Goal: Task Accomplishment & Management: Manage account settings

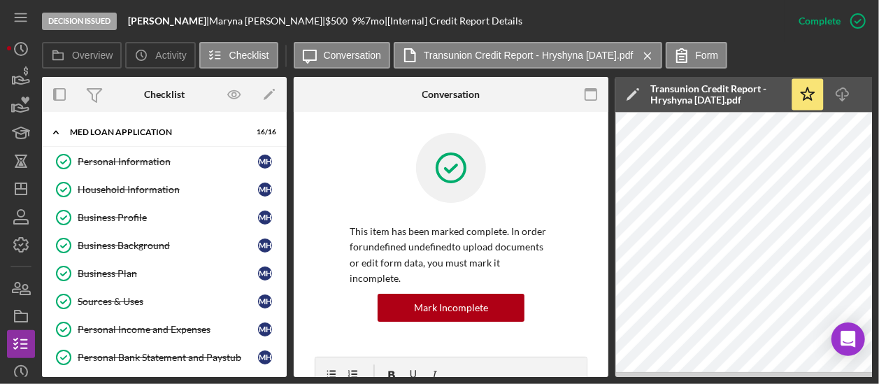
scroll to position [417, 0]
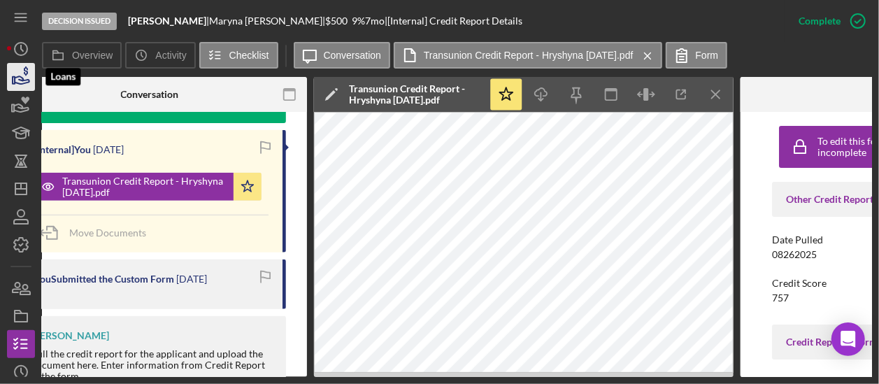
click at [20, 78] on icon "button" at bounding box center [20, 76] width 35 height 35
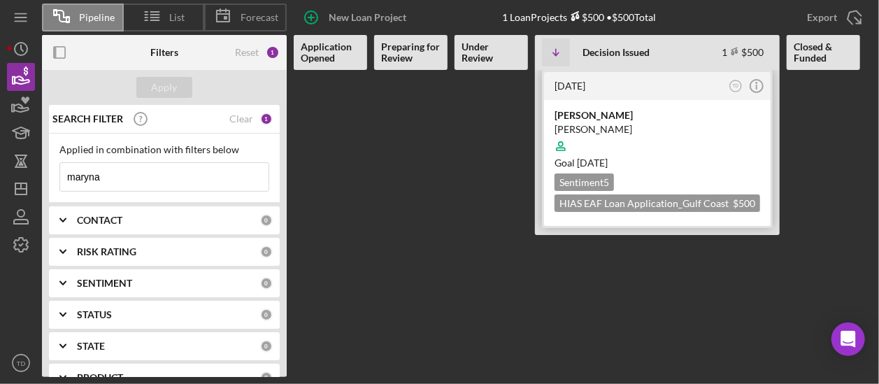
click at [603, 110] on div "Sweet Mary Bakery" at bounding box center [658, 115] width 206 height 14
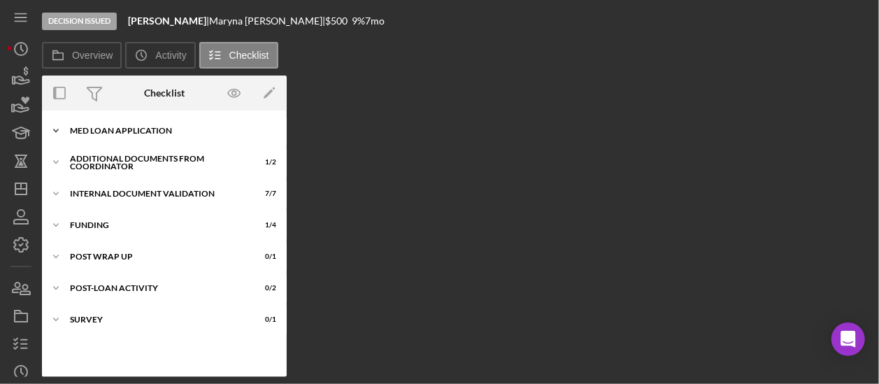
click at [112, 134] on div "MED Loan Application" at bounding box center [169, 131] width 199 height 8
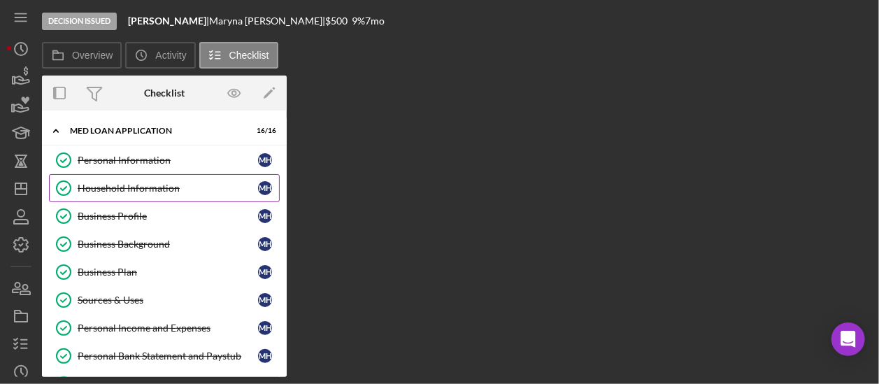
click at [115, 180] on link "Household Information Household Information M H" at bounding box center [164, 188] width 231 height 28
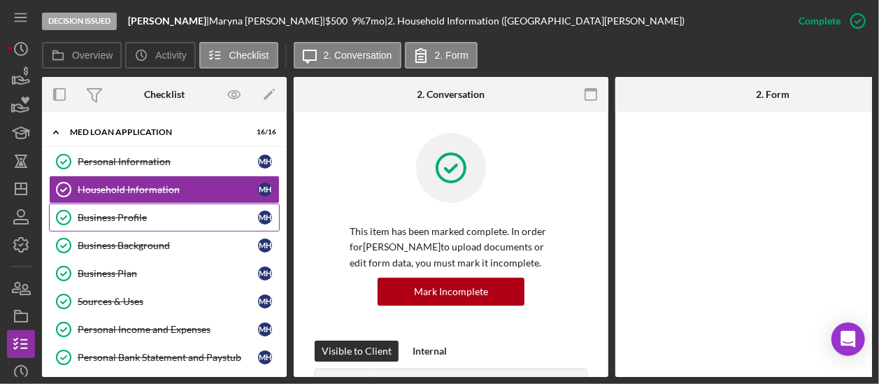
click at [108, 213] on div "Business Profile" at bounding box center [168, 217] width 180 height 11
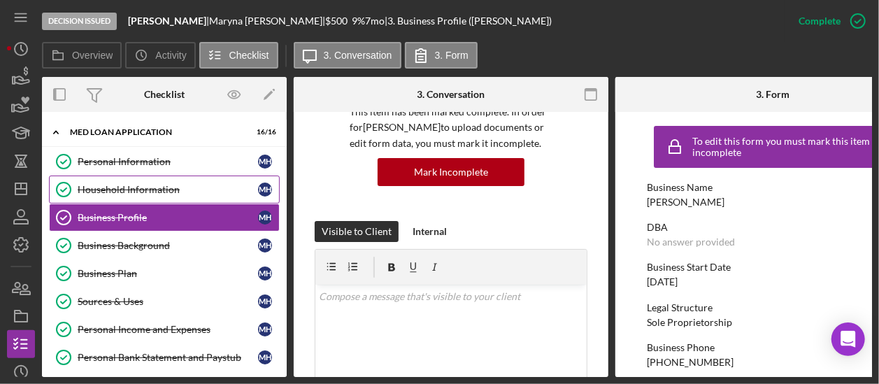
scroll to position [119, 0]
click at [170, 191] on div "Household Information" at bounding box center [168, 189] width 180 height 11
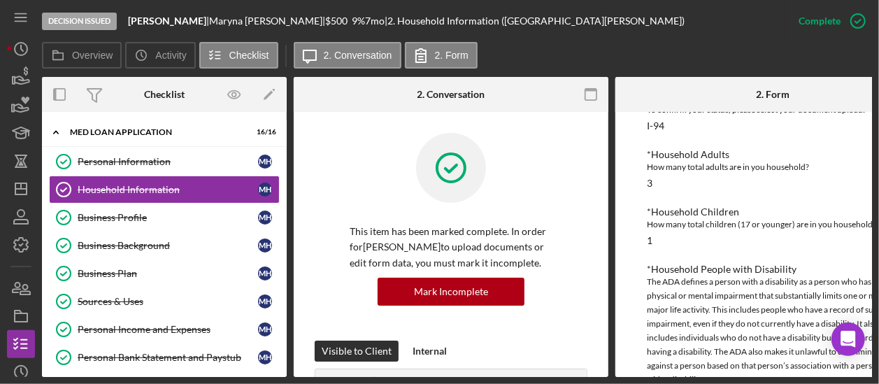
scroll to position [288, 0]
click at [169, 163] on div "Personal Information" at bounding box center [168, 161] width 180 height 11
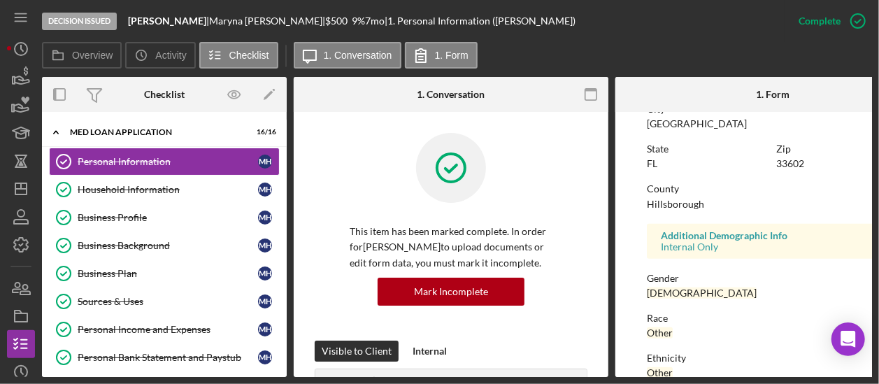
scroll to position [299, 0]
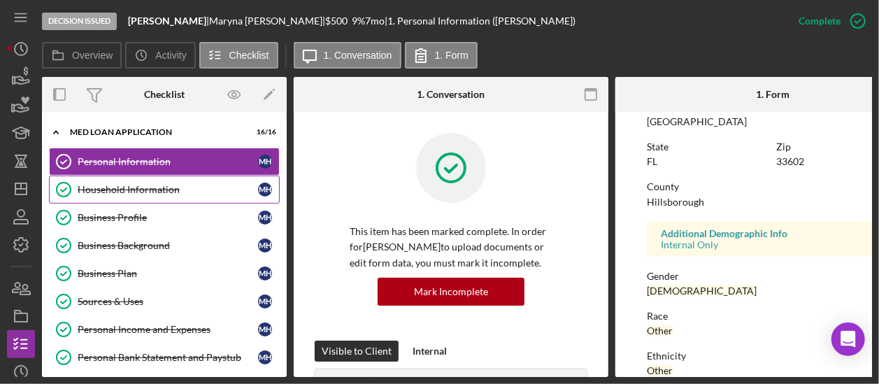
click at [173, 189] on div "Household Information" at bounding box center [168, 189] width 180 height 11
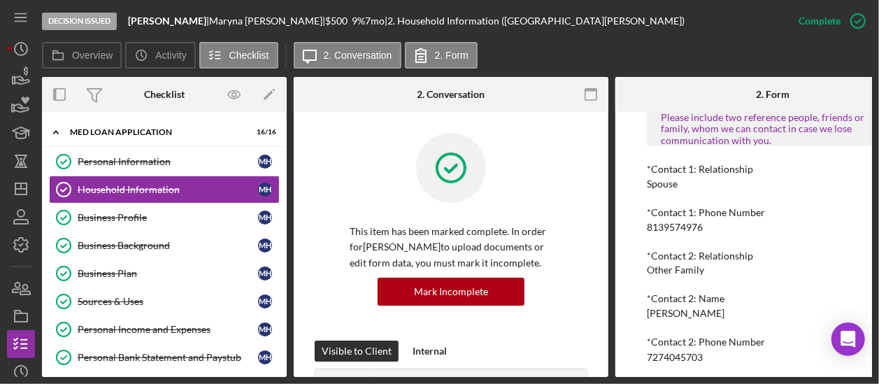
scroll to position [1160, 0]
click at [173, 212] on div "Business Profile" at bounding box center [168, 217] width 180 height 11
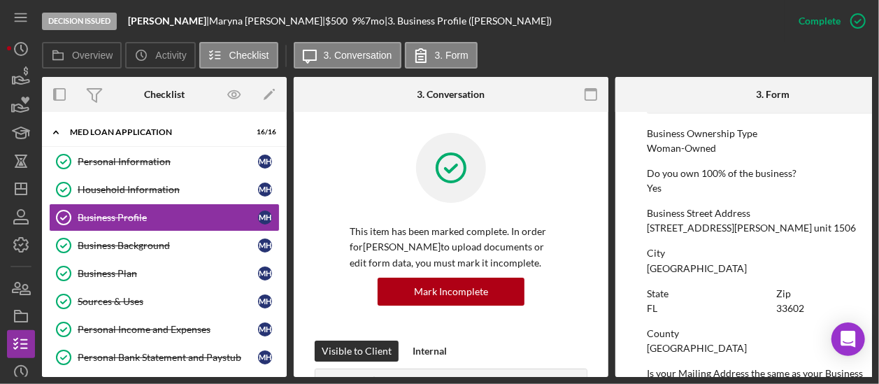
scroll to position [504, 0]
click at [150, 244] on div "Business Background" at bounding box center [168, 245] width 180 height 11
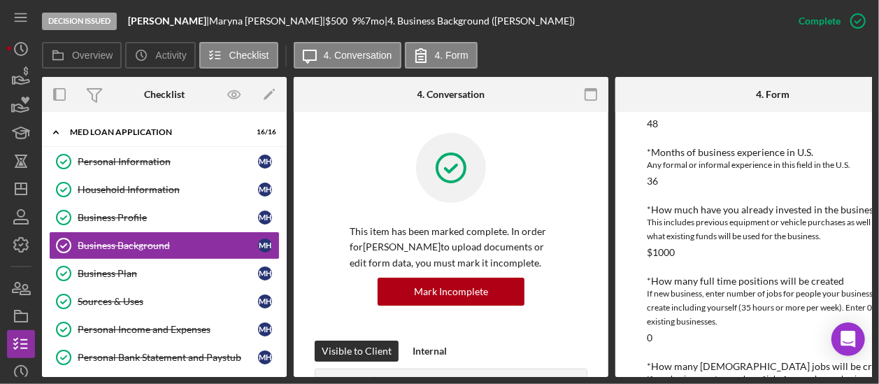
scroll to position [499, 0]
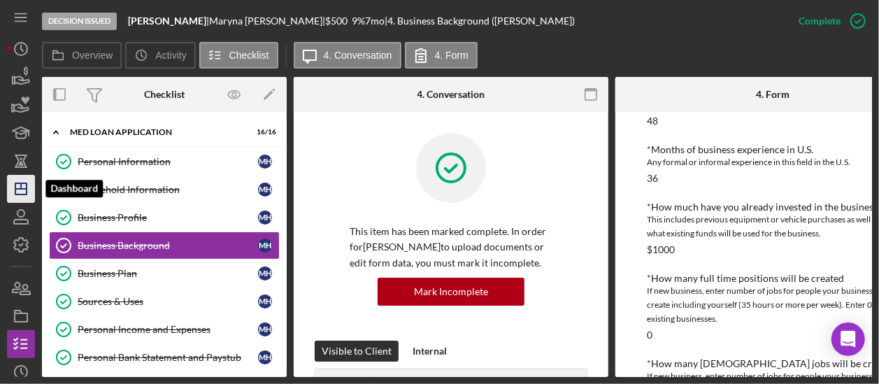
click at [18, 181] on icon "Icon/Dashboard" at bounding box center [20, 188] width 35 height 35
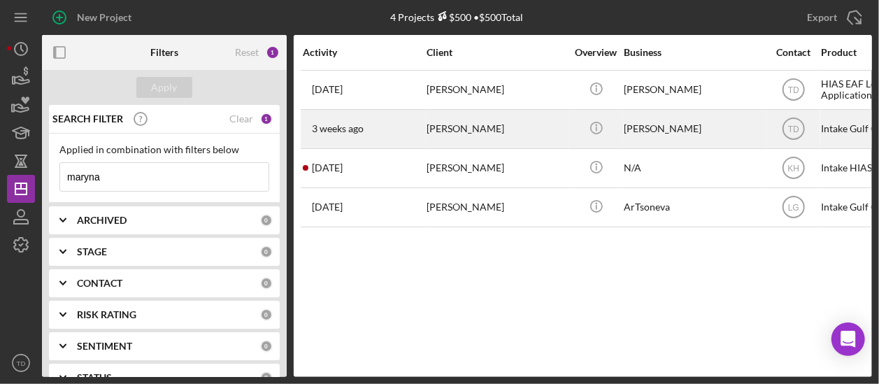
click at [364, 134] on div "3 weeks ago Maryna Hryshyna" at bounding box center [364, 129] width 122 height 37
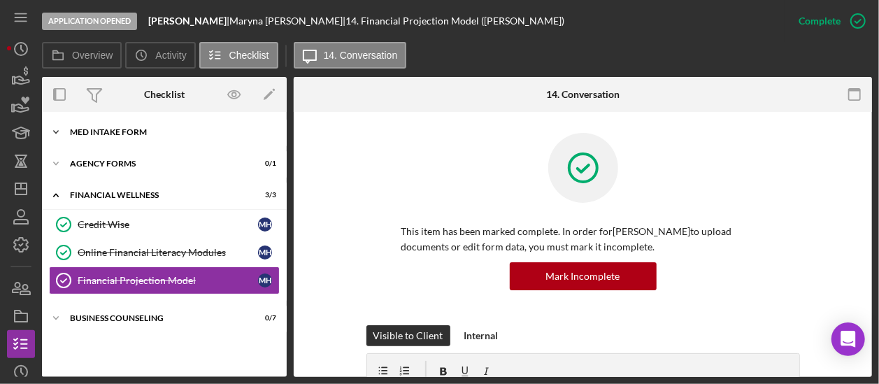
click at [157, 136] on div "Icon/Expander MED Intake Form 10 / 10" at bounding box center [164, 132] width 245 height 28
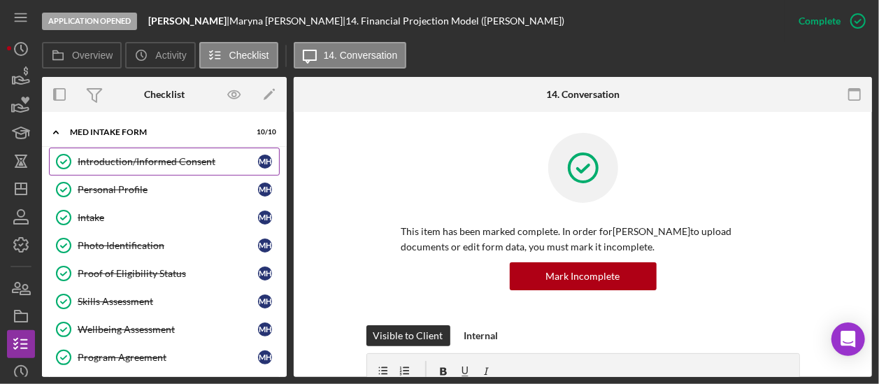
click at [152, 160] on div "Introduction/Informed Consent" at bounding box center [168, 161] width 180 height 11
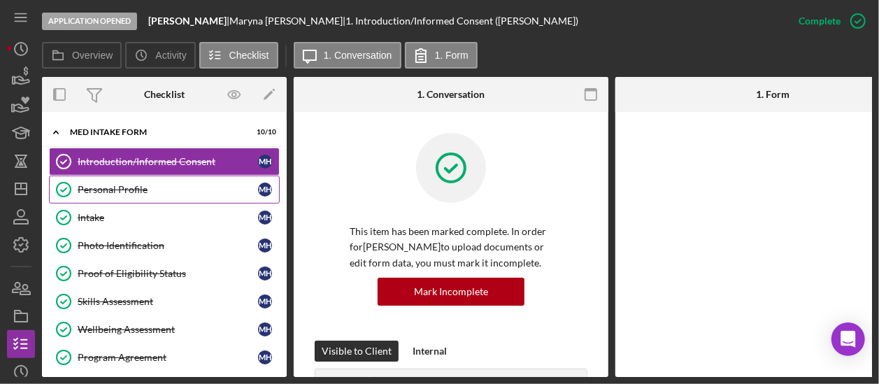
click at [132, 185] on div "Personal Profile" at bounding box center [168, 189] width 180 height 11
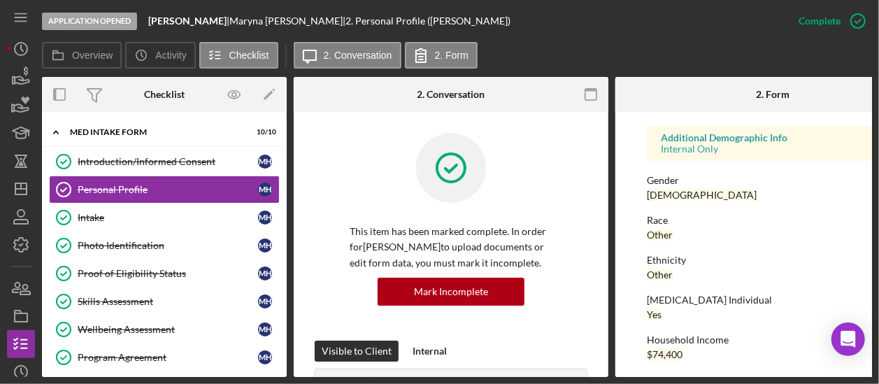
scroll to position [403, 0]
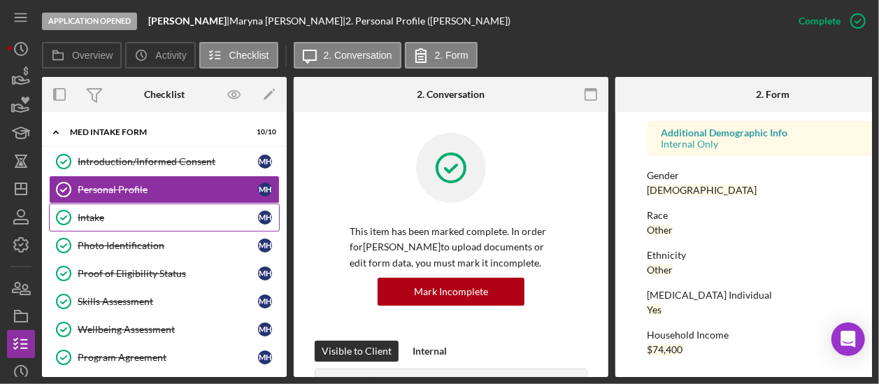
click at [185, 204] on link "Intake Intake M H" at bounding box center [164, 218] width 231 height 28
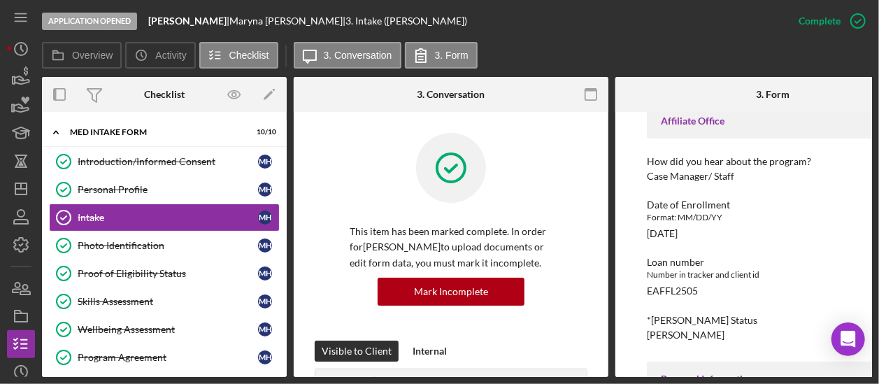
scroll to position [91, 0]
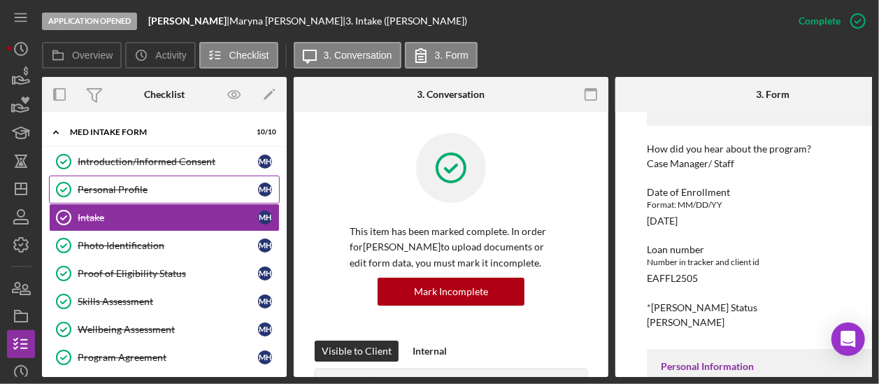
click at [155, 190] on div "Personal Profile" at bounding box center [168, 189] width 180 height 11
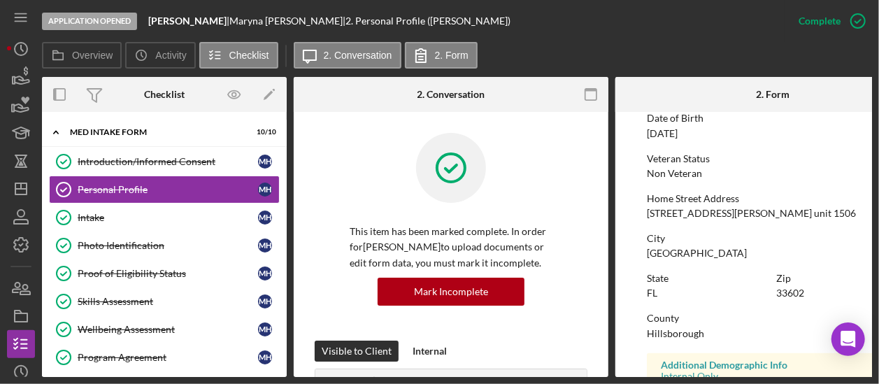
scroll to position [166, 0]
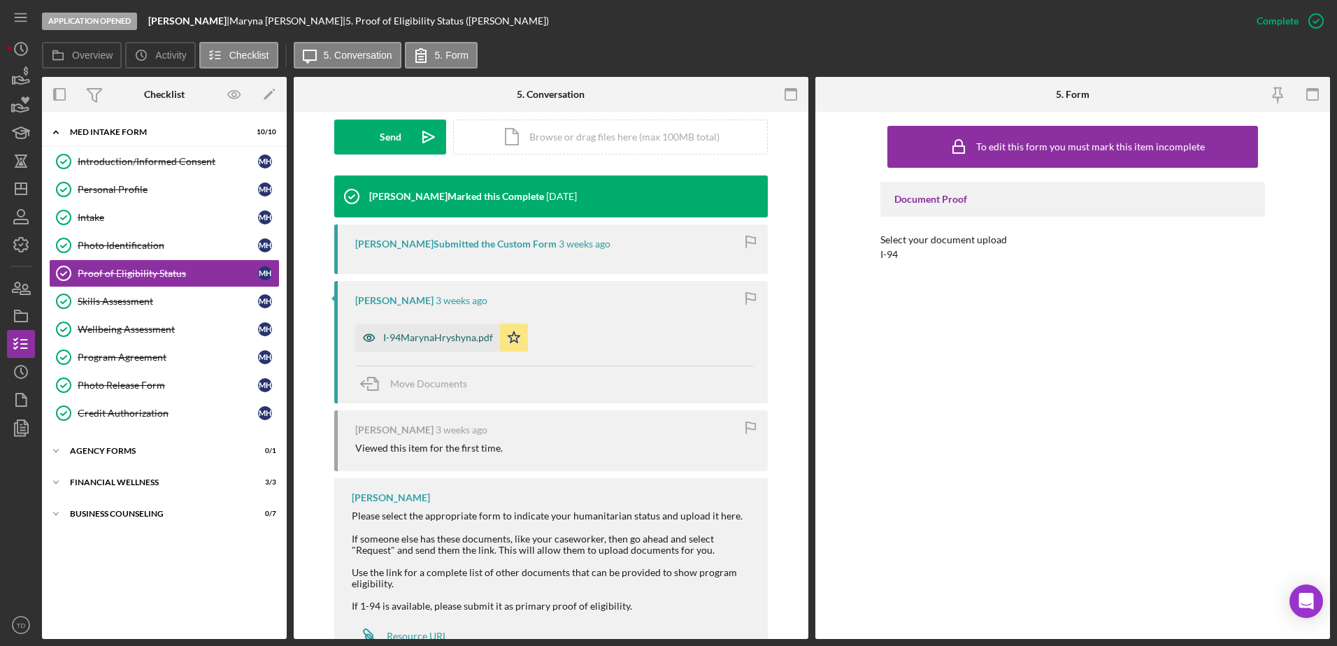
click at [437, 338] on div "I-94MarynaHryshyna.pdf" at bounding box center [438, 337] width 110 height 11
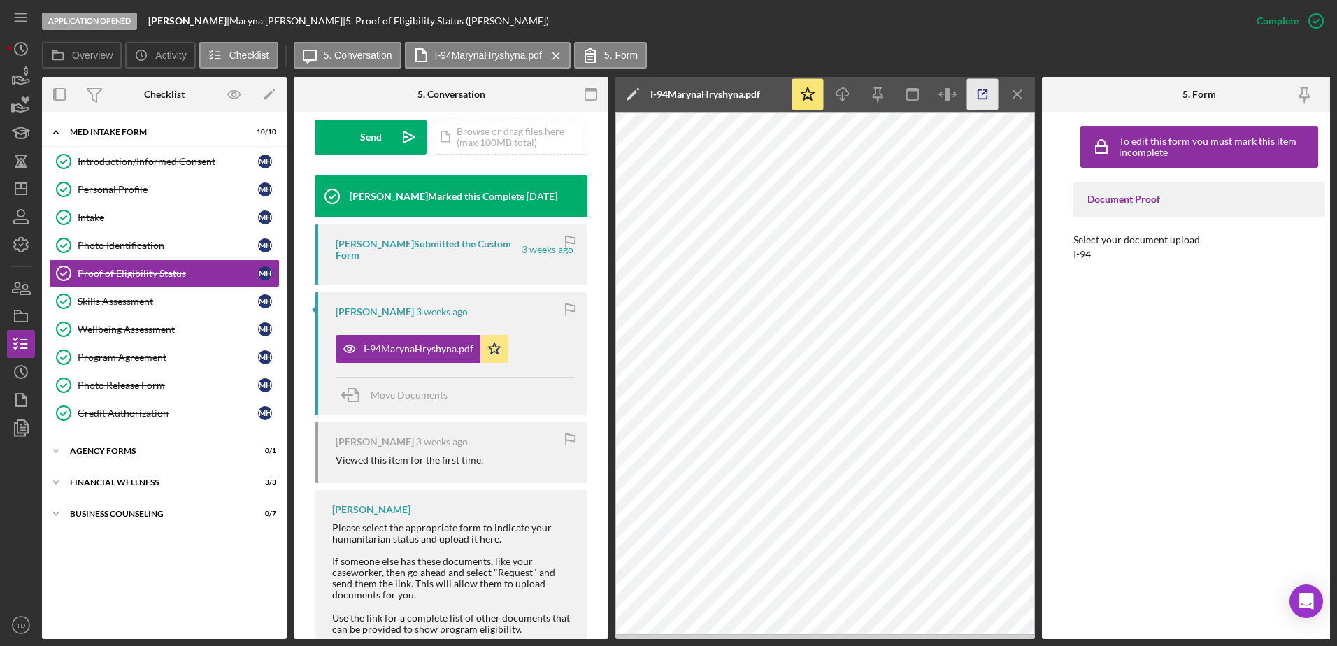
click at [984, 92] on line "button" at bounding box center [985, 92] width 4 height 4
click at [173, 313] on link "Skills Assessment Skills Assessment M H" at bounding box center [164, 301] width 231 height 28
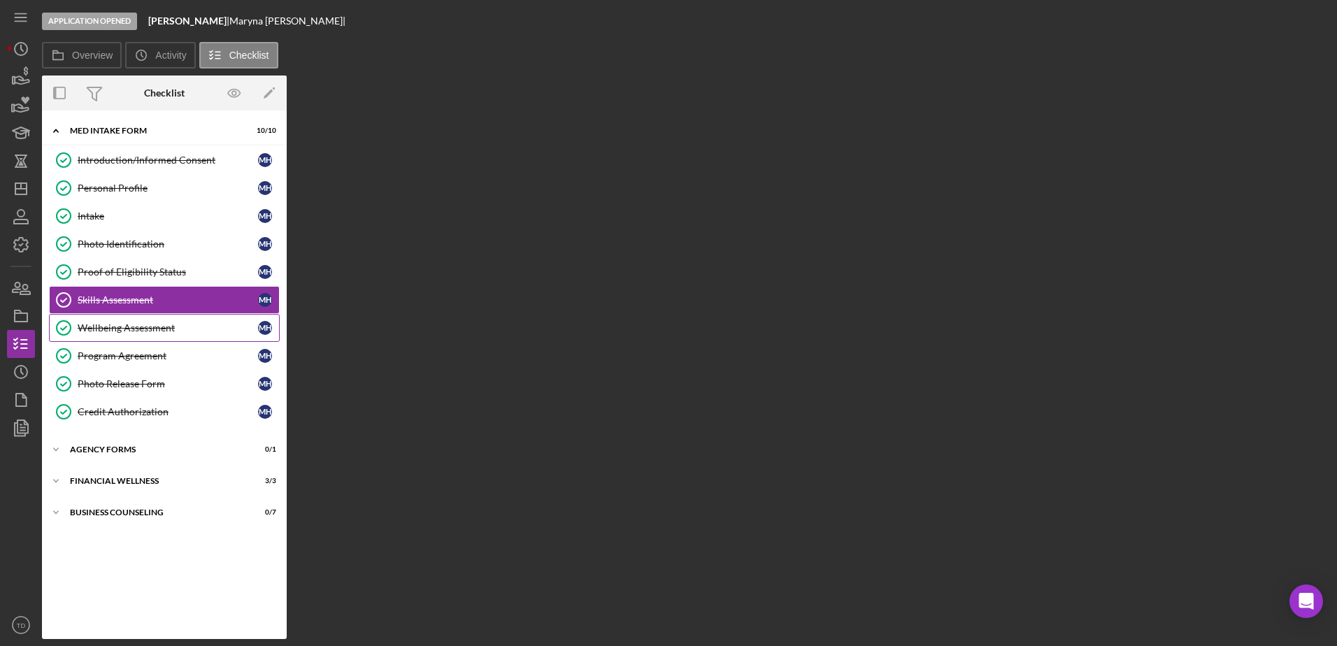
click at [166, 325] on div "Wellbeing Assessment" at bounding box center [168, 327] width 180 height 11
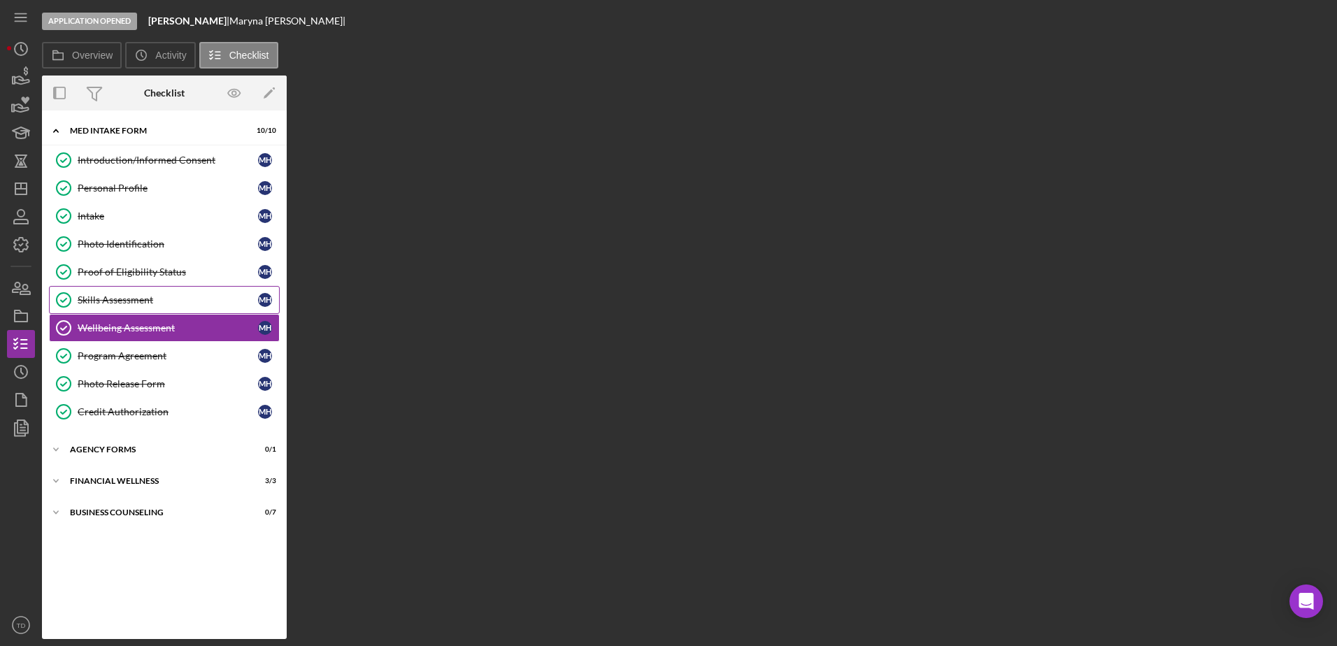
click at [159, 301] on div "Skills Assessment" at bounding box center [168, 299] width 180 height 11
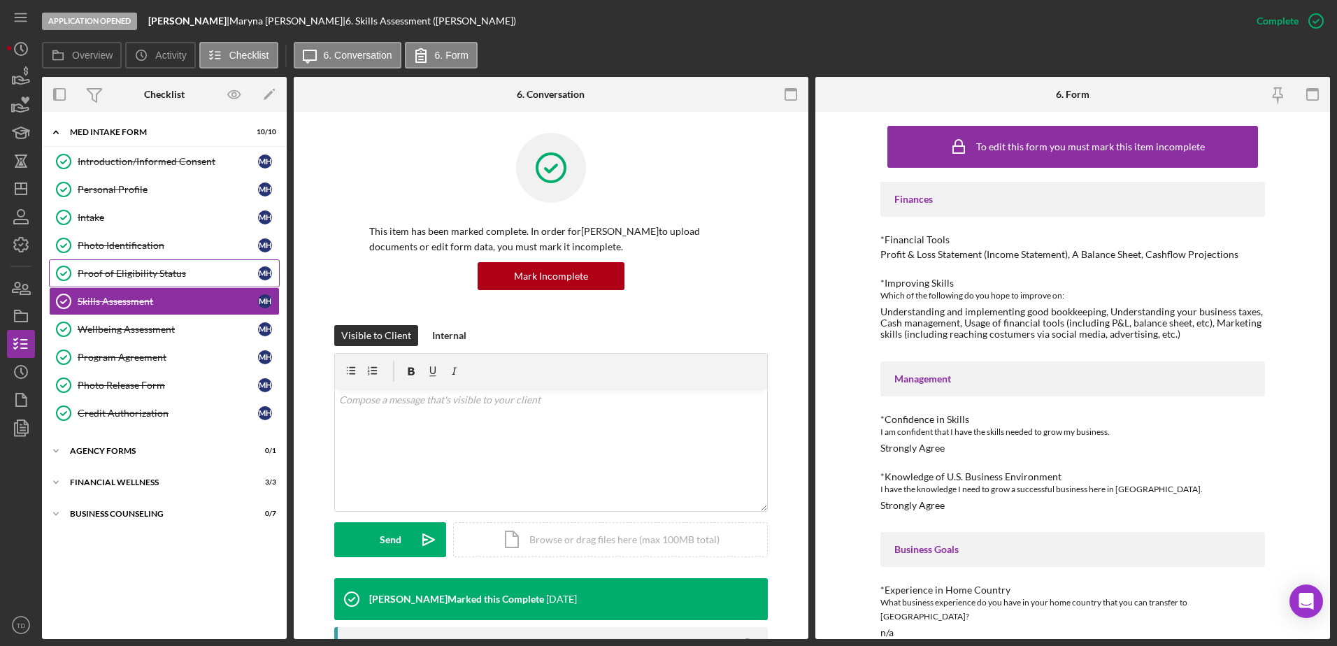
click at [163, 268] on div "Proof of Eligibility Status" at bounding box center [168, 273] width 180 height 11
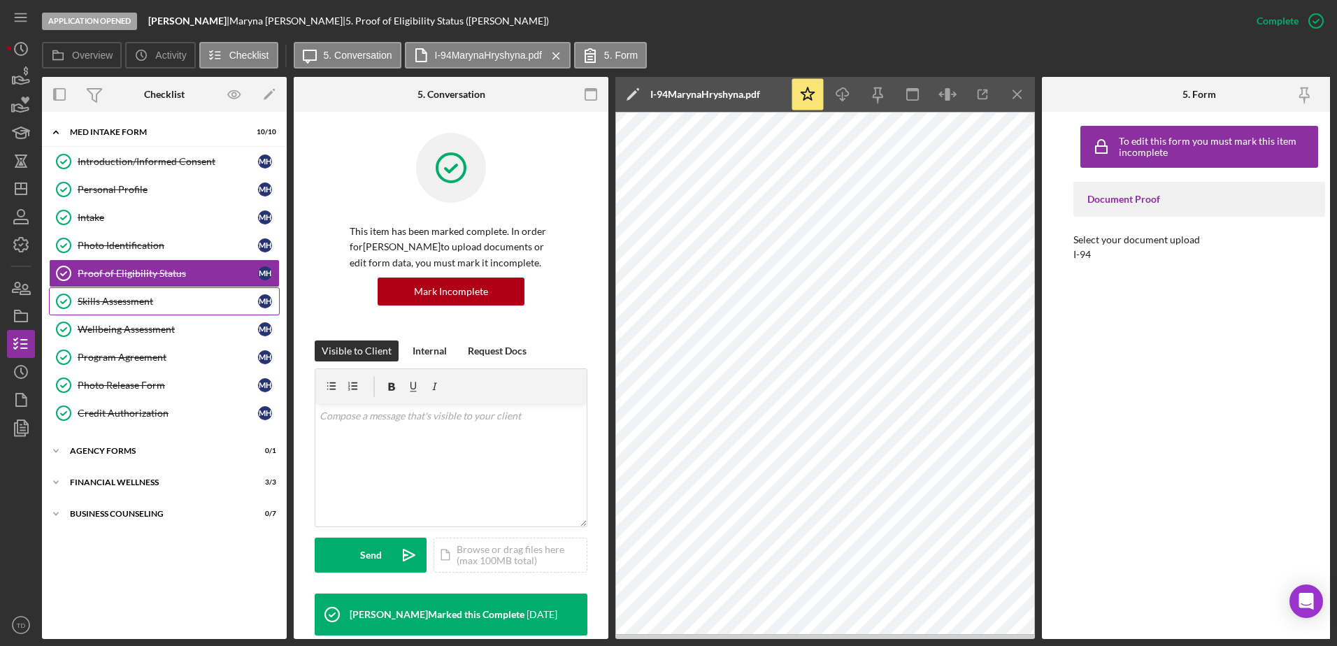
click at [152, 290] on link "Skills Assessment Skills Assessment M H" at bounding box center [164, 301] width 231 height 28
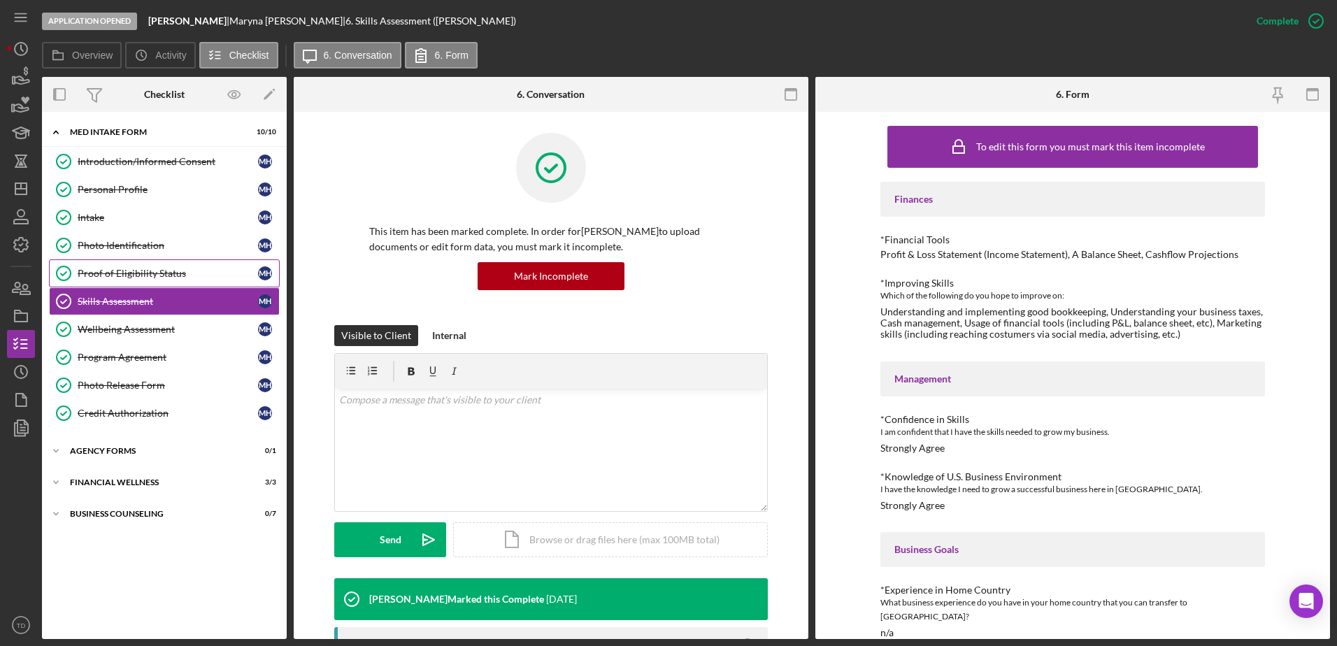
click at [157, 276] on div "Proof of Eligibility Status" at bounding box center [168, 273] width 180 height 11
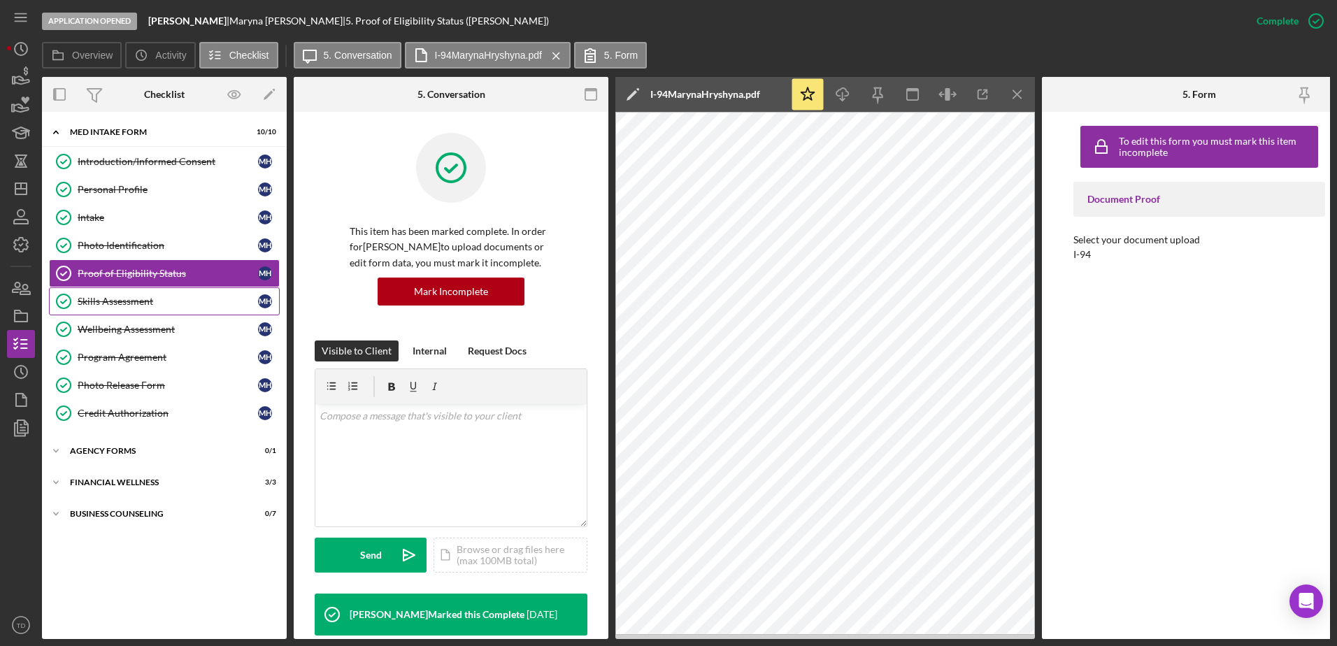
click at [148, 296] on div "Skills Assessment" at bounding box center [168, 301] width 180 height 11
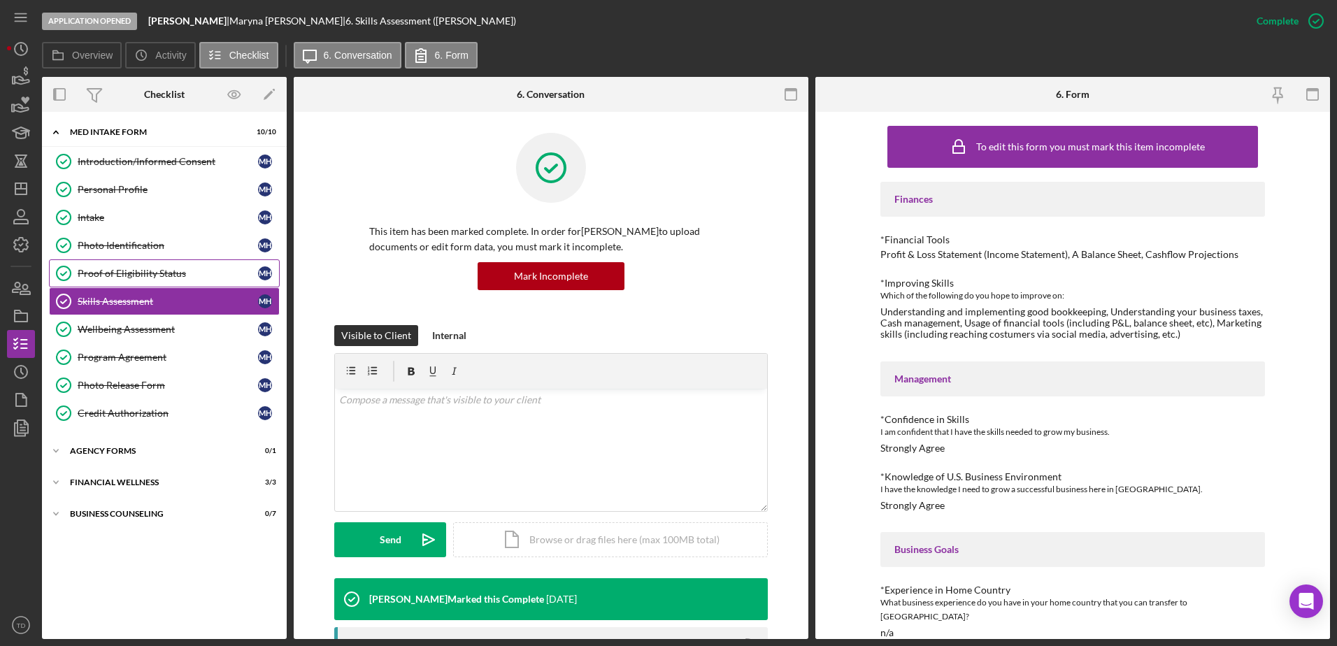
click at [156, 273] on div "Proof of Eligibility Status" at bounding box center [168, 273] width 180 height 11
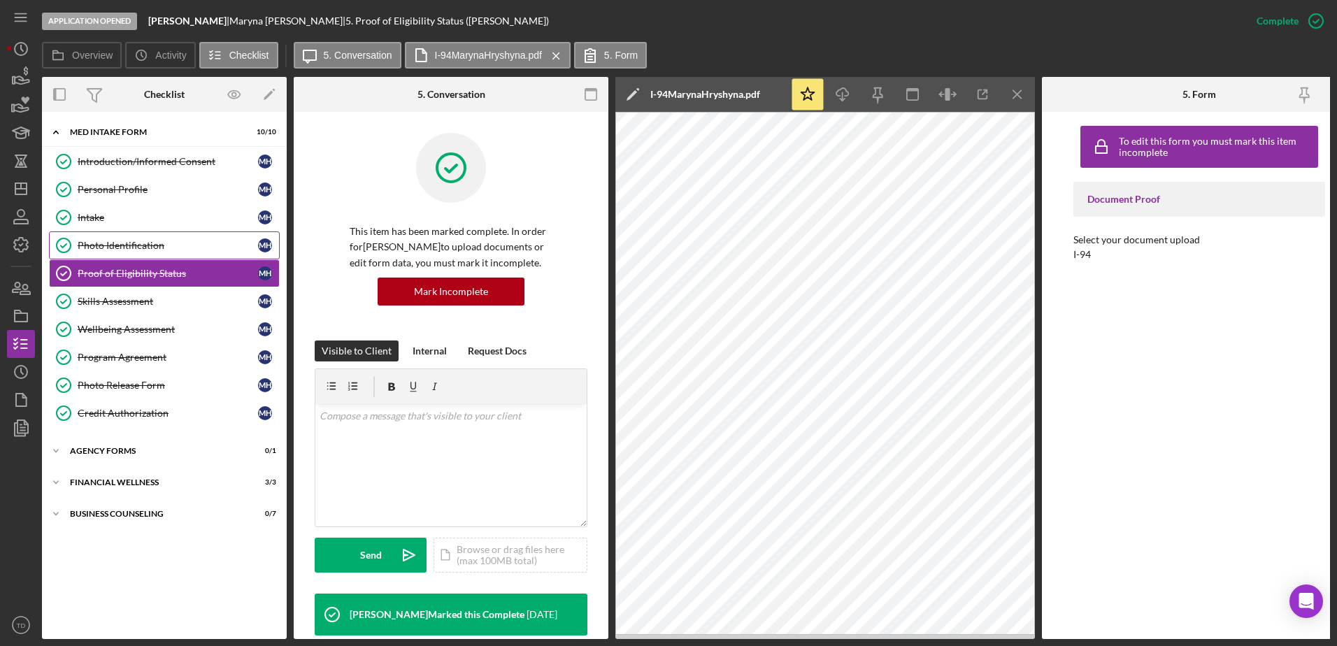
click at [152, 249] on div "Photo Identification" at bounding box center [168, 245] width 180 height 11
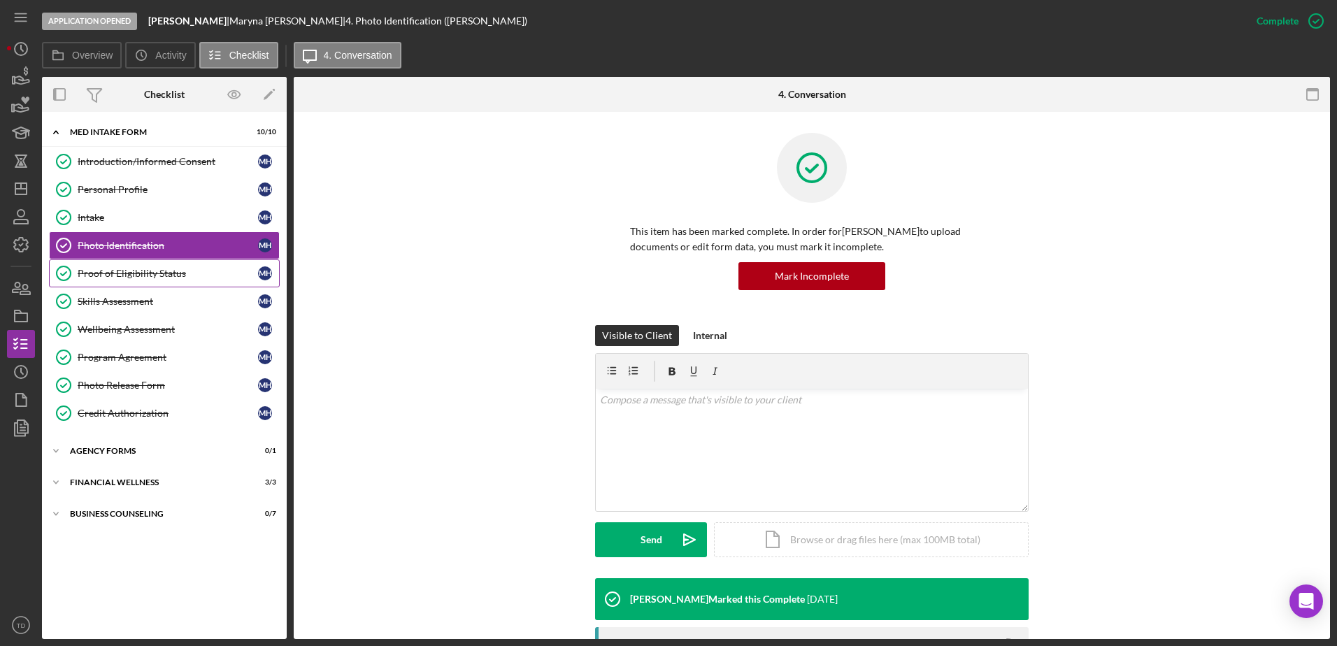
click at [138, 269] on div "Proof of Eligibility Status" at bounding box center [168, 273] width 180 height 11
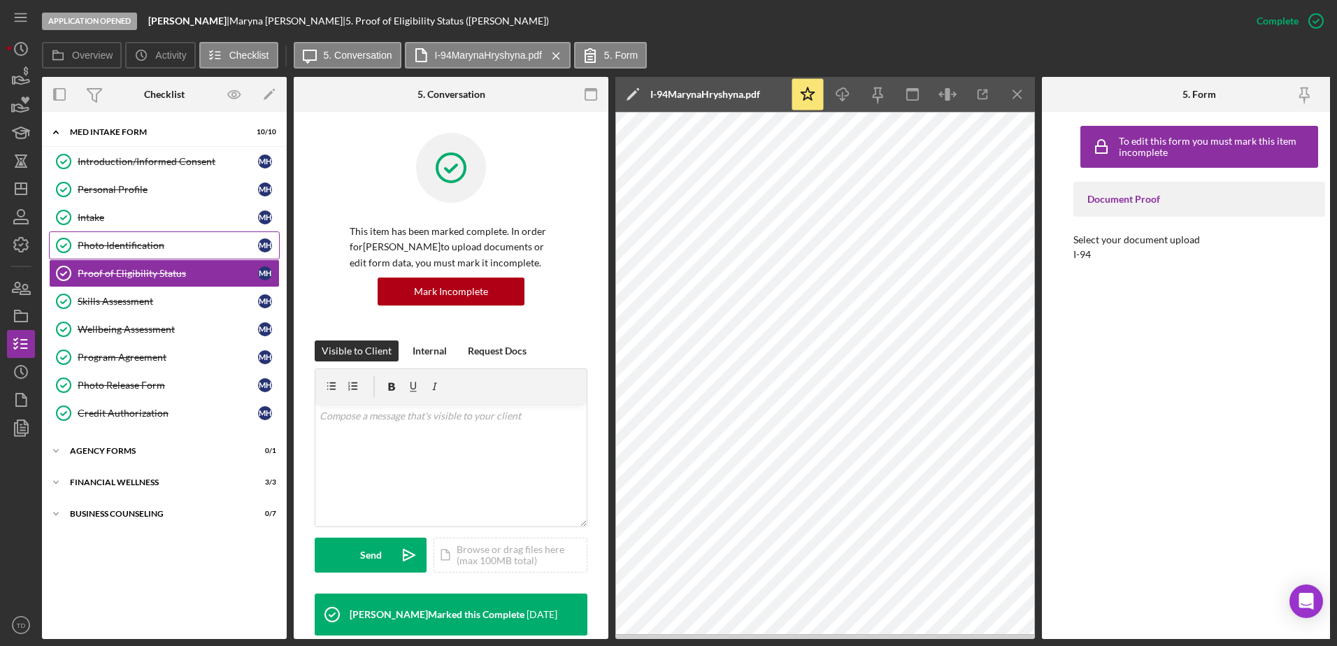
click at [116, 246] on div "Photo Identification" at bounding box center [168, 245] width 180 height 11
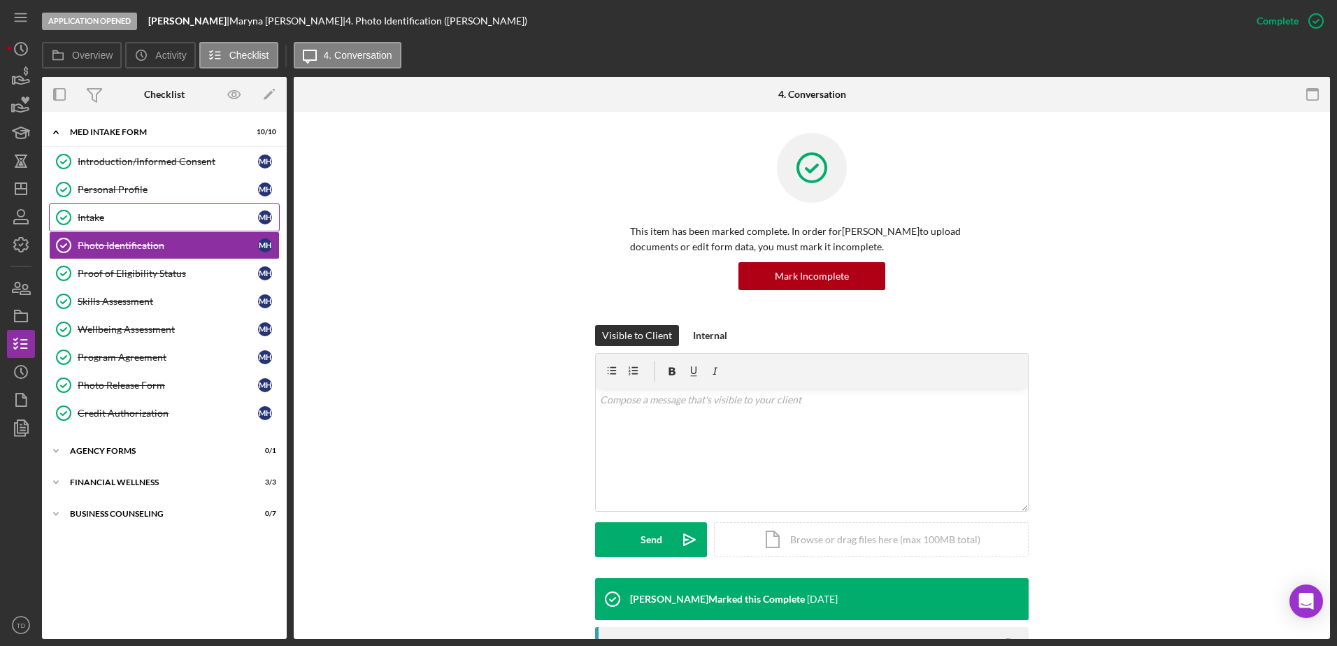
click at [161, 210] on link "Intake Intake M H" at bounding box center [164, 218] width 231 height 28
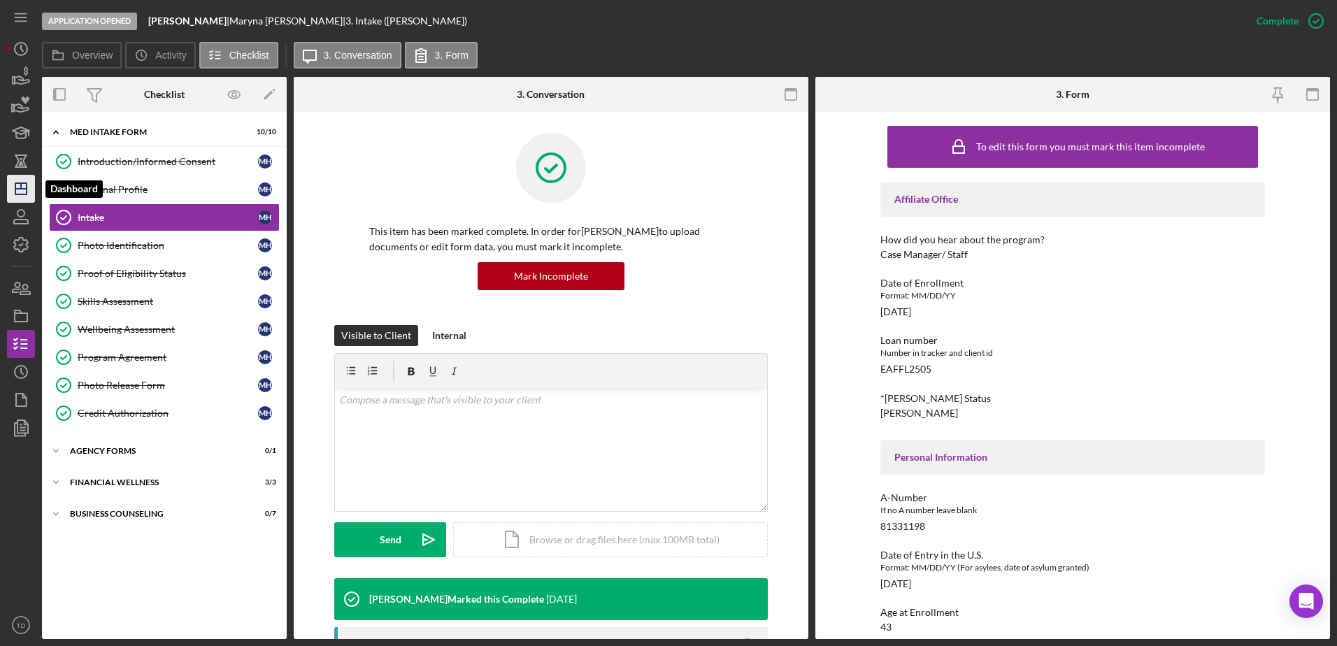
click at [17, 197] on icon "Icon/Dashboard" at bounding box center [20, 188] width 35 height 35
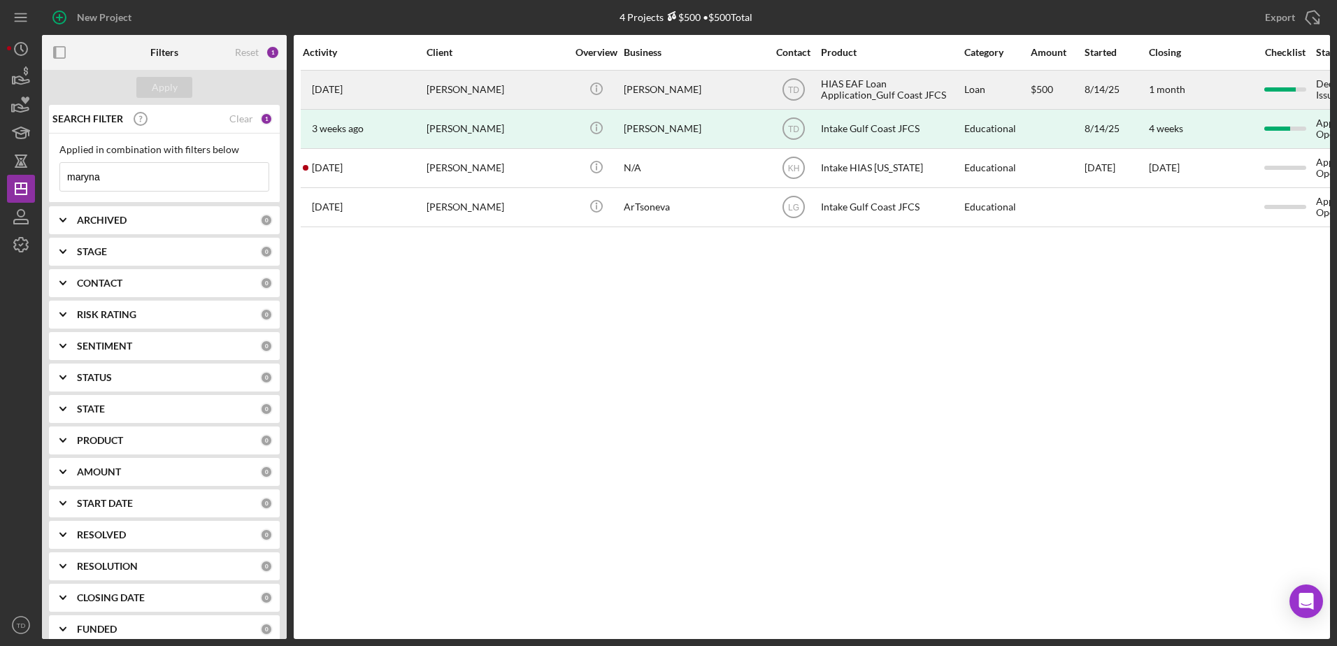
click at [516, 83] on div "[PERSON_NAME]" at bounding box center [497, 89] width 140 height 37
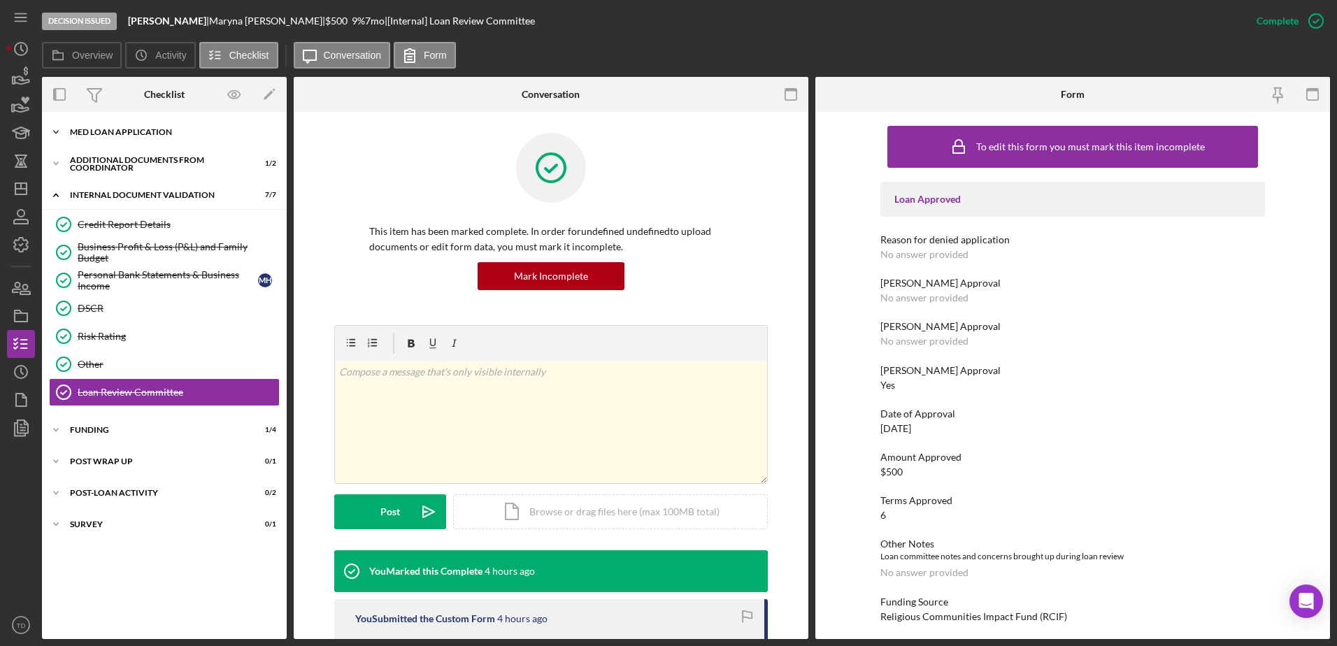
click at [149, 140] on div "Icon/Expander MED Loan Application 16 / 16" at bounding box center [164, 132] width 245 height 28
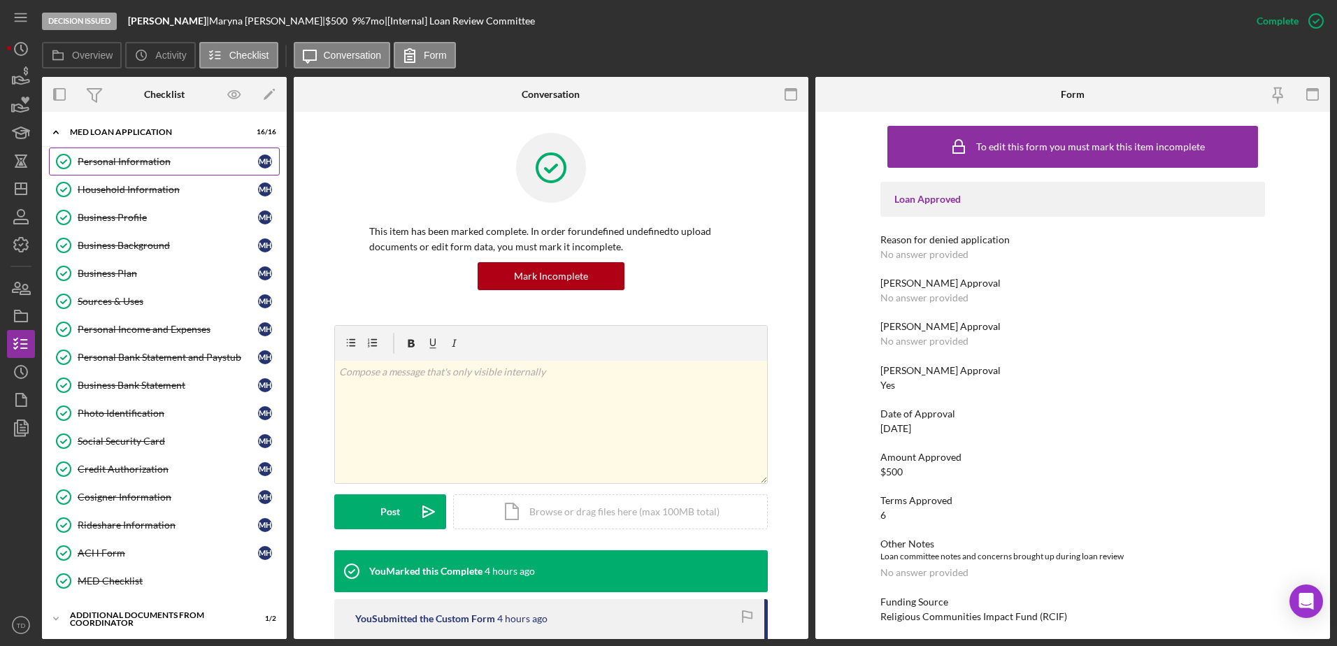
click at [136, 159] on div "Personal Information" at bounding box center [168, 161] width 180 height 11
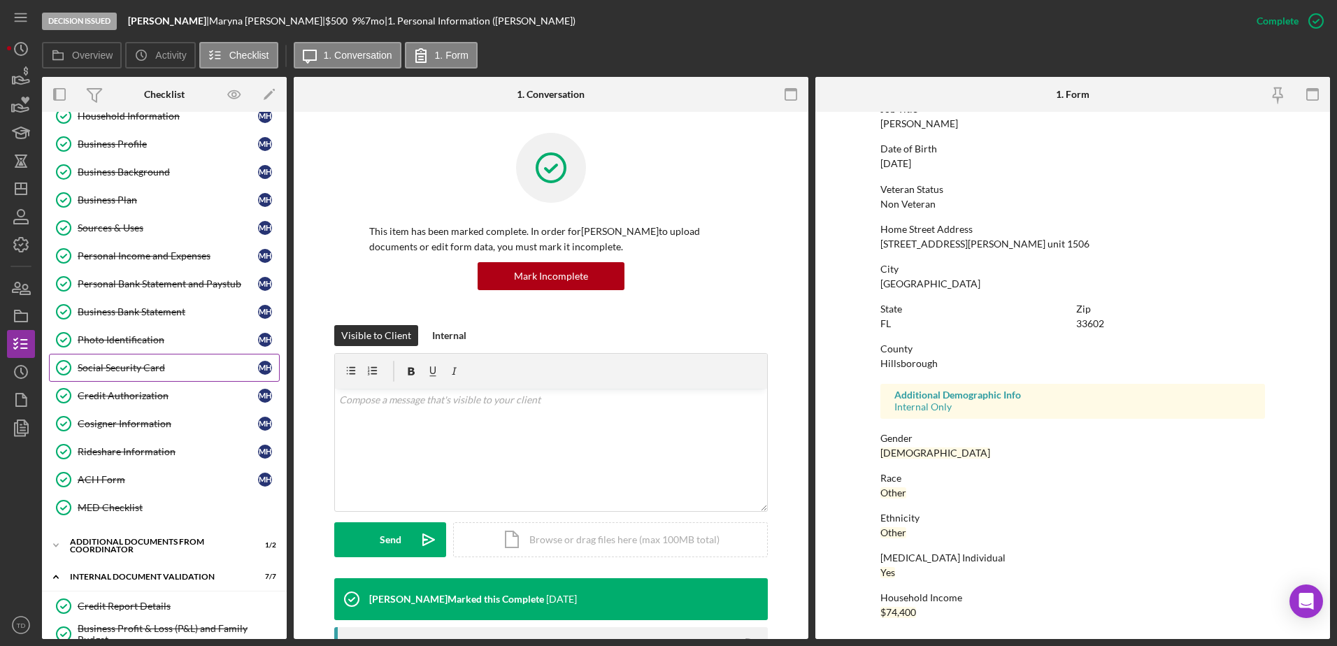
scroll to position [73, 0]
click at [109, 265] on link "Personal Income and Expenses Personal Income and Expenses M H" at bounding box center [164, 257] width 231 height 28
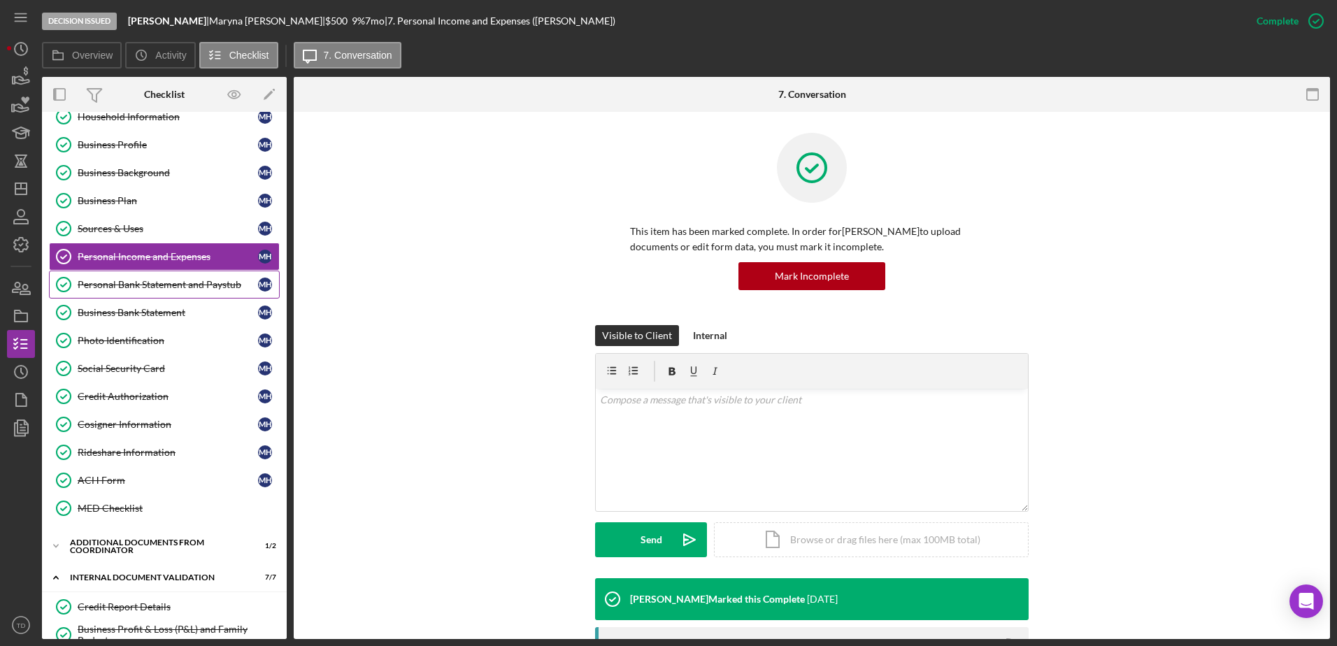
click at [115, 284] on div "Personal Bank Statement and Paystub" at bounding box center [168, 284] width 180 height 11
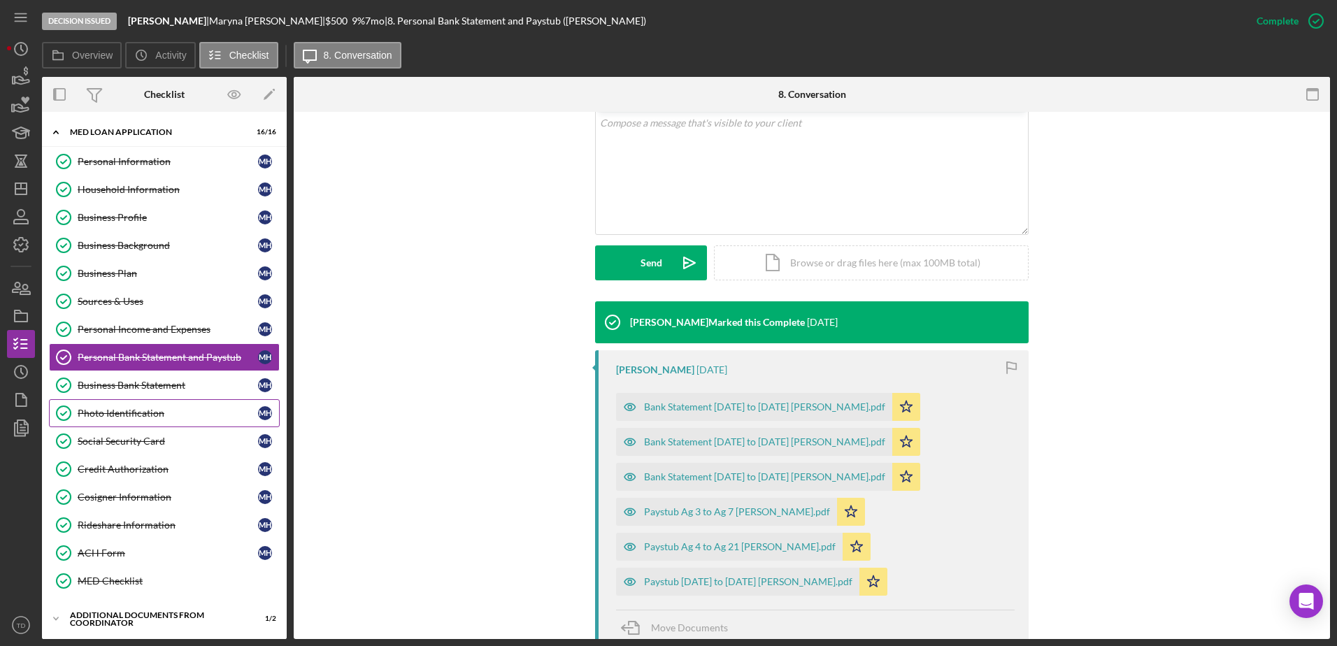
click at [137, 417] on div "Photo Identification" at bounding box center [168, 413] width 180 height 11
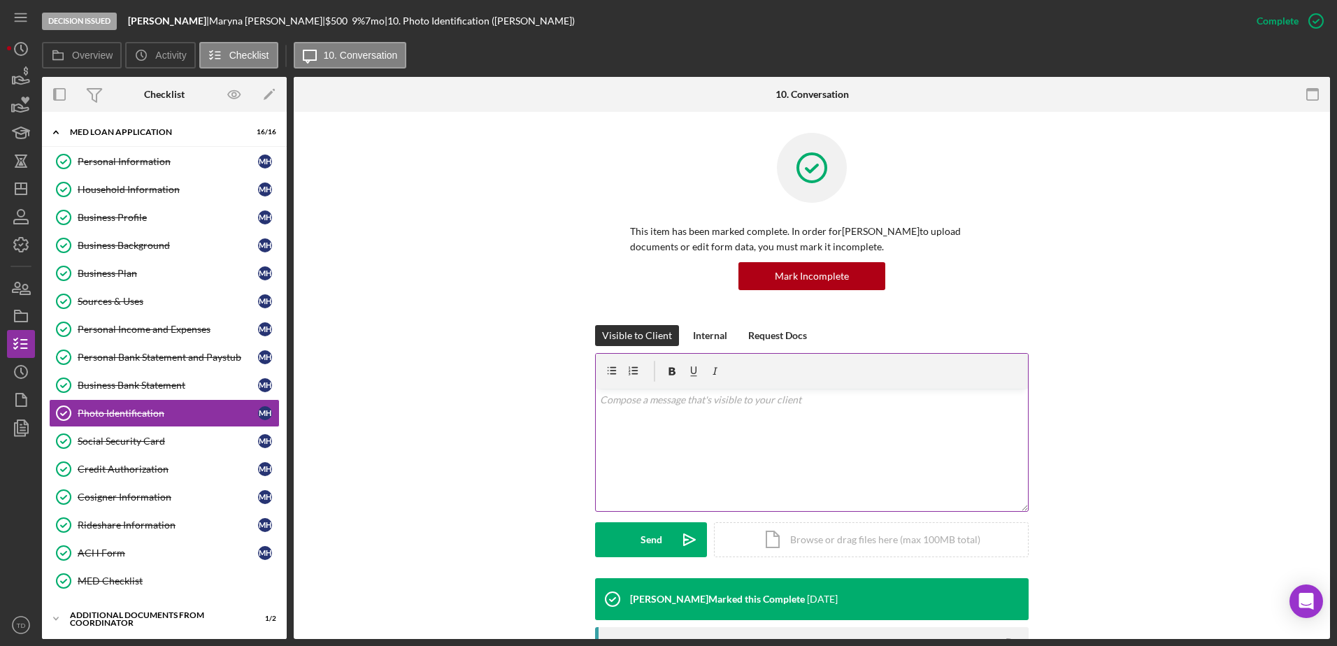
scroll to position [285, 0]
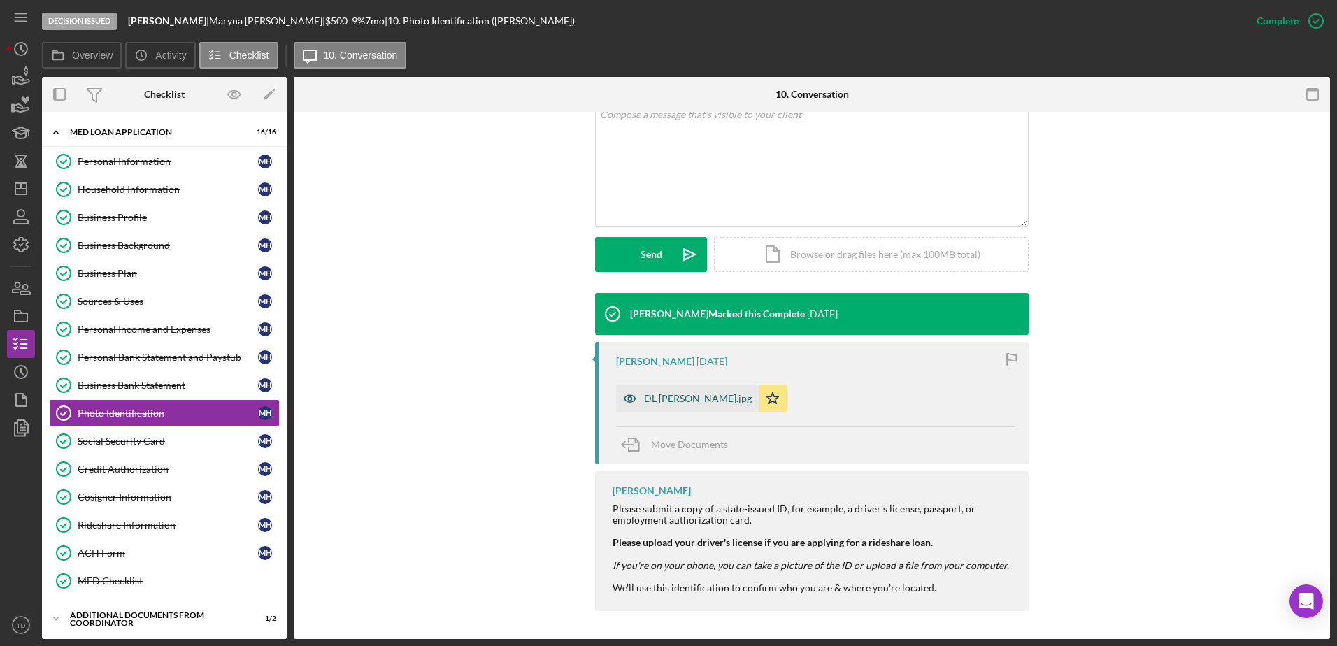
click at [687, 388] on div "DL Maryna Hryshyna.jpg" at bounding box center [687, 399] width 143 height 28
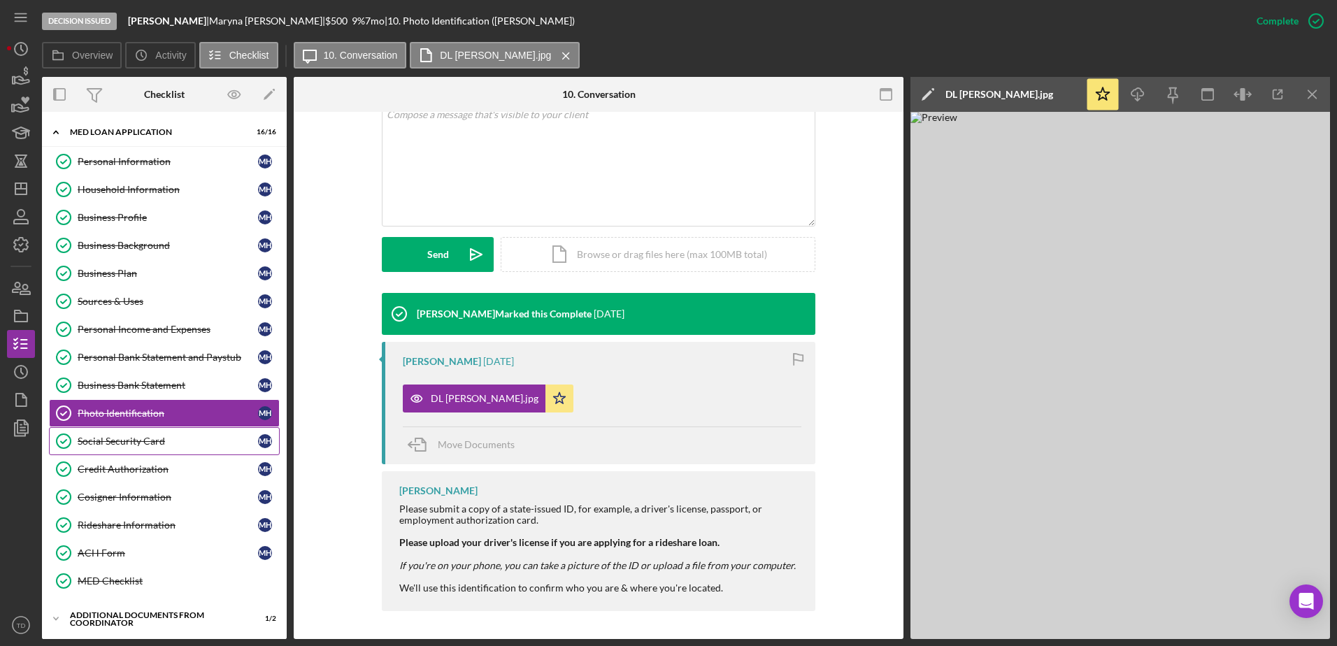
click at [153, 429] on link "Social Security Card Social Security Card M H" at bounding box center [164, 441] width 231 height 28
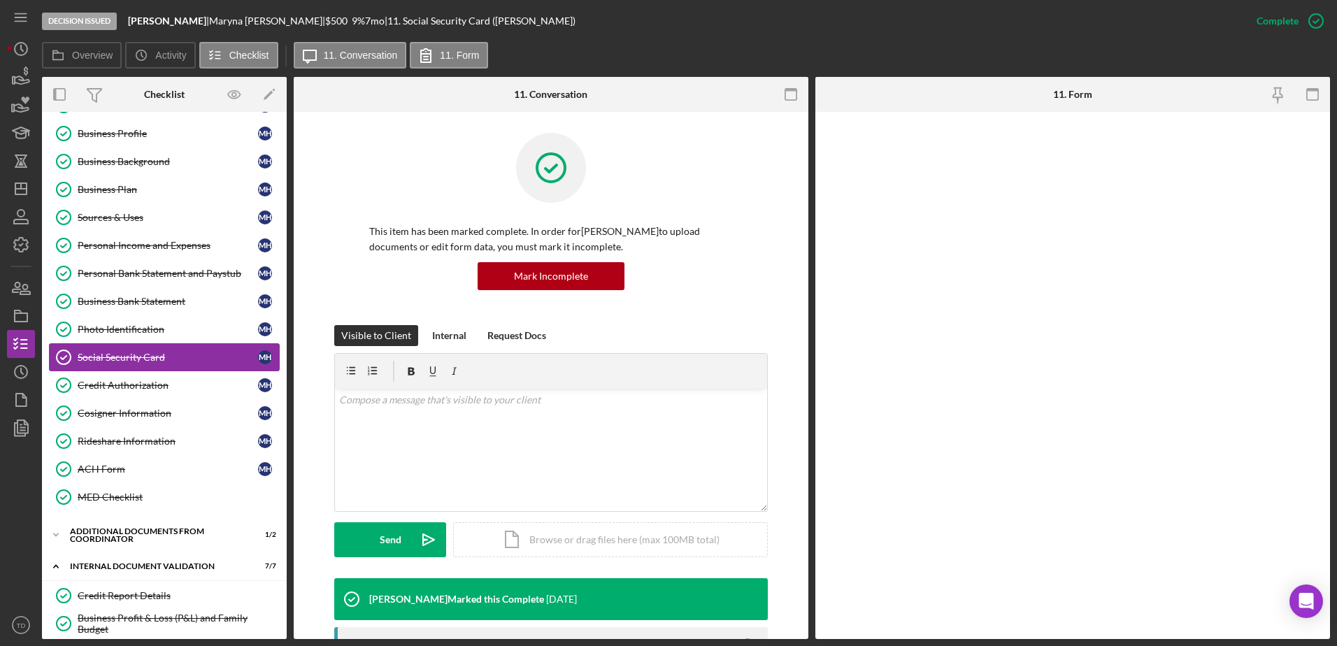
scroll to position [71, 0]
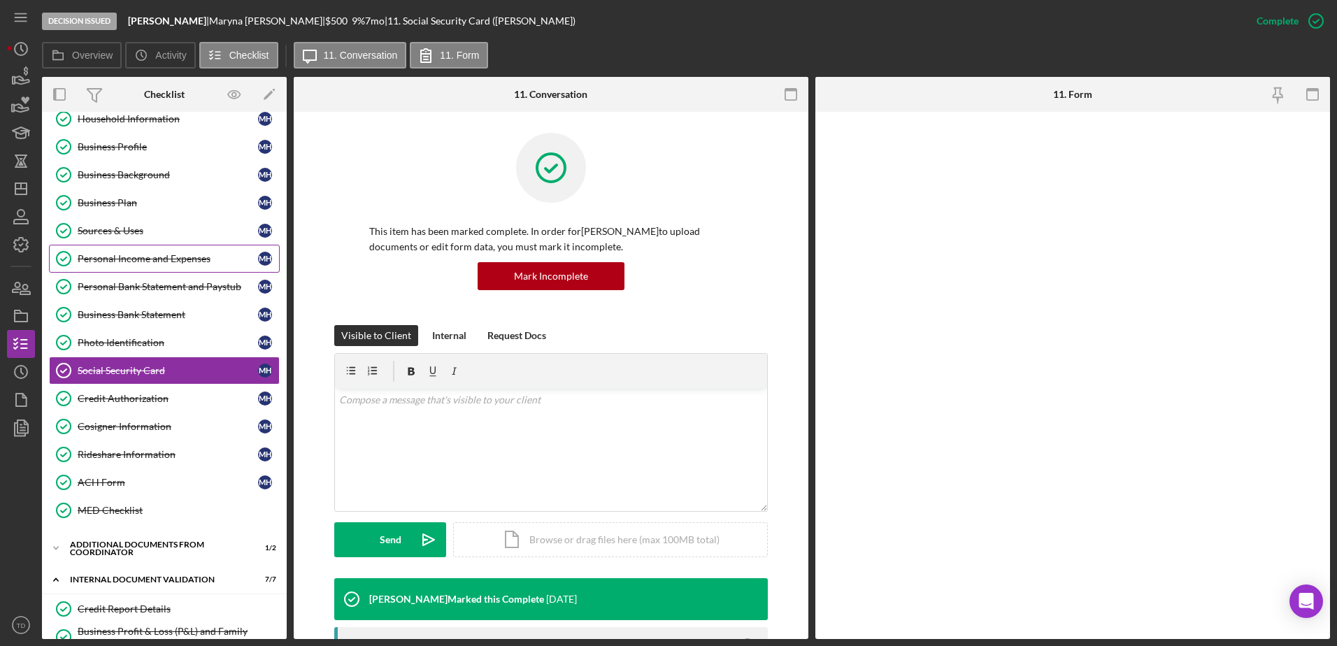
click at [127, 259] on div "Personal Income and Expenses" at bounding box center [168, 258] width 180 height 11
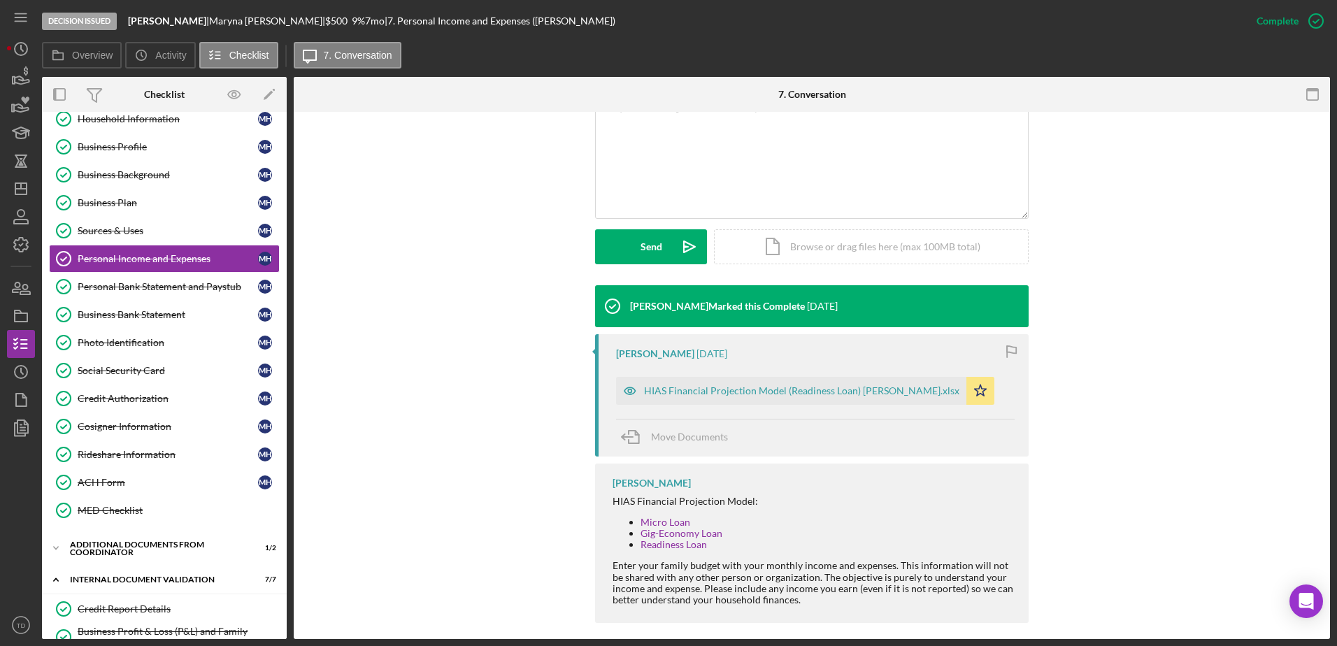
scroll to position [305, 0]
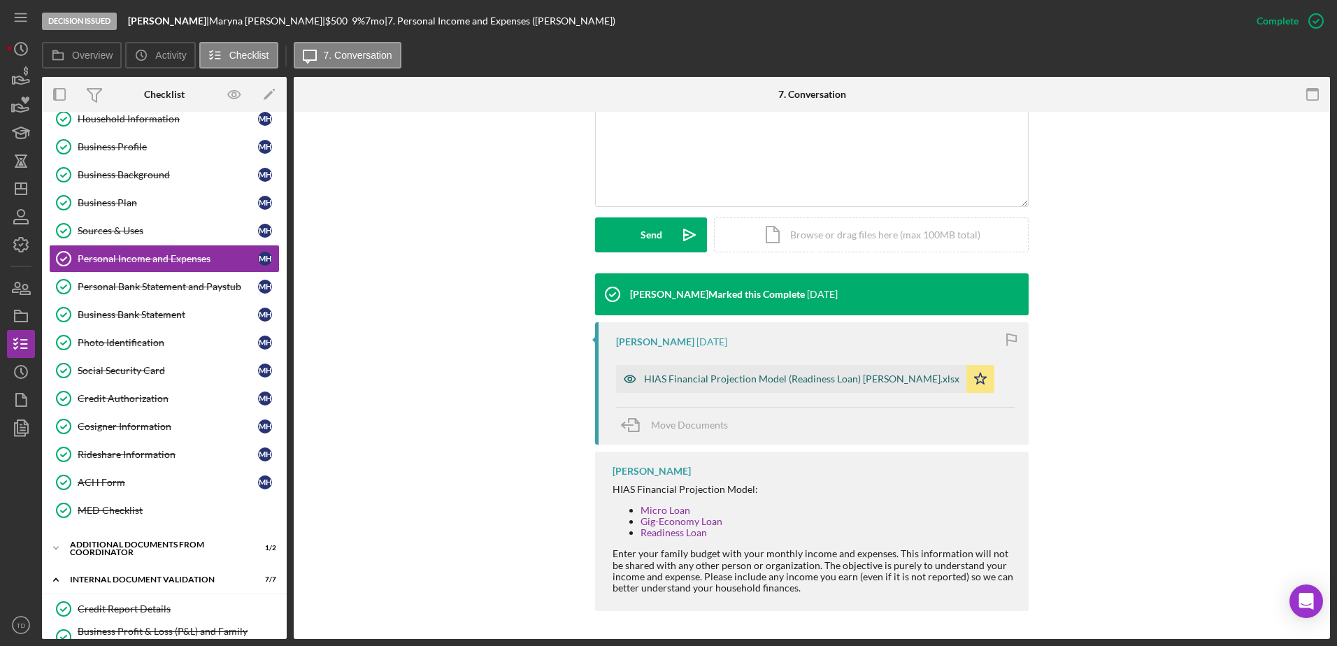
click at [741, 385] on div "HIAS Financial Projection Model (Readiness Loan) Maryna Hryshyna.xlsx" at bounding box center [791, 379] width 350 height 28
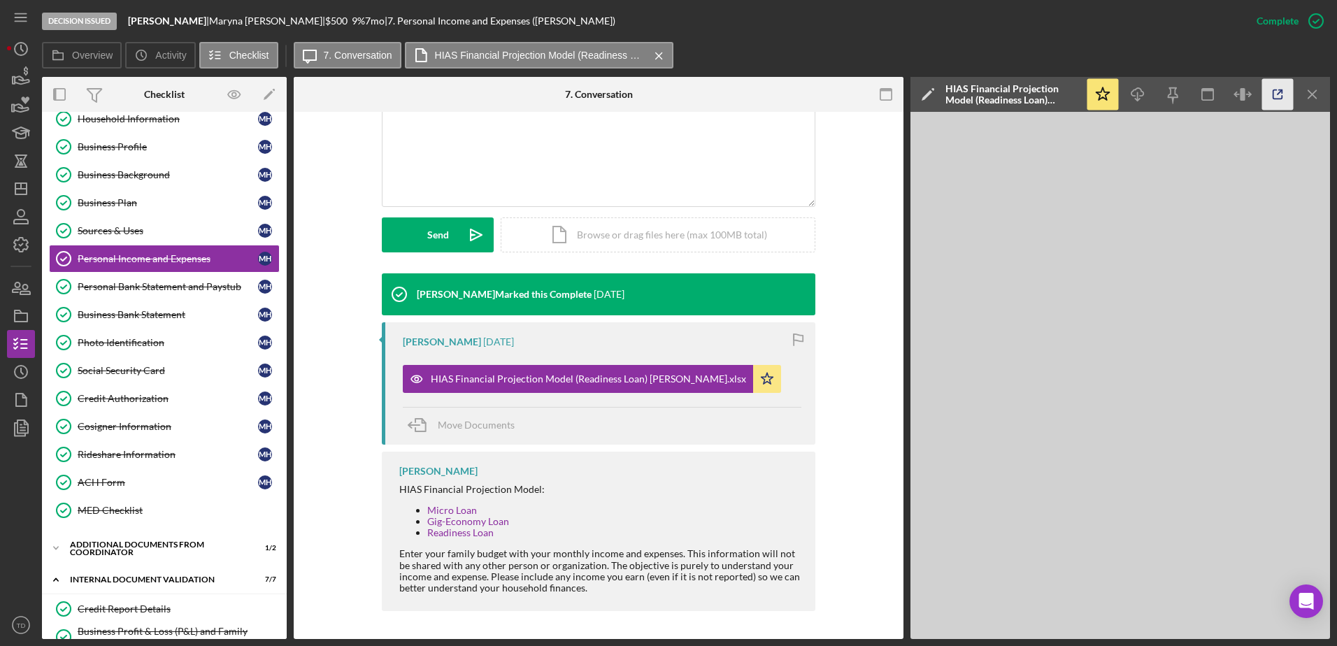
click at [1281, 100] on icon "button" at bounding box center [1278, 94] width 31 height 31
click at [31, 319] on icon "button" at bounding box center [20, 316] width 35 height 35
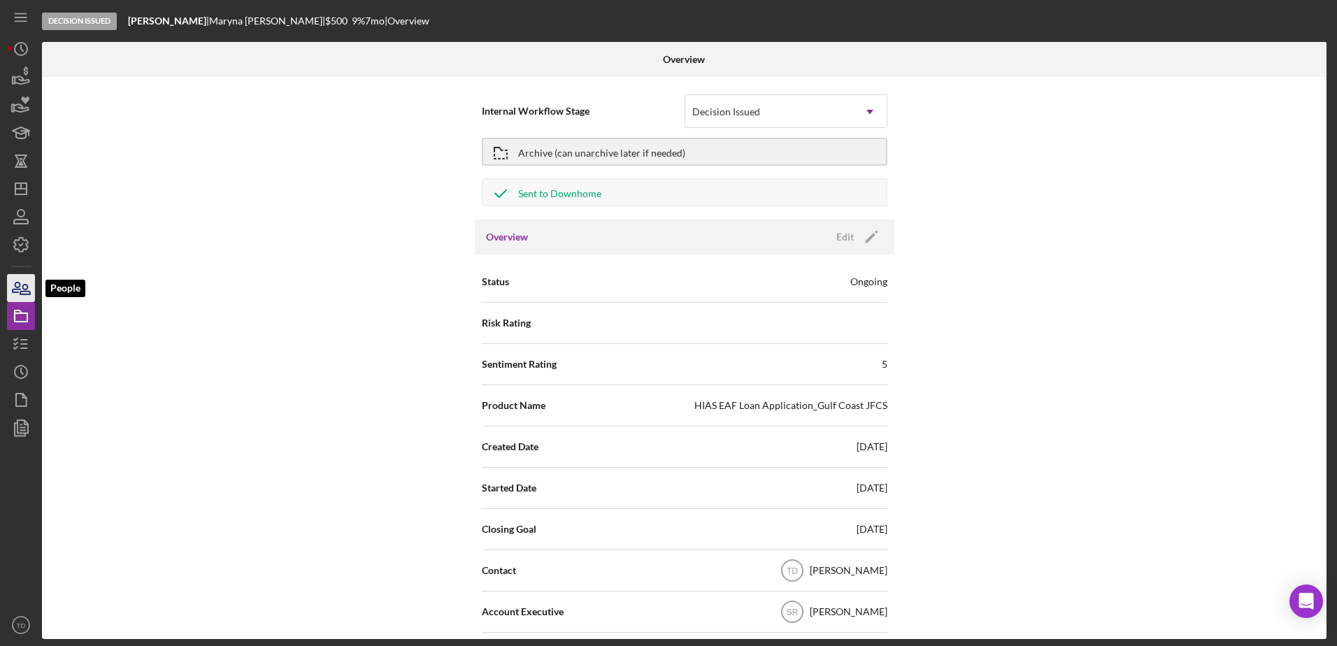
click at [15, 276] on icon "button" at bounding box center [20, 288] width 35 height 35
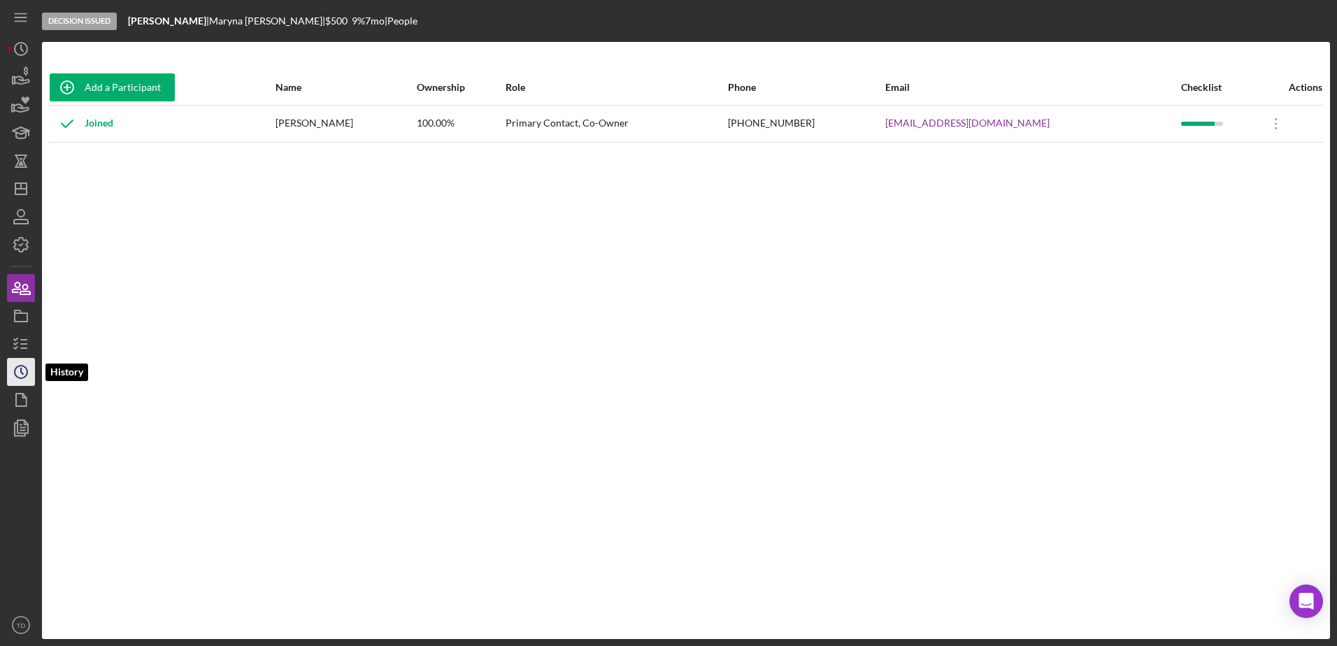
click at [24, 371] on icon "Icon/History" at bounding box center [20, 372] width 35 height 35
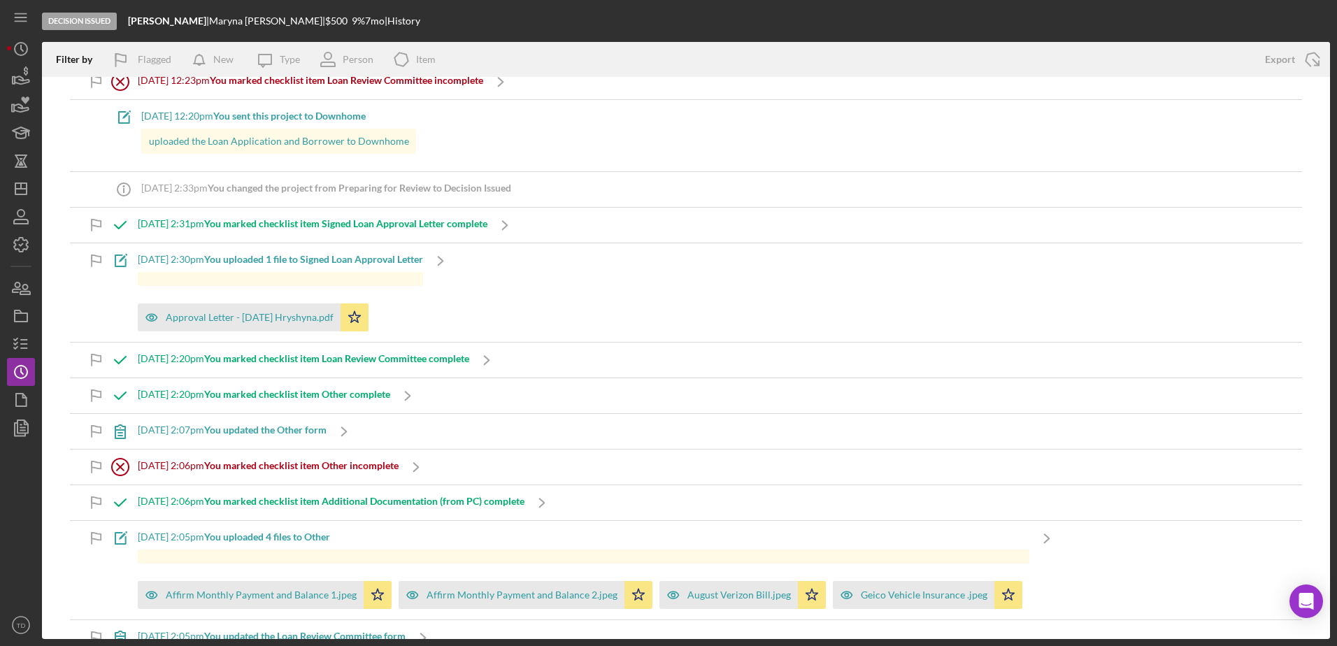
scroll to position [92, 0]
click at [23, 193] on icon "Icon/Dashboard" at bounding box center [20, 188] width 35 height 35
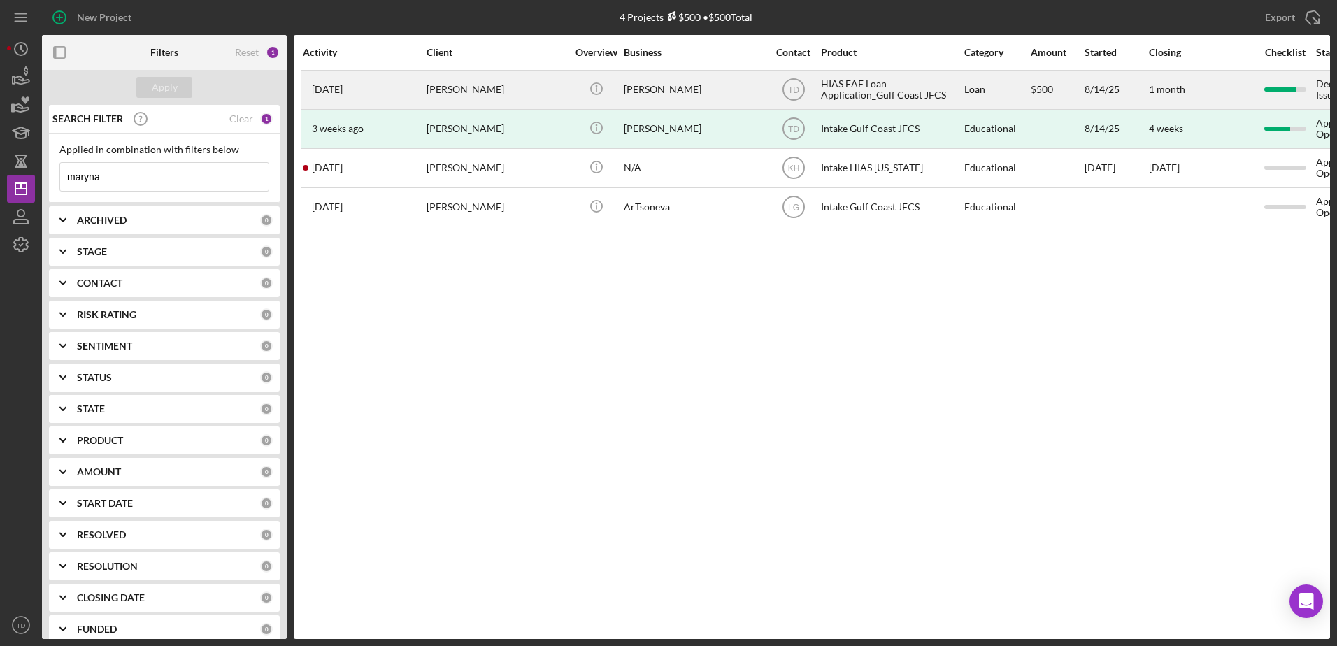
click at [451, 98] on div "Maryna Hryshyna" at bounding box center [497, 89] width 140 height 37
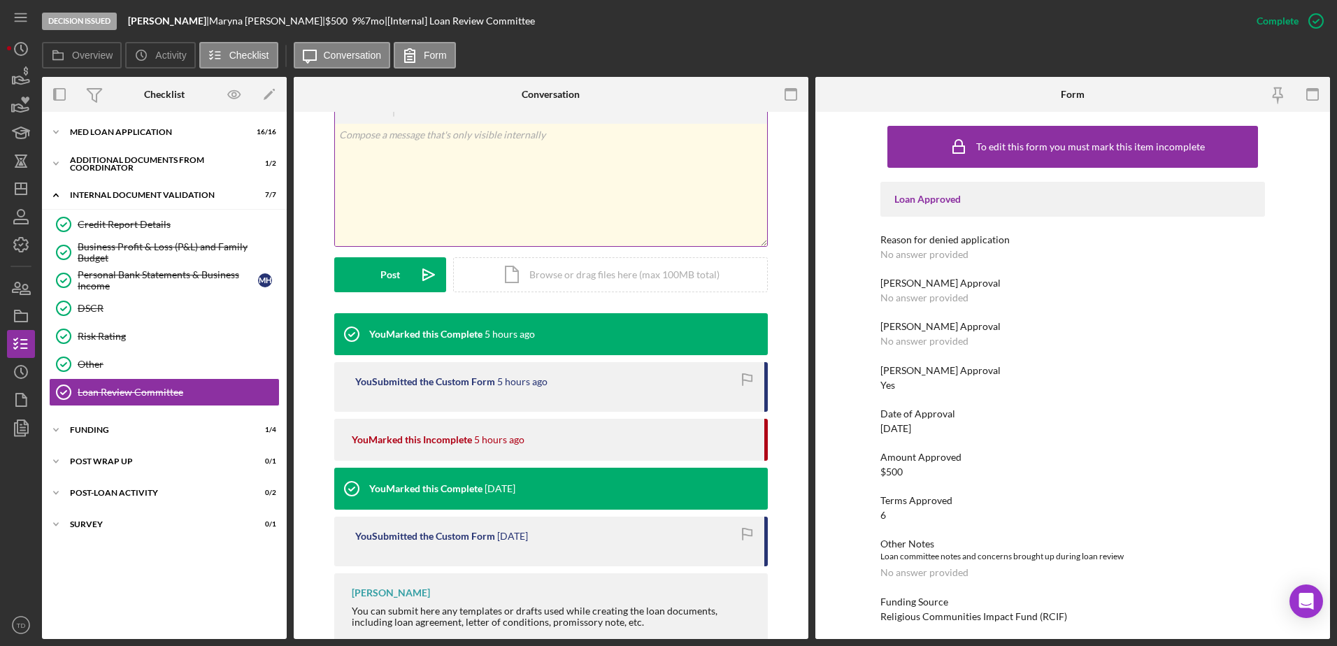
scroll to position [238, 0]
click at [161, 256] on div "Business Profit & Loss (P&L) and Family Budget" at bounding box center [178, 252] width 201 height 22
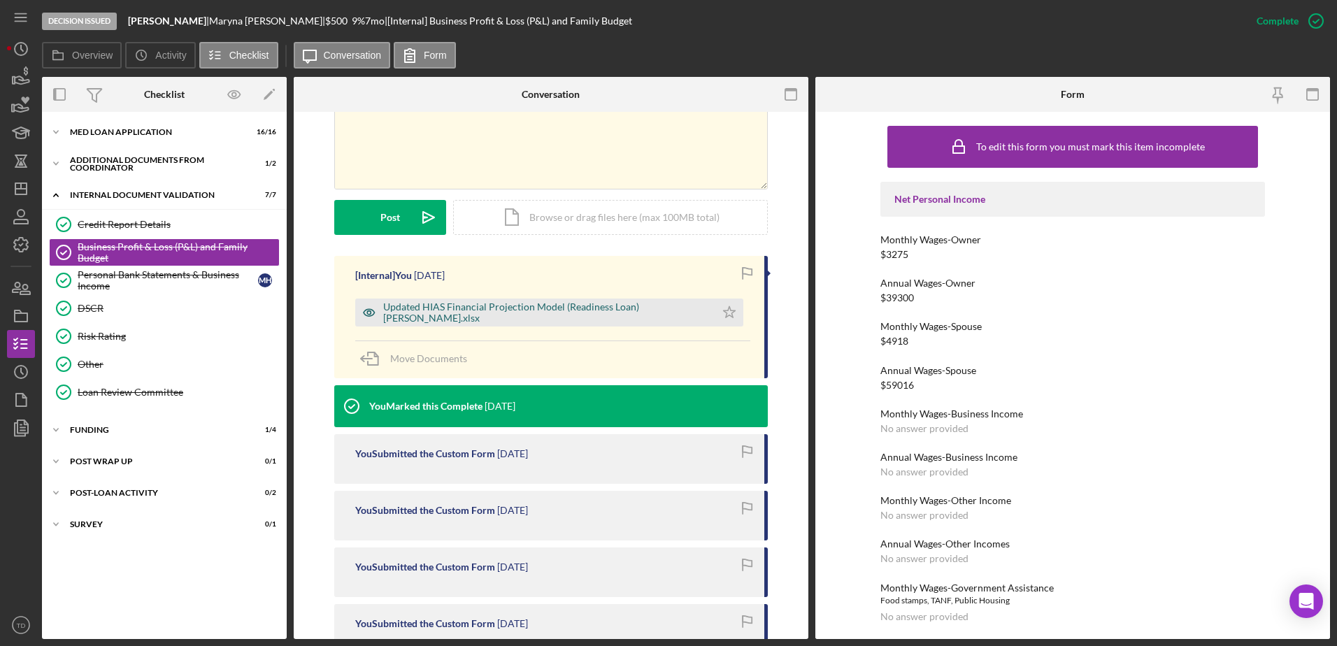
click at [495, 313] on div "Updated HIAS Financial Projection Model (Readiness Loan) Maryna Hryshyna.xlsx" at bounding box center [545, 312] width 325 height 22
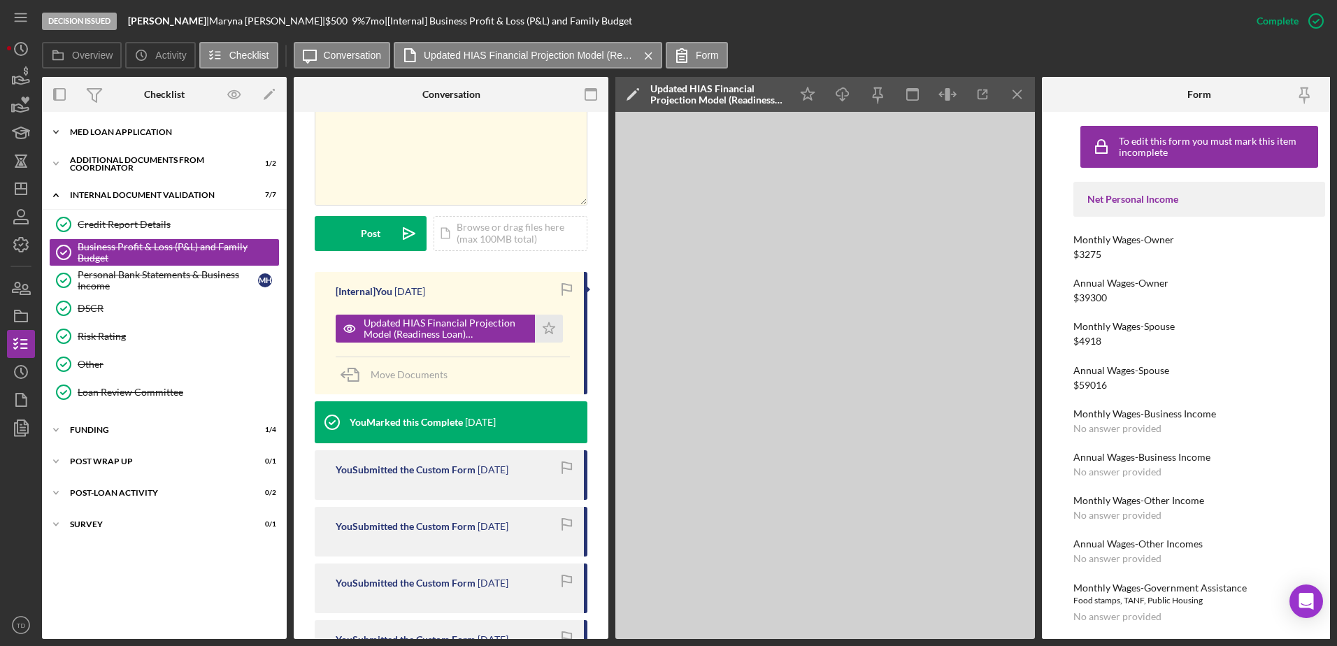
click at [159, 137] on div "Icon/Expander MED Loan Application 16 / 16" at bounding box center [164, 132] width 245 height 28
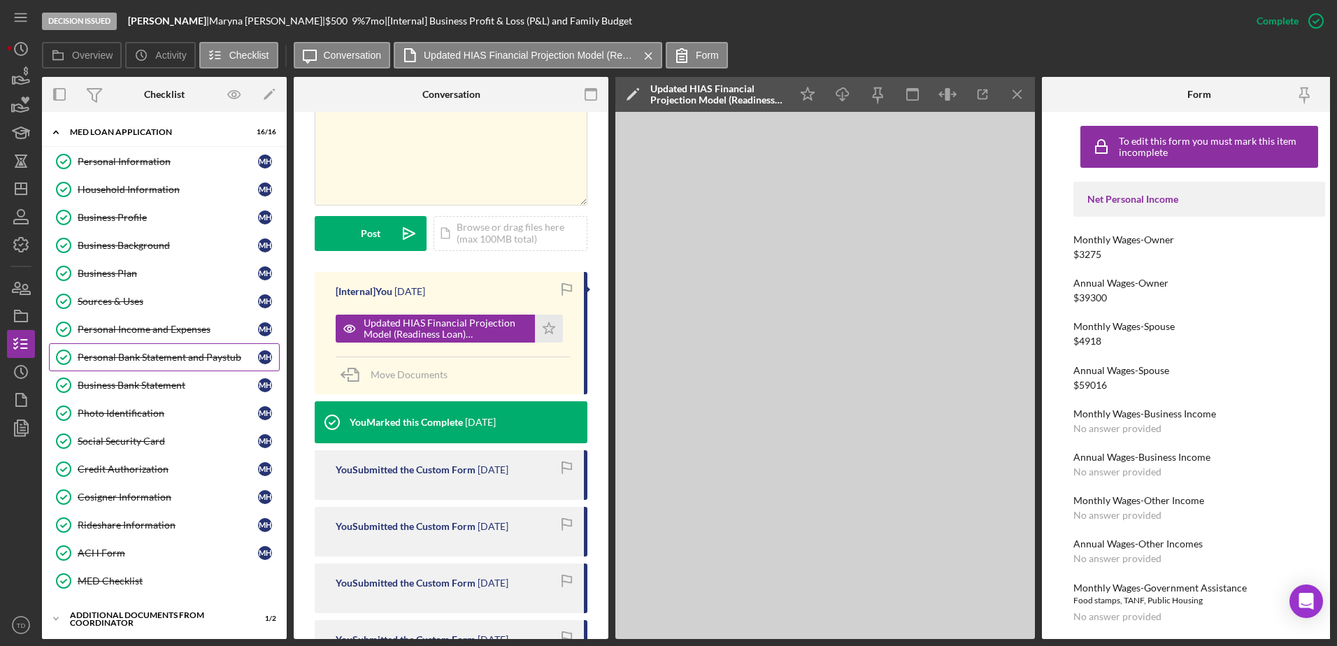
click at [181, 360] on div "Personal Bank Statement and Paystub" at bounding box center [168, 357] width 180 height 11
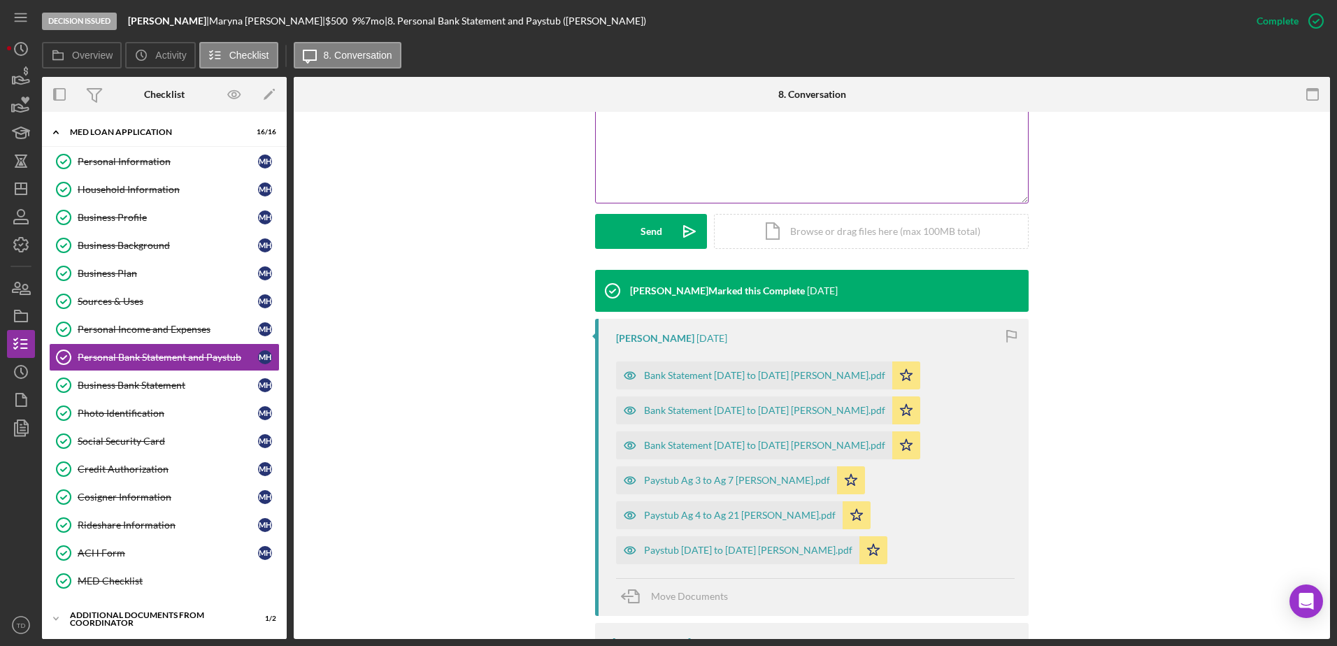
scroll to position [308, 0]
click at [157, 328] on div "Personal Income and Expenses" at bounding box center [168, 329] width 180 height 11
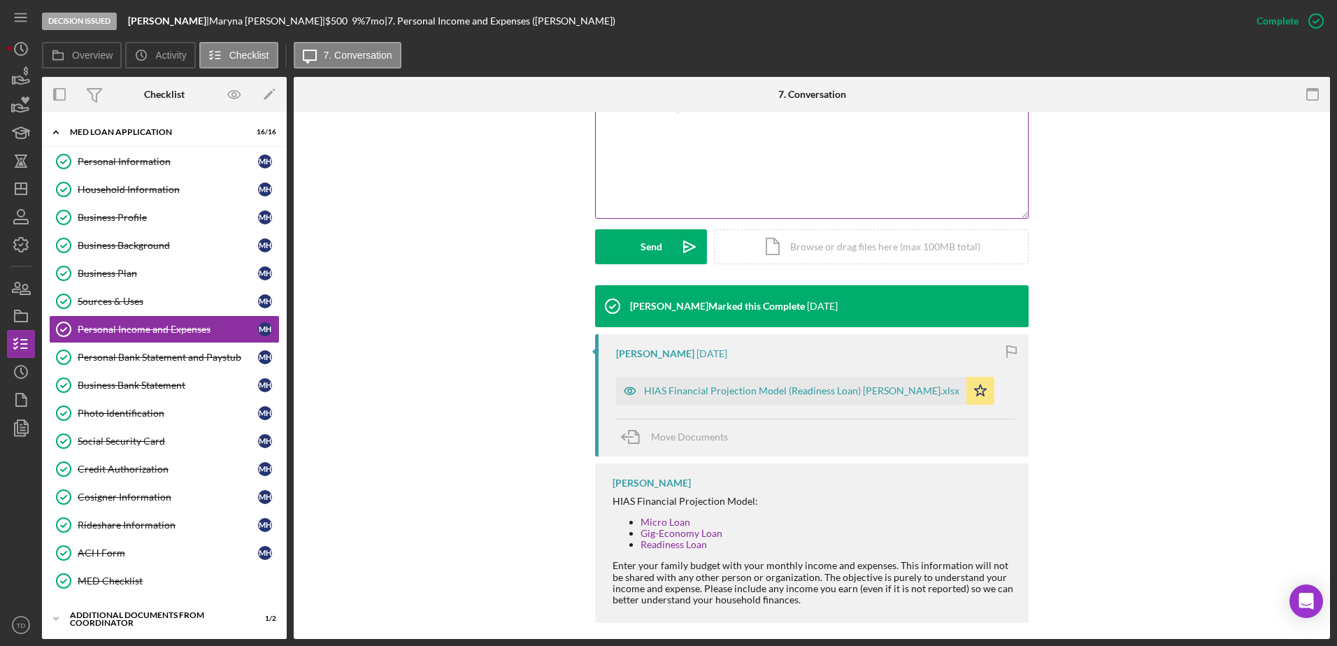
scroll to position [292, 0]
click at [701, 401] on div "HIAS Financial Projection Model (Readiness Loan) Maryna Hryshyna.xlsx" at bounding box center [791, 392] width 350 height 28
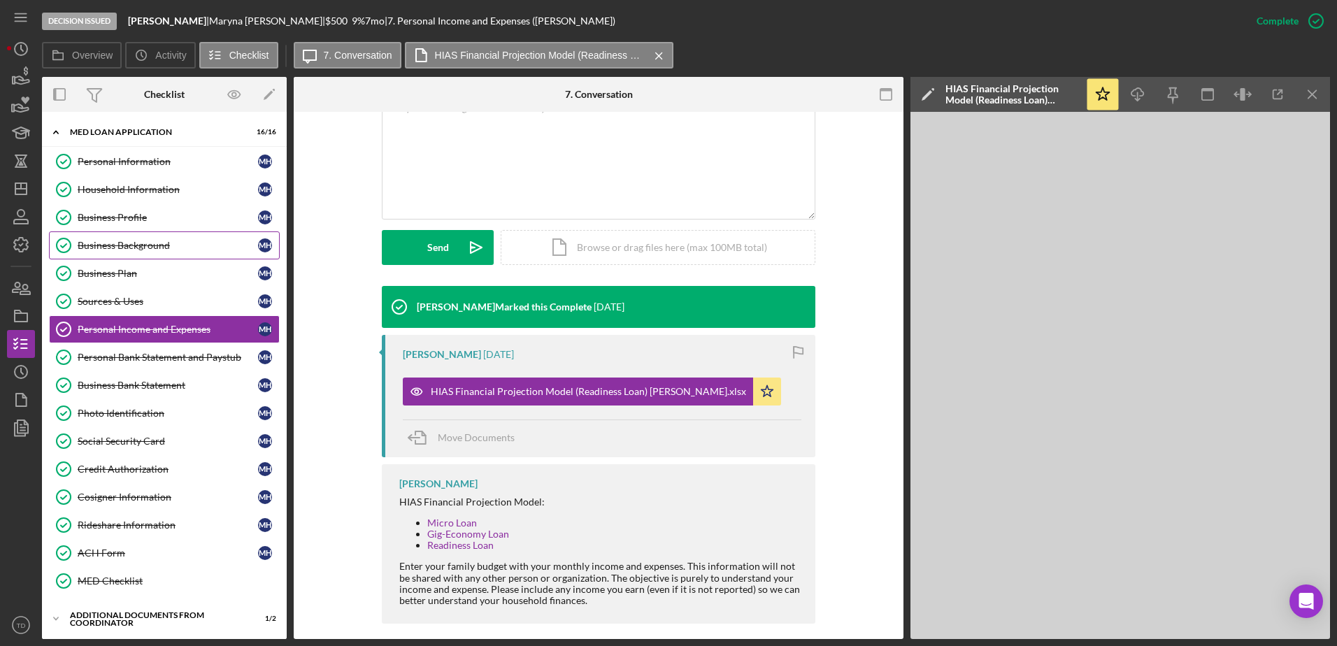
click at [162, 249] on div "Business Background" at bounding box center [168, 245] width 180 height 11
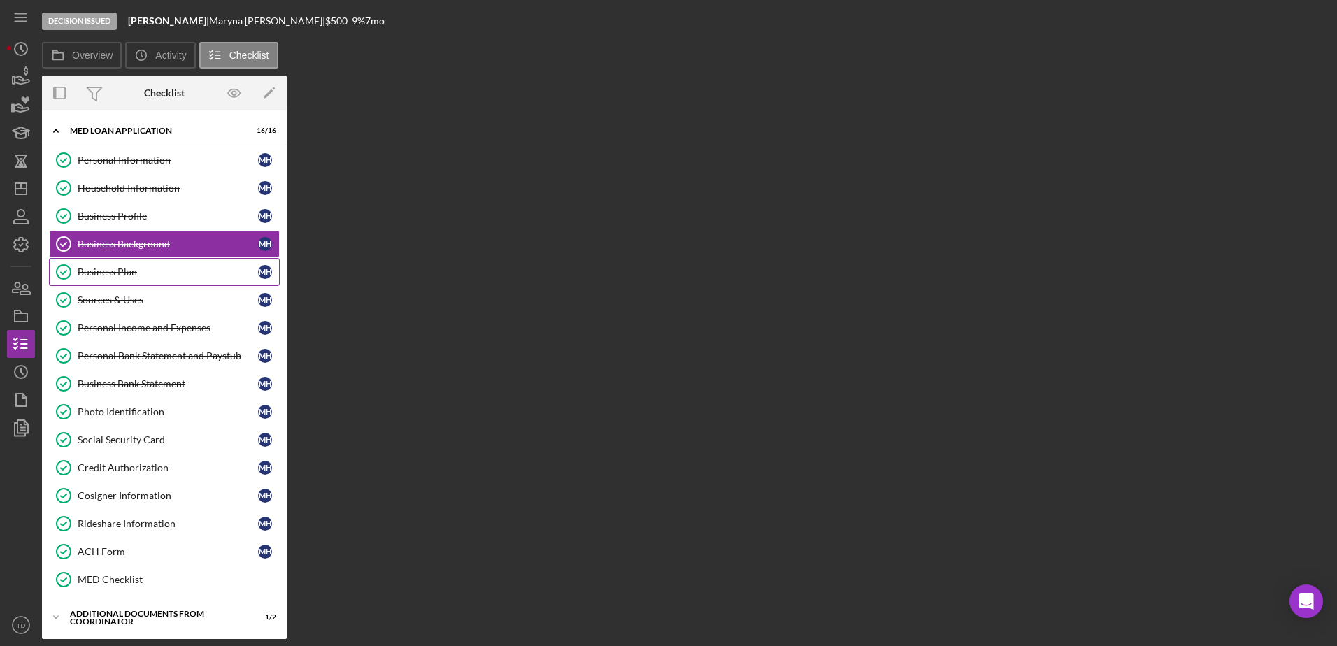
click at [132, 283] on link "Business Plan Business Plan M H" at bounding box center [164, 272] width 231 height 28
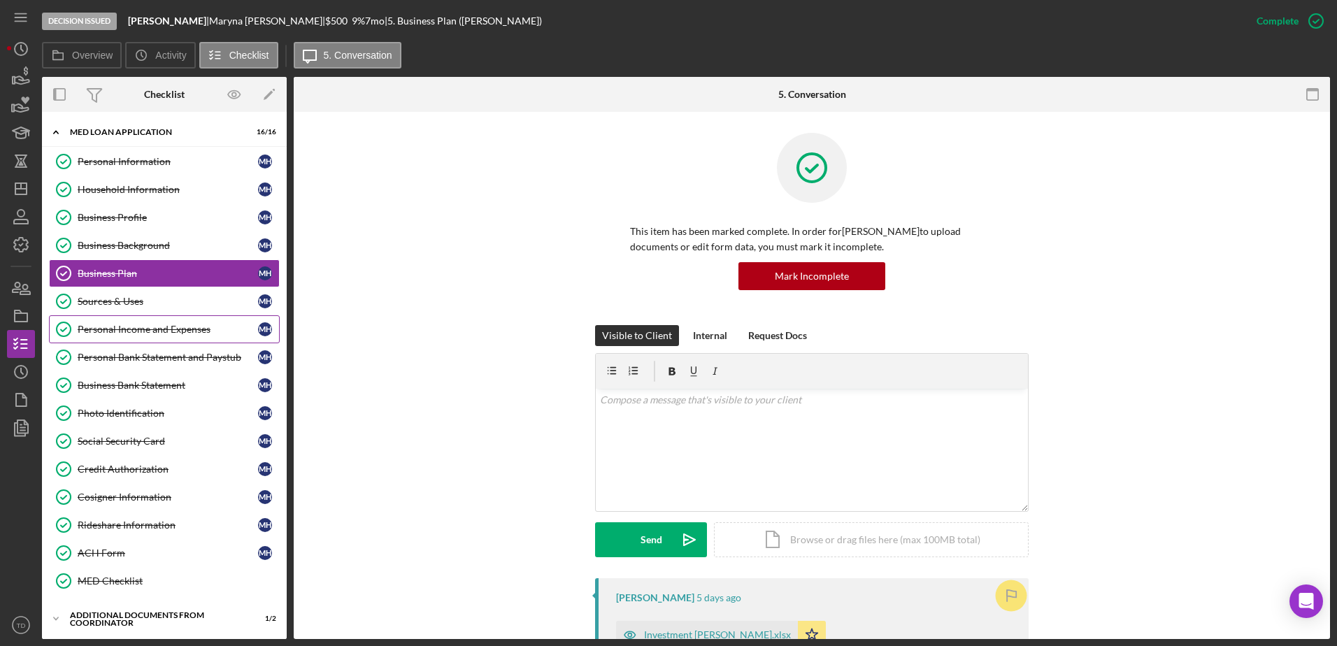
click at [130, 320] on link "Personal Income and Expenses Personal Income and Expenses M H" at bounding box center [164, 329] width 231 height 28
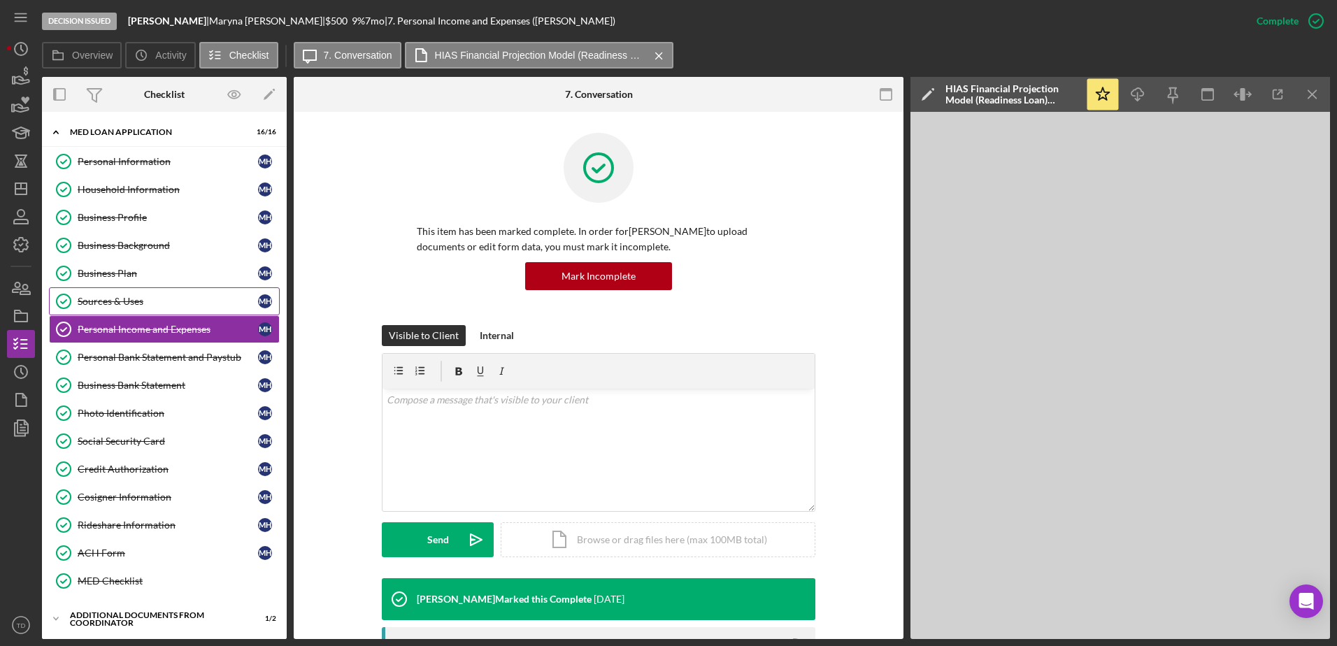
click at [132, 306] on div "Sources & Uses" at bounding box center [168, 301] width 180 height 11
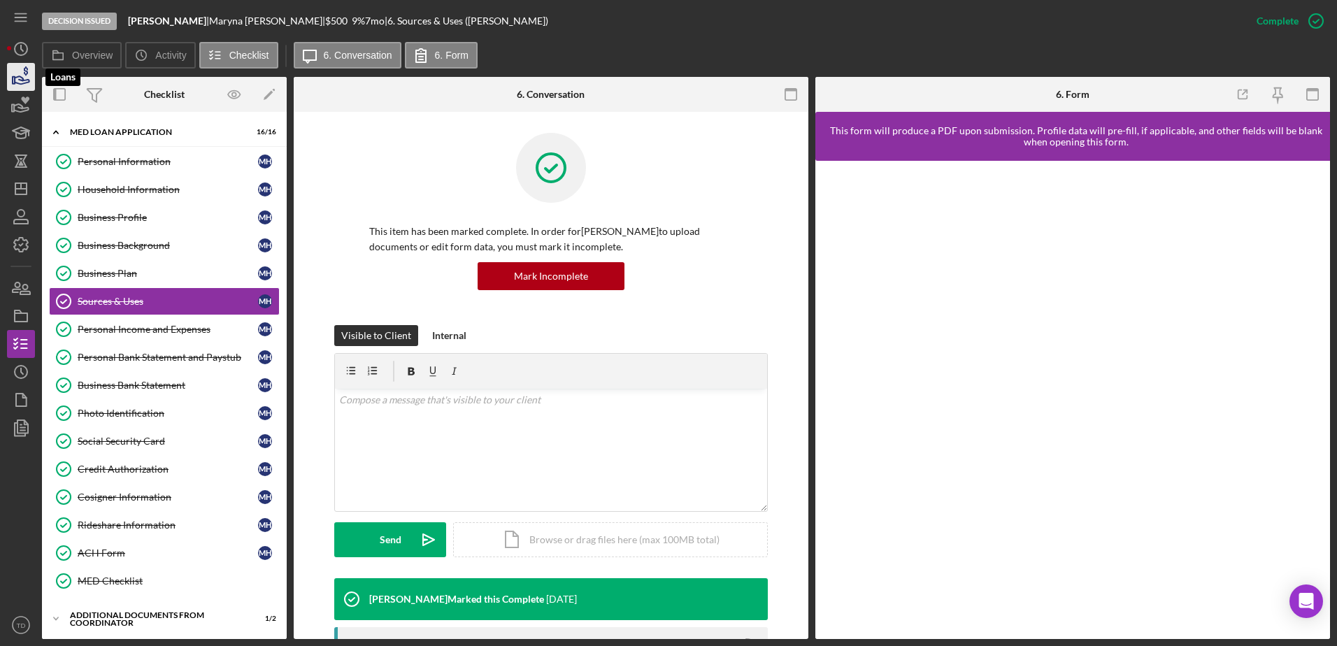
click at [32, 77] on icon "button" at bounding box center [20, 76] width 35 height 35
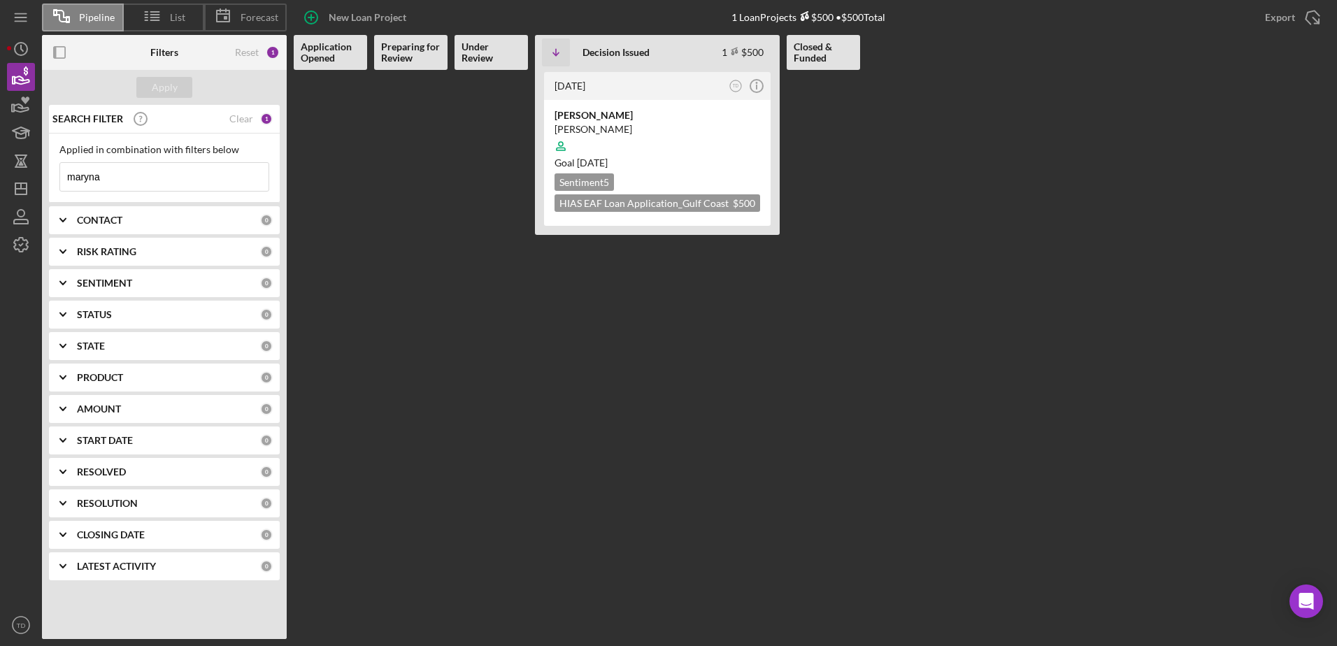
click at [111, 185] on input "maryna" at bounding box center [164, 177] width 208 height 28
drag, startPoint x: 111, startPoint y: 185, endPoint x: 7, endPoint y: 193, distance: 103.8
click at [7, 193] on div "Pipeline List Forecast New Loan Project 1 Loan Projects $500 • $500 Total Expor…" at bounding box center [668, 319] width 1323 height 639
click at [427, 212] on Review at bounding box center [410, 354] width 73 height 569
click at [14, 42] on icon "Icon/History" at bounding box center [20, 48] width 35 height 35
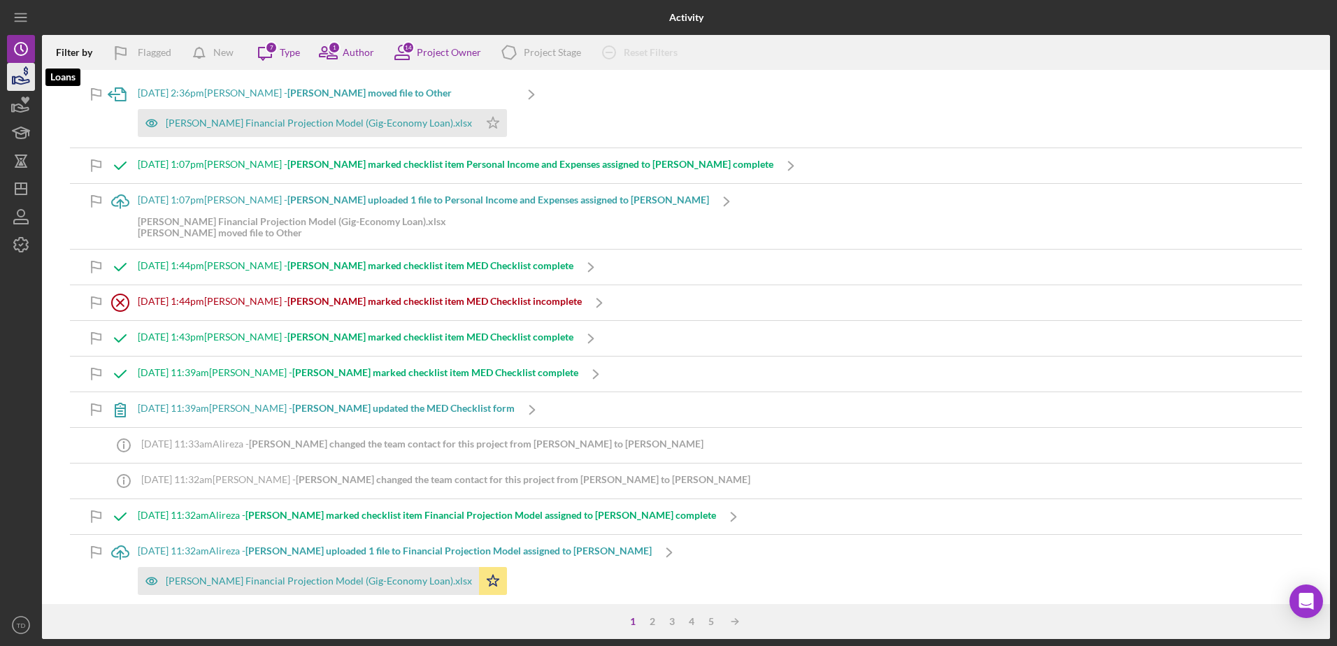
click at [13, 73] on icon "button" at bounding box center [20, 76] width 35 height 35
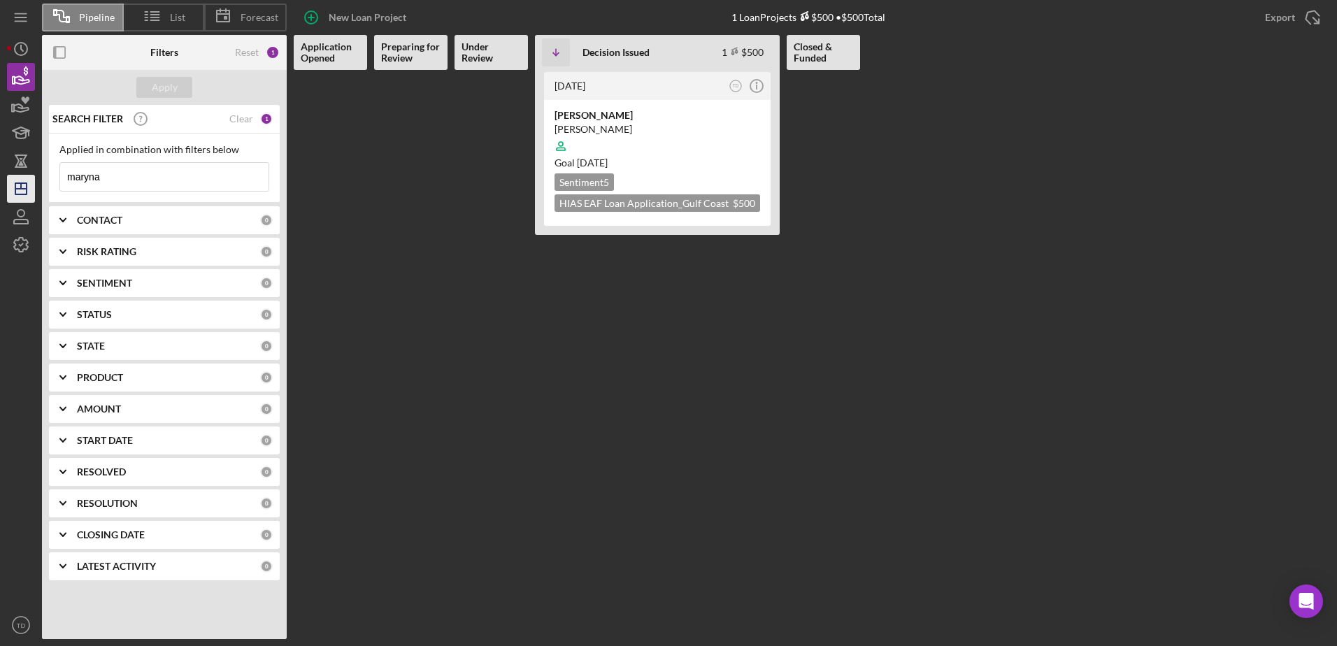
drag, startPoint x: 190, startPoint y: 180, endPoint x: 27, endPoint y: 185, distance: 163.8
click at [27, 185] on div "Pipeline List Forecast New Loan Project 1 Loan Projects $500 • $500 Total Expor…" at bounding box center [668, 319] width 1323 height 639
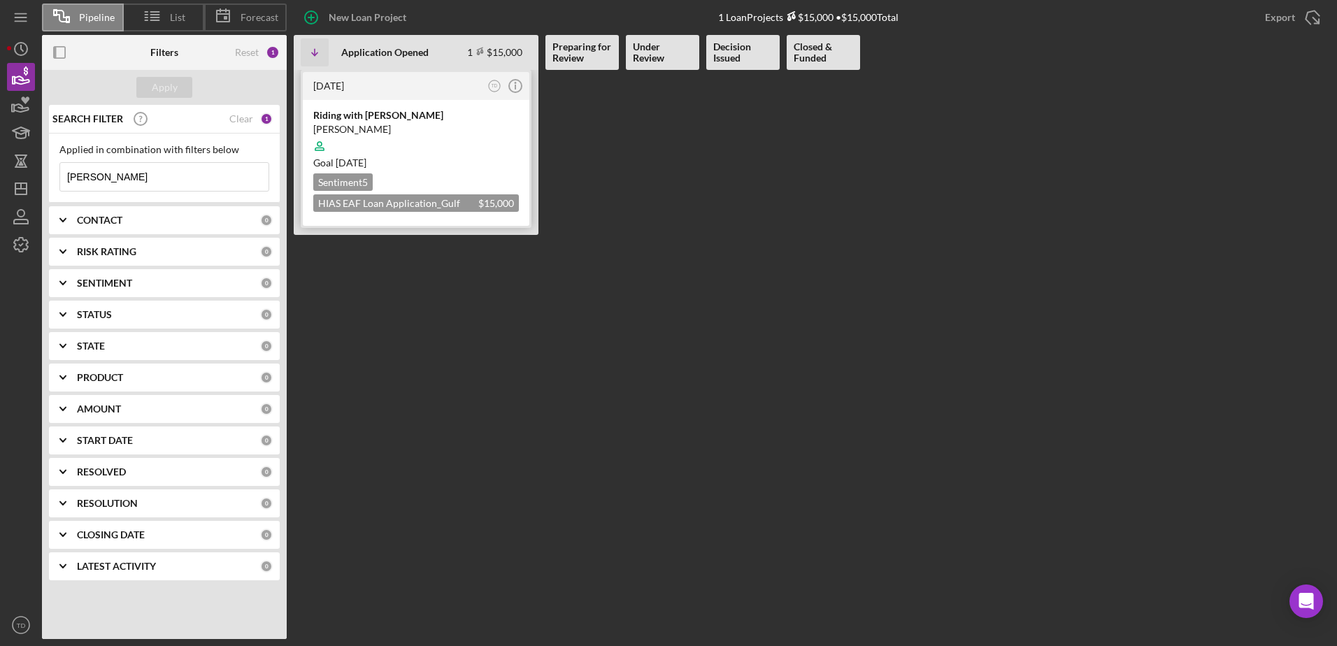
type input "jairo"
click at [374, 119] on div "Riding with Jairo Attow" at bounding box center [416, 115] width 206 height 14
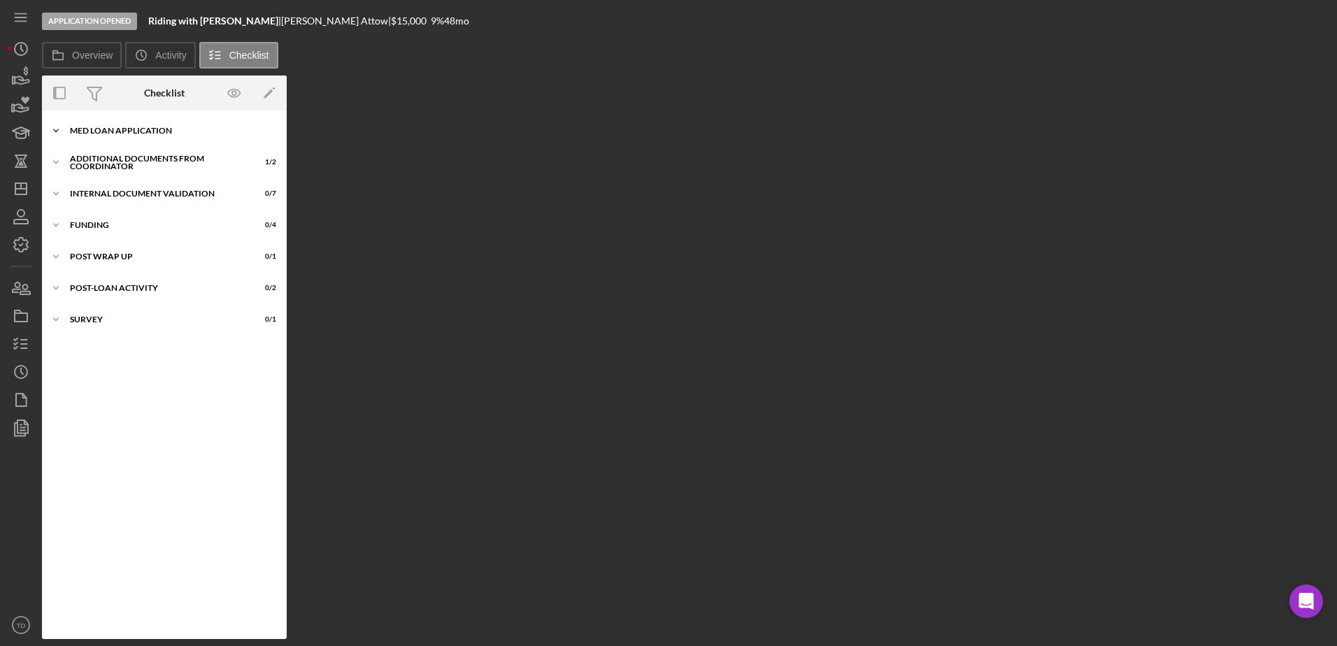
click at [120, 125] on div "Icon/Expander MED Loan Application 16 / 16" at bounding box center [164, 131] width 245 height 28
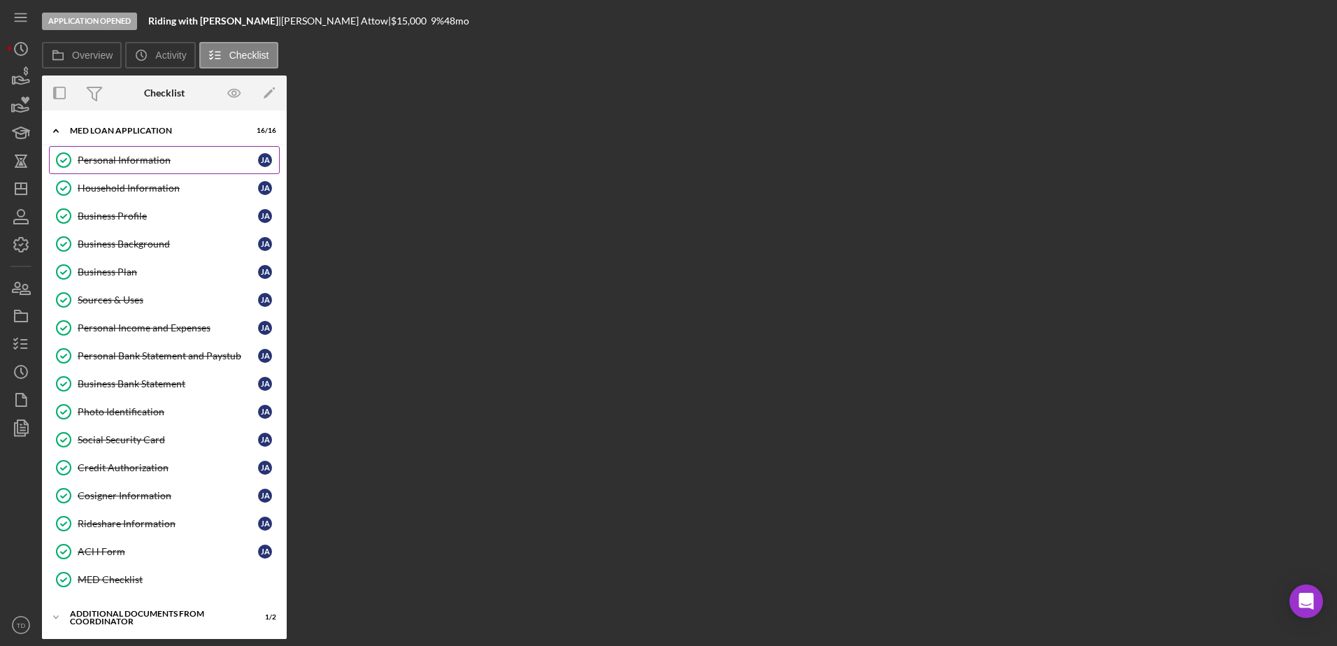
click at [115, 155] on div "Personal Information" at bounding box center [168, 160] width 180 height 11
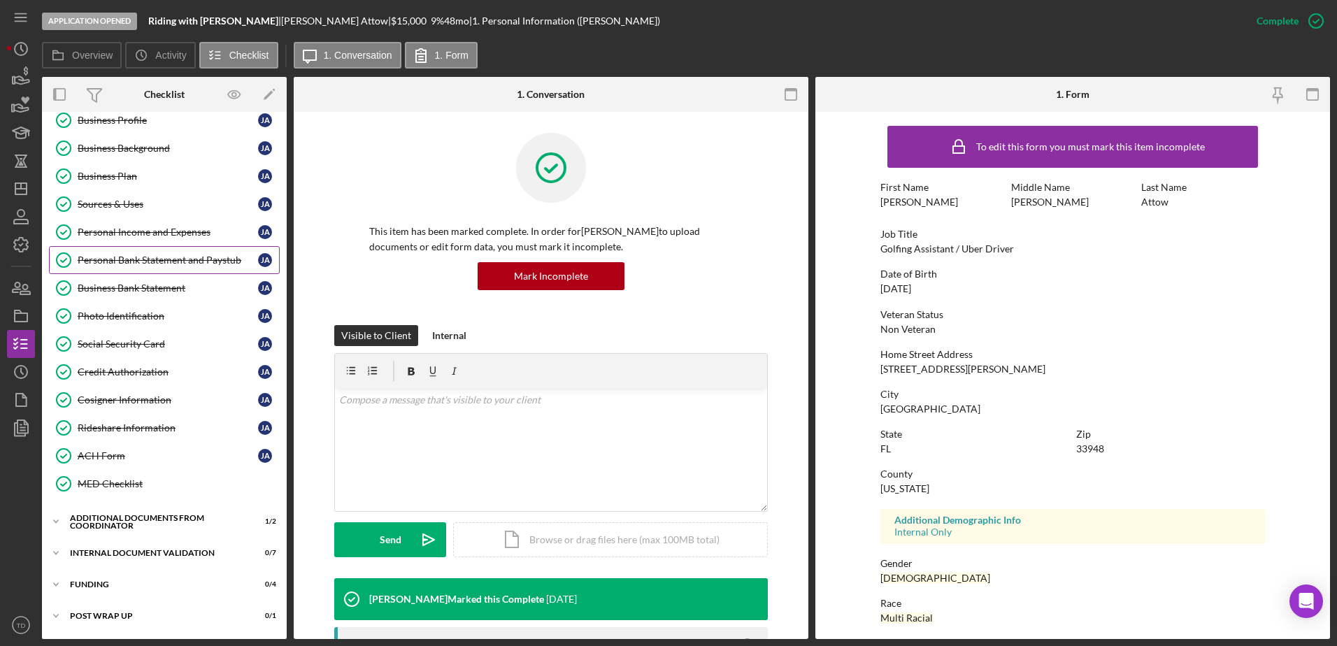
scroll to position [112, 0]
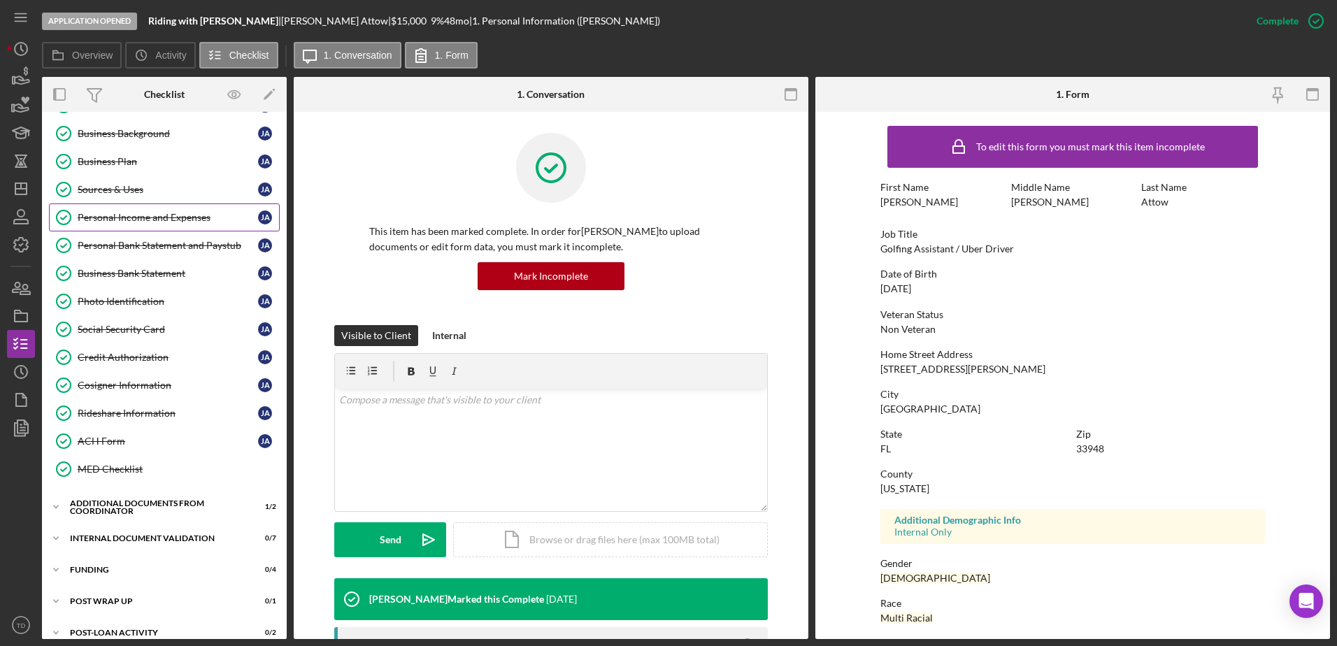
click at [137, 229] on link "Personal Income and Expenses Personal Income and Expenses J A" at bounding box center [164, 218] width 231 height 28
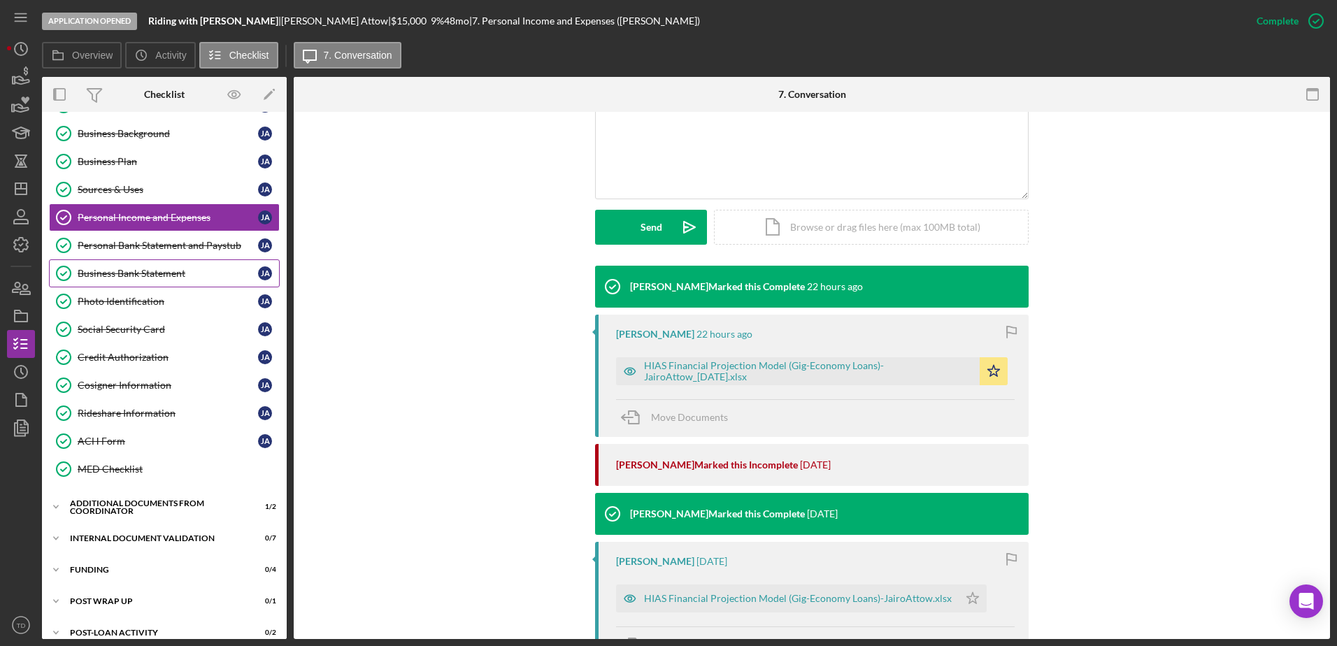
scroll to position [313, 0]
click at [762, 376] on div "HIAS Financial Projection Model (Gig-Economy Loans)-JairoAttow_[DATE].xlsx" at bounding box center [808, 371] width 329 height 22
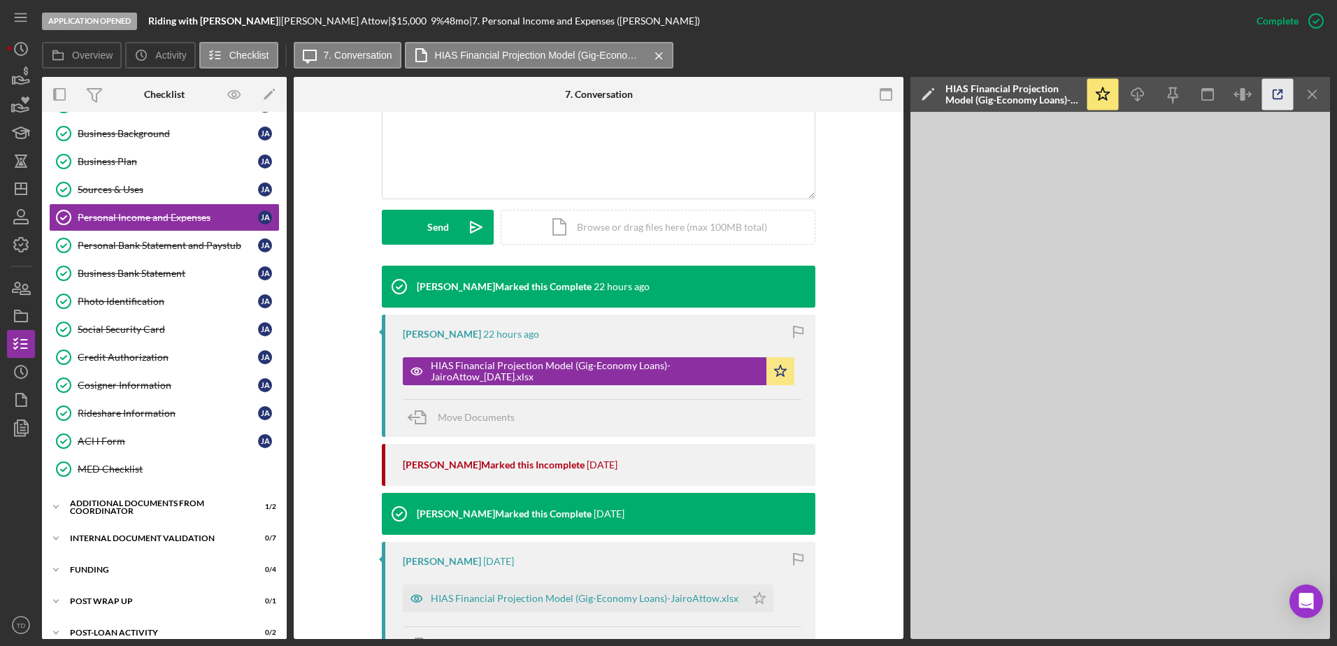
click at [1280, 94] on icon "button" at bounding box center [1278, 94] width 31 height 31
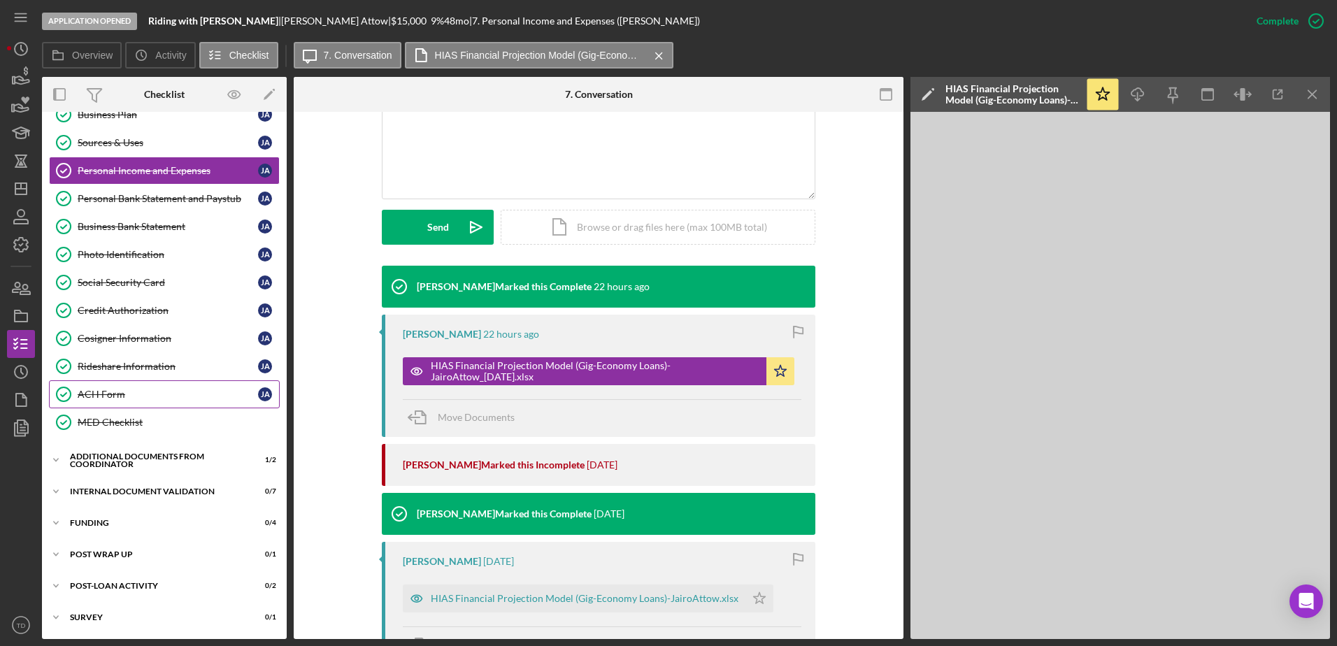
scroll to position [158, 0]
click at [171, 457] on div "Additional Documents from Coordinator" at bounding box center [169, 461] width 199 height 8
click at [157, 496] on div "Additional Documentation (from PC)" at bounding box center [178, 490] width 201 height 11
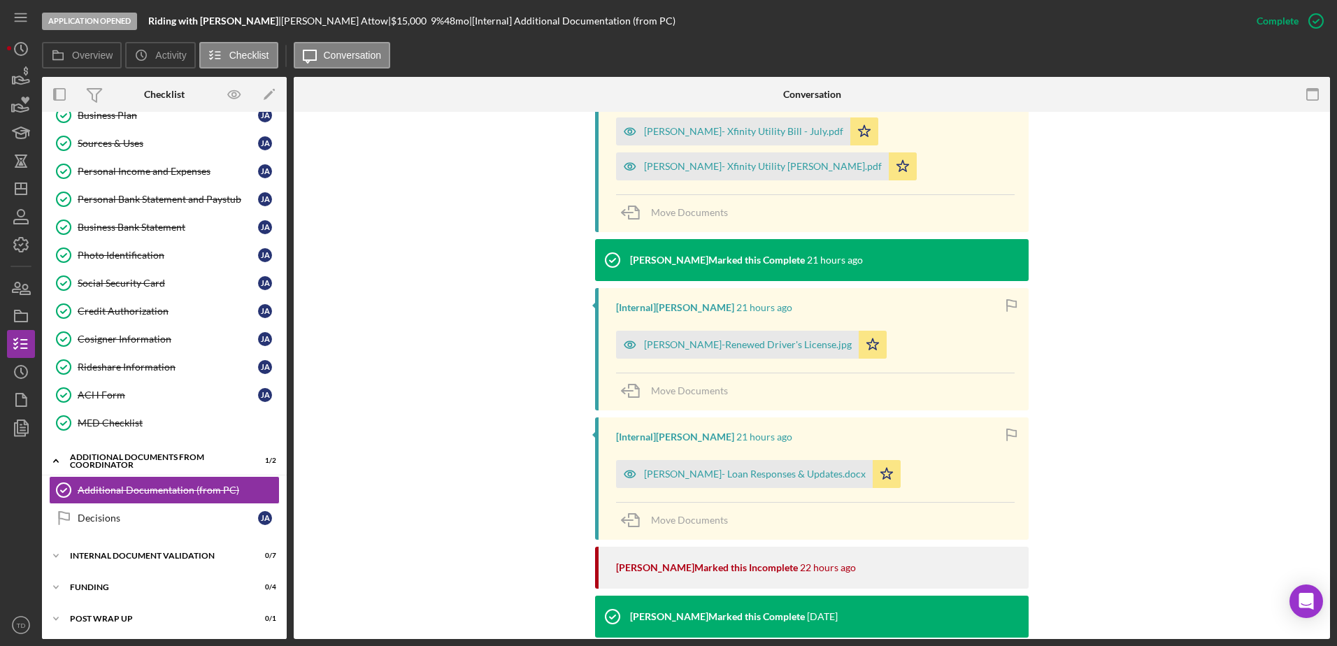
scroll to position [602, 0]
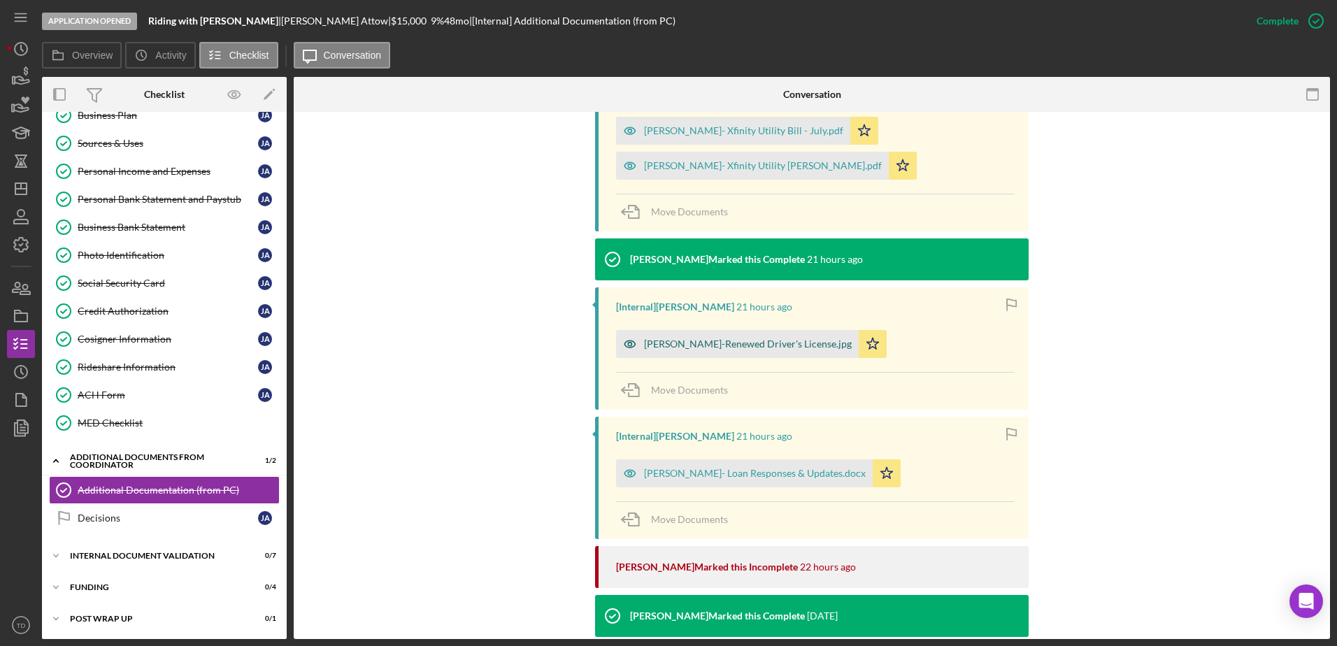
click at [716, 348] on div "Jairo Attow-Renewed Driver's License.jpg" at bounding box center [748, 344] width 208 height 11
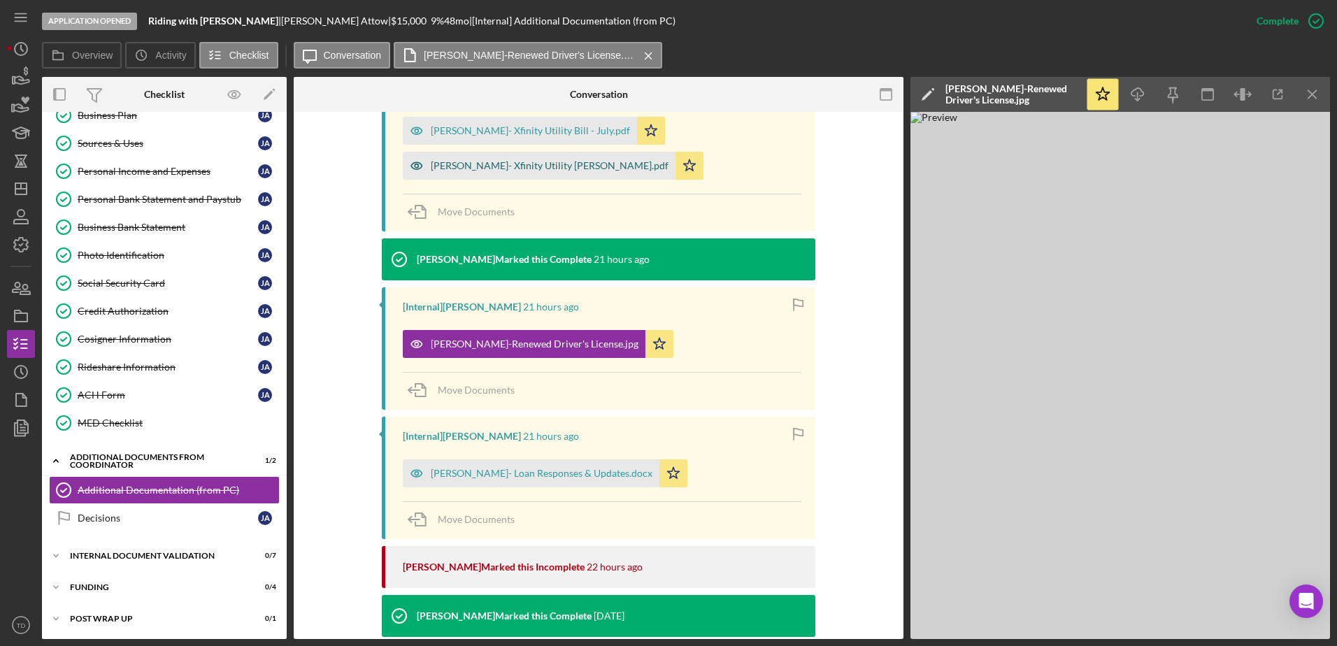
click at [541, 175] on div "Jairo Attow- Xfinity Utility Bill - June.pdf" at bounding box center [539, 166] width 273 height 28
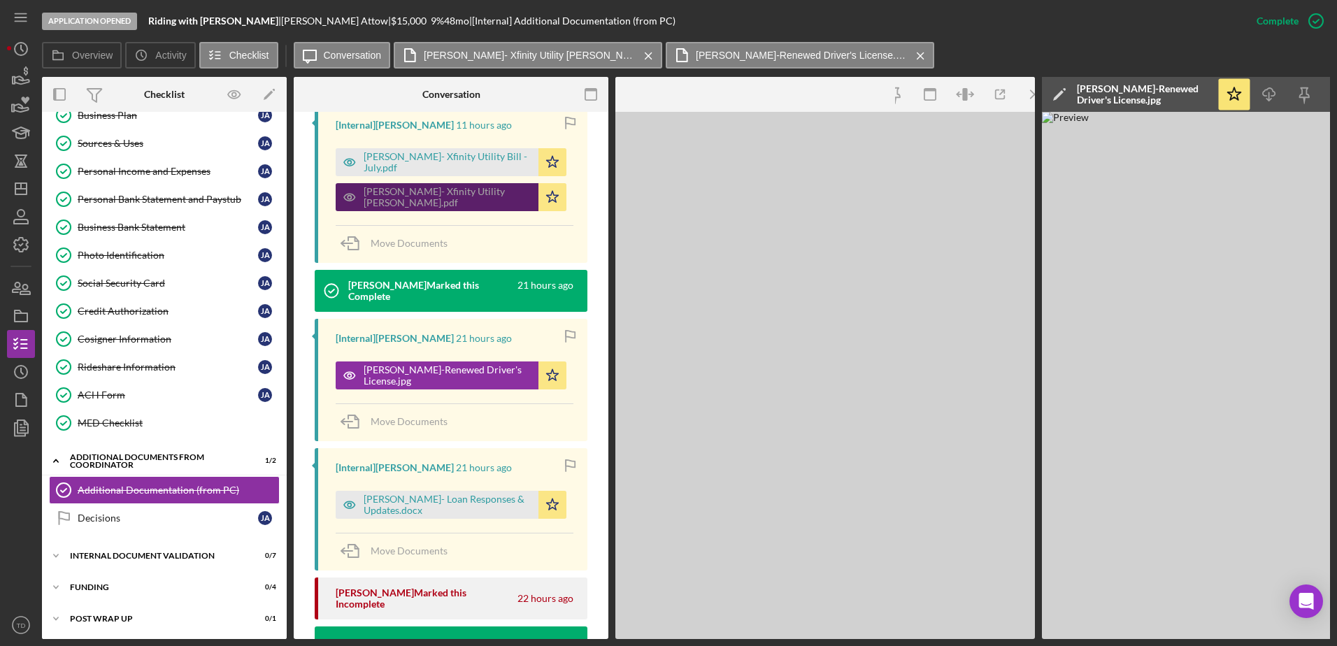
scroll to position [618, 0]
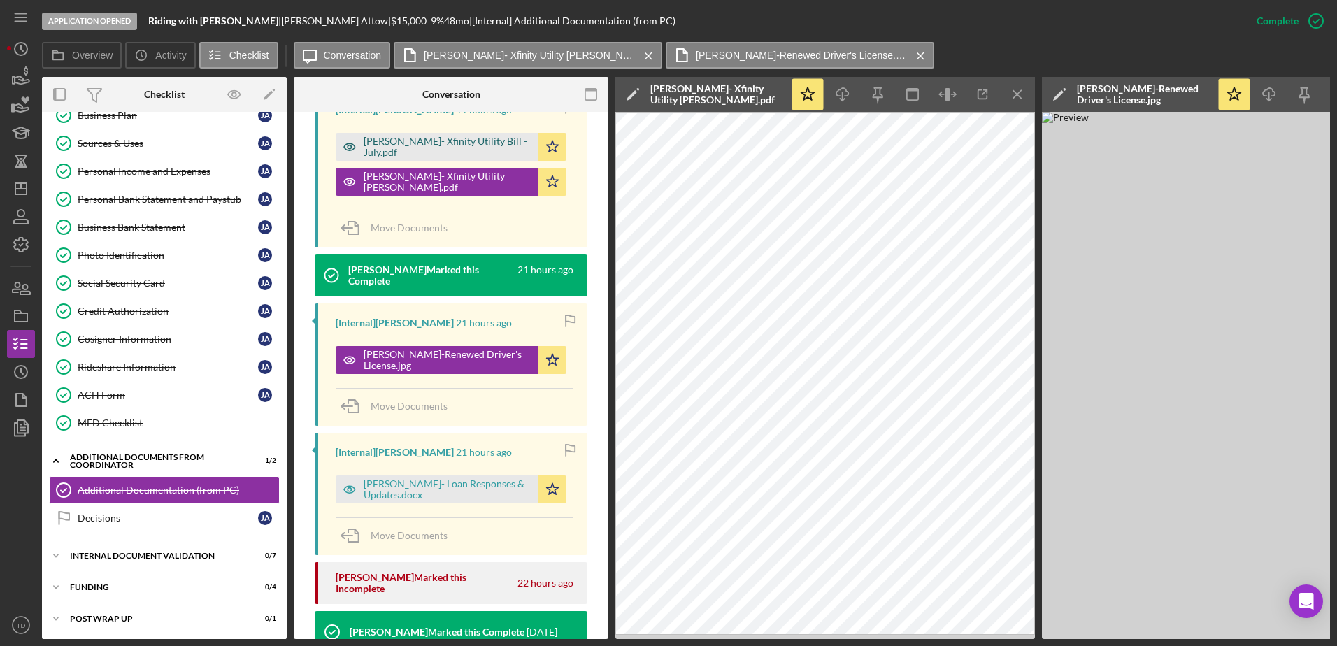
click at [457, 138] on div "Jairo Attow- Xfinity Utility Bill - July.pdf" at bounding box center [448, 147] width 168 height 22
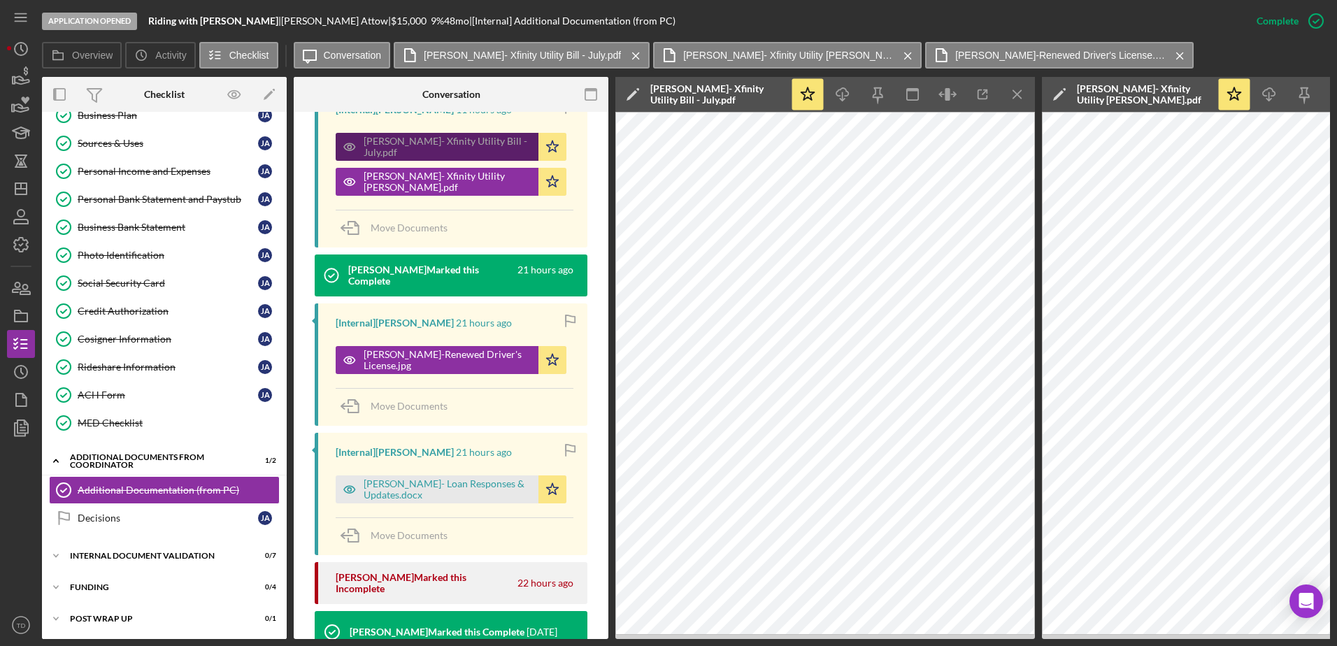
click at [482, 144] on div "Jairo Attow- Xfinity Utility Bill - July.pdf" at bounding box center [437, 147] width 203 height 28
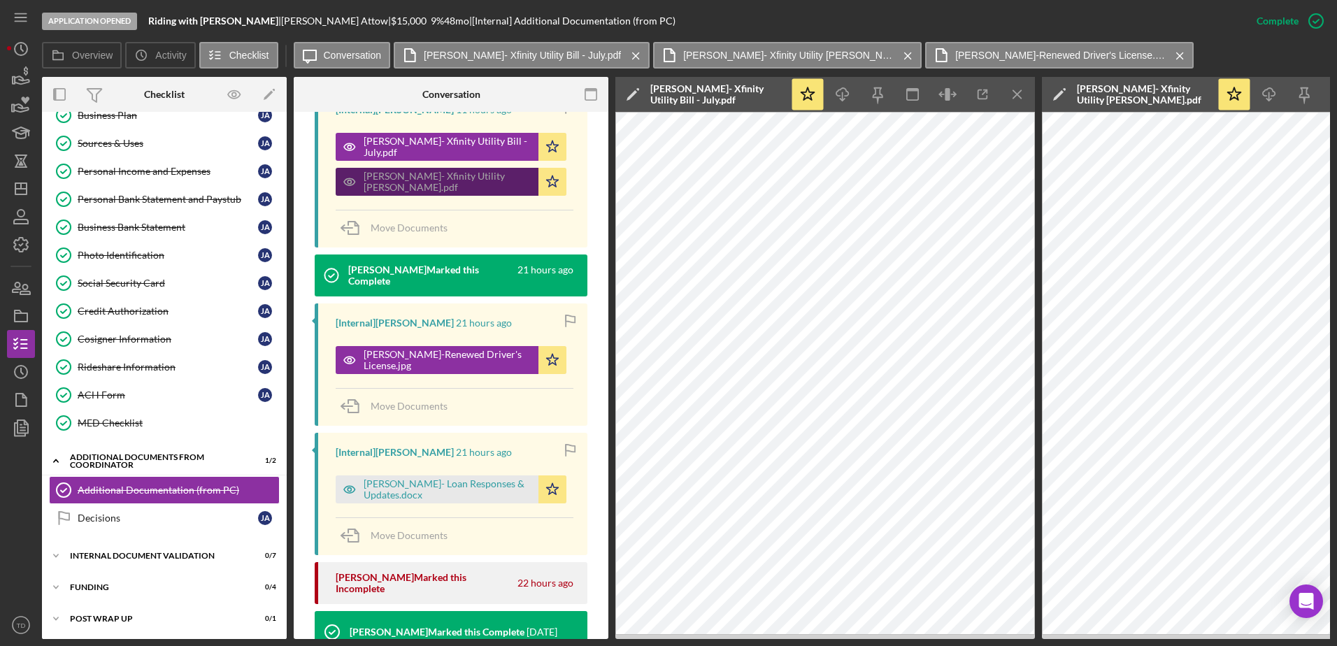
click at [474, 171] on div "Jairo Attow- Xfinity Utility Bill - June.pdf" at bounding box center [448, 182] width 168 height 22
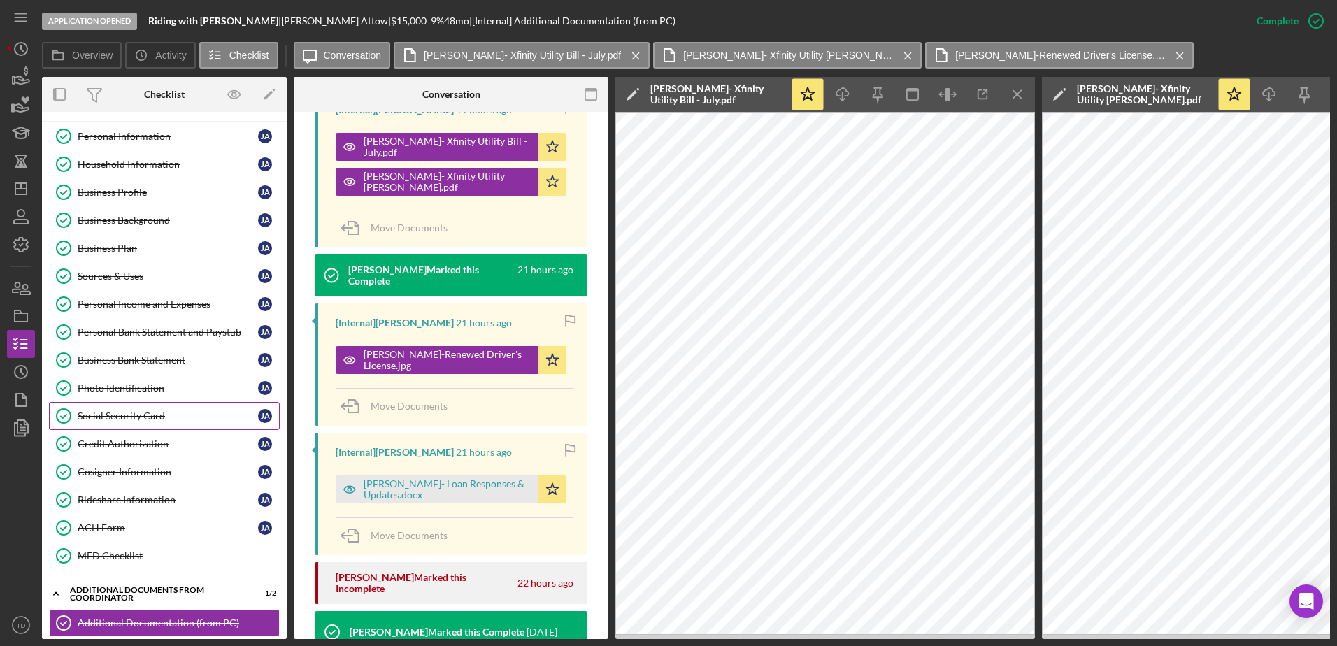
scroll to position [24, 0]
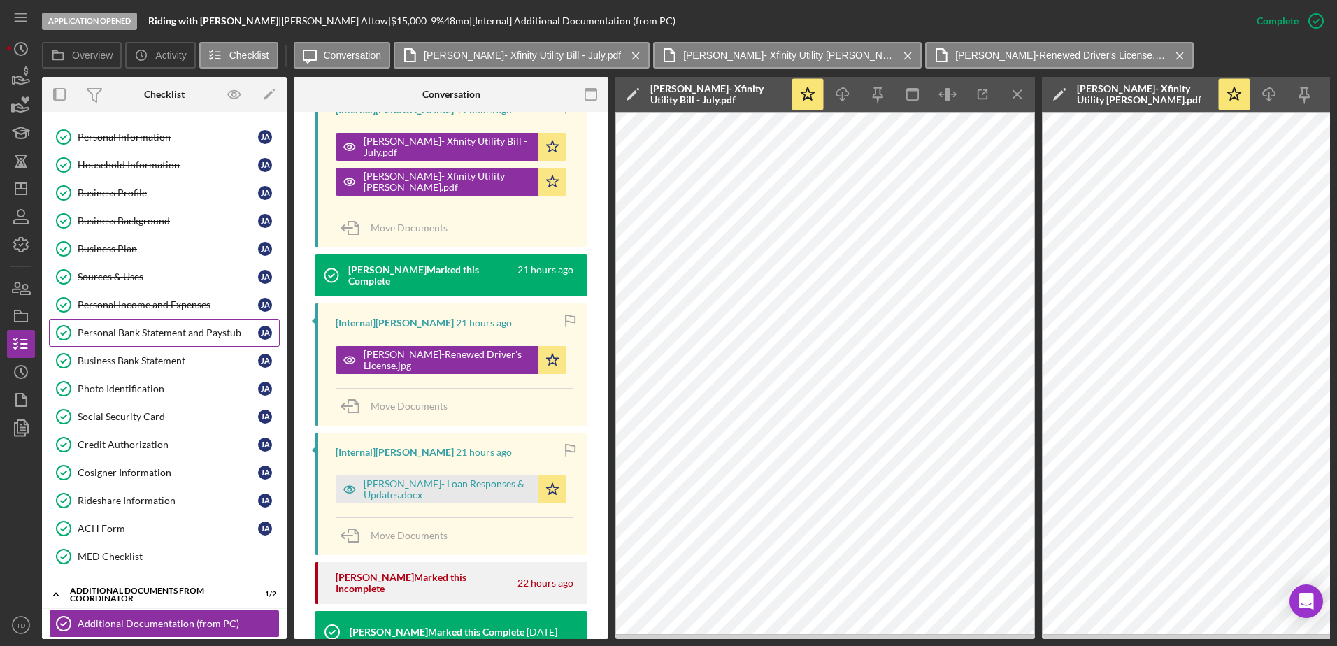
click at [143, 339] on link "Personal Bank Statement and Paystub Personal Bank Statement and Paystub J A" at bounding box center [164, 333] width 231 height 28
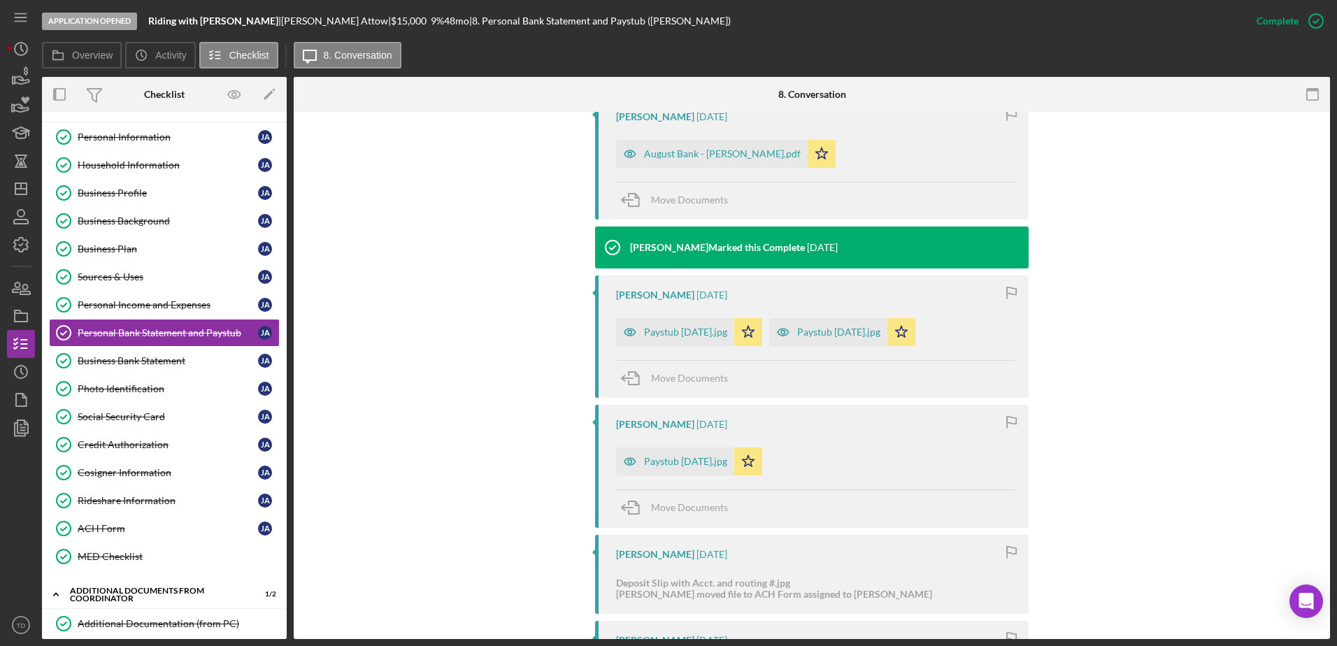
scroll to position [646, 0]
click at [716, 151] on div "August Bank - Jairo Attow.pdf" at bounding box center [722, 153] width 157 height 11
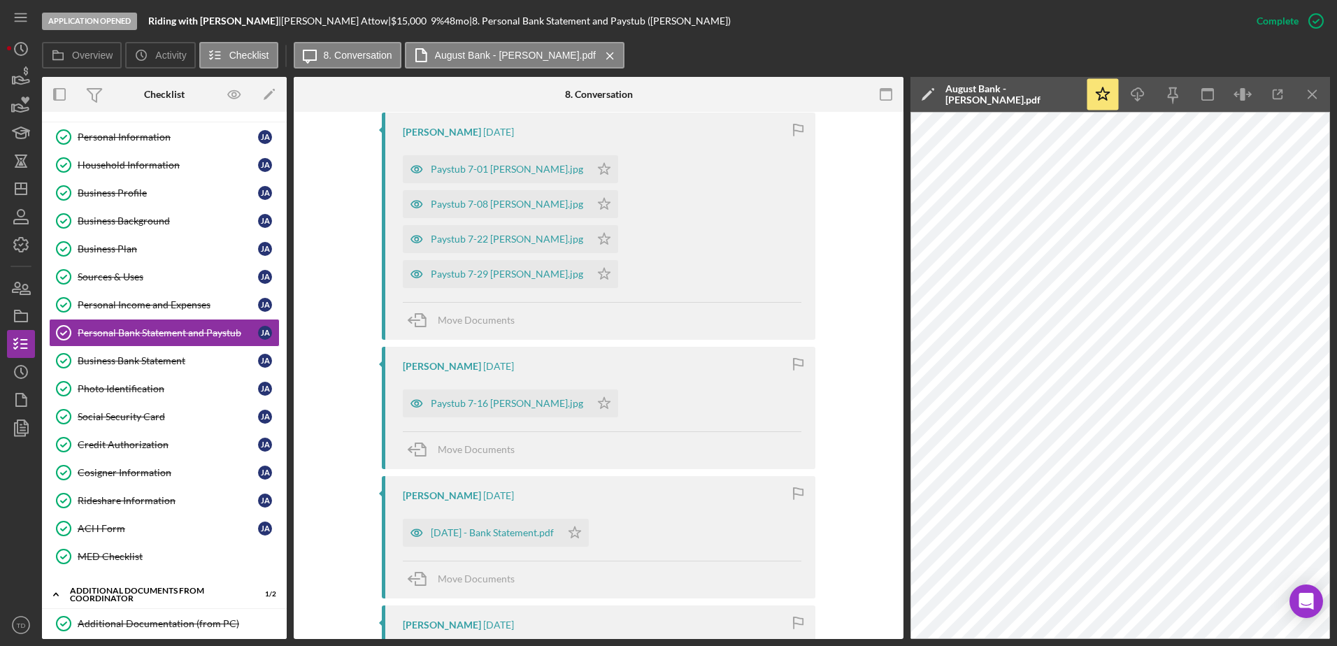
scroll to position [1091, 0]
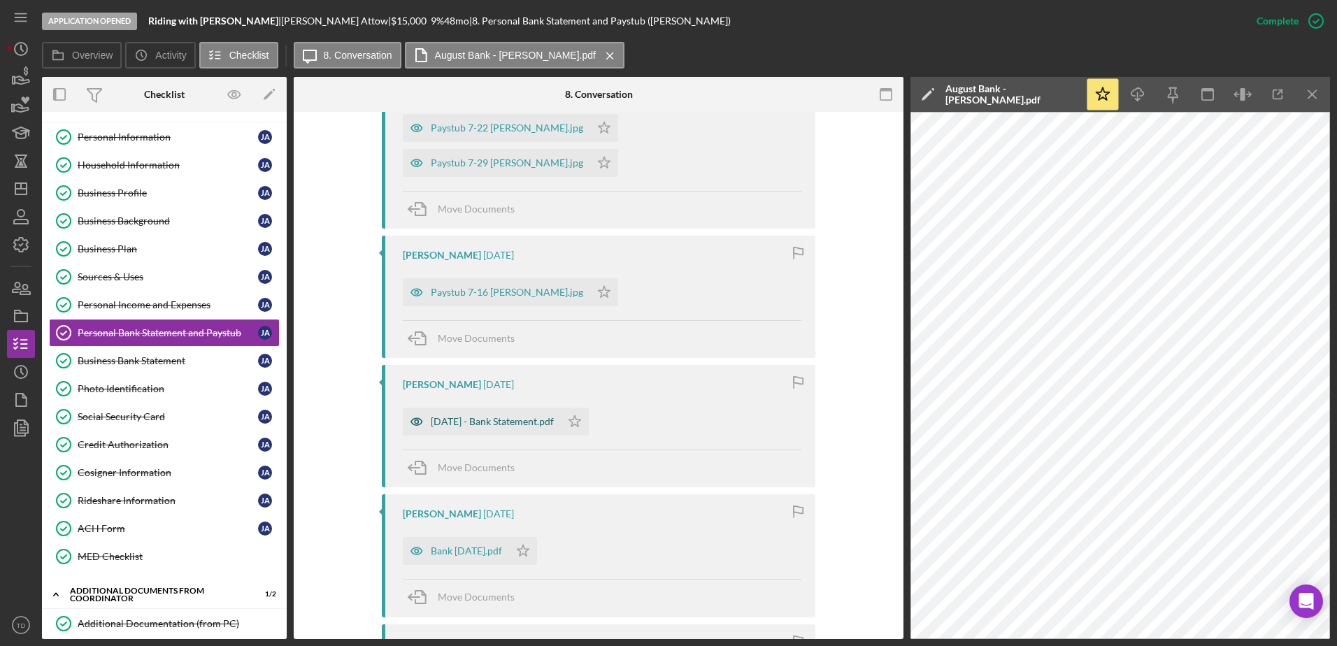
click at [556, 408] on div "July 16 2025 - Bank Statement.pdf" at bounding box center [482, 422] width 158 height 28
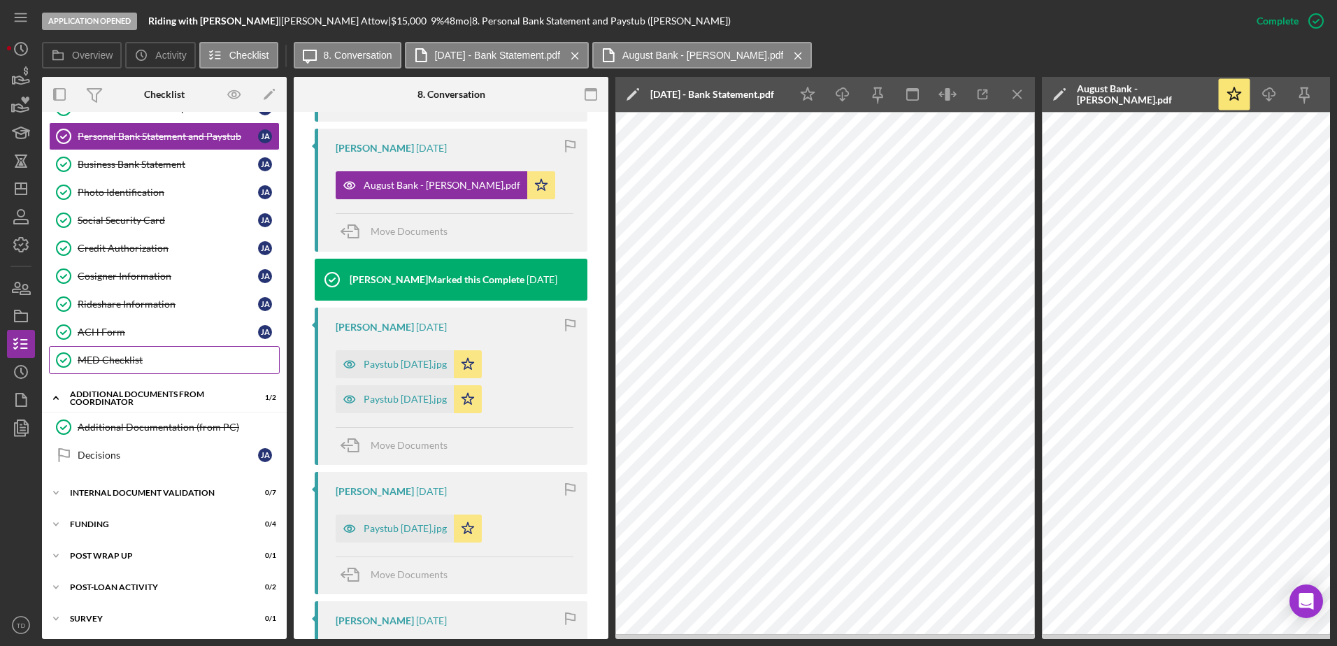
scroll to position [220, 0]
click at [150, 441] on link "Additional Documentation (from PC) Additional Documentation (from PC)" at bounding box center [164, 428] width 231 height 28
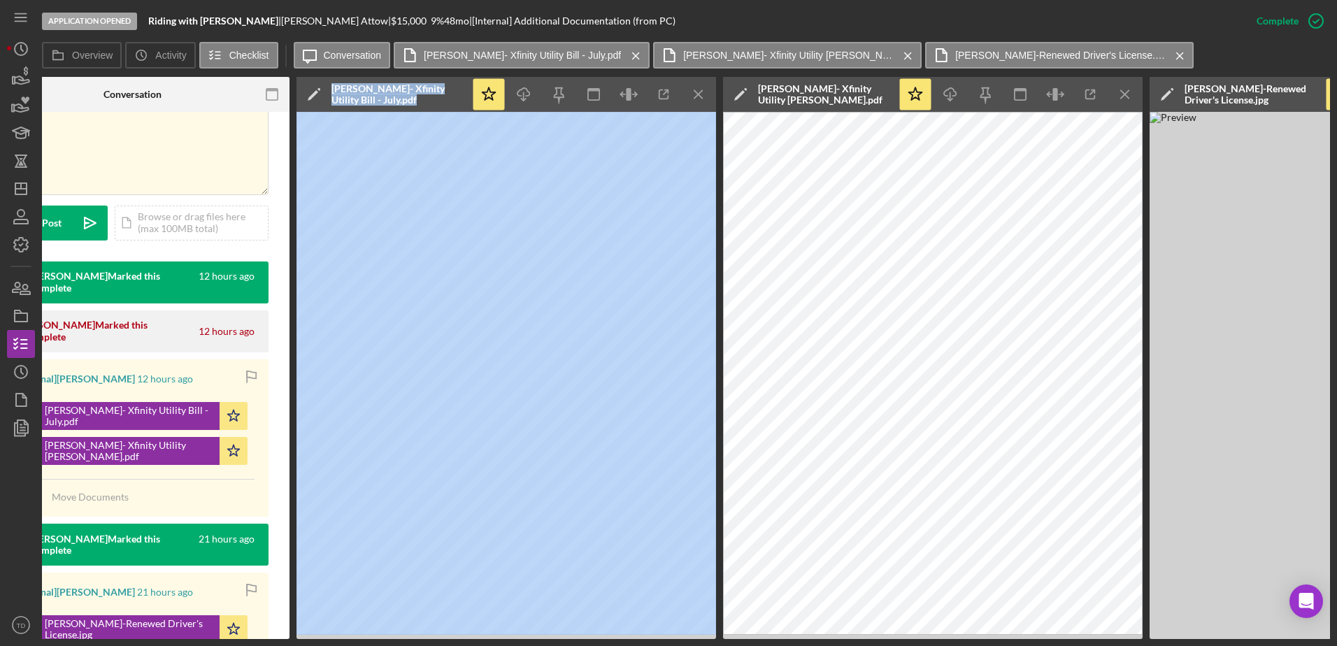
scroll to position [418, 0]
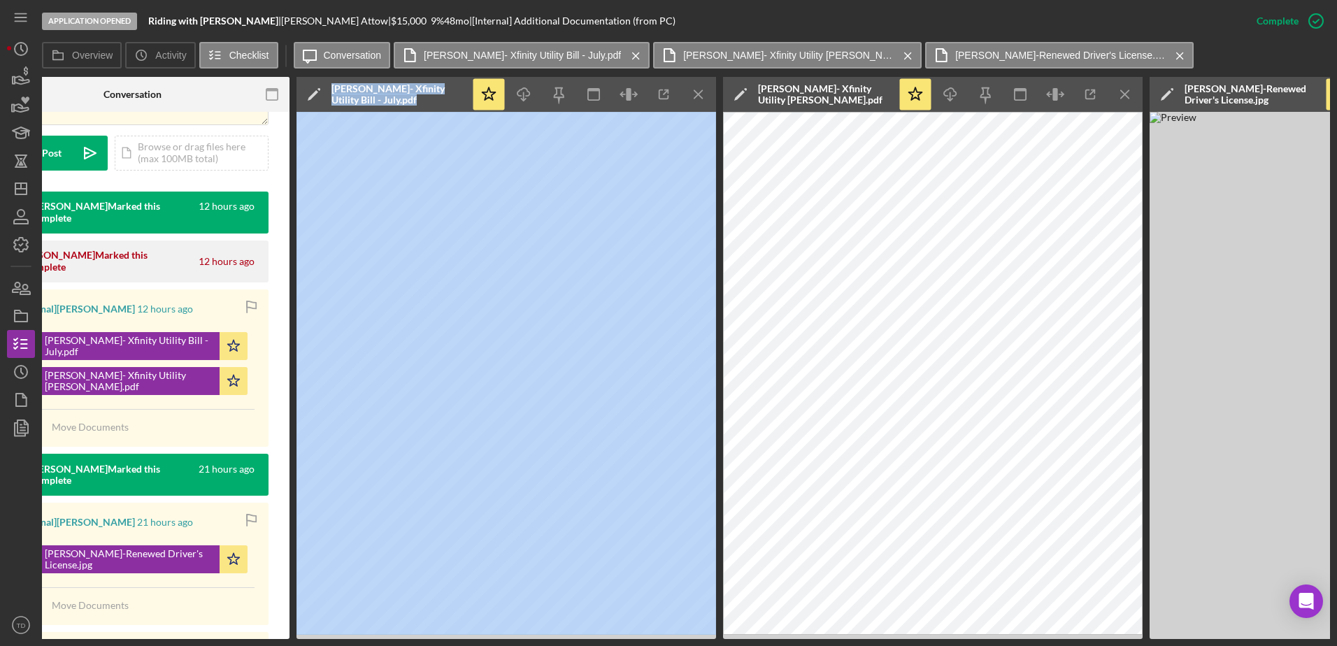
drag, startPoint x: 416, startPoint y: 639, endPoint x: 246, endPoint y: 628, distance: 170.3
click at [246, 628] on div "Application Opened Riding with Jairo Attow | Jairo Attow | $15,000 $15,000 9 % …" at bounding box center [668, 323] width 1337 height 646
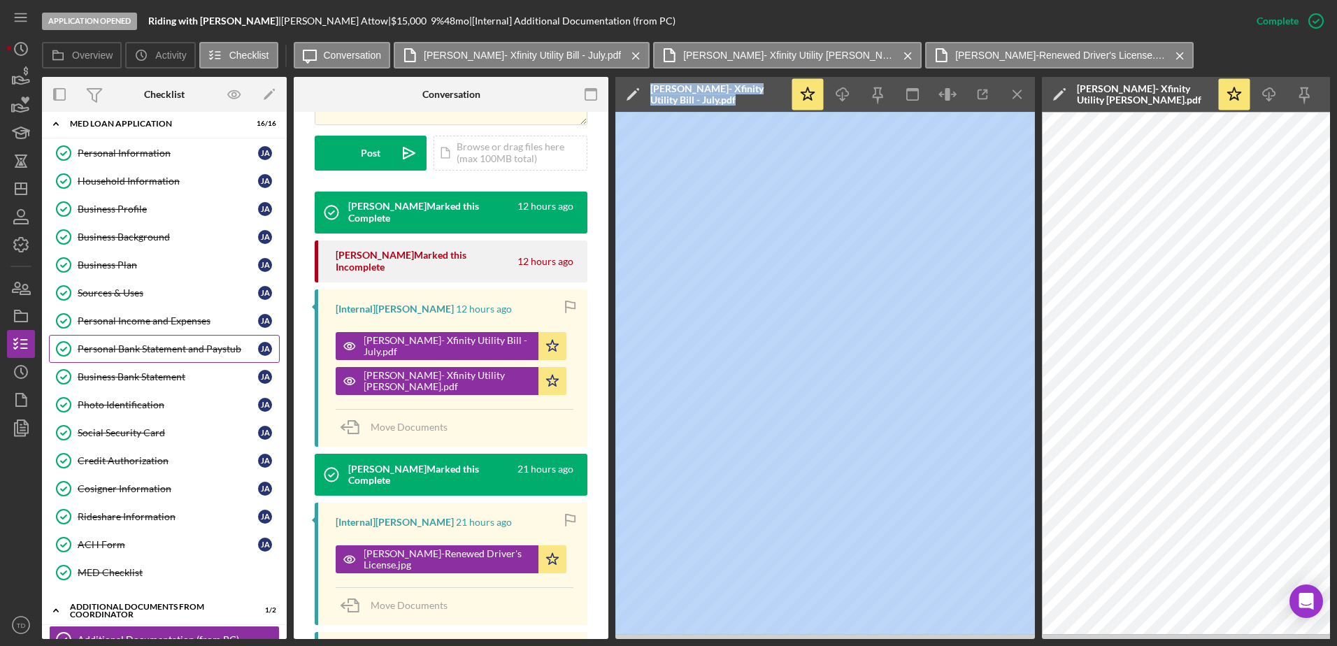
scroll to position [0, 0]
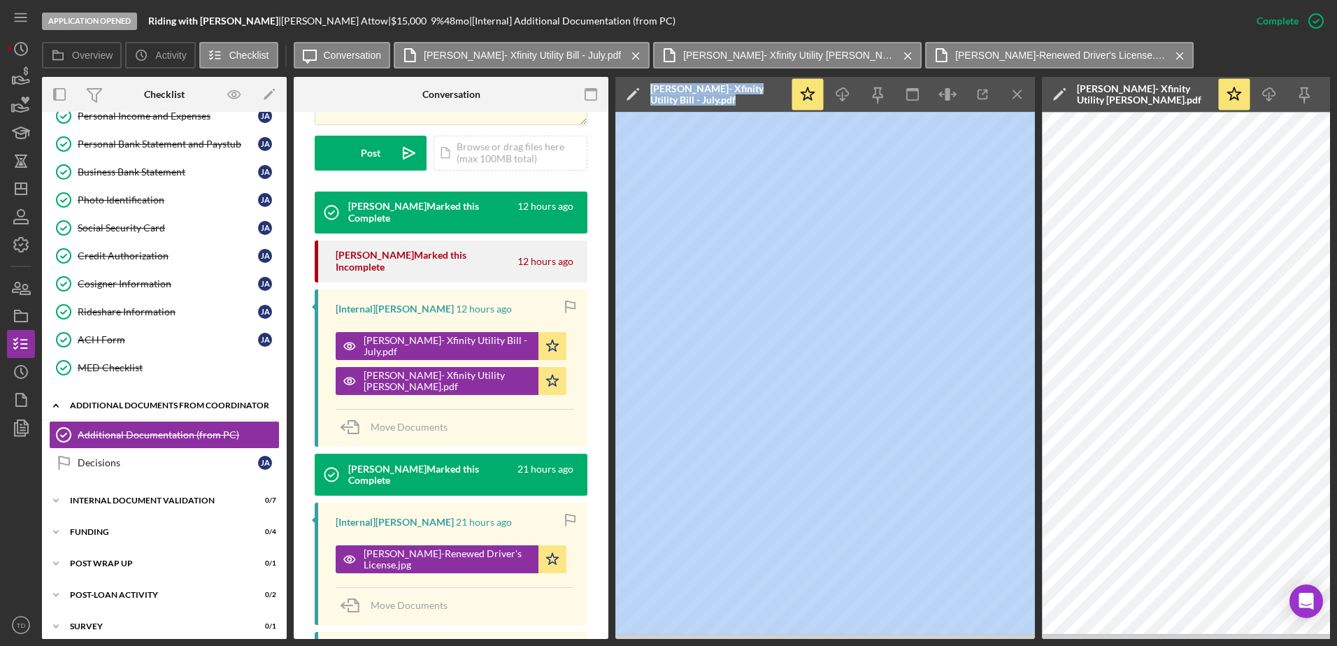
click at [114, 402] on div "Additional Documents from Coordinator" at bounding box center [169, 406] width 199 height 8
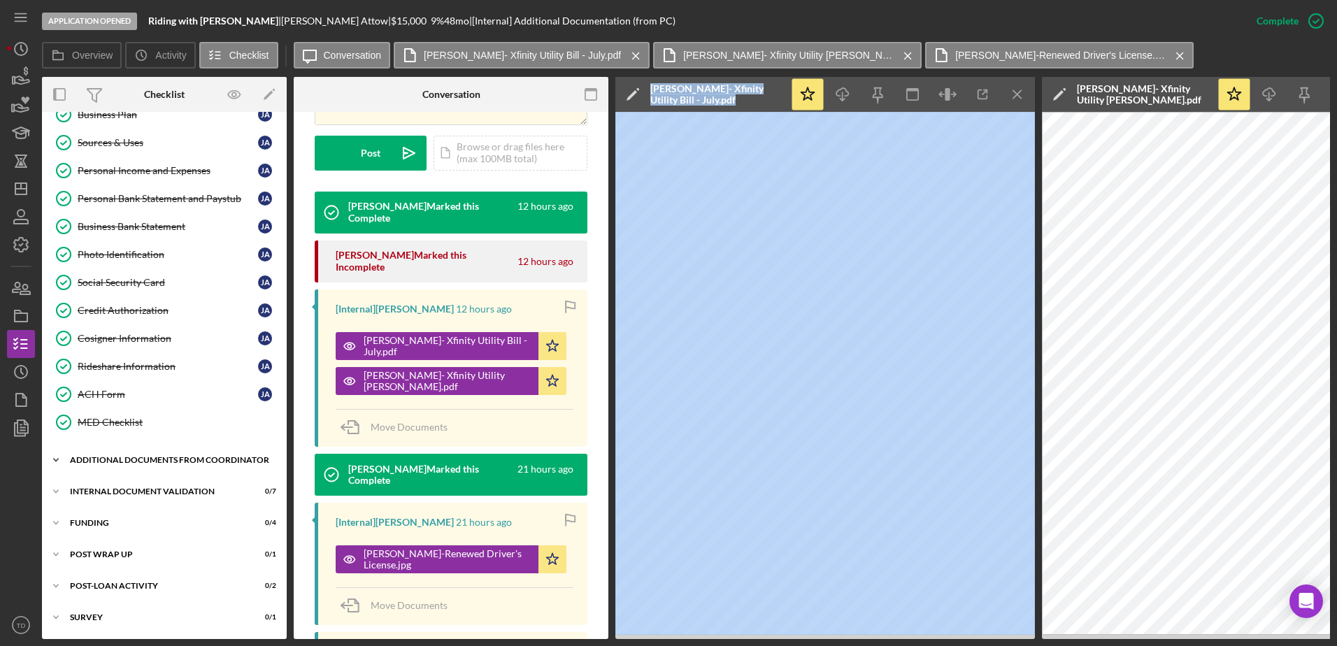
click at [105, 446] on div "Icon/Expander Additional Documents from Coordinator 1 / 2" at bounding box center [164, 460] width 245 height 28
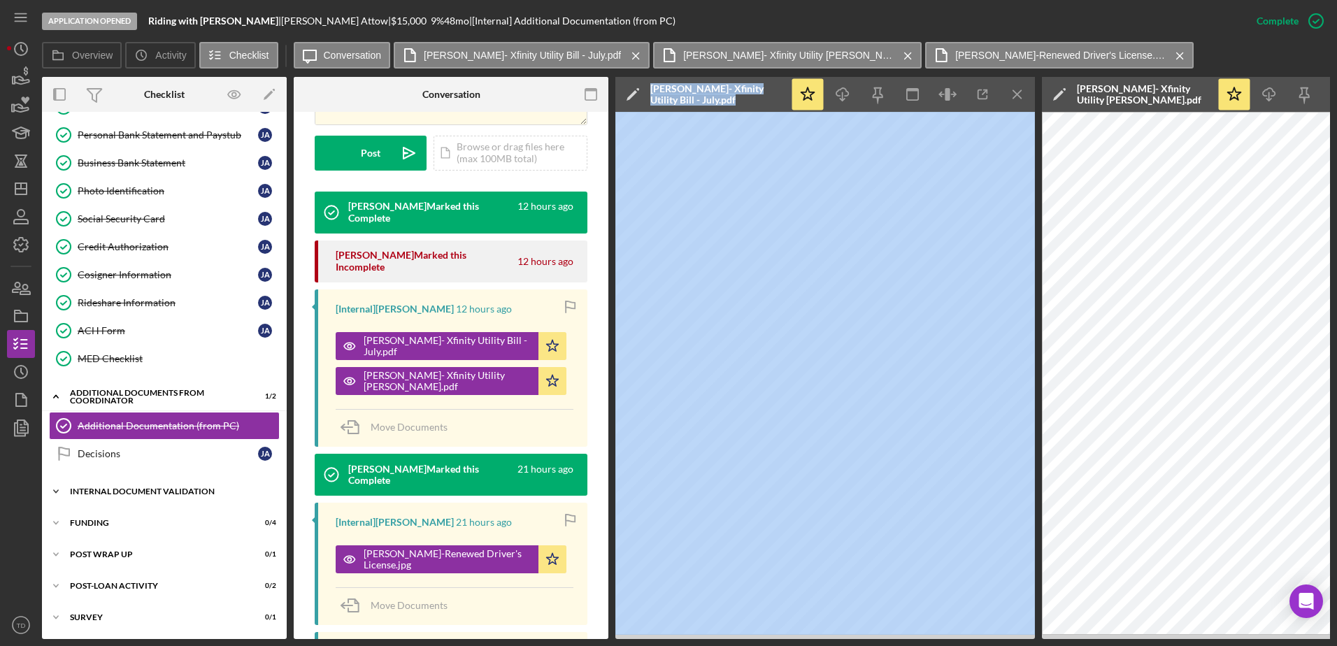
click at [107, 480] on div "Icon/Expander Internal Document Validation 0 / 7" at bounding box center [164, 492] width 245 height 28
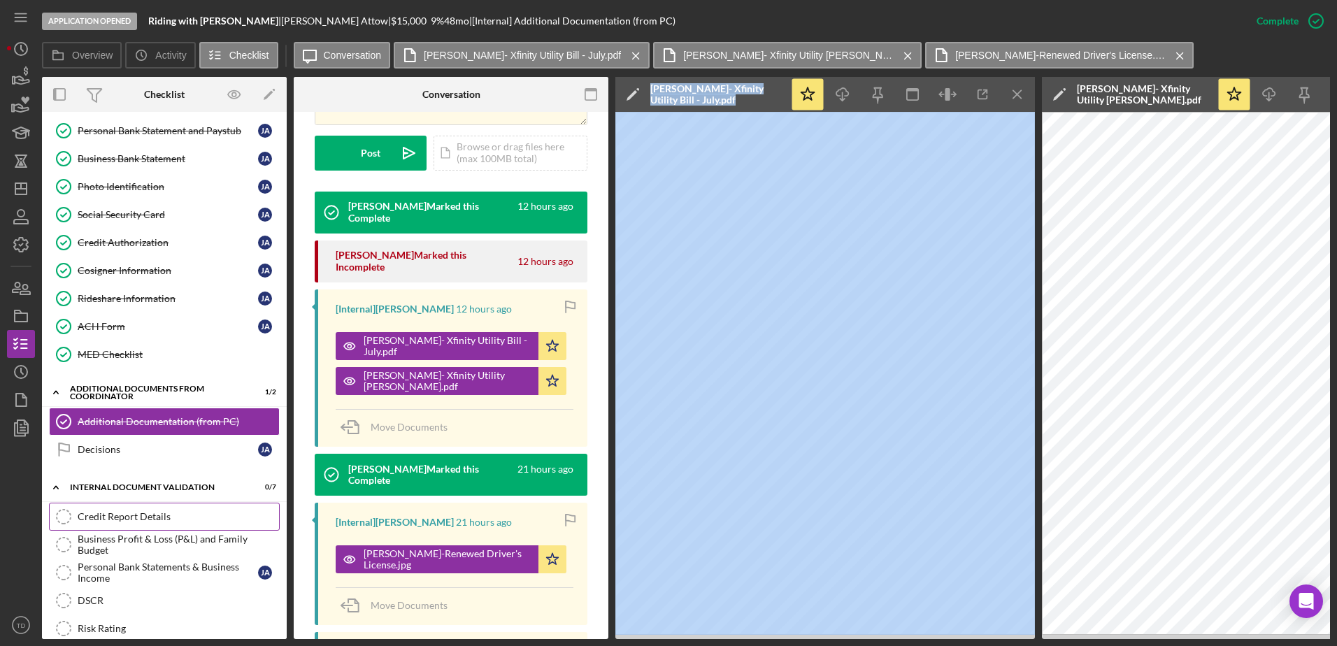
click at [101, 507] on link "Credit Report Details Credit Report Details" at bounding box center [164, 517] width 231 height 28
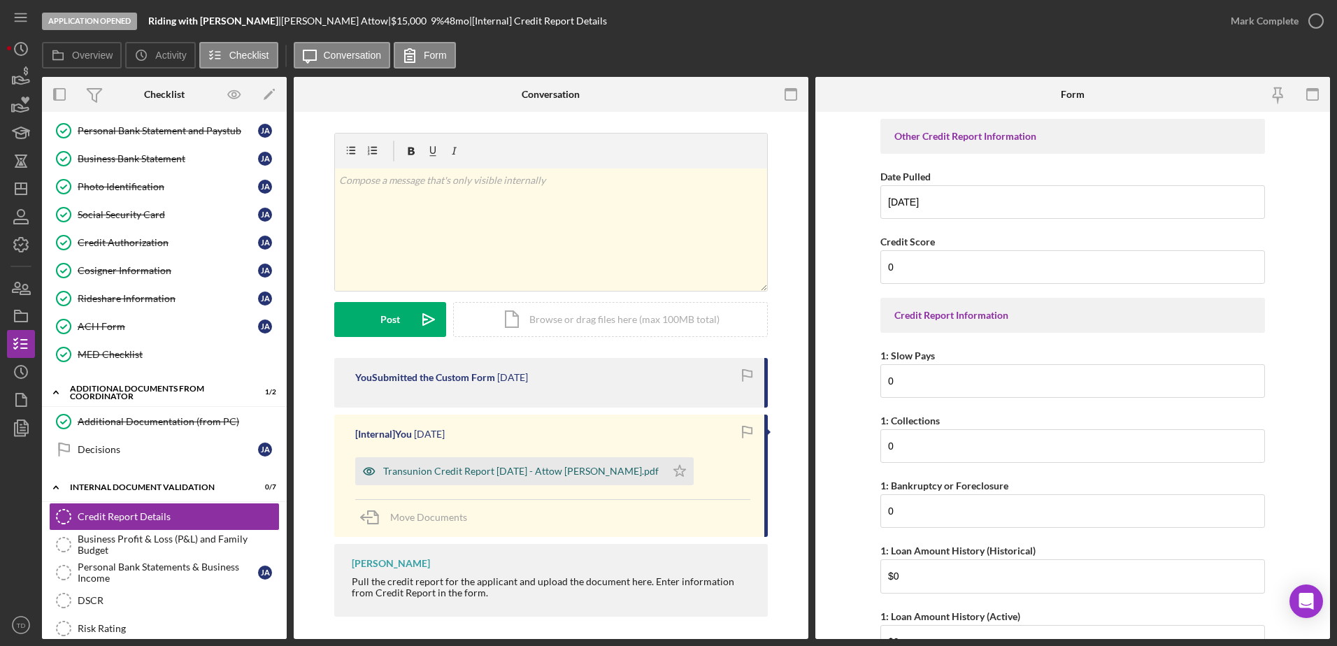
click at [532, 474] on div "Transunion Credit Report 8.27.2025 - Attow Urrutia.pdf" at bounding box center [521, 471] width 276 height 11
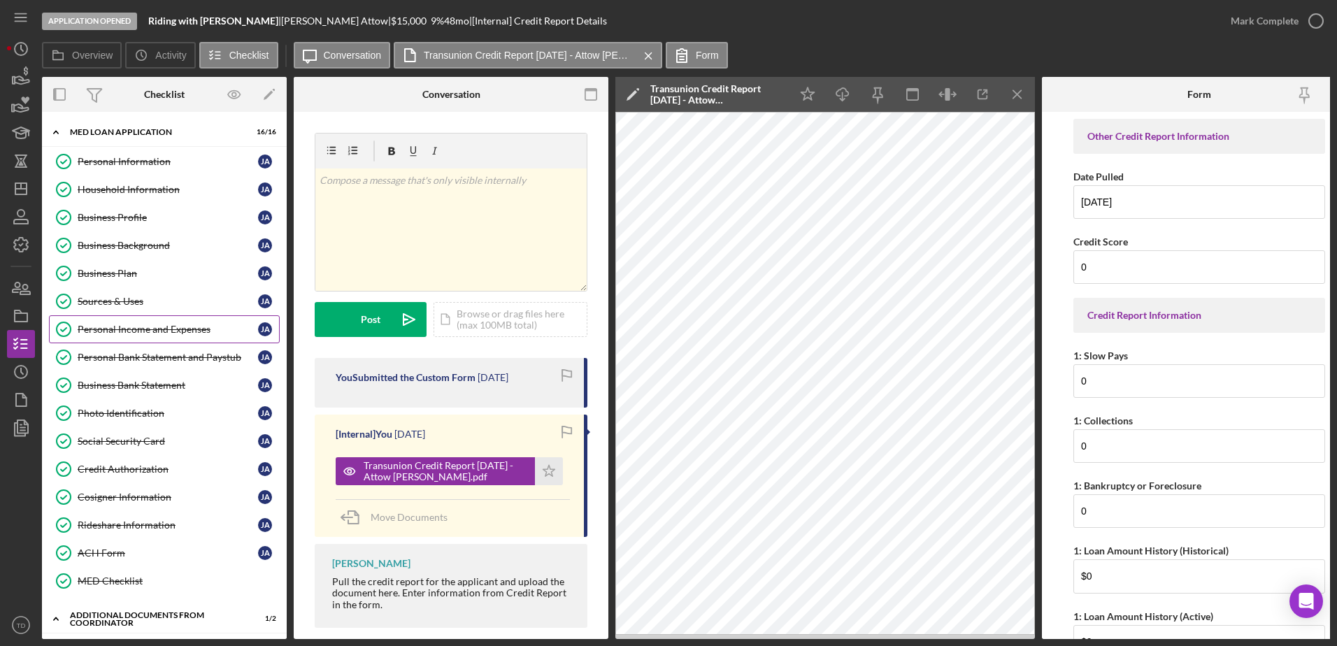
click at [127, 340] on link "Personal Income and Expenses Personal Income and Expenses J A" at bounding box center [164, 329] width 231 height 28
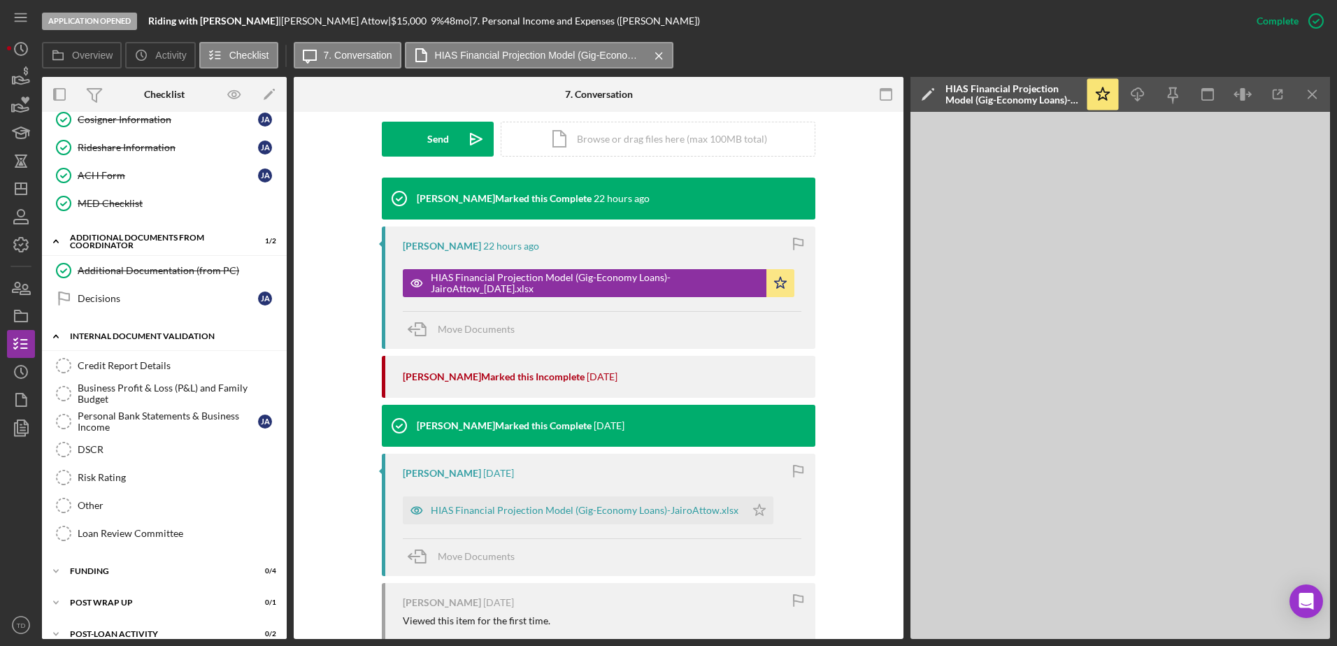
scroll to position [426, 0]
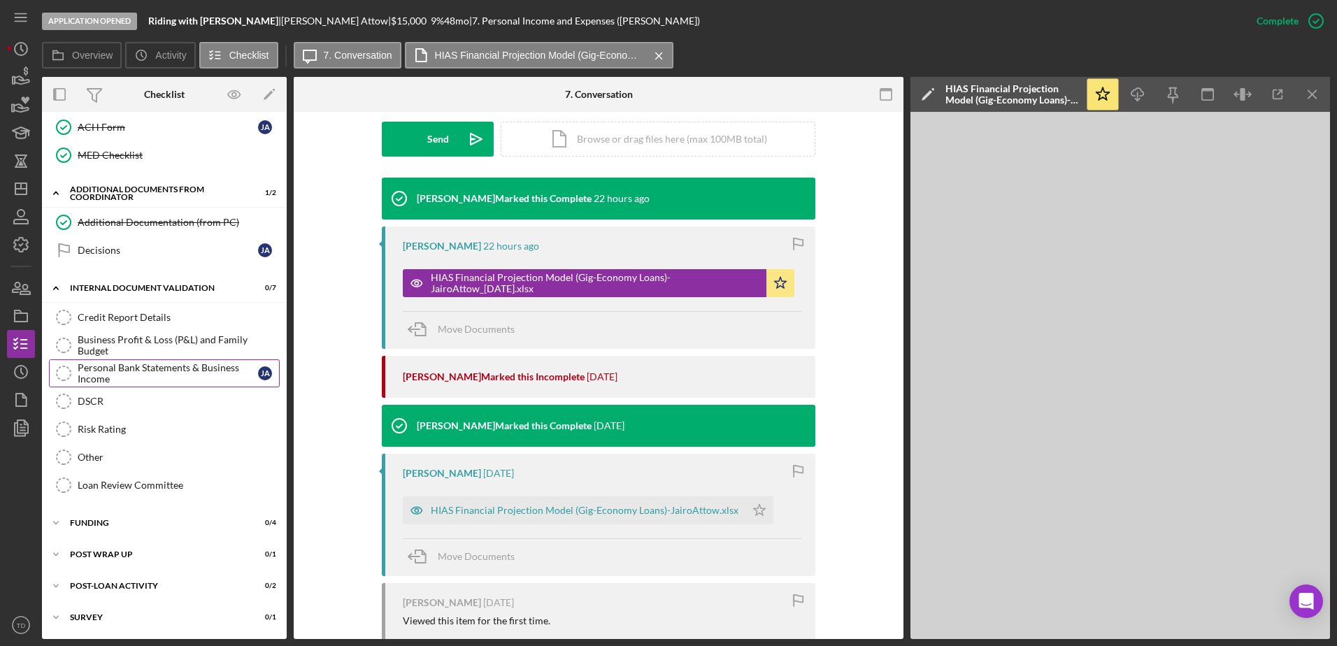
click at [124, 363] on div "Personal Bank Statements & Business Income" at bounding box center [168, 373] width 180 height 22
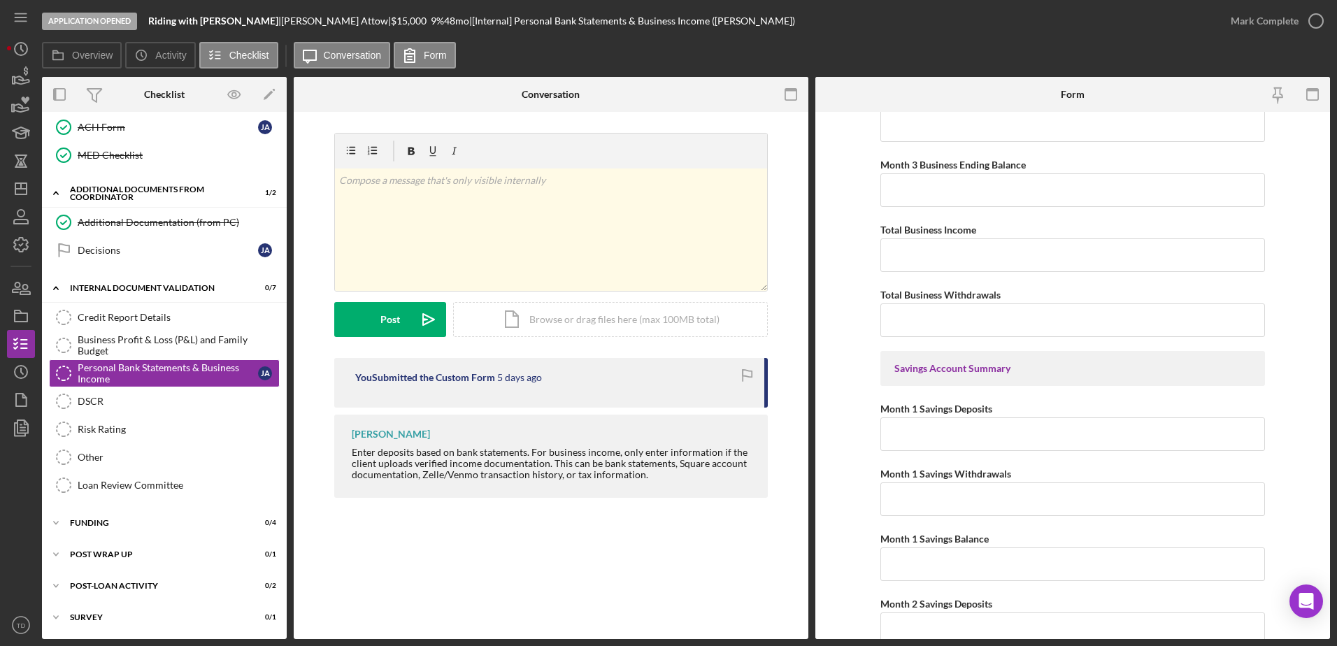
scroll to position [1787, 0]
click at [106, 399] on div "DSCR" at bounding box center [178, 401] width 201 height 11
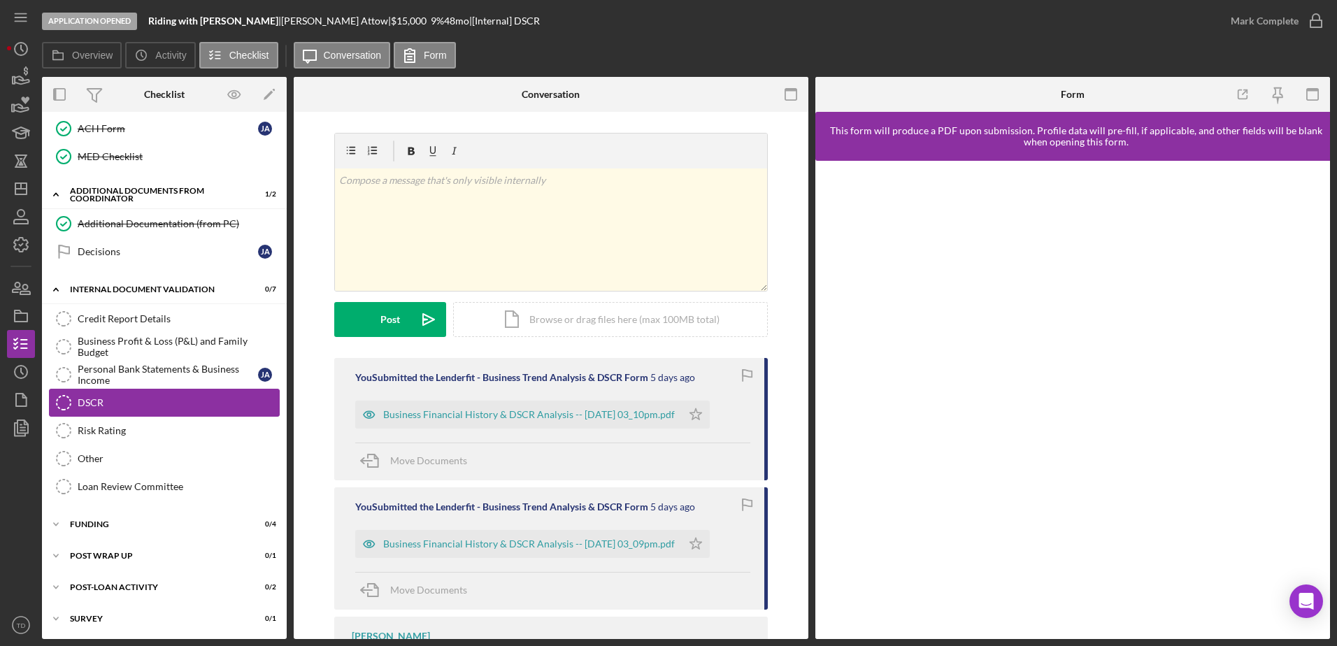
scroll to position [426, 0]
click at [609, 408] on div "Business Financial History & DSCR Analysis -- 2025-08-29 03_10pm.pdf" at bounding box center [518, 415] width 327 height 28
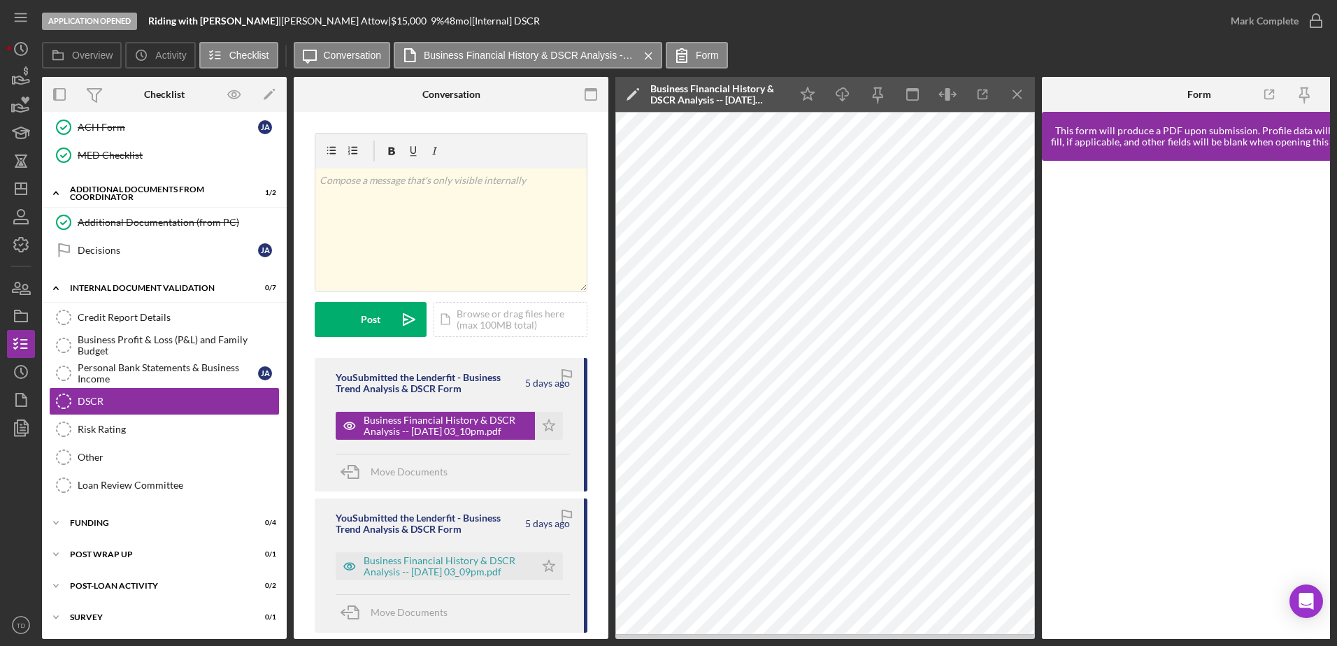
scroll to position [0, 27]
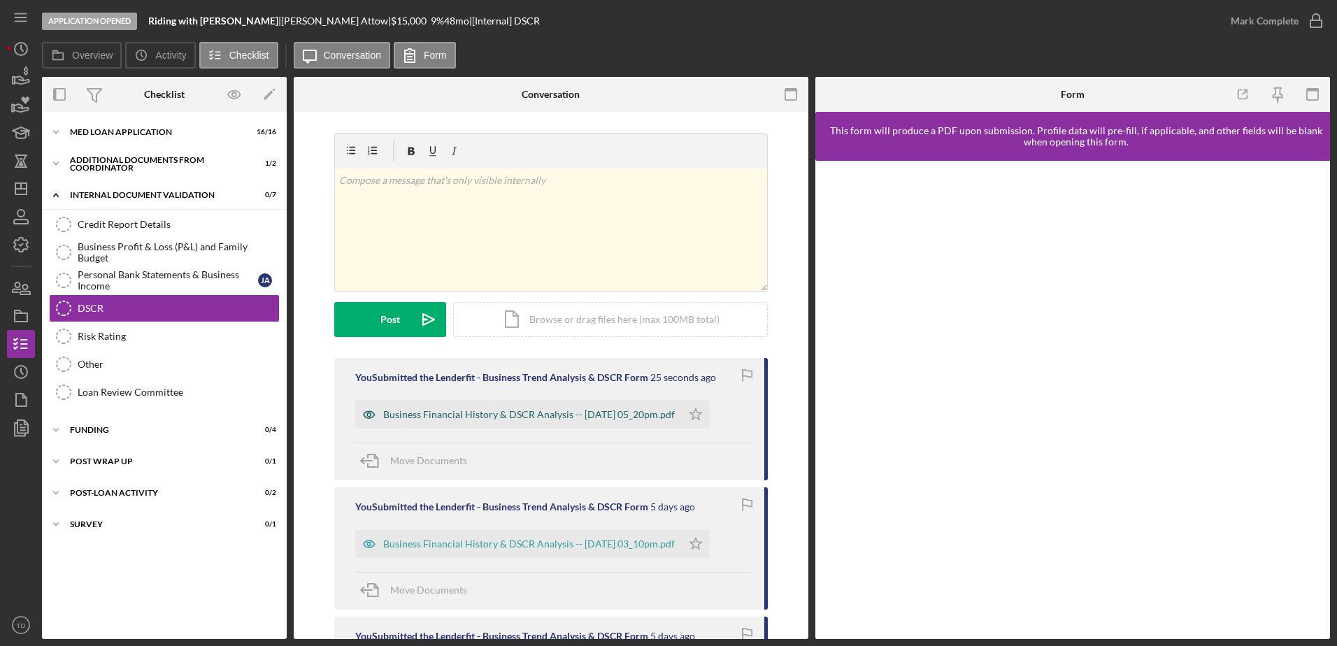
click at [435, 420] on div "Business Financial History & DSCR Analysis -- [DATE] 05_20pm.pdf" at bounding box center [529, 414] width 292 height 11
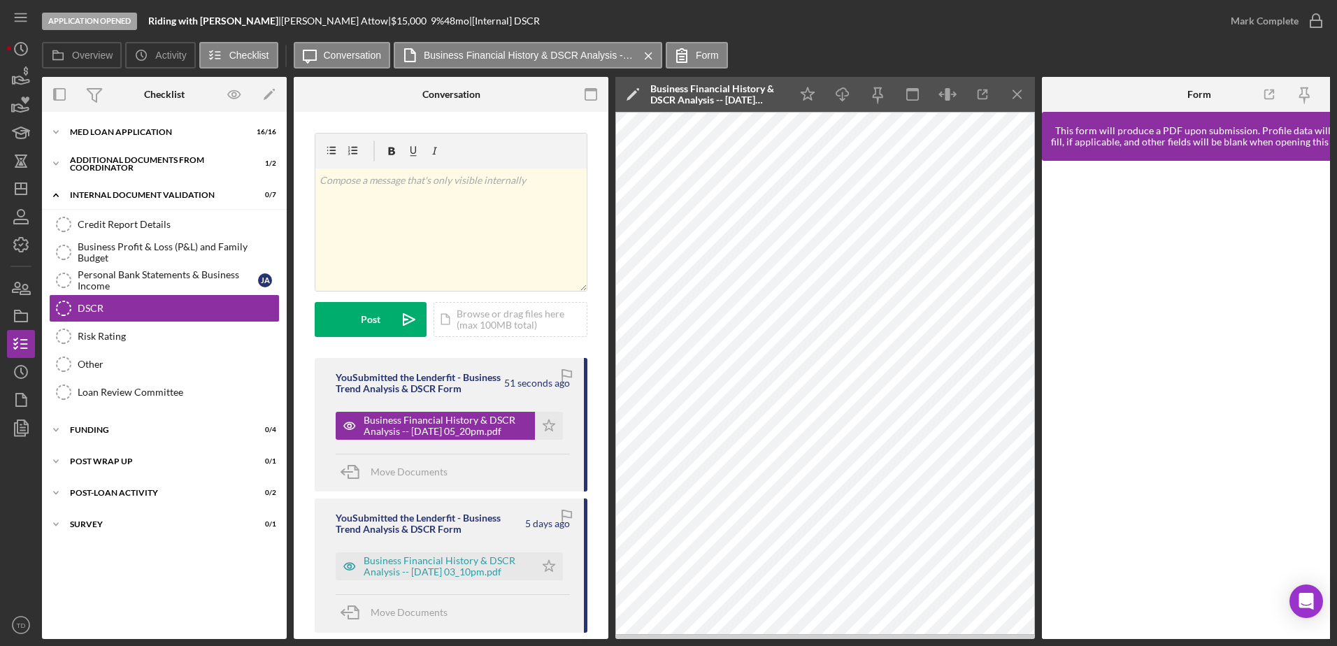
scroll to position [0, 27]
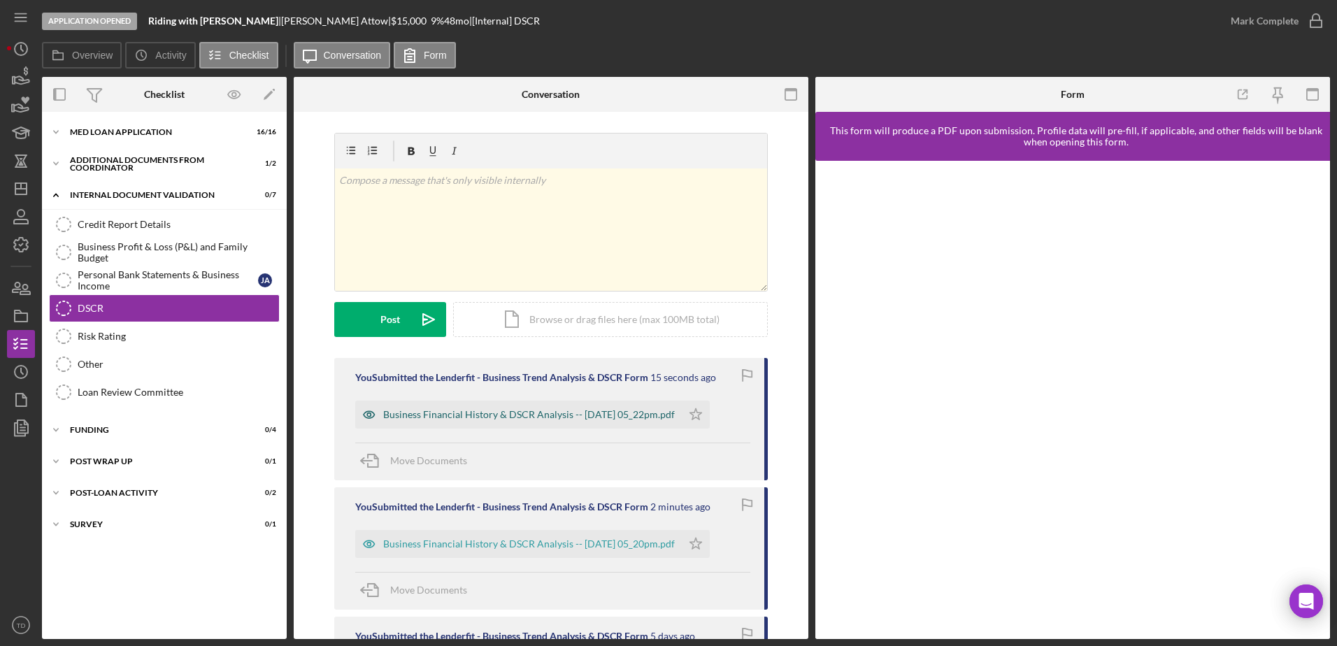
click at [552, 424] on div "Business Financial History & DSCR Analysis -- [DATE] 05_22pm.pdf" at bounding box center [518, 415] width 327 height 28
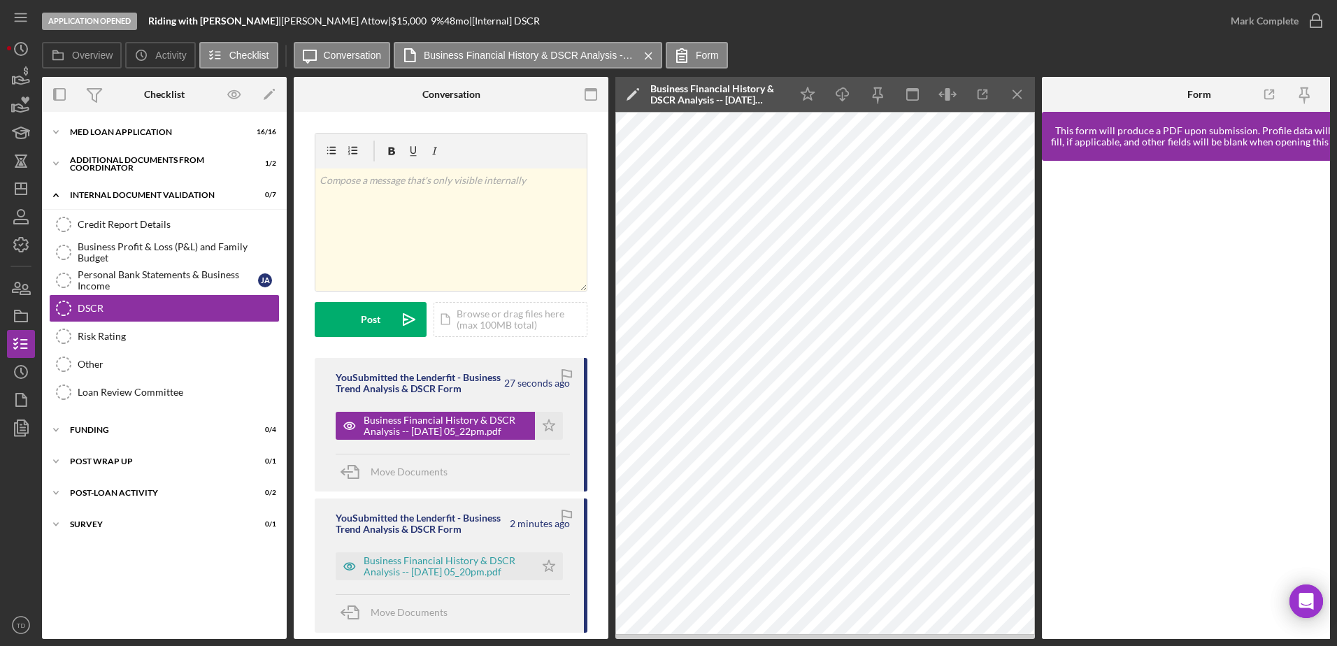
scroll to position [108, 0]
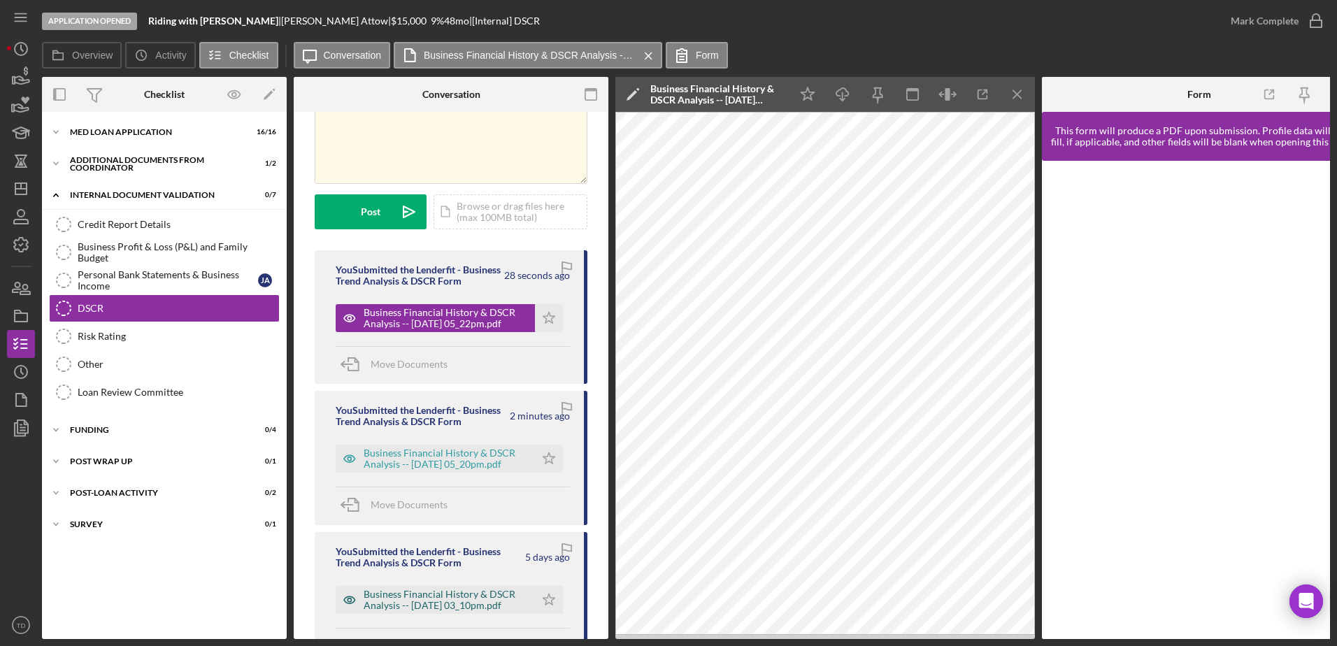
click at [456, 611] on div "Business Financial History & DSCR Analysis -- [DATE] 03_10pm.pdf" at bounding box center [446, 600] width 164 height 22
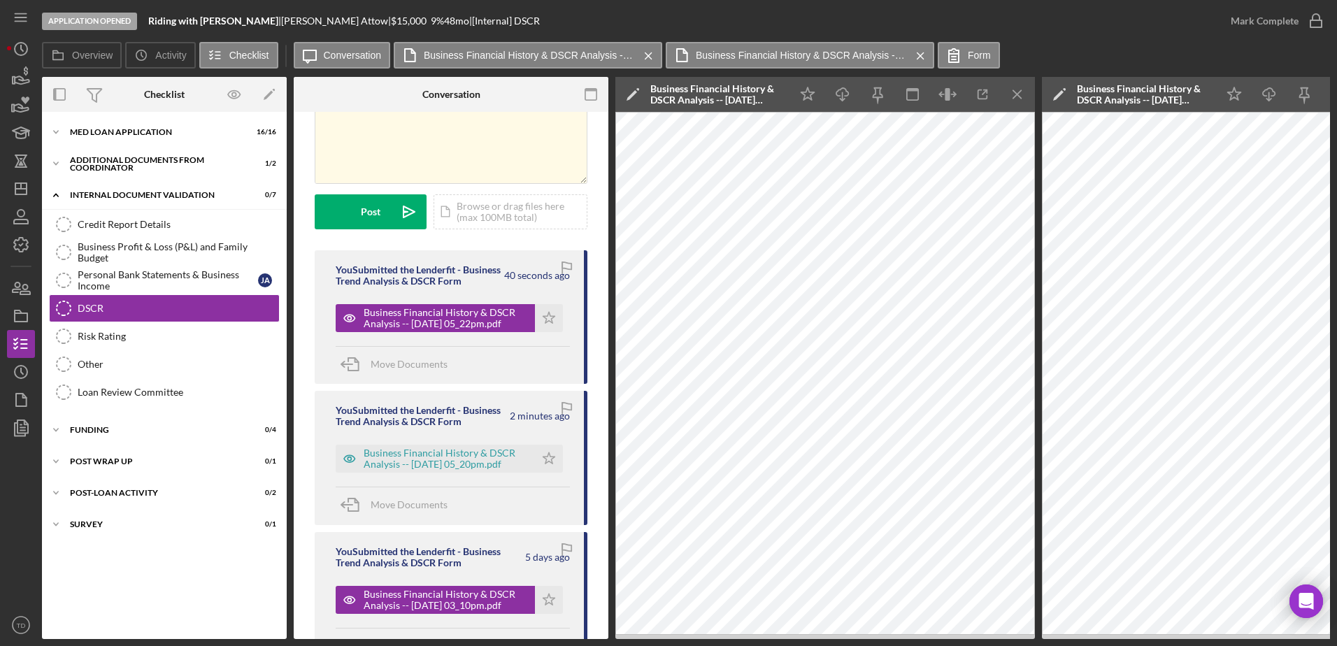
scroll to position [303, 0]
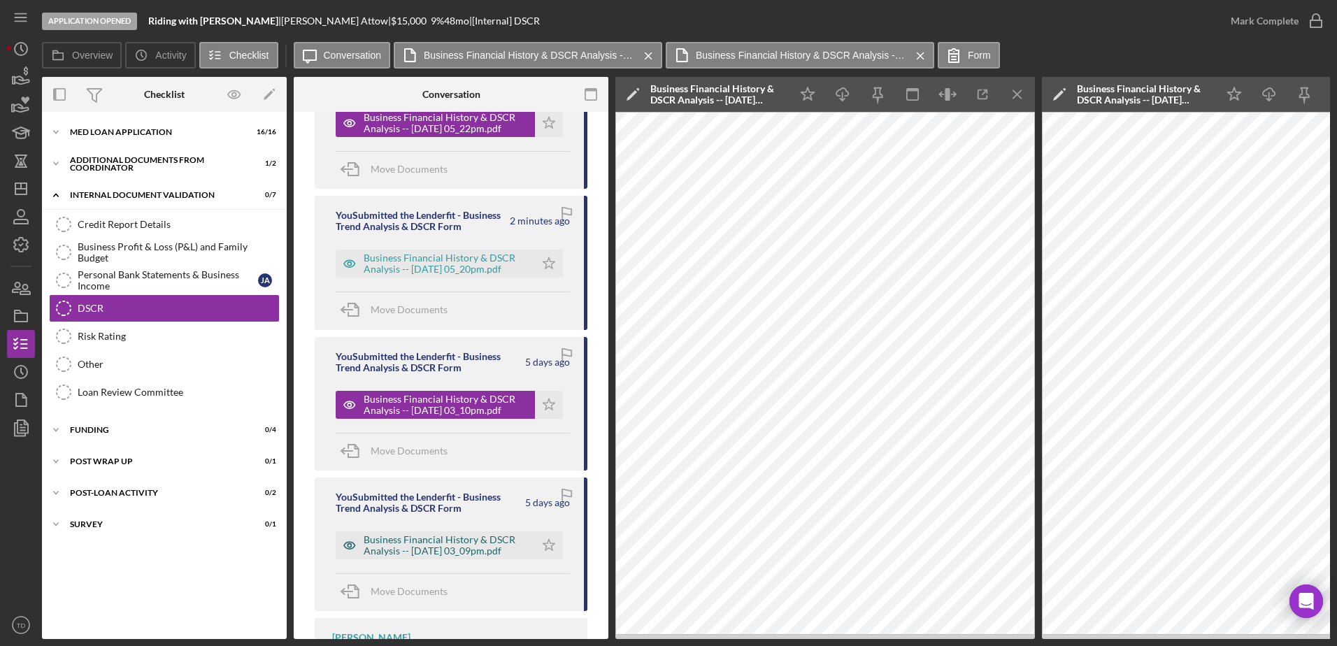
click at [469, 557] on div "Business Financial History & DSCR Analysis -- [DATE] 03_09pm.pdf" at bounding box center [446, 545] width 164 height 22
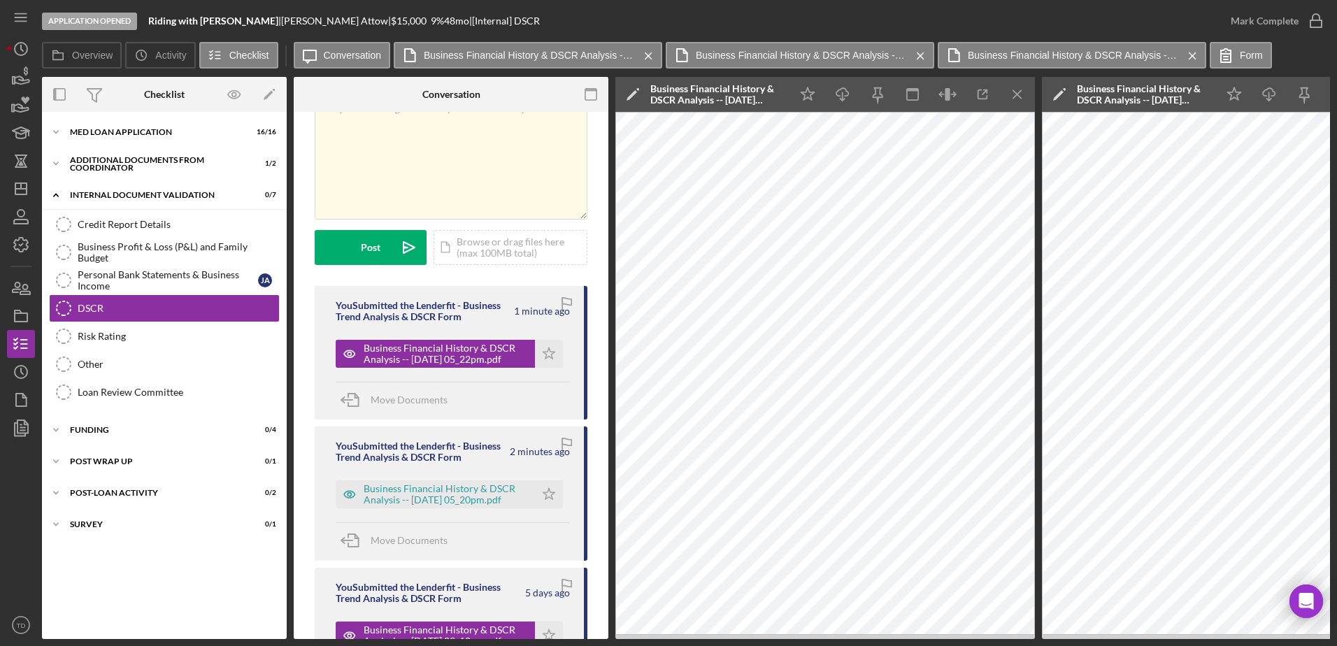
scroll to position [71, 0]
click at [1016, 90] on icon "Icon/Menu Close" at bounding box center [1017, 94] width 31 height 31
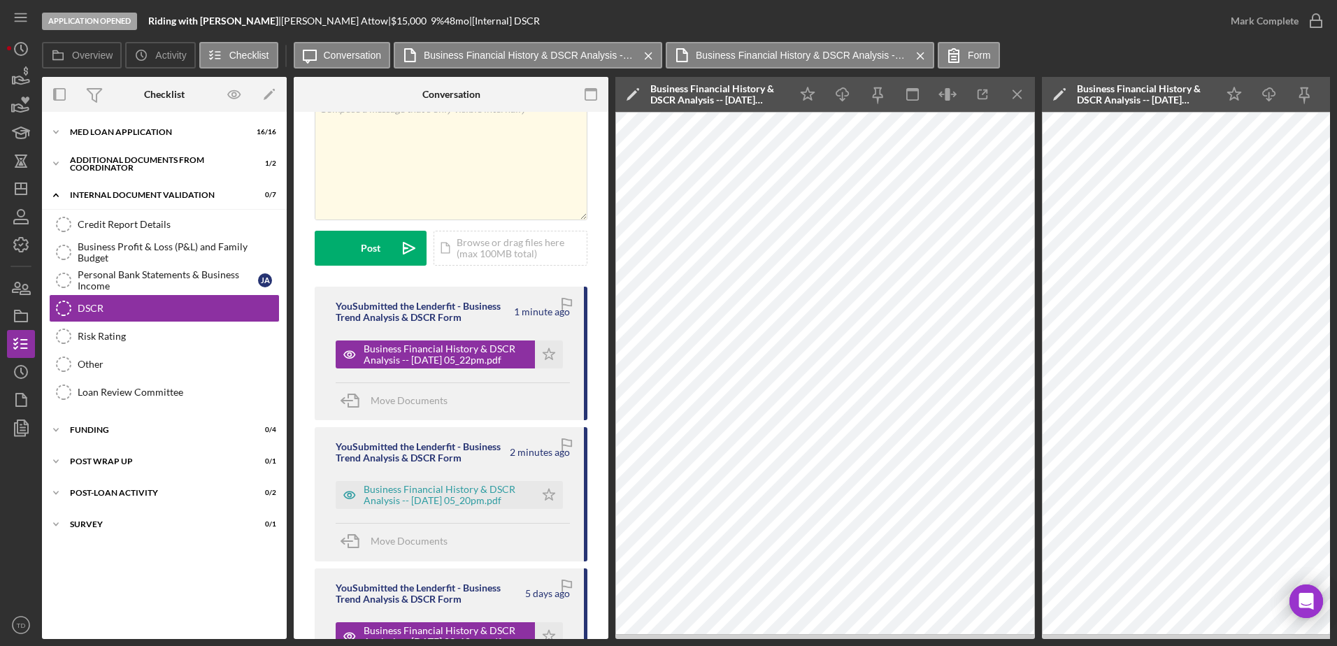
click at [1016, 90] on icon "Icon/Menu Close" at bounding box center [1017, 94] width 31 height 31
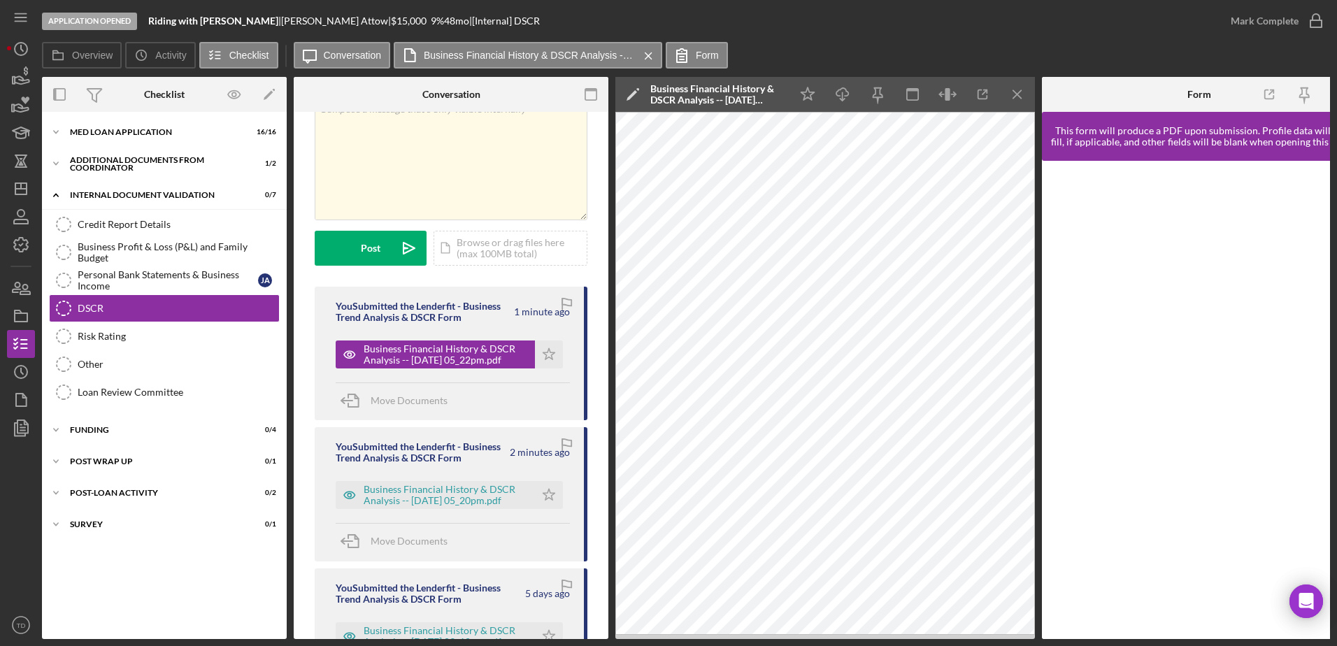
click at [1016, 90] on icon "Icon/Menu Close" at bounding box center [1017, 94] width 31 height 31
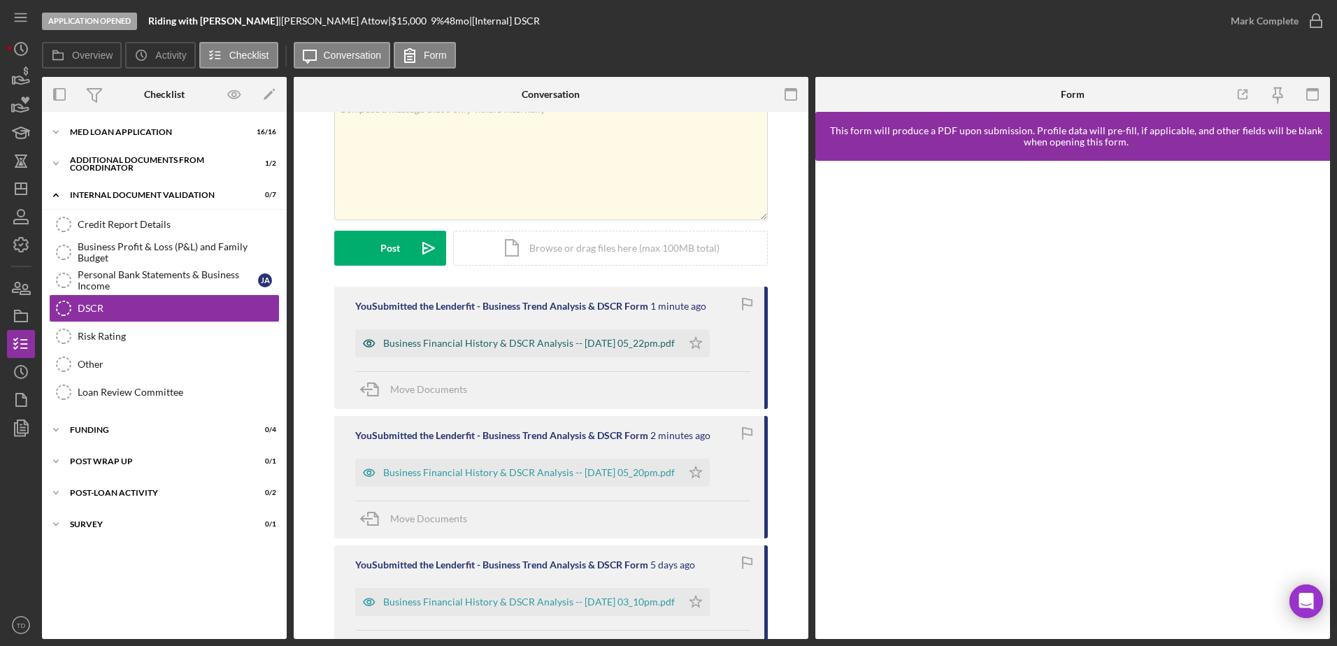
click at [515, 334] on div "Business Financial History & DSCR Analysis -- [DATE] 05_22pm.pdf" at bounding box center [518, 343] width 327 height 28
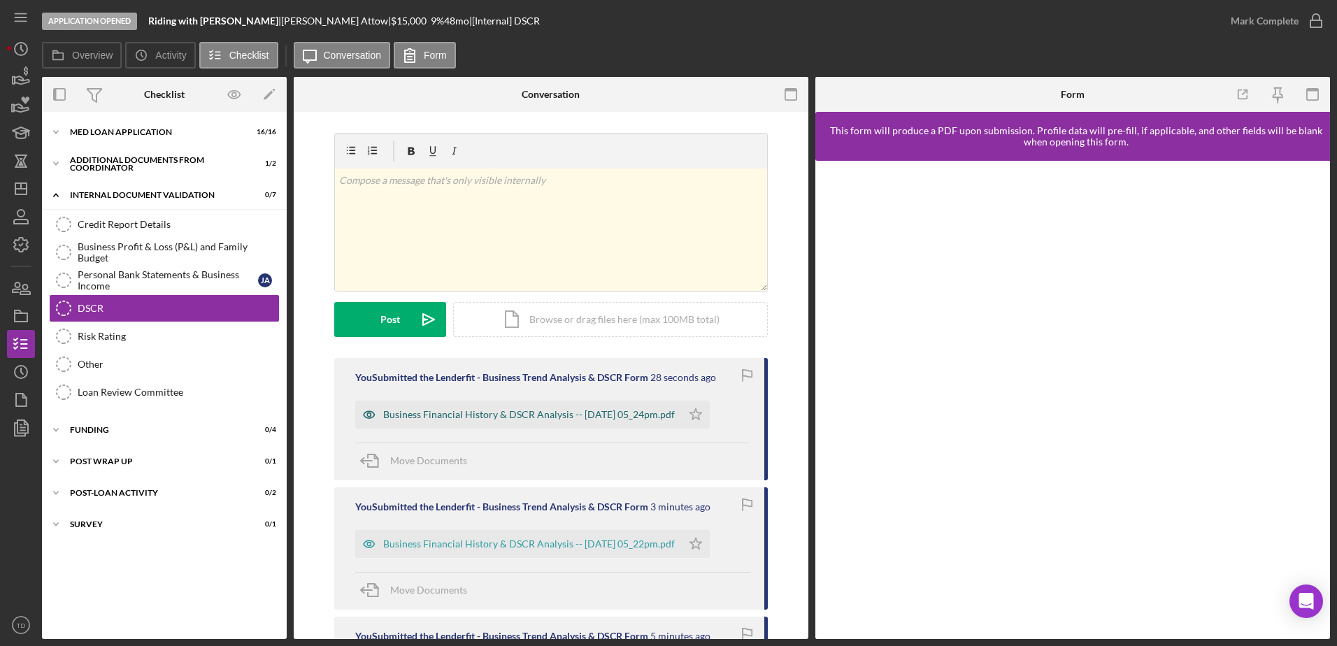
click at [510, 410] on div "Business Financial History & DSCR Analysis -- [DATE] 05_24pm.pdf" at bounding box center [529, 414] width 292 height 11
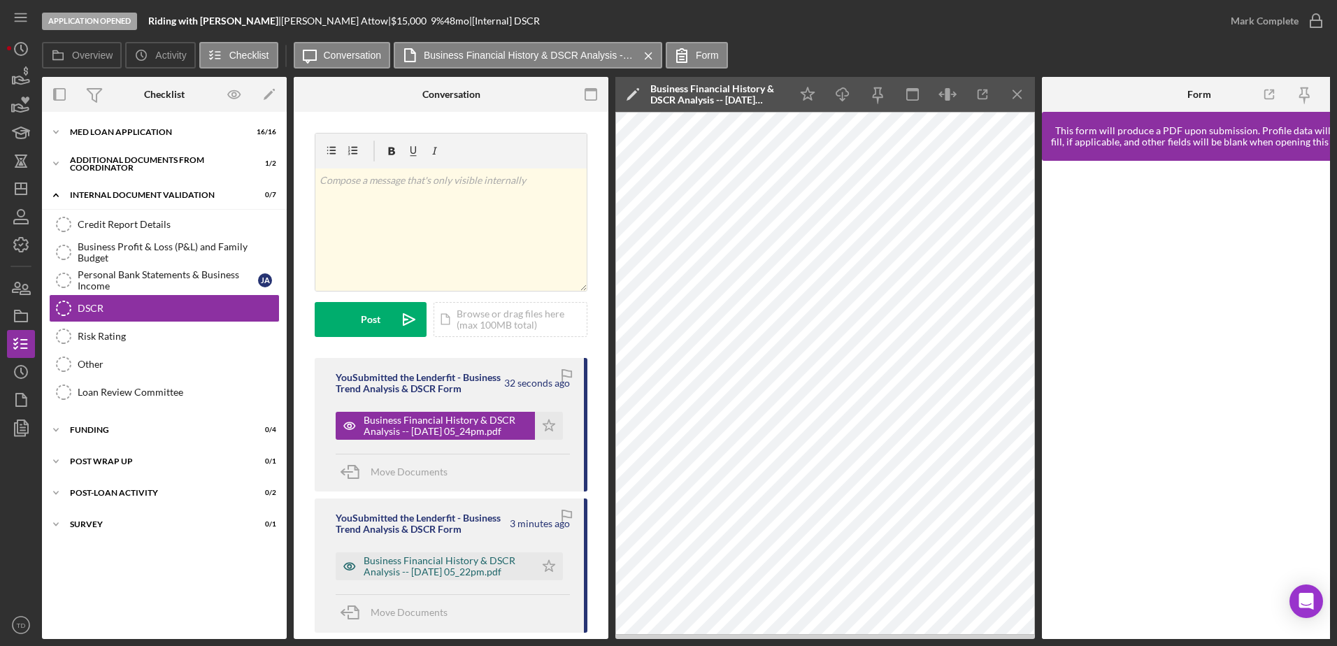
click at [483, 577] on div "Business Financial History & DSCR Analysis -- [DATE] 05_22pm.pdf" at bounding box center [446, 566] width 164 height 22
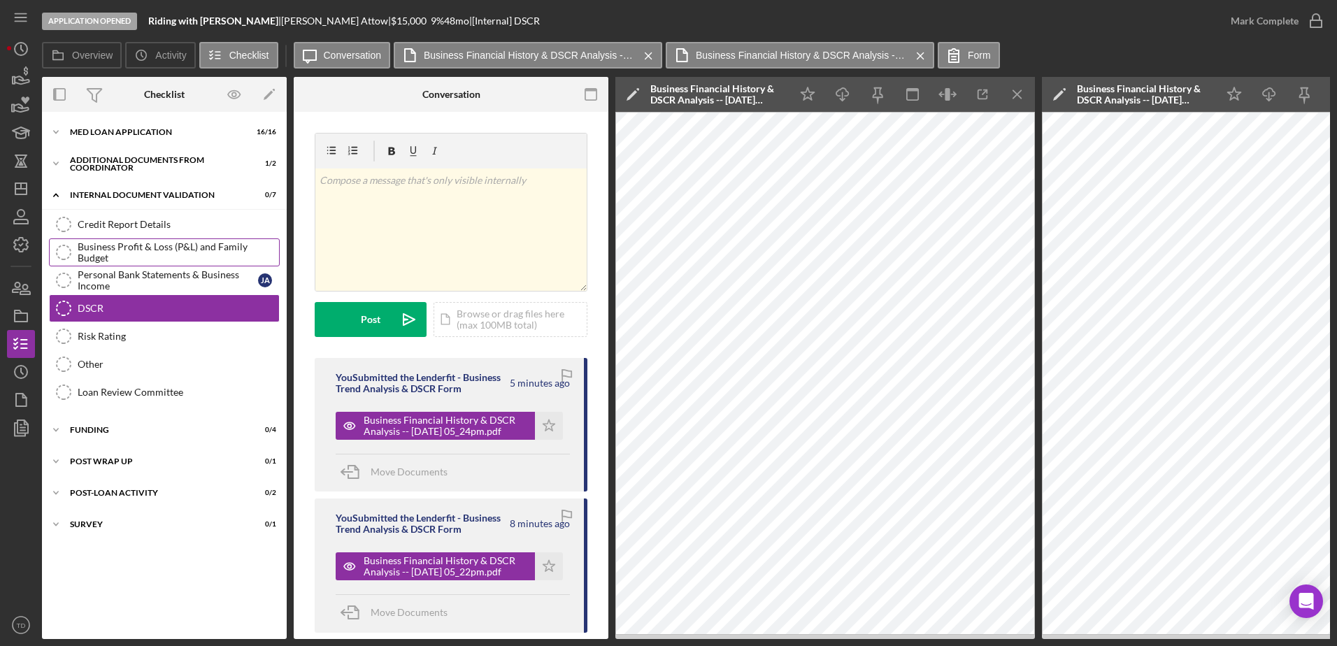
click at [148, 264] on link "Business Profit & Loss (P&L) and Family Budget Business Profit & Loss (P&L) and…" at bounding box center [164, 253] width 231 height 28
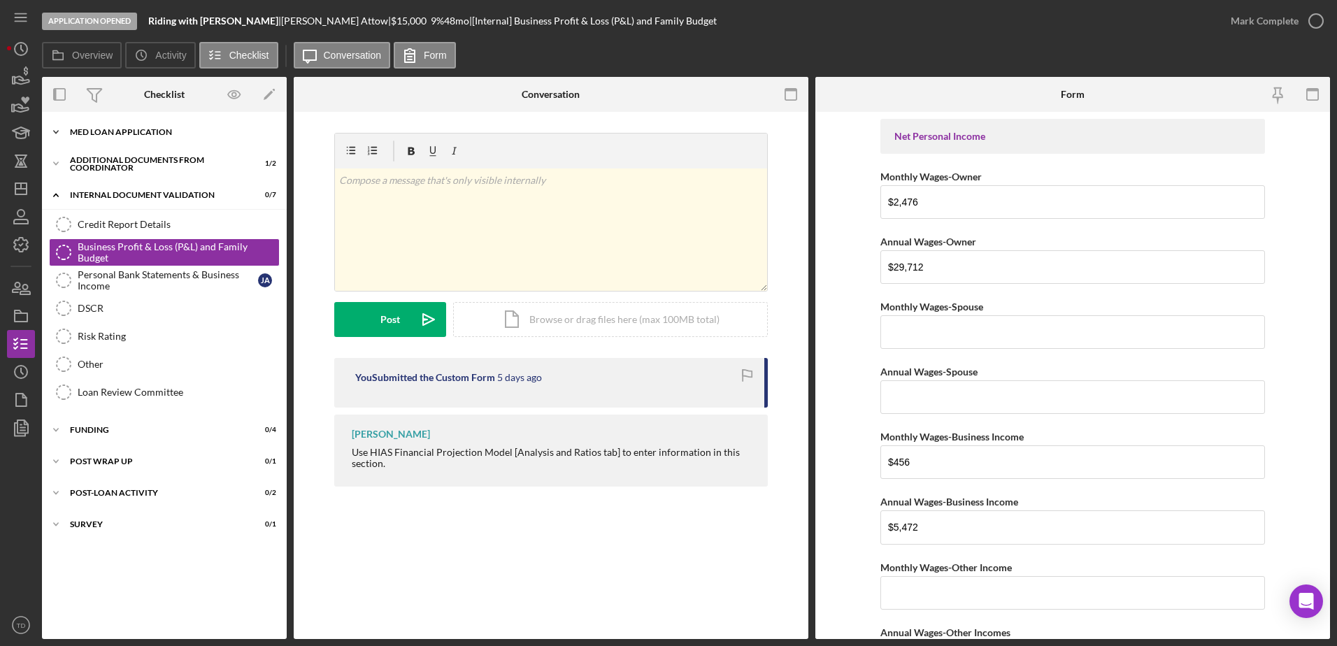
click at [122, 126] on div "Icon/Expander MED Loan Application 16 / 16" at bounding box center [164, 132] width 245 height 28
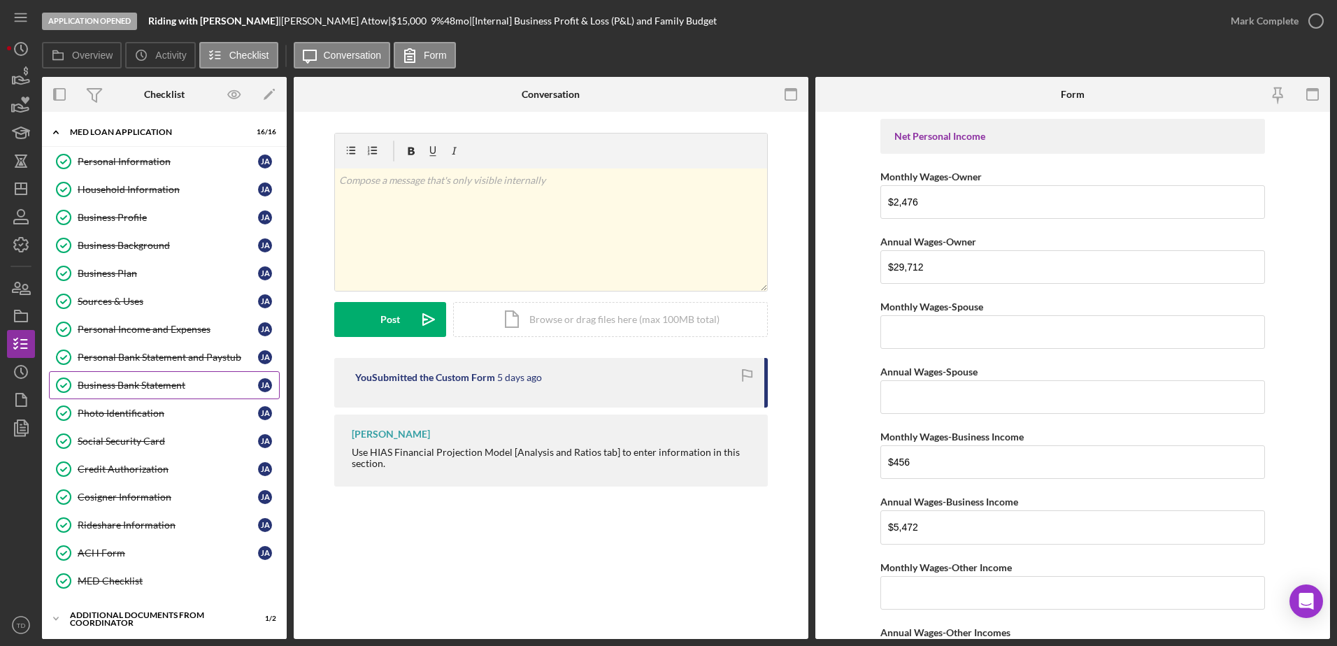
click at [156, 384] on div "Business Bank Statement" at bounding box center [168, 385] width 180 height 11
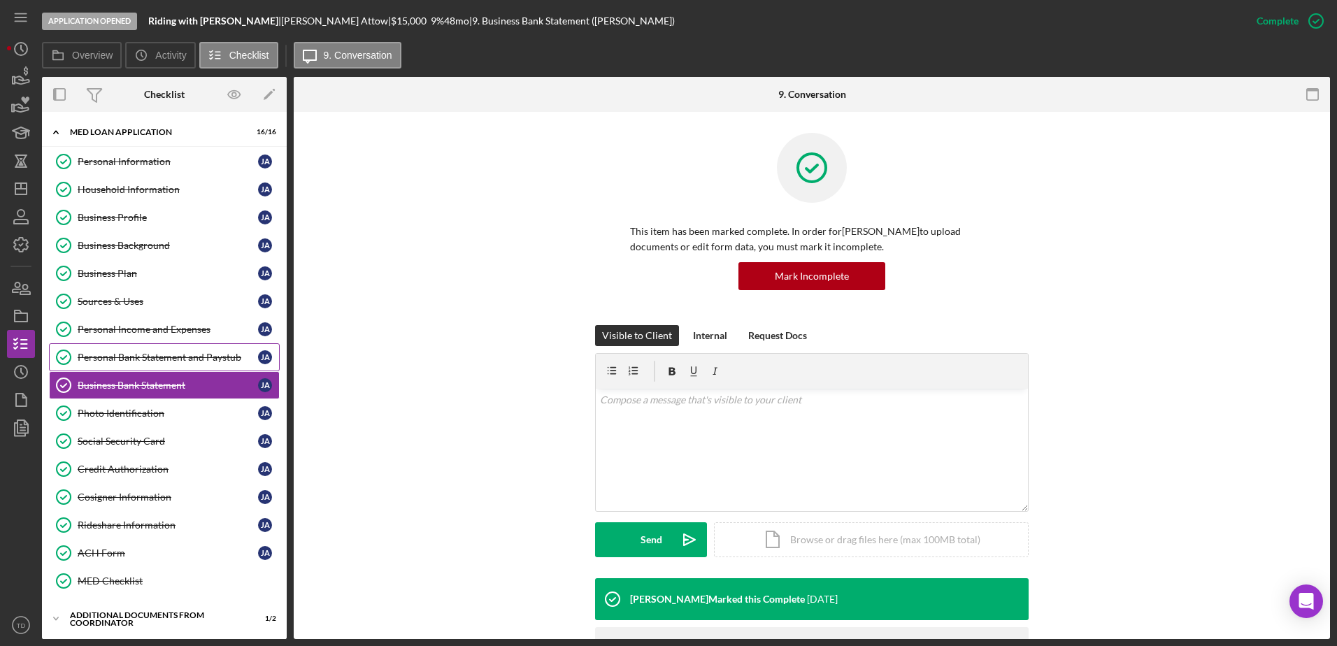
click at [143, 353] on div "Personal Bank Statement and Paystub" at bounding box center [168, 357] width 180 height 11
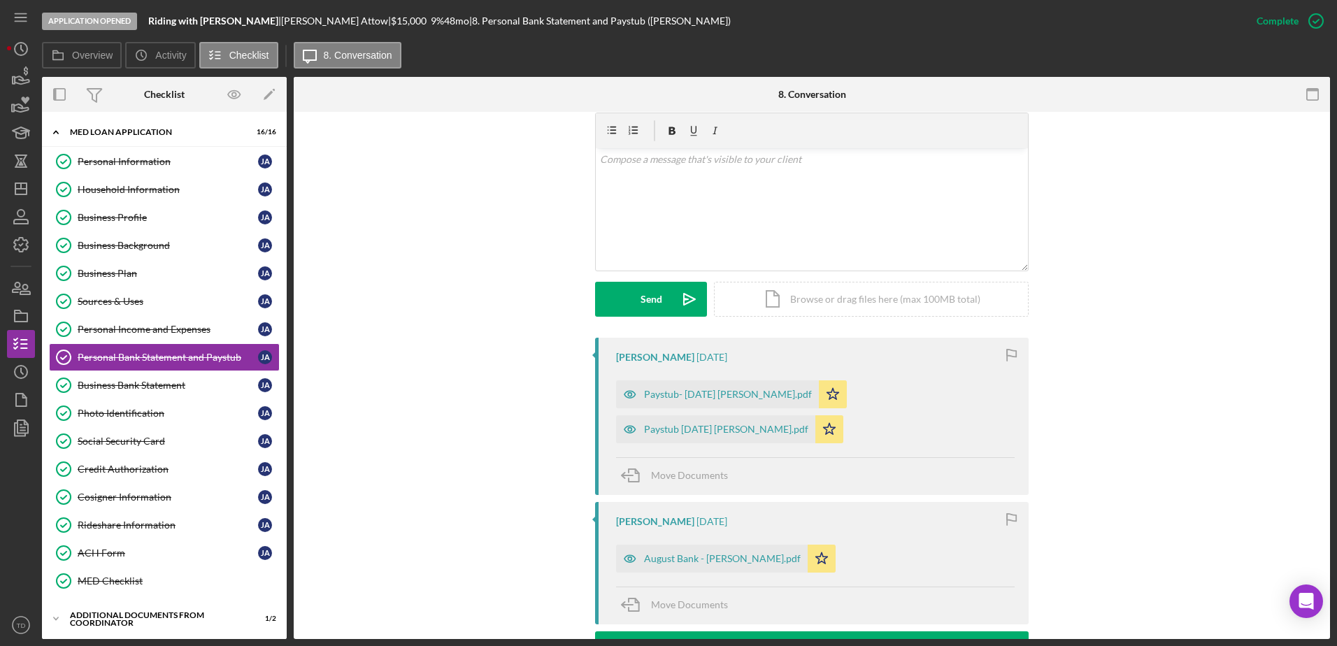
scroll to position [322, 0]
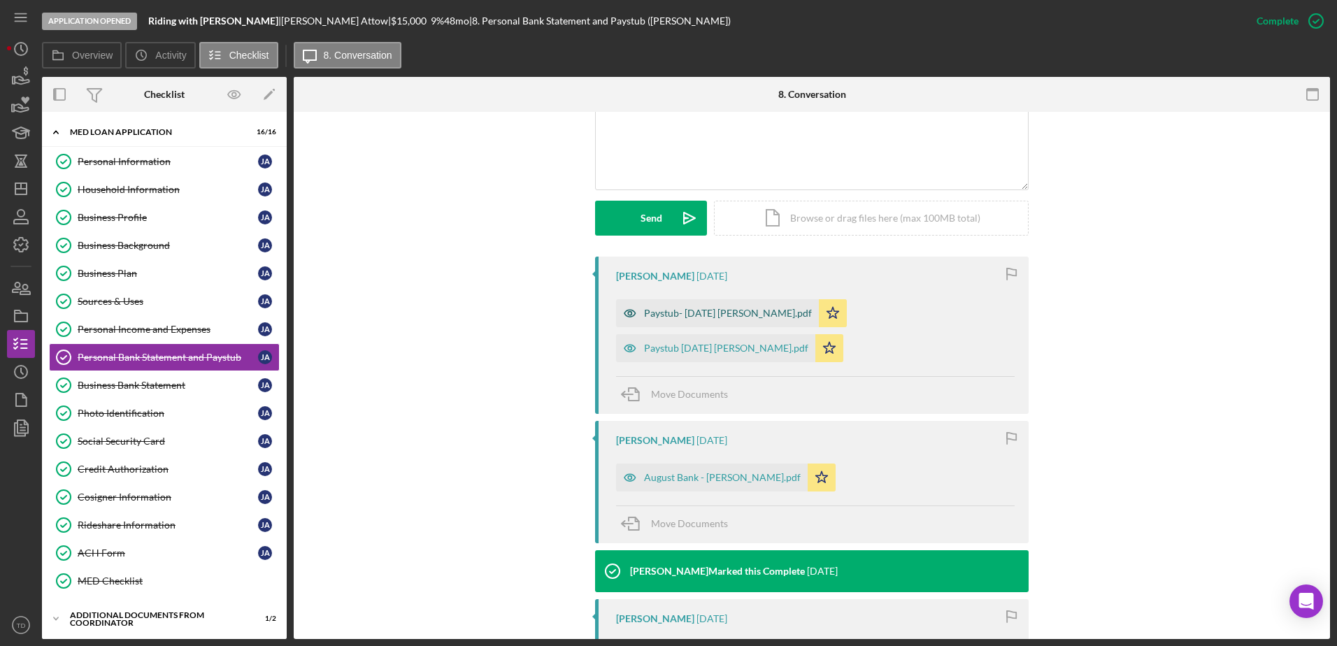
click at [695, 311] on div "Paystub- [DATE] [PERSON_NAME].pdf" at bounding box center [728, 313] width 168 height 11
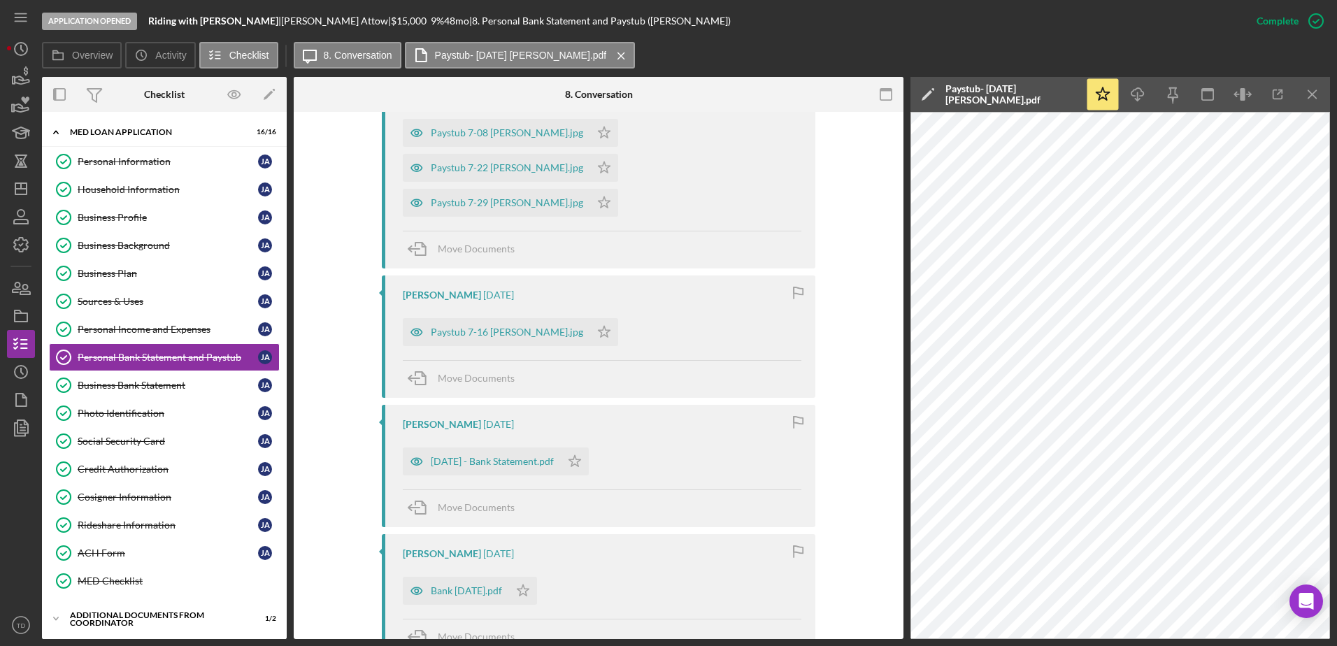
scroll to position [1226, 0]
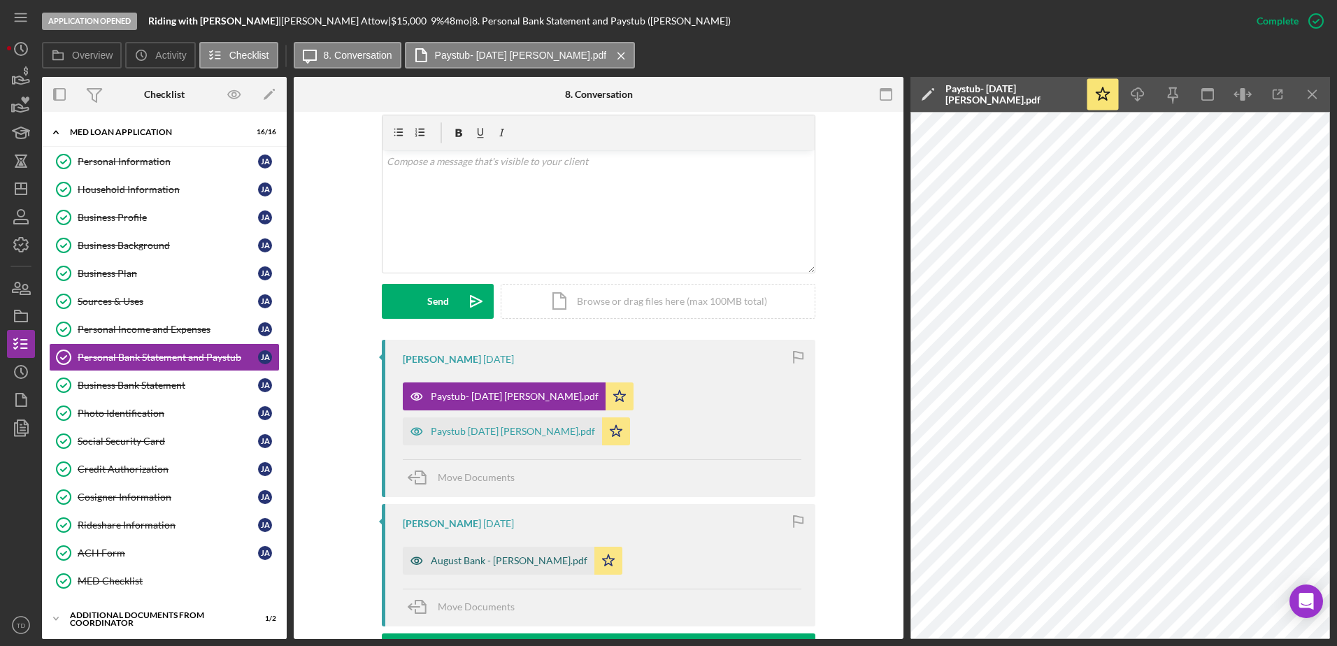
click at [532, 564] on div "August Bank - [PERSON_NAME].pdf" at bounding box center [509, 560] width 157 height 11
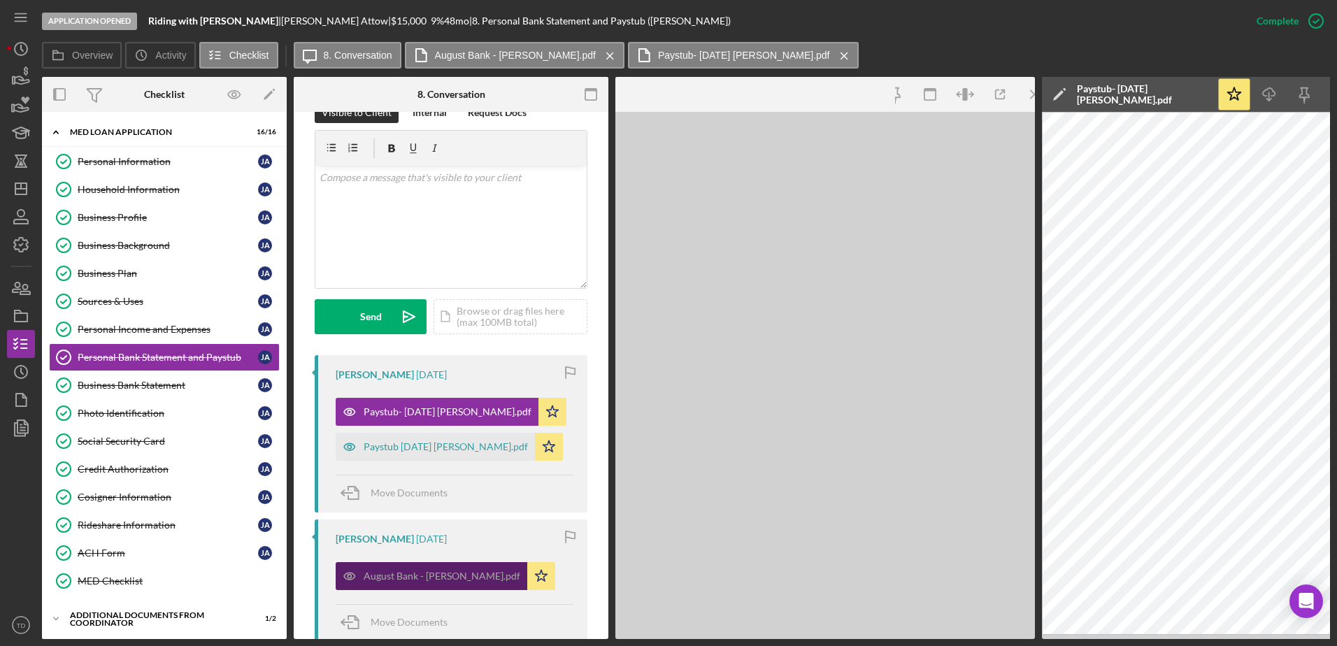
scroll to position [254, 0]
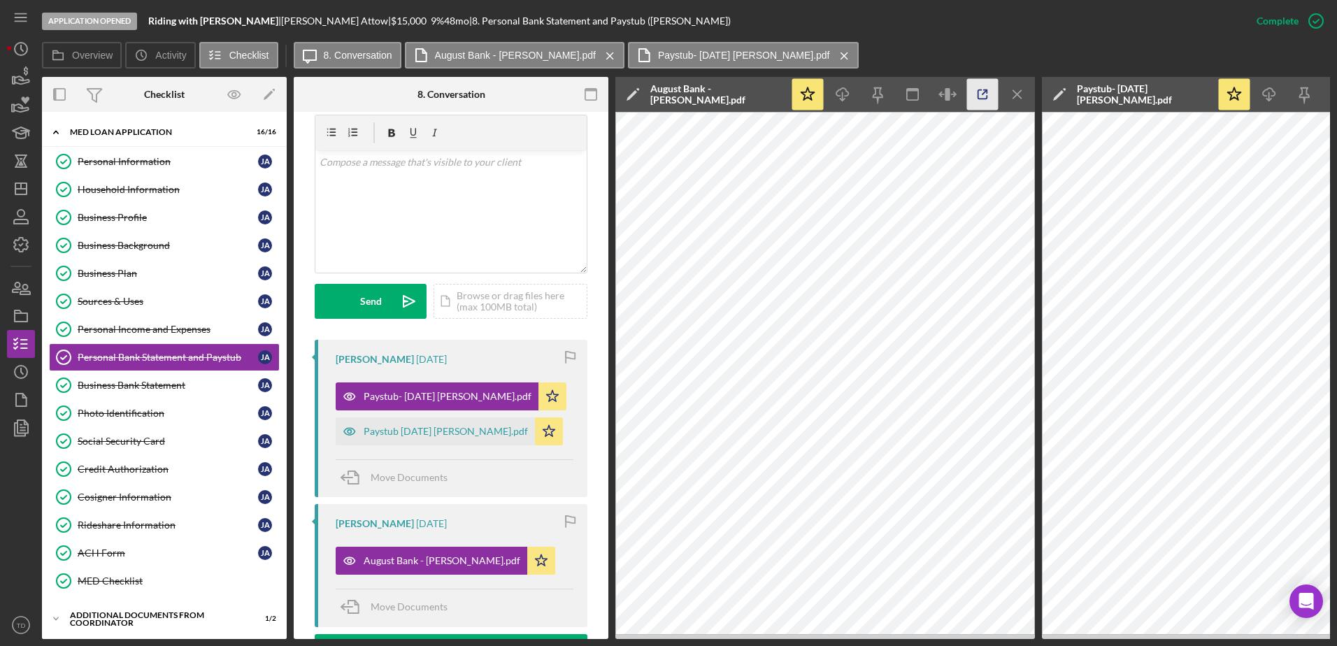
click at [985, 91] on icon "button" at bounding box center [982, 94] width 31 height 31
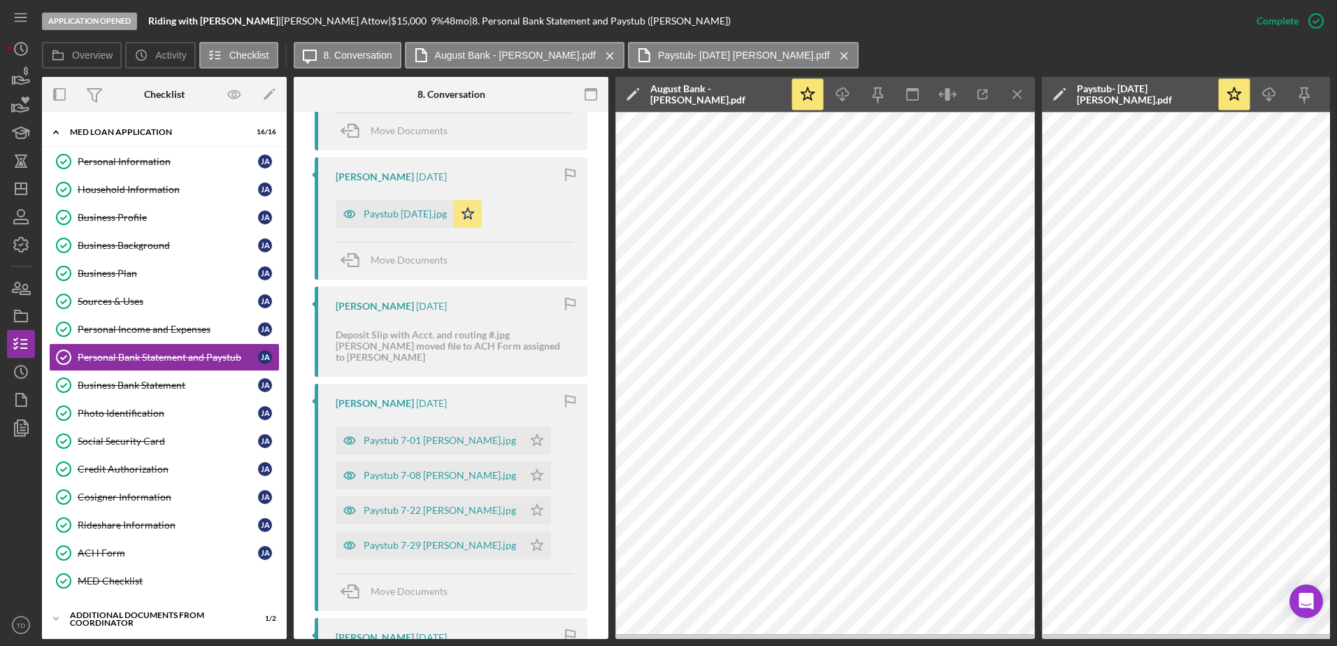
scroll to position [1025, 0]
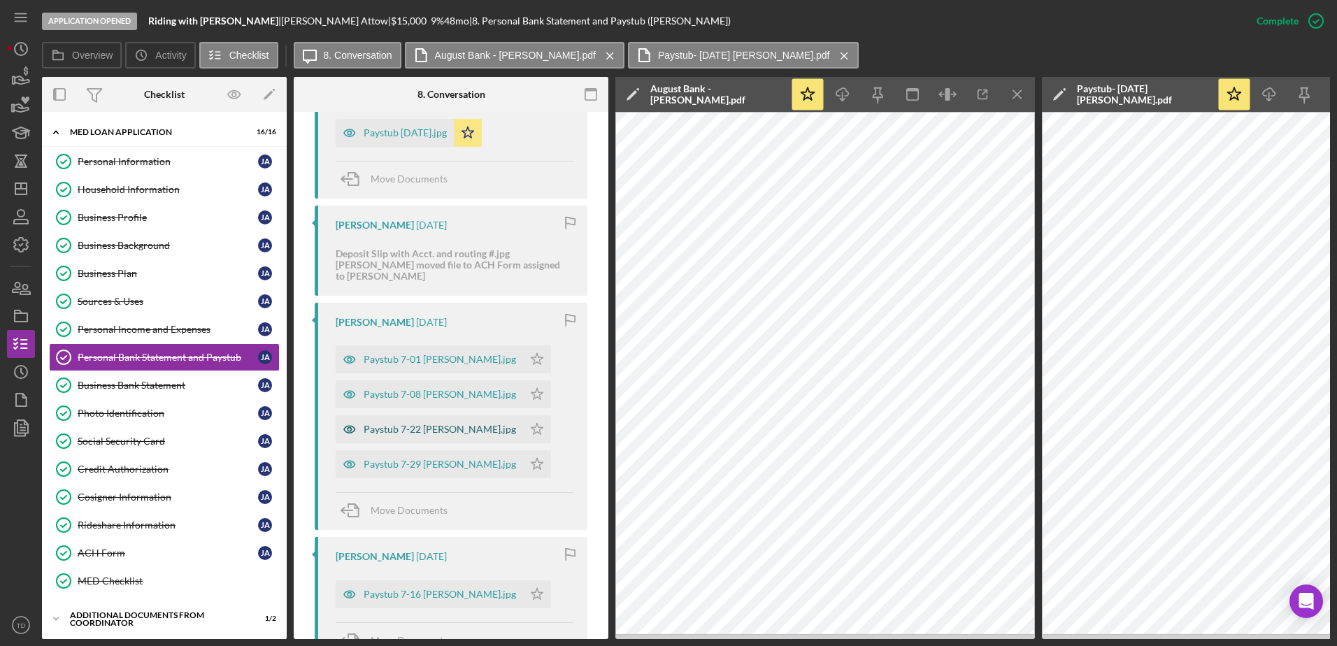
click at [447, 432] on div "Paystub 7-22 Jairo Attow.jpg" at bounding box center [440, 429] width 152 height 11
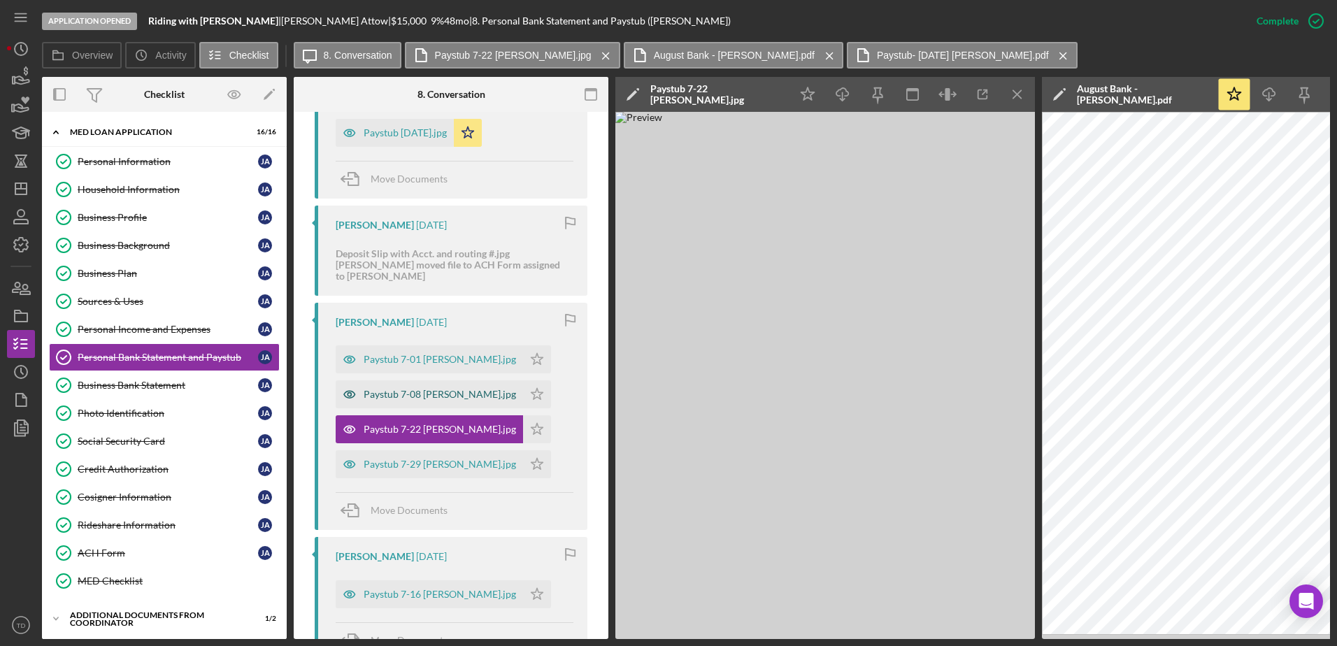
click at [427, 399] on div "Paystub 7-08 Jairo Attow.jpg" at bounding box center [440, 394] width 152 height 11
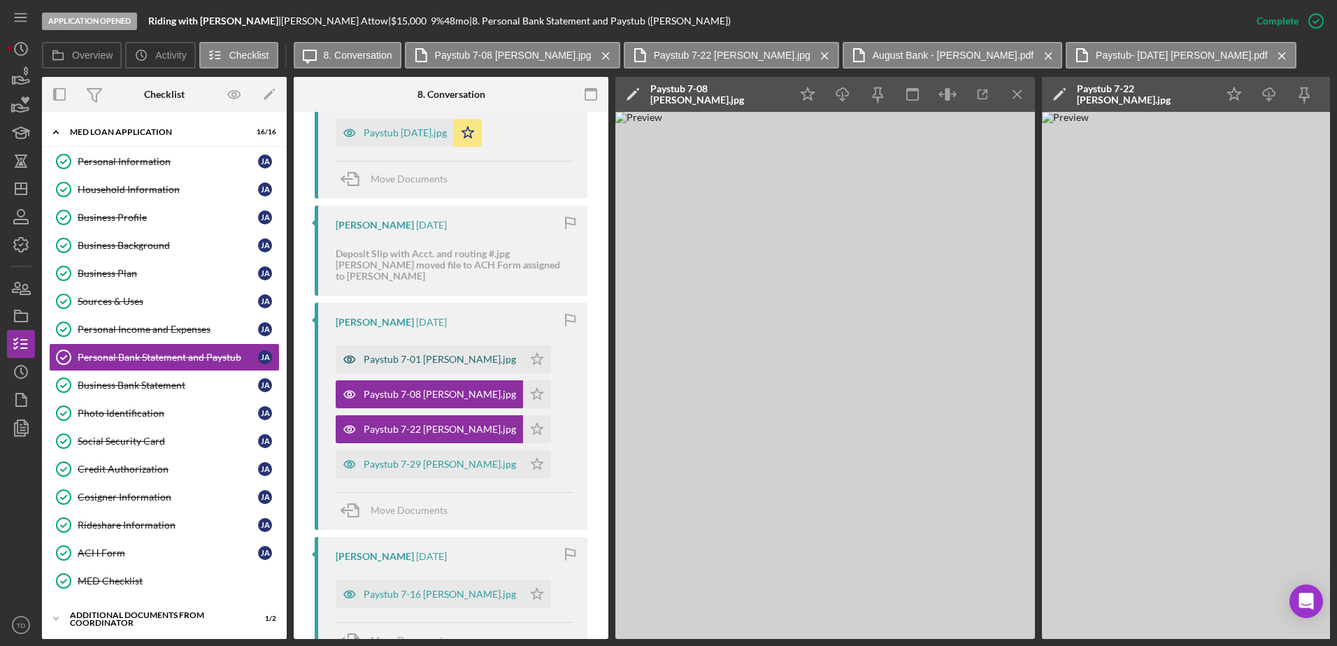
click at [452, 362] on div "Paystub 7-01 Jairo Attow.jpg" at bounding box center [440, 359] width 152 height 11
click at [456, 464] on div "Paystub 7-29 Jairo Attow.jpg" at bounding box center [440, 464] width 152 height 11
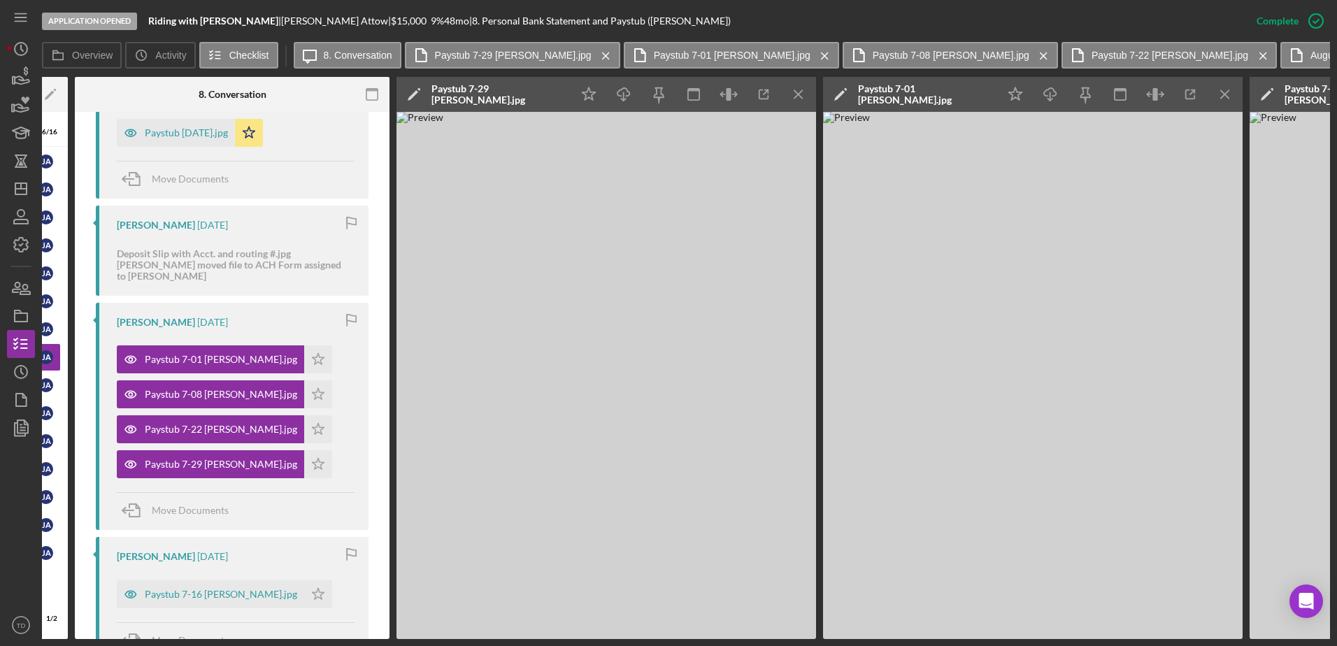
scroll to position [0, 0]
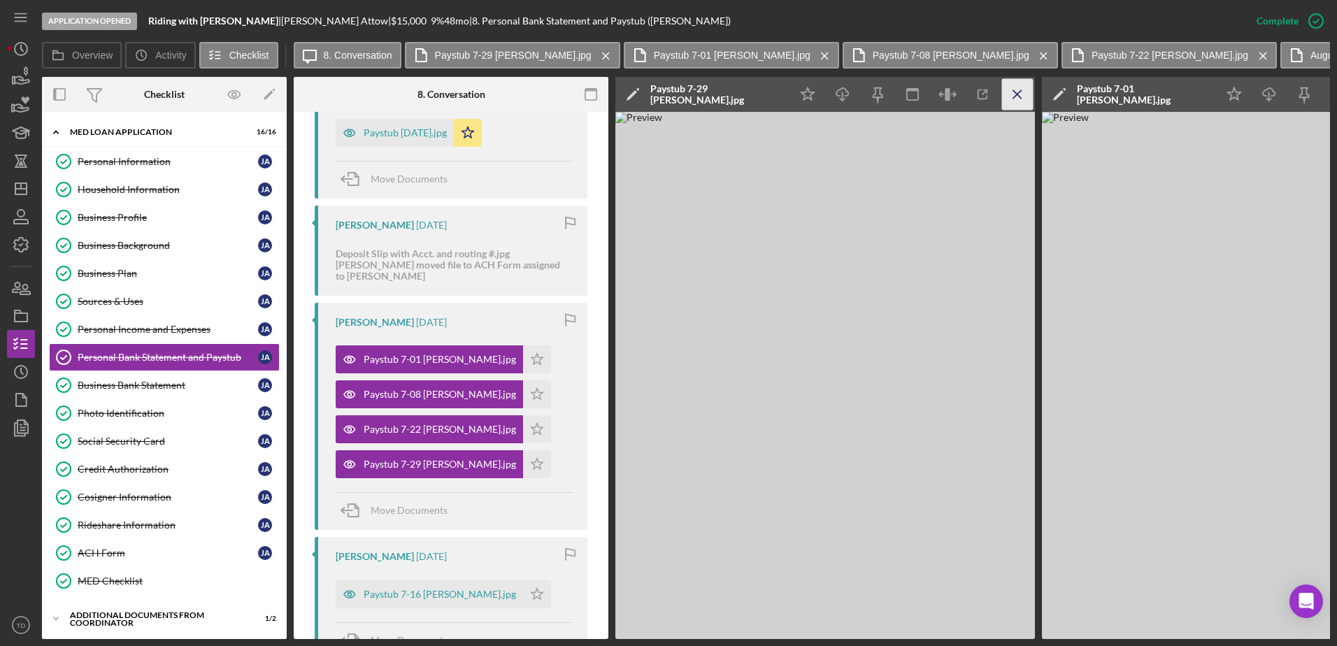
click at [1020, 101] on icon "Icon/Menu Close" at bounding box center [1017, 94] width 31 height 31
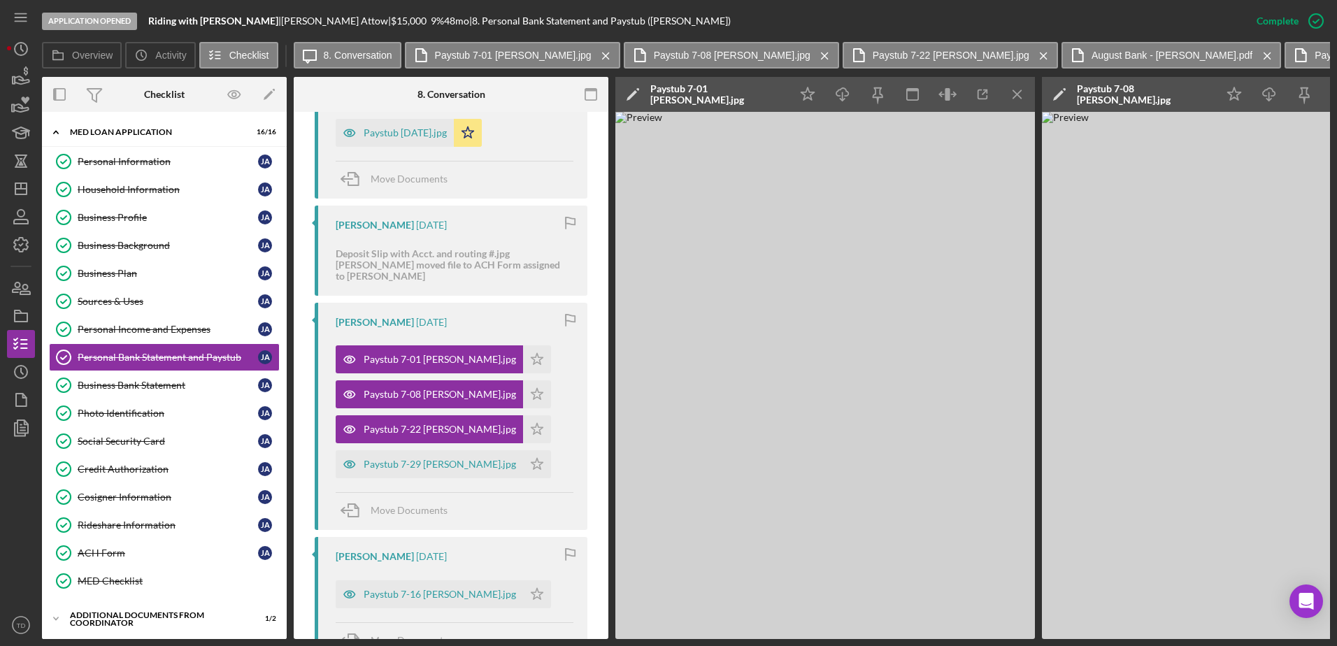
click at [1020, 101] on icon "Icon/Menu Close" at bounding box center [1017, 94] width 31 height 31
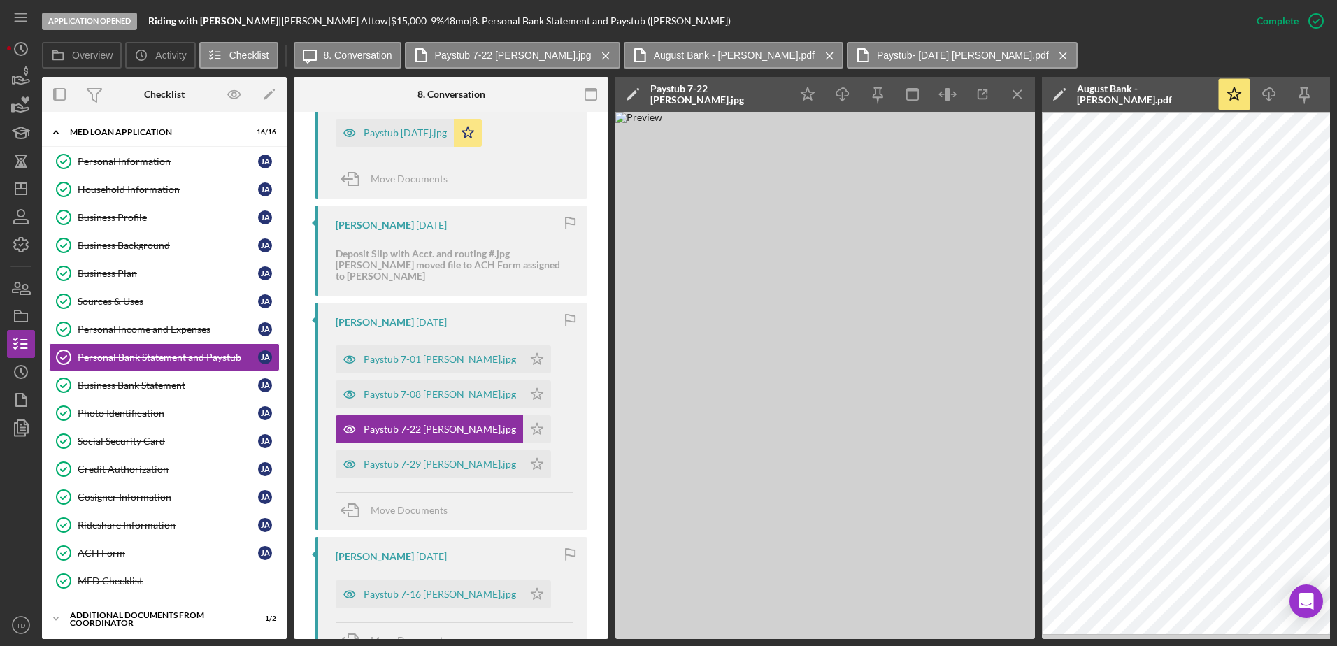
click at [1020, 101] on icon "Icon/Menu Close" at bounding box center [1017, 94] width 31 height 31
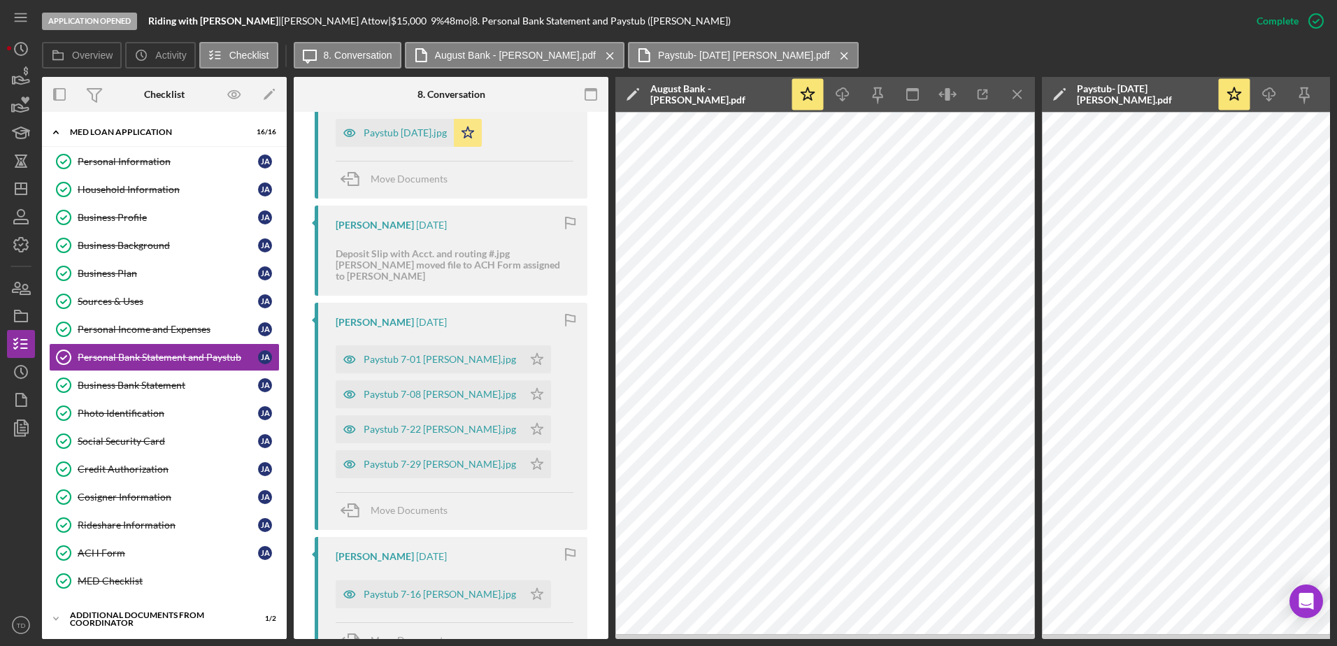
click at [1020, 101] on icon "Icon/Menu Close" at bounding box center [1017, 94] width 31 height 31
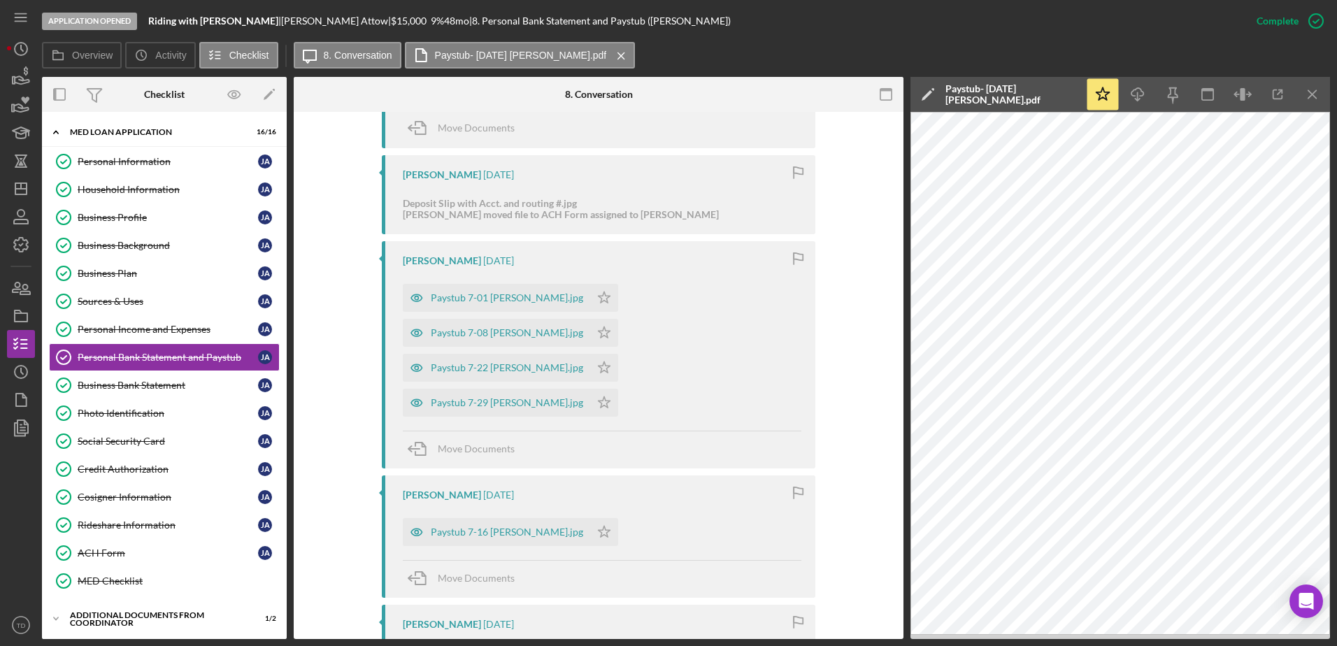
scroll to position [974, 0]
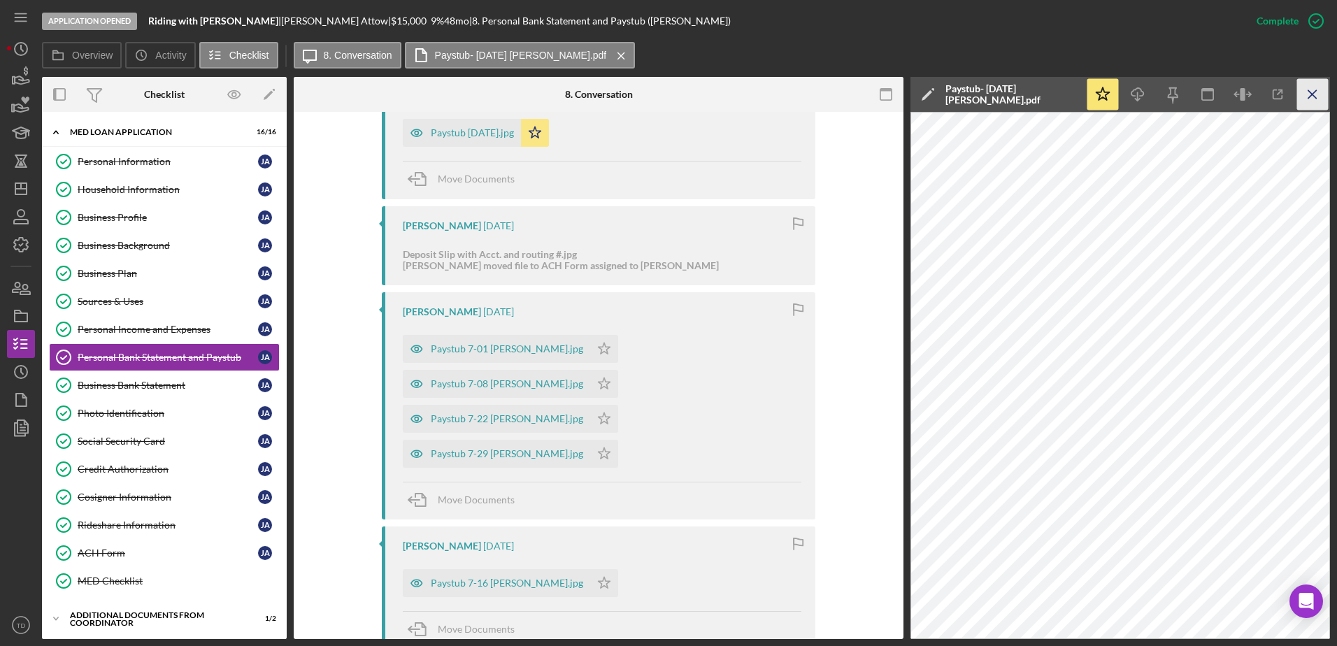
click at [1314, 103] on icon "Icon/Menu Close" at bounding box center [1313, 94] width 31 height 31
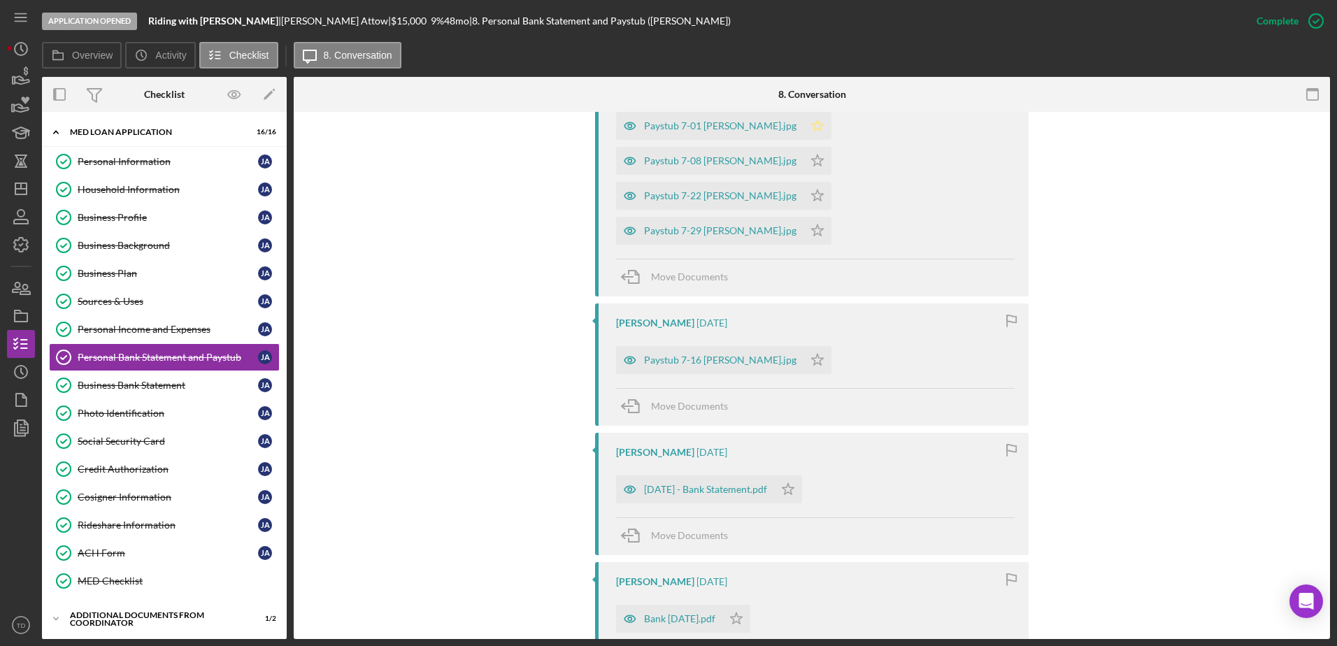
scroll to position [1197, 0]
click at [746, 476] on div "July 16 2025 - Bank Statement.pdf" at bounding box center [695, 490] width 158 height 28
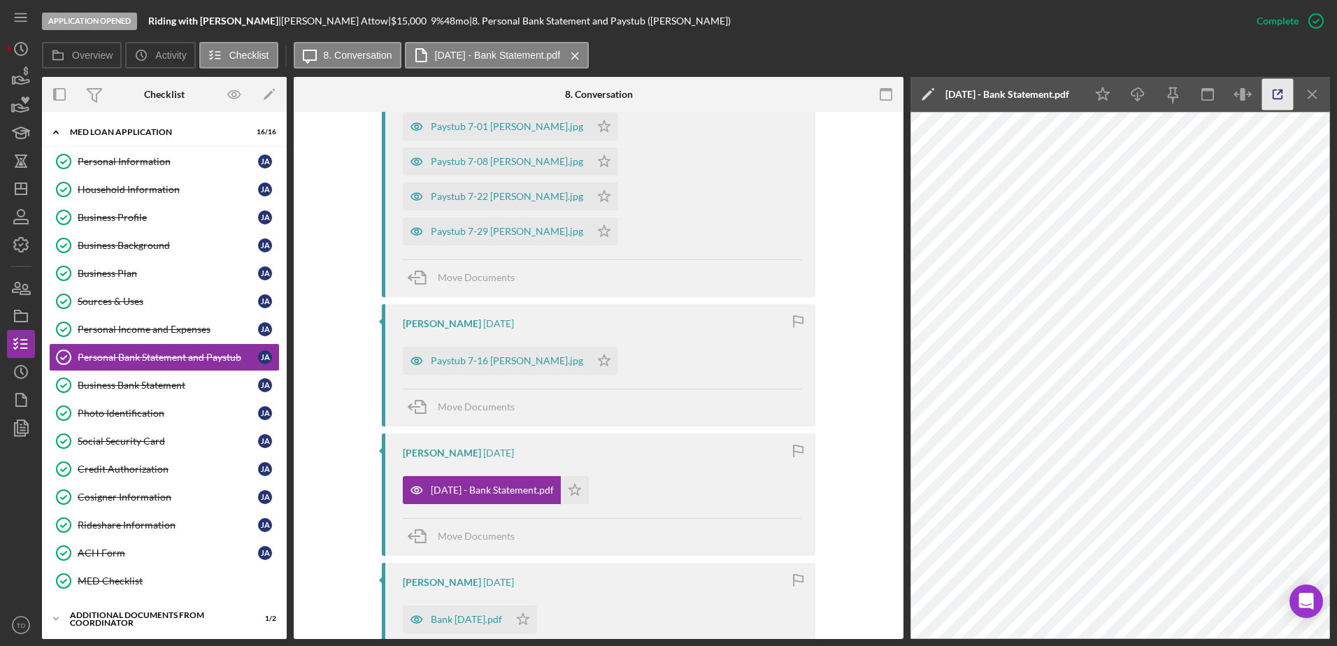
click at [1281, 94] on icon "button" at bounding box center [1278, 94] width 31 height 31
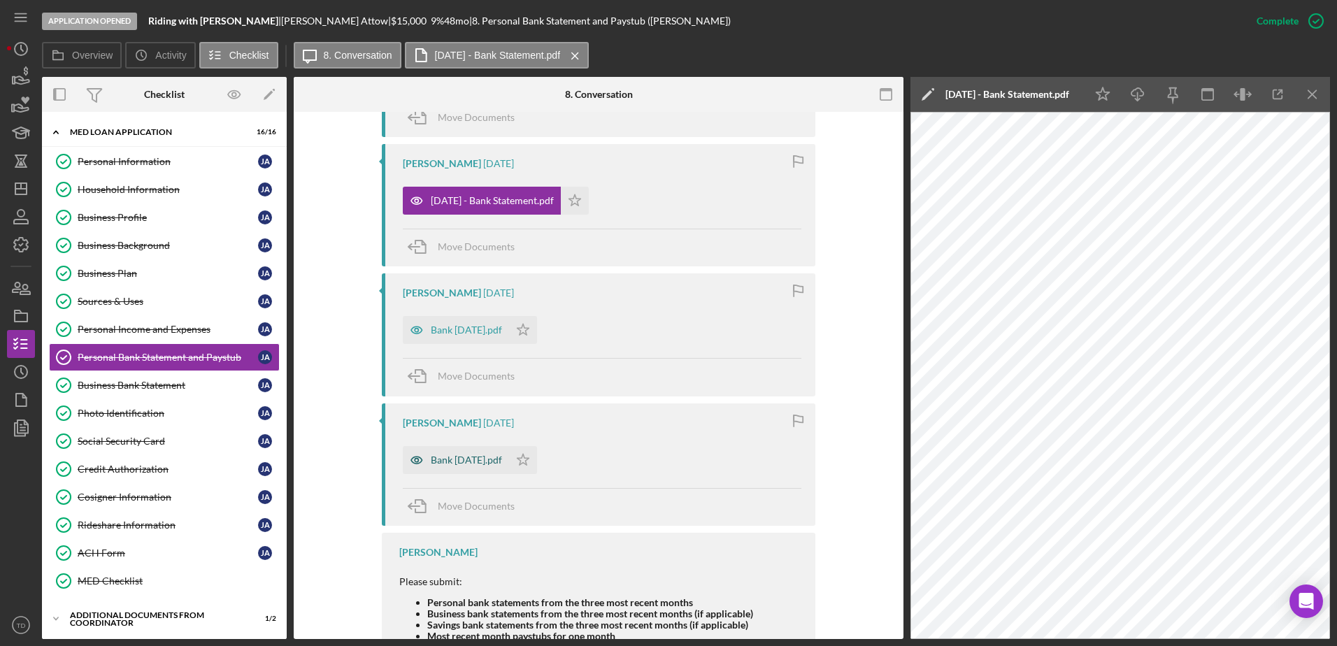
click at [502, 455] on div "Bank June 16 2025.pdf" at bounding box center [466, 460] width 71 height 11
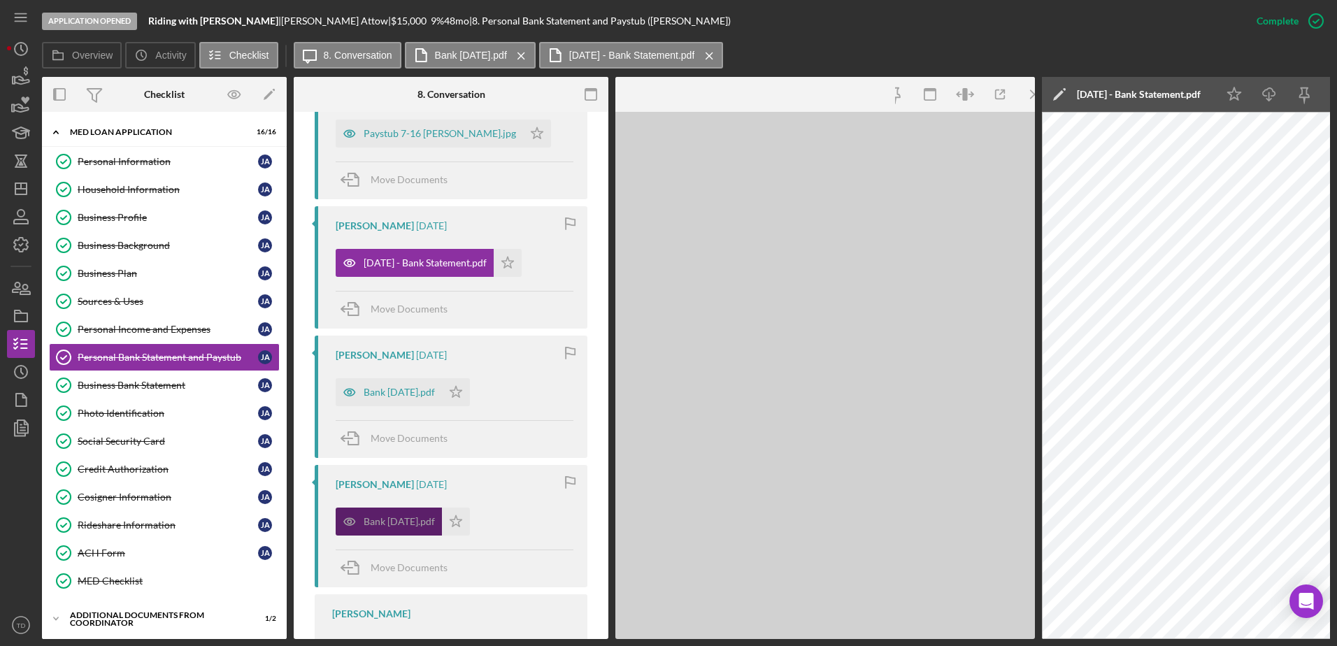
scroll to position [1619, 0]
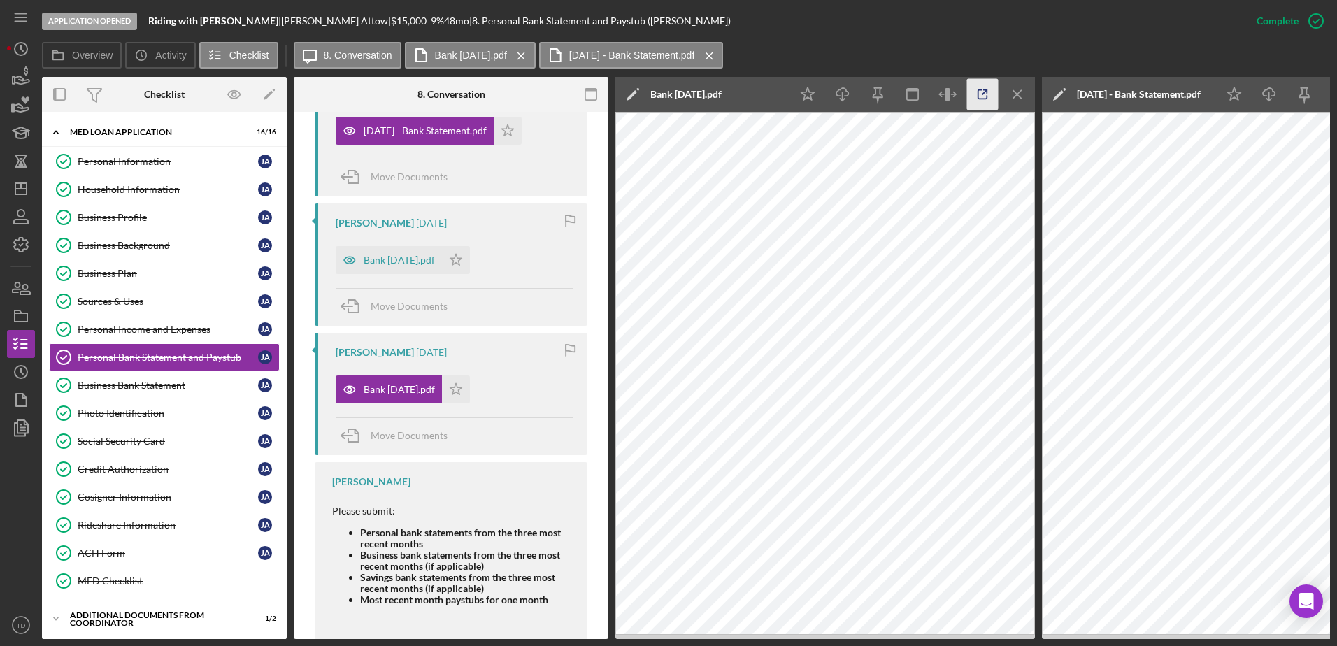
click at [989, 98] on icon "button" at bounding box center [982, 94] width 31 height 31
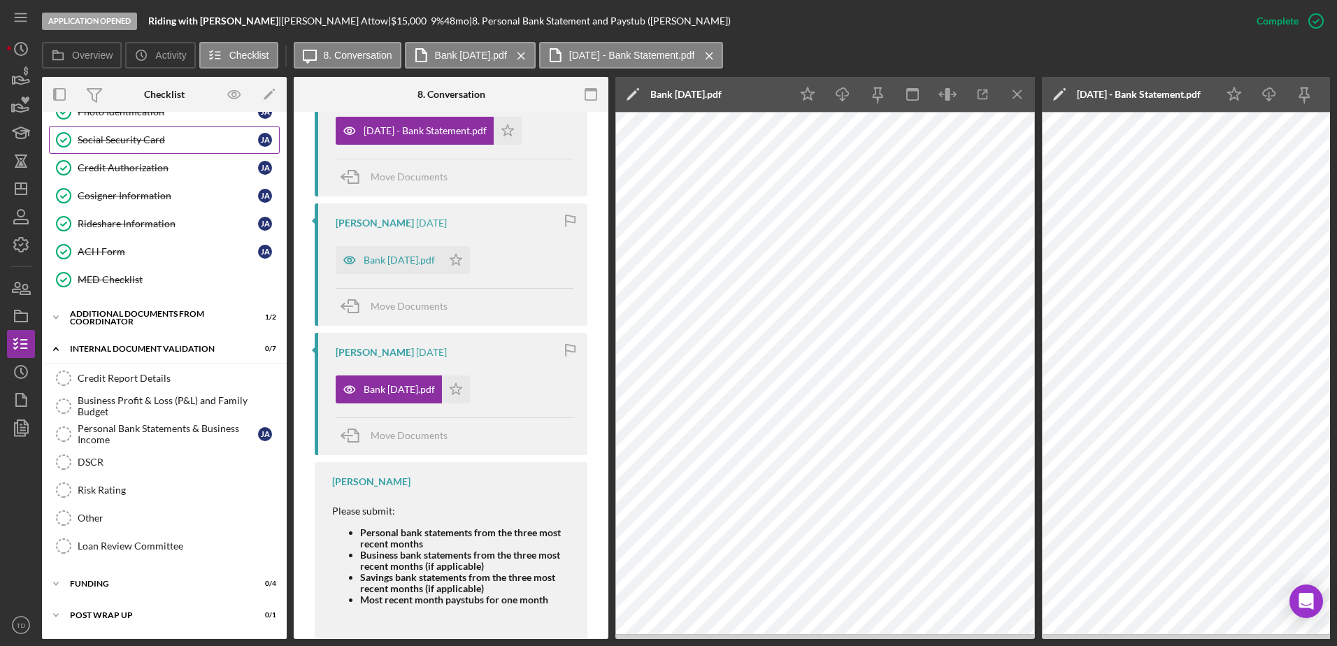
scroll to position [302, 0]
click at [127, 377] on div "Credit Report Details" at bounding box center [178, 377] width 201 height 11
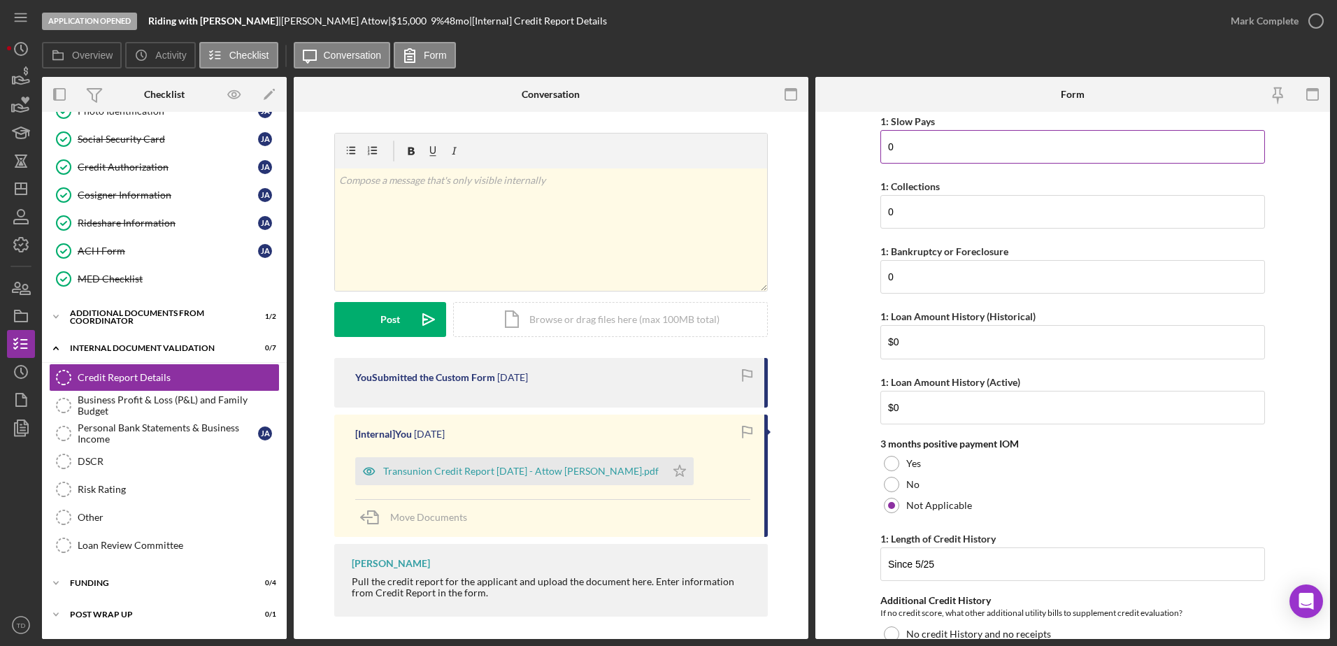
scroll to position [233, 0]
click at [1307, 18] on icon "button" at bounding box center [1316, 20] width 35 height 35
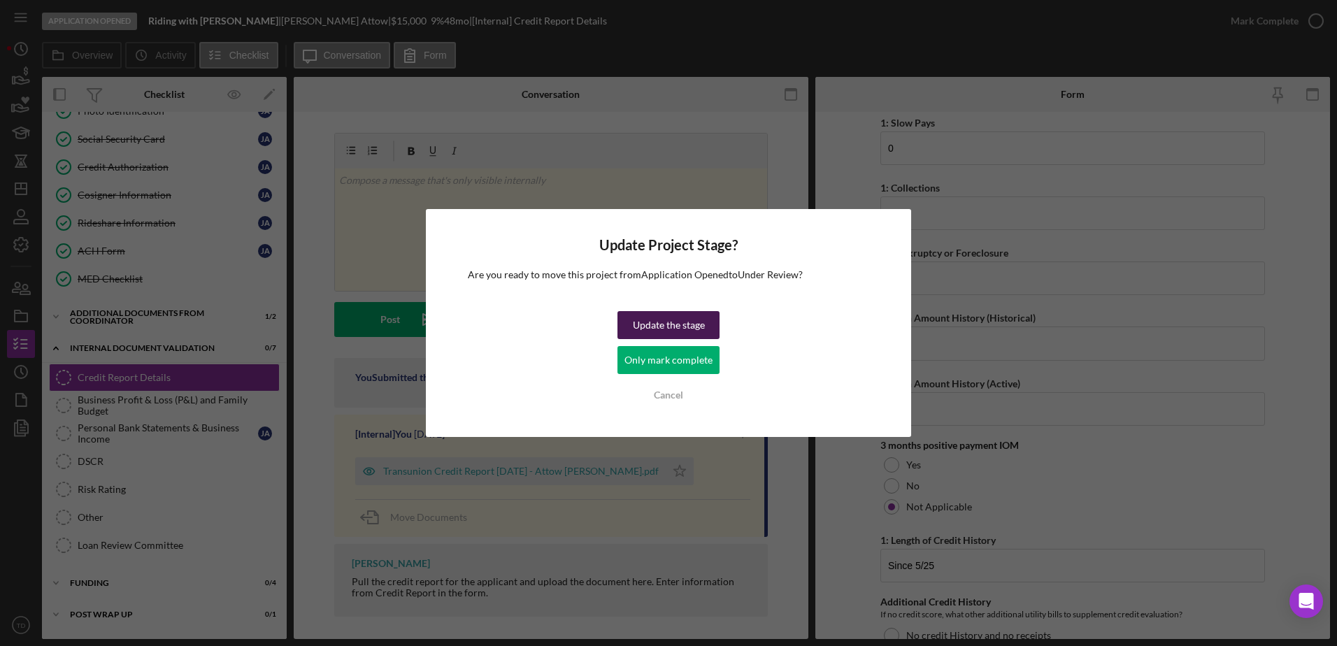
click at [701, 322] on div "Update the stage" at bounding box center [669, 325] width 72 height 28
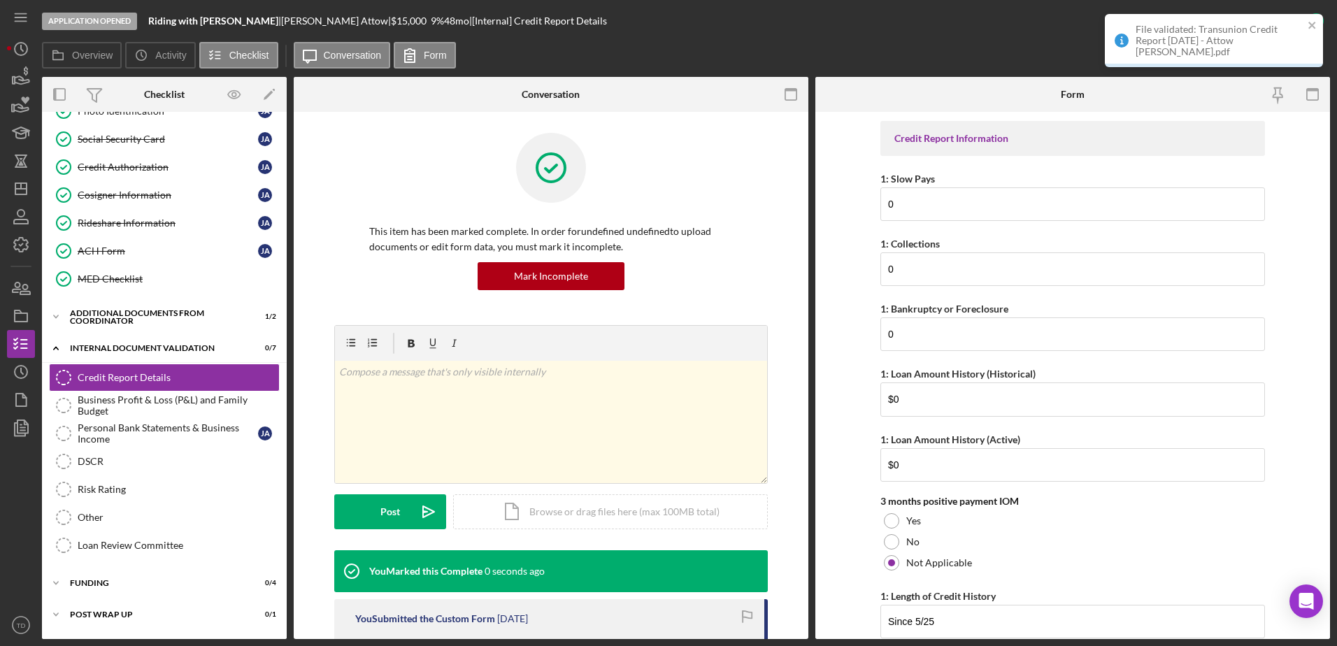
scroll to position [289, 0]
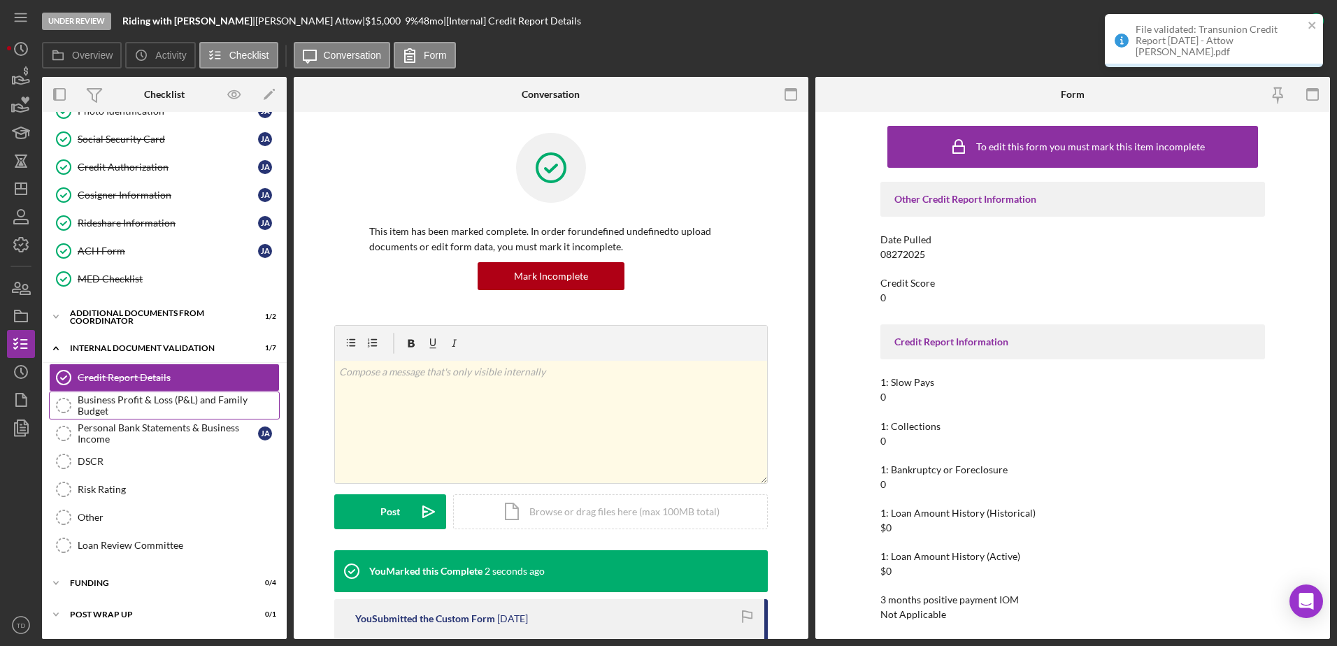
click at [183, 408] on div "Business Profit & Loss (P&L) and Family Budget" at bounding box center [178, 406] width 201 height 22
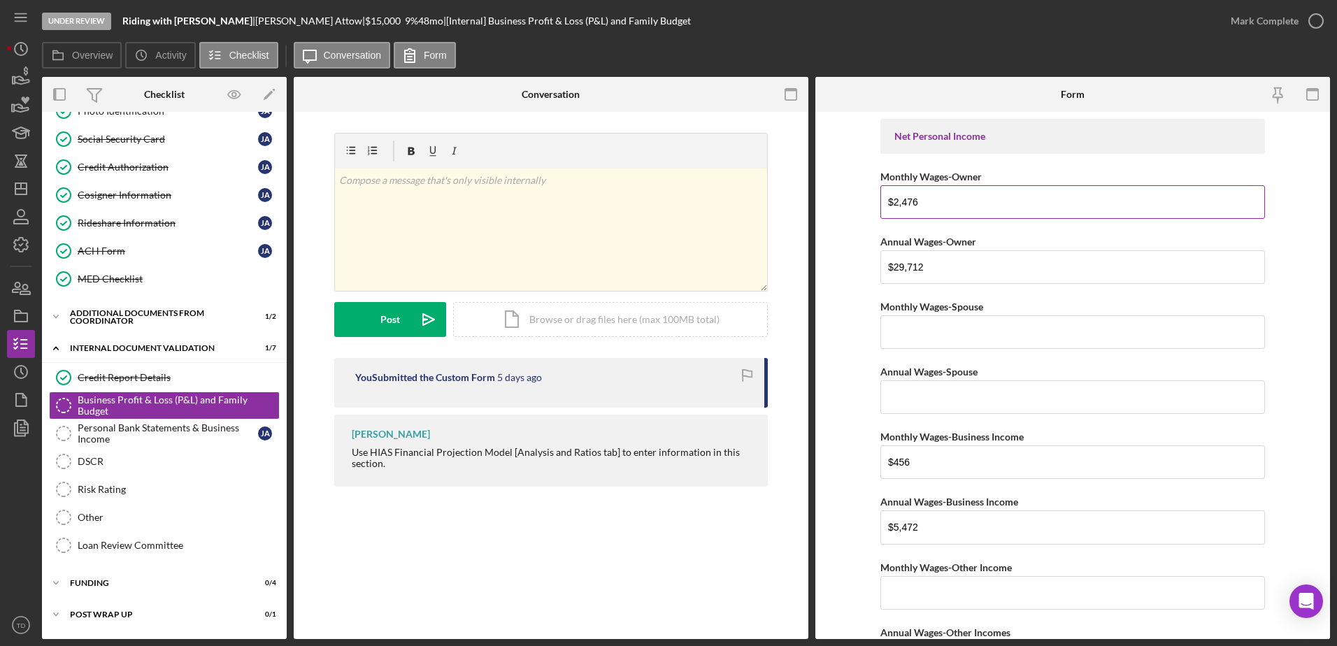
drag, startPoint x: 930, startPoint y: 205, endPoint x: 907, endPoint y: 204, distance: 23.1
click at [907, 204] on input "$2,476" at bounding box center [1073, 202] width 385 height 34
type input "$2,485"
drag, startPoint x: 925, startPoint y: 268, endPoint x: 828, endPoint y: 273, distance: 96.7
click at [828, 273] on form "Net Personal Income Monthly Wages-Owner $2,485 Annual Wages-Owner $29,712 Month…" at bounding box center [1073, 375] width 515 height 527
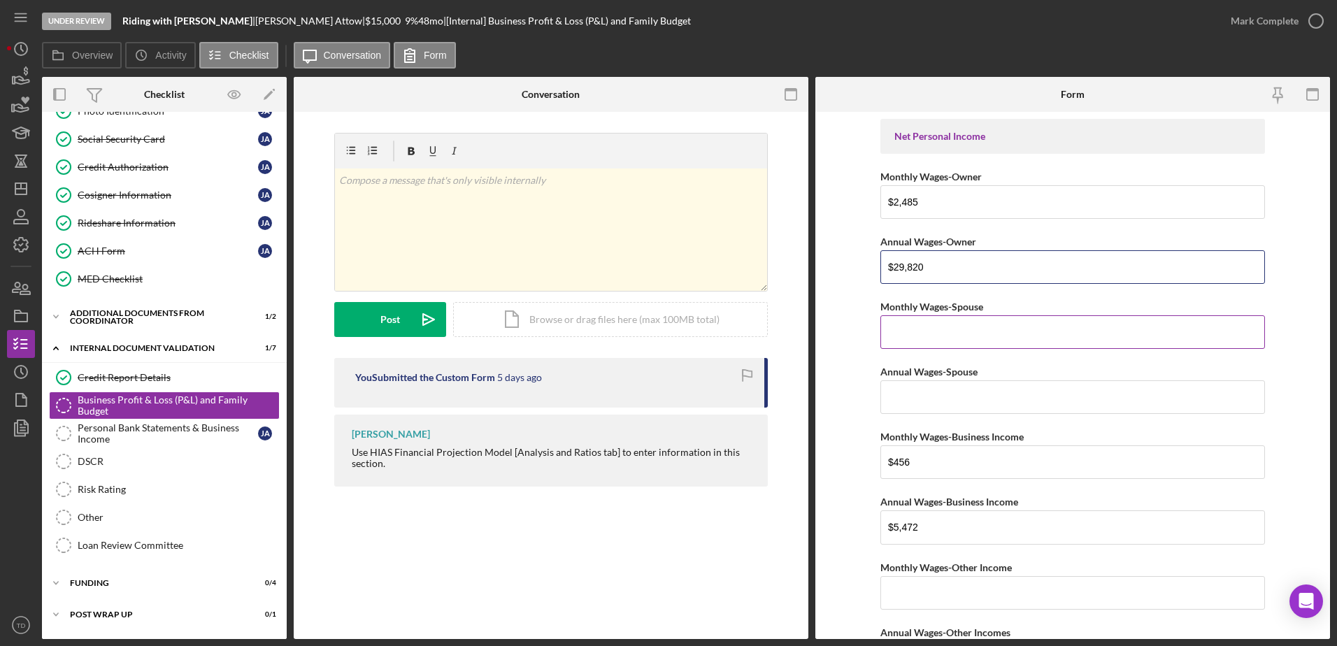
type input "$29,820"
click at [911, 329] on input "Monthly Wages-Spouse" at bounding box center [1073, 332] width 385 height 34
click at [928, 456] on input "$456" at bounding box center [1073, 463] width 385 height 34
type input "$4"
type input "$219"
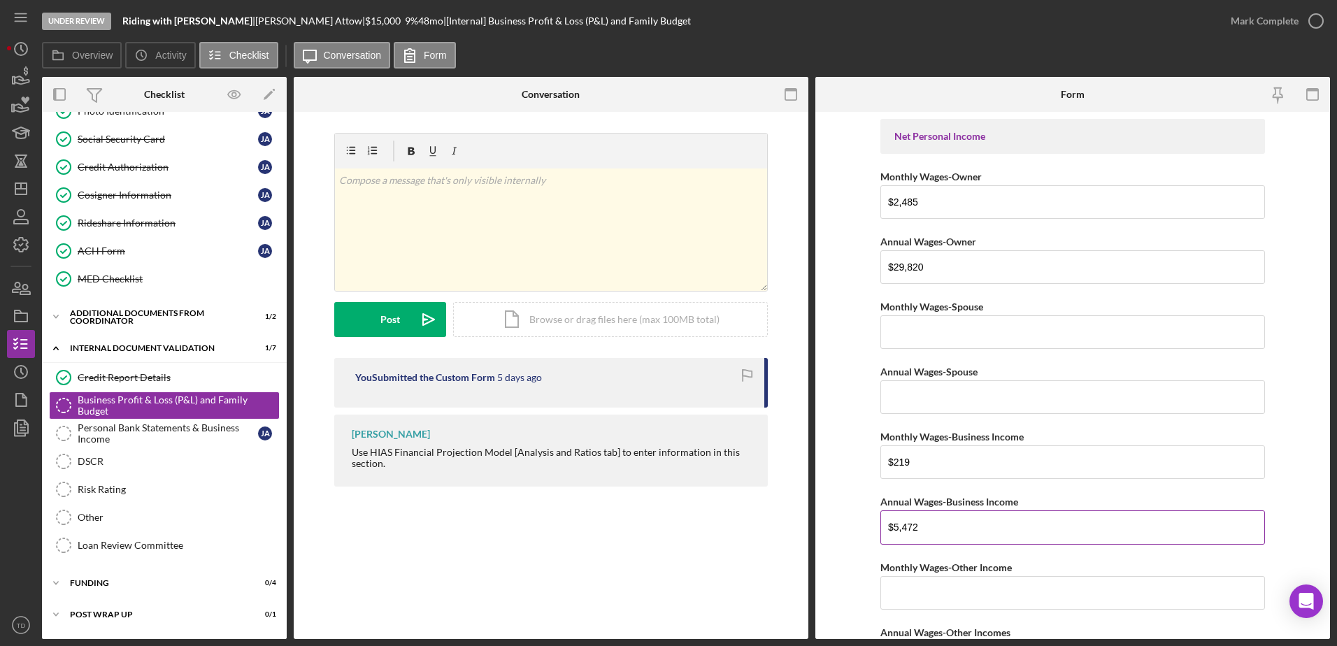
click at [938, 526] on input "$5,472" at bounding box center [1073, 528] width 385 height 34
drag, startPoint x: 938, startPoint y: 526, endPoint x: 866, endPoint y: 530, distance: 72.2
click at [866, 530] on form "Net Personal Income Monthly Wages-Owner $2,485 Annual Wages-Owner $29,820 Month…" at bounding box center [1073, 375] width 515 height 527
type input "$2,628"
click at [969, 566] on label "Monthly Wages-Other Income" at bounding box center [947, 568] width 132 height 12
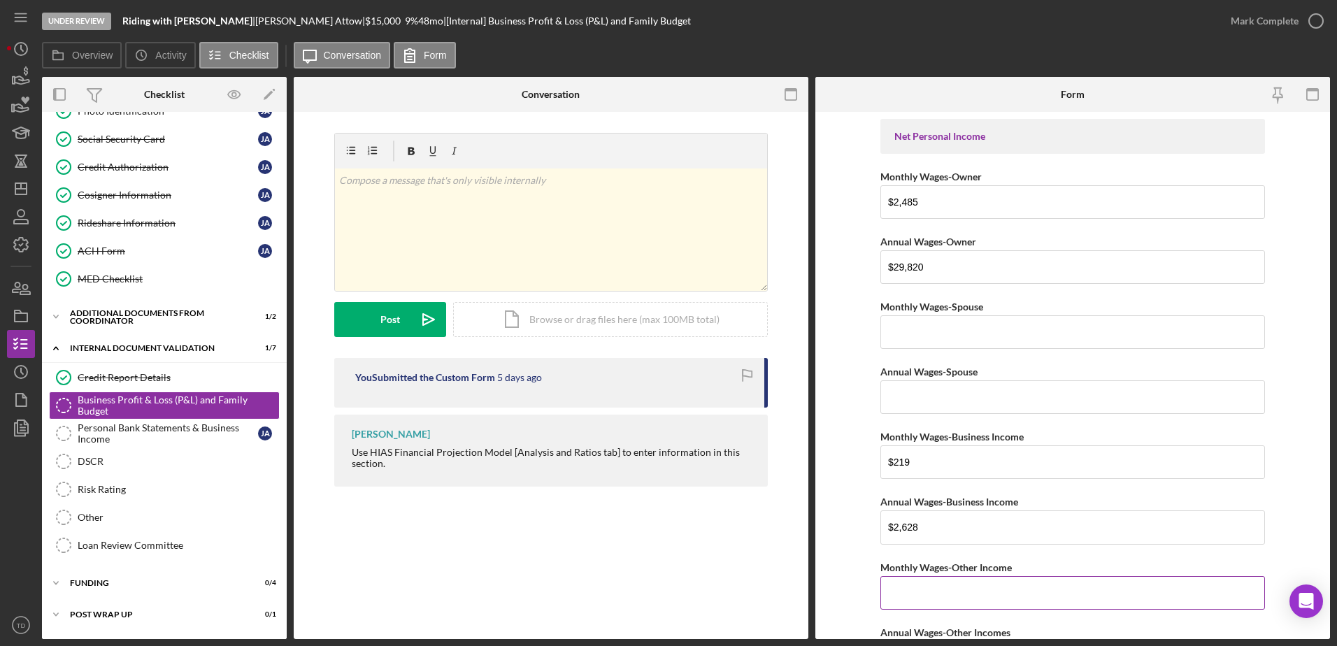
click at [969, 576] on input "Monthly Wages-Other Income" at bounding box center [1073, 593] width 385 height 34
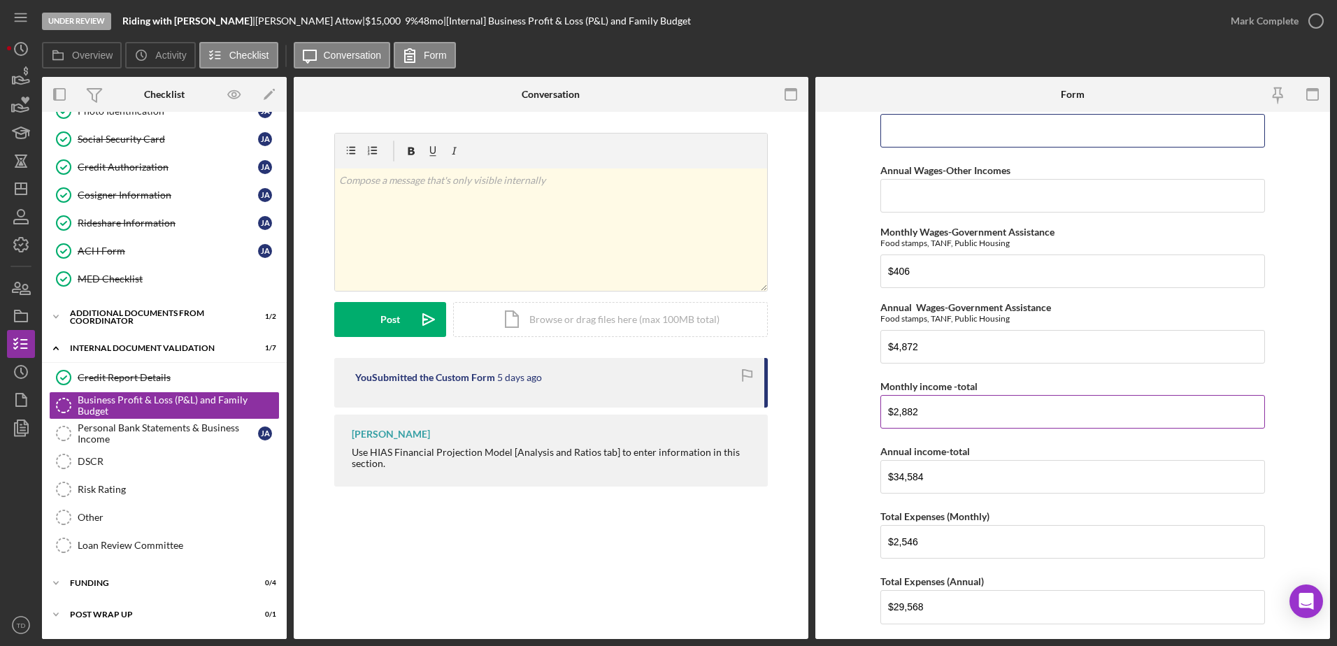
scroll to position [462, 0]
drag, startPoint x: 935, startPoint y: 419, endPoint x: 815, endPoint y: 413, distance: 120.5
drag, startPoint x: 815, startPoint y: 413, endPoint x: 872, endPoint y: 439, distance: 62.9
click at [872, 439] on form "Net Personal Income Monthly Wages-Owner $2,485 Annual Wages-Owner $29,820 Month…" at bounding box center [1073, 375] width 515 height 527
drag, startPoint x: 945, startPoint y: 412, endPoint x: 851, endPoint y: 413, distance: 94.4
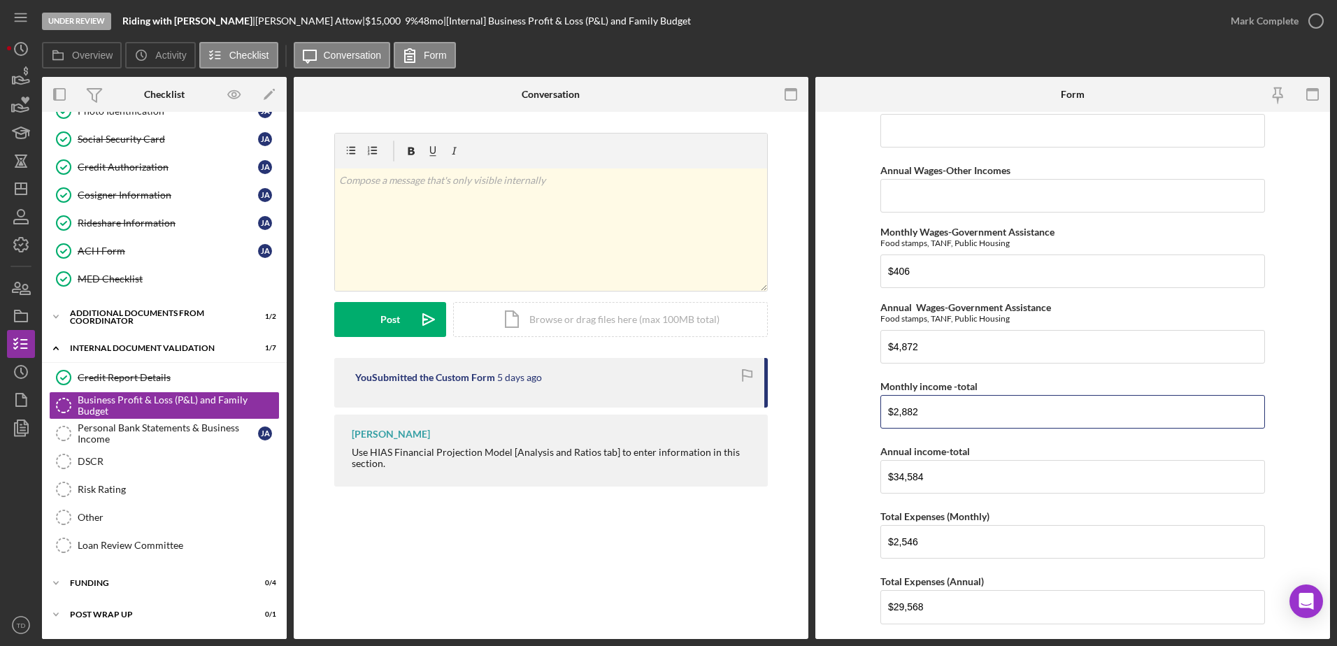
click at [851, 413] on form "Net Personal Income Monthly Wages-Owner $2,485 Annual Wages-Owner $29,820 Month…" at bounding box center [1073, 375] width 515 height 527
type input "$3,110"
click at [932, 450] on label "Annual income-total" at bounding box center [926, 452] width 90 height 12
click at [932, 460] on input "$34,584" at bounding box center [1073, 477] width 385 height 34
drag, startPoint x: 931, startPoint y: 475, endPoint x: 844, endPoint y: 479, distance: 86.8
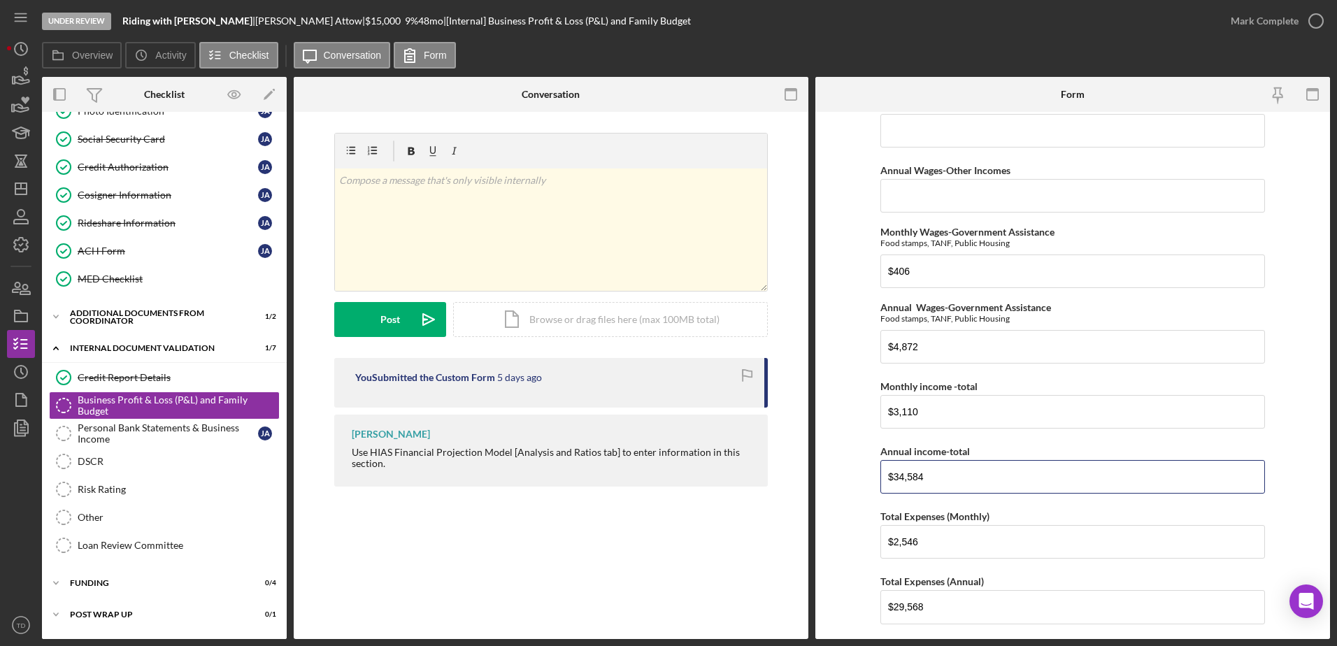
click at [844, 479] on form "Net Personal Income Monthly Wages-Owner $2,485 Annual Wages-Owner $29,820 Month…" at bounding box center [1073, 375] width 515 height 527
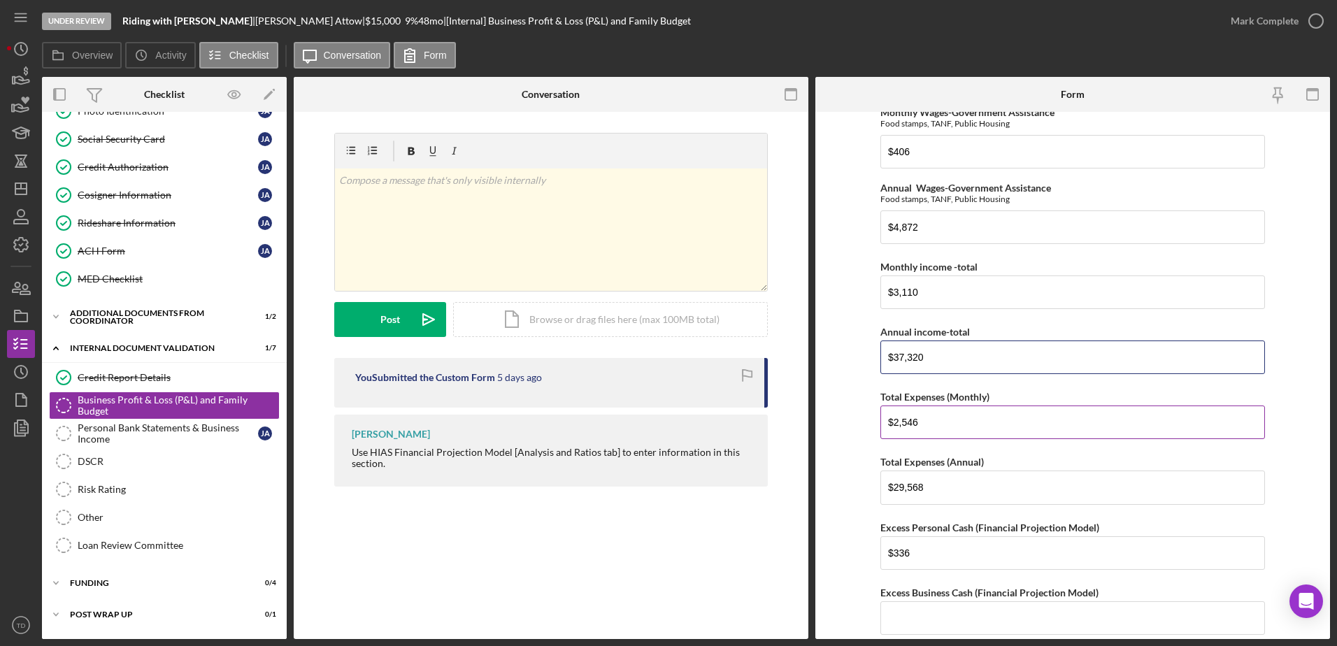
scroll to position [583, 0]
type input "$37,320"
click at [948, 416] on input "$2,546" at bounding box center [1073, 422] width 385 height 34
click at [586, 43] on div "Overview Icon/History Activity Checklist Icon/Message Conversation Form" at bounding box center [686, 56] width 1288 height 28
drag, startPoint x: 967, startPoint y: 492, endPoint x: 876, endPoint y: 481, distance: 91.6
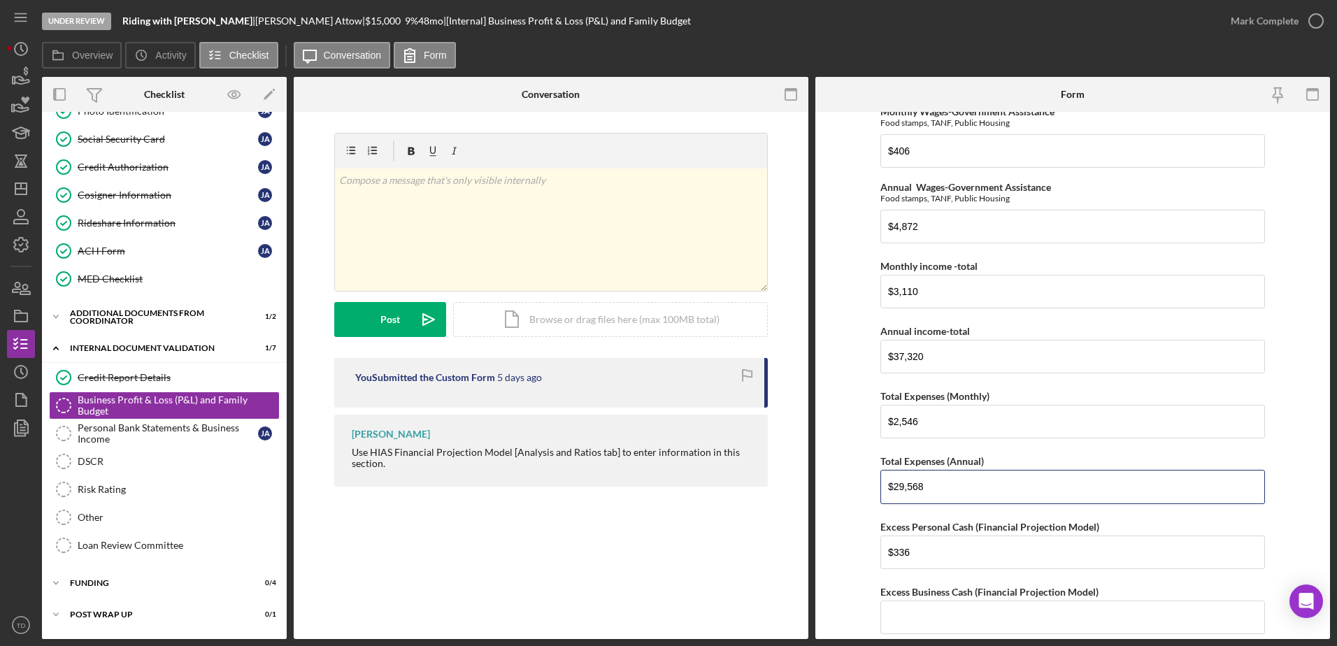
click at [876, 481] on form "Net Personal Income Monthly Wages-Owner $2,485 Annual Wages-Owner $29,820 Month…" at bounding box center [1073, 375] width 515 height 527
type input "$30,522"
click at [1100, 455] on div "Total Expenses (Annual)" at bounding box center [1073, 461] width 385 height 17
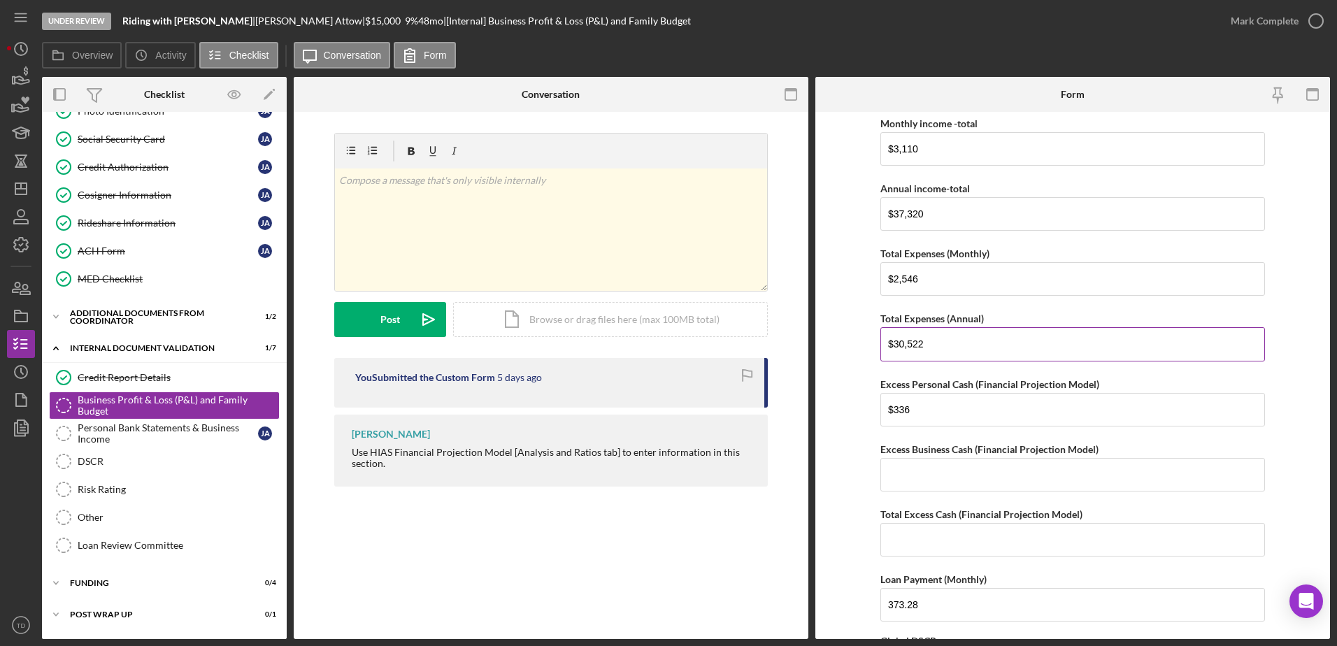
scroll to position [725, 0]
drag, startPoint x: 916, startPoint y: 408, endPoint x: 879, endPoint y: 408, distance: 37.1
click at [881, 408] on input "$336" at bounding box center [1073, 411] width 385 height 34
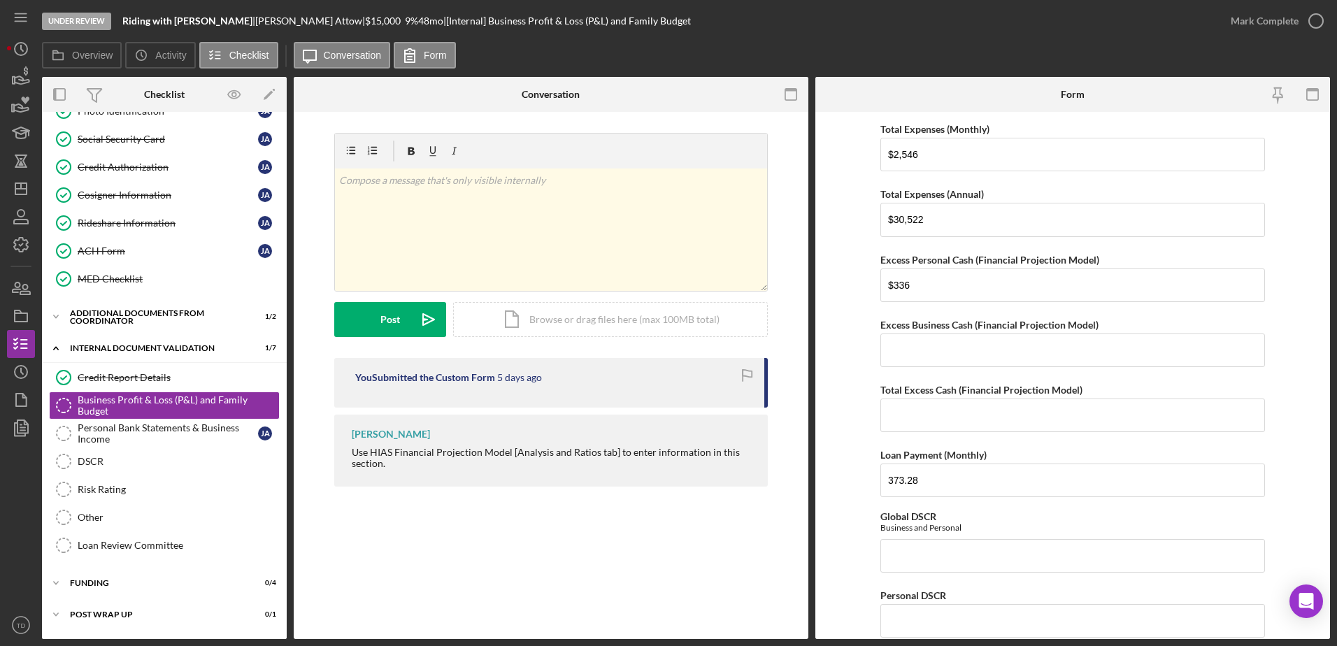
scroll to position [878, 0]
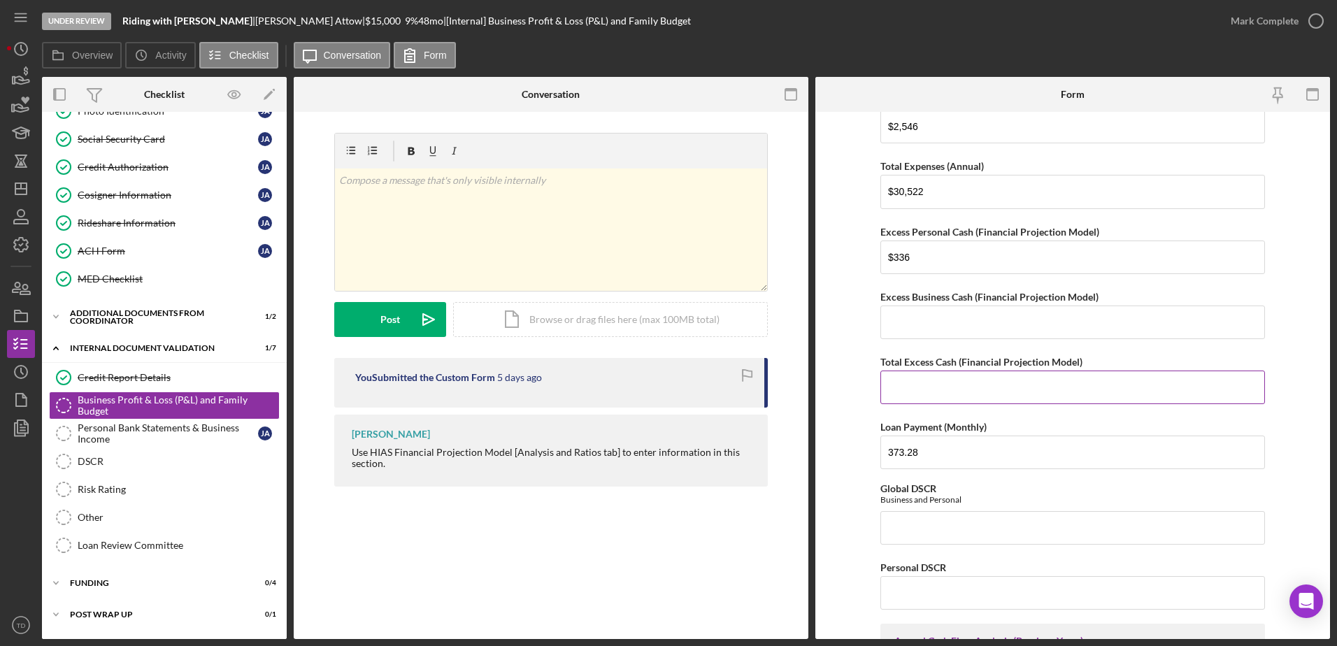
click at [920, 385] on input "Total Excess Cash (Financial Projection Model)" at bounding box center [1073, 388] width 385 height 34
type input "$888.20"
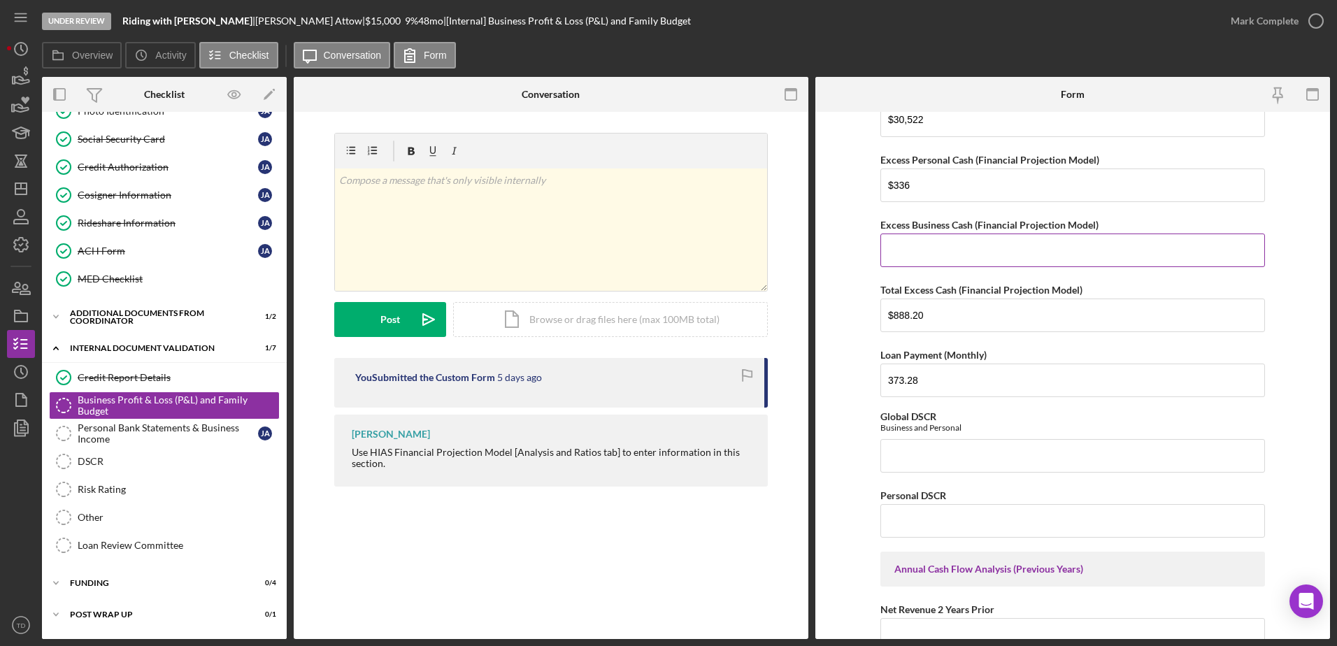
scroll to position [902, 0]
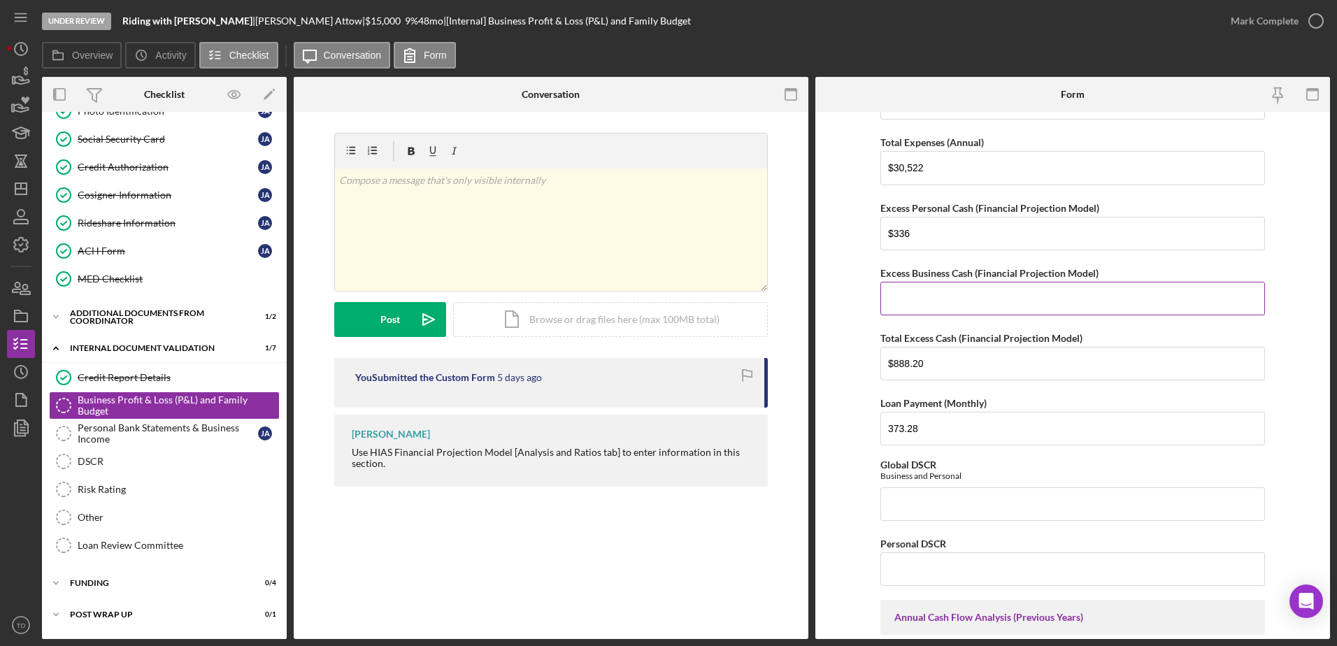
click at [900, 299] on input "Excess Business Cash (Financial Projection Model)" at bounding box center [1073, 299] width 385 height 34
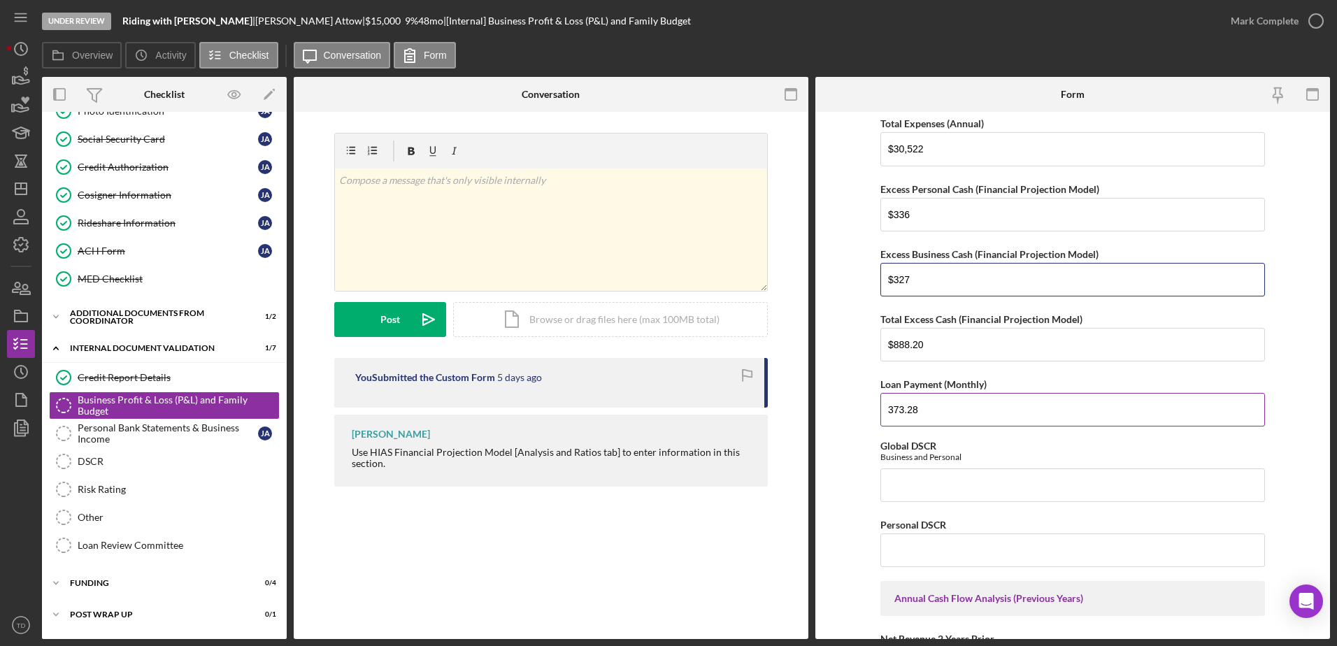
scroll to position [923, 0]
type input "$327"
click at [1003, 463] on div "Global DSCR Business and Personal" at bounding box center [1073, 470] width 385 height 62
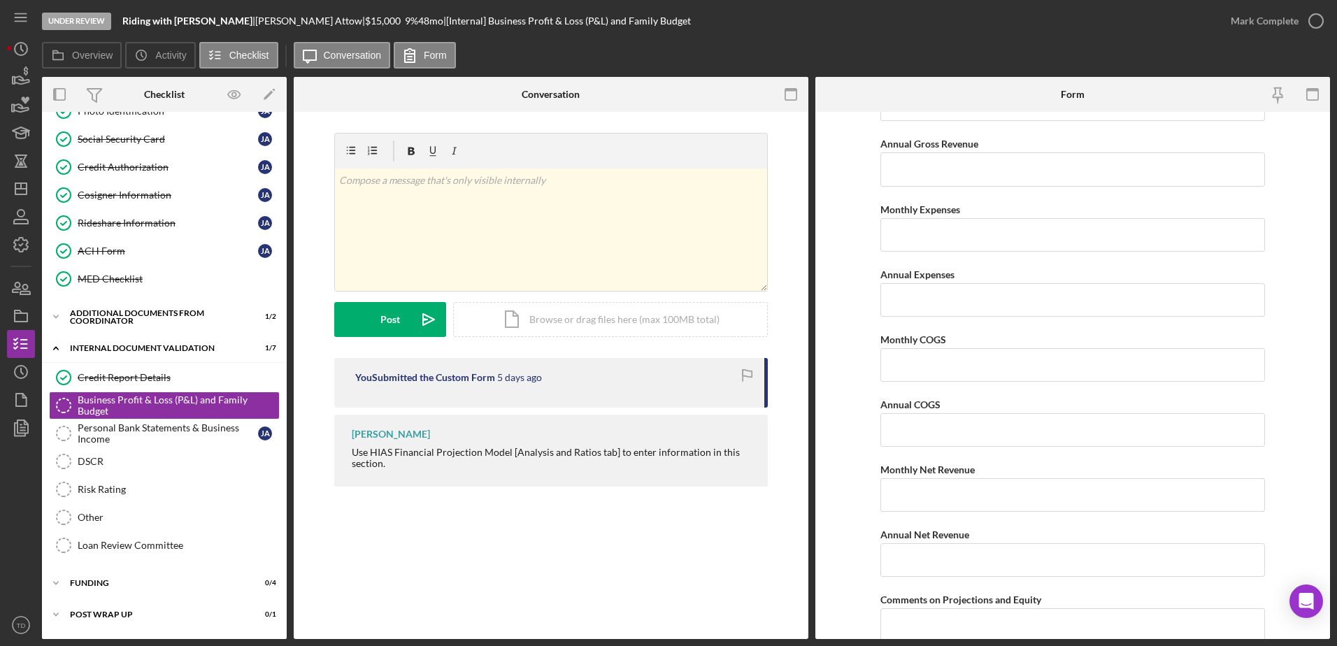
scroll to position [1926, 0]
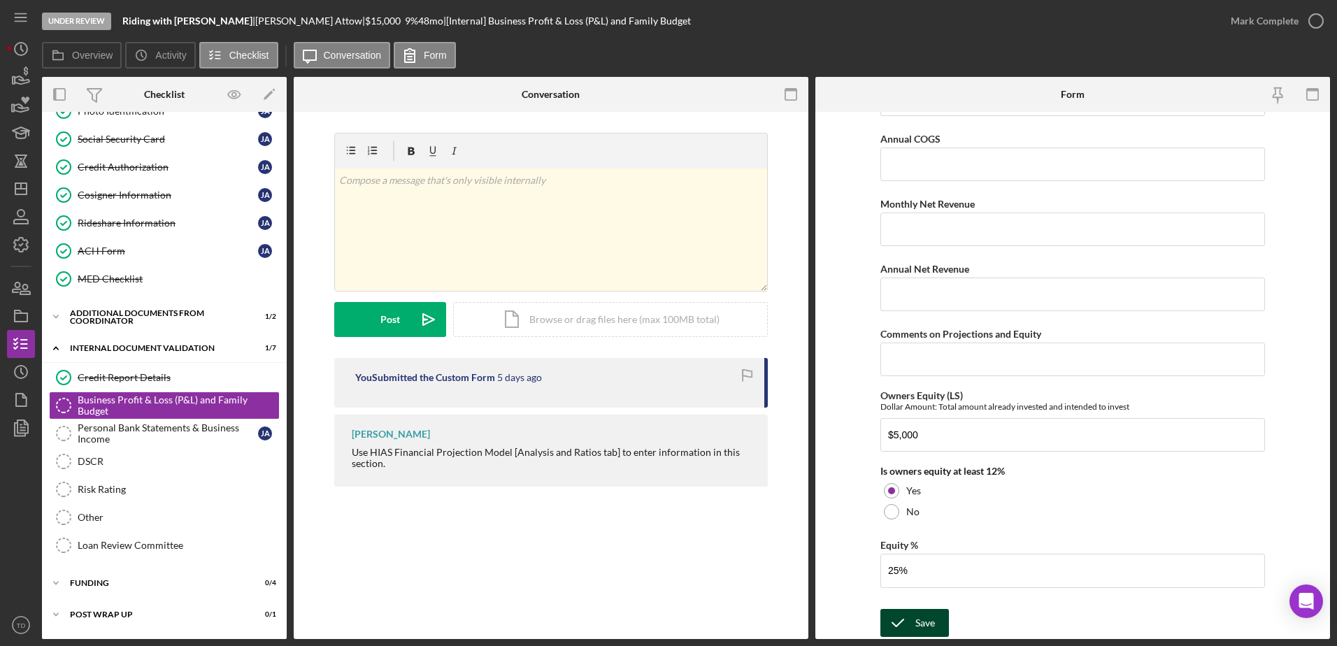
click at [929, 620] on div "Save" at bounding box center [926, 623] width 20 height 28
click at [27, 104] on icon "button" at bounding box center [20, 104] width 35 height 35
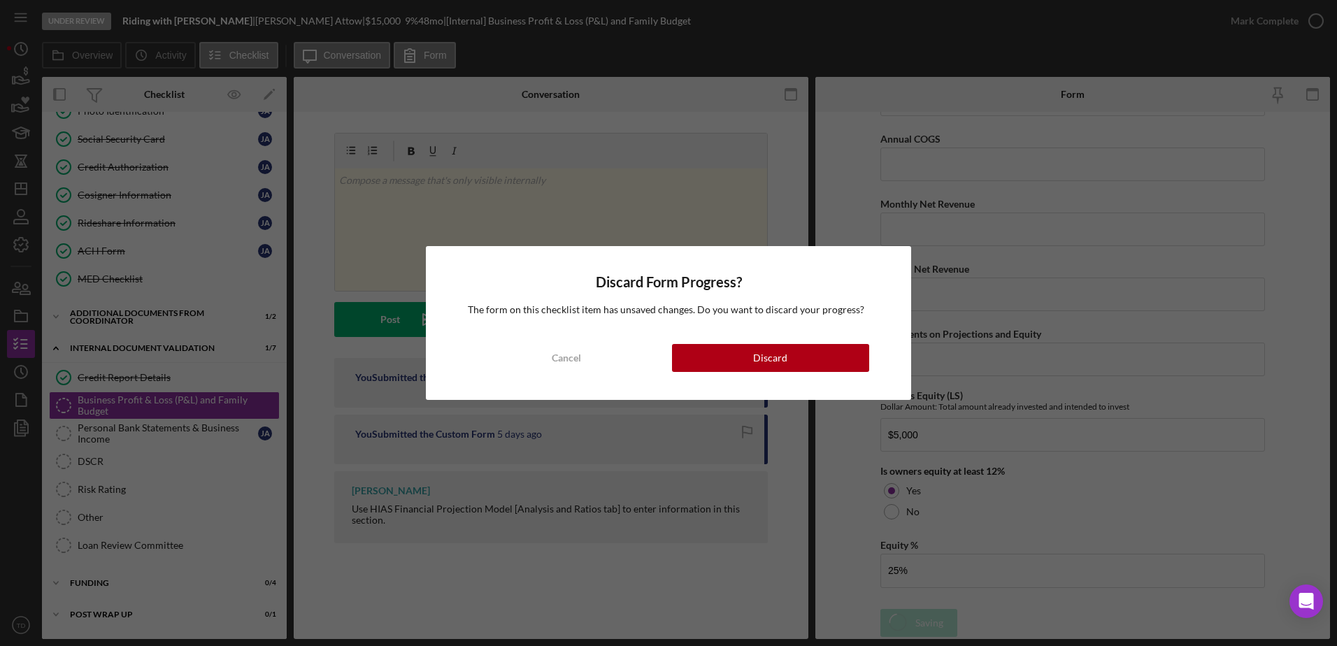
click at [609, 374] on div "Discard Form Progress? The form on this checklist item has unsaved changes. Do …" at bounding box center [668, 322] width 485 height 153
click at [604, 366] on button "Cancel" at bounding box center [566, 358] width 197 height 28
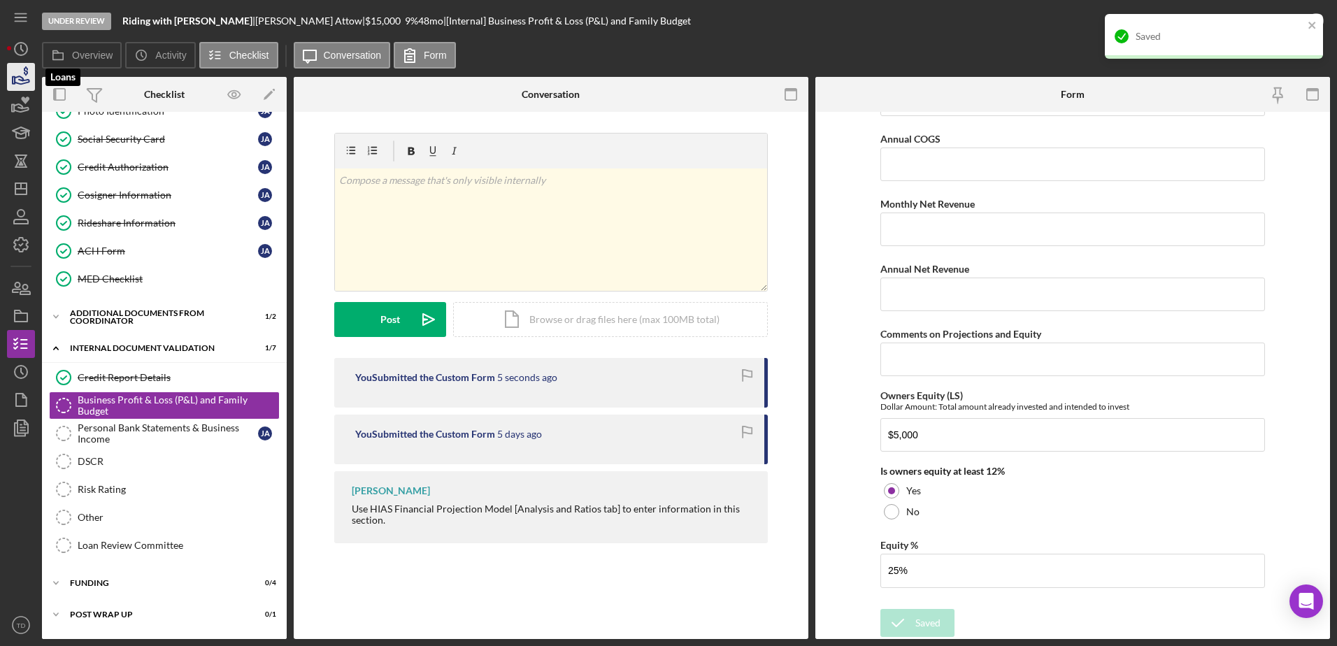
click at [20, 79] on icon "button" at bounding box center [20, 76] width 35 height 35
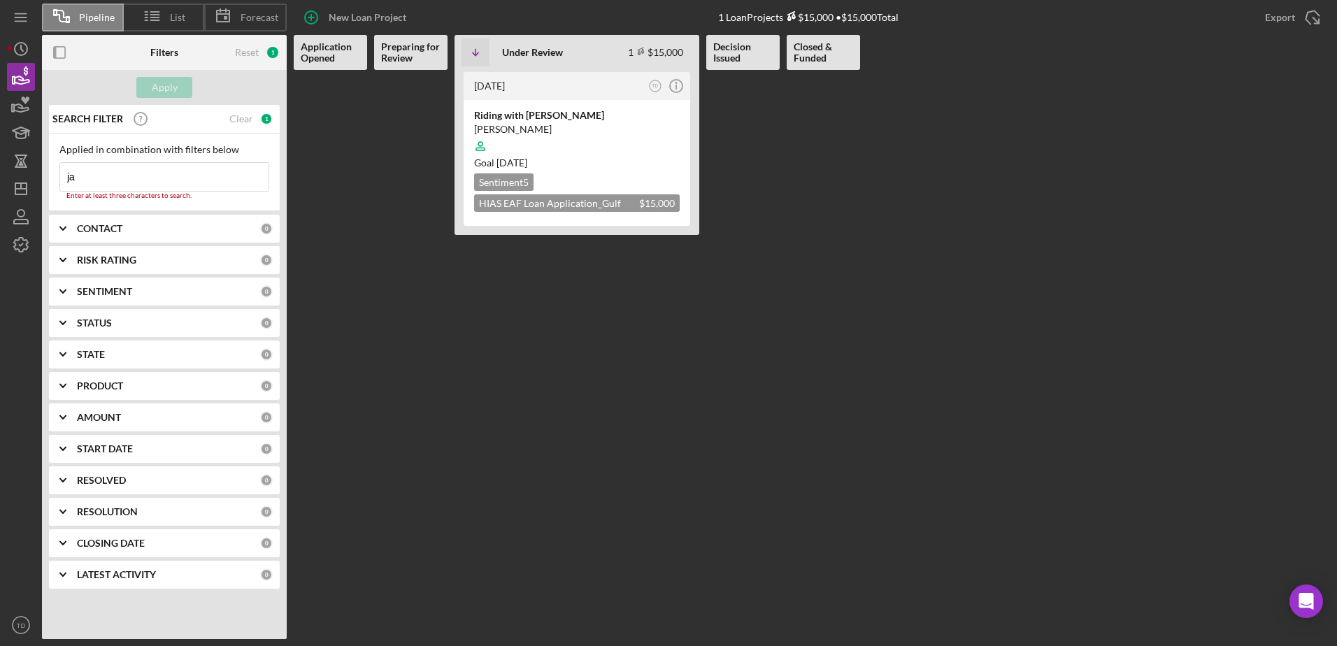
type input "j"
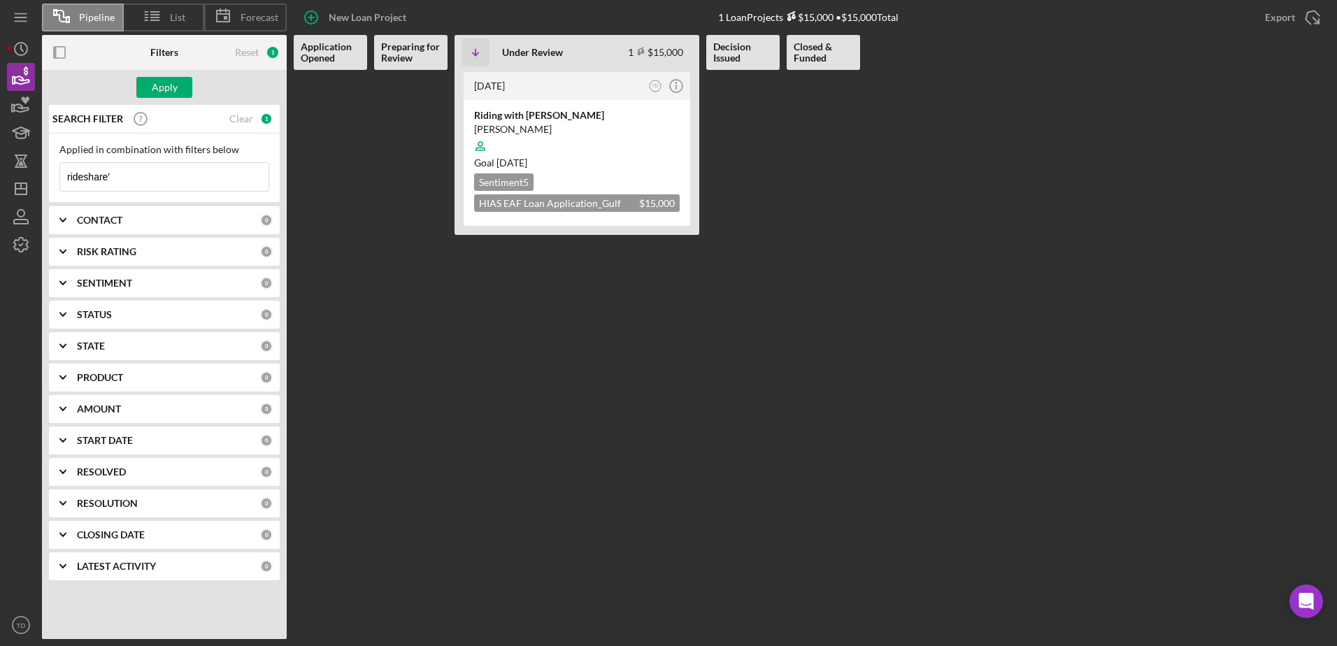
type input "rideshare"
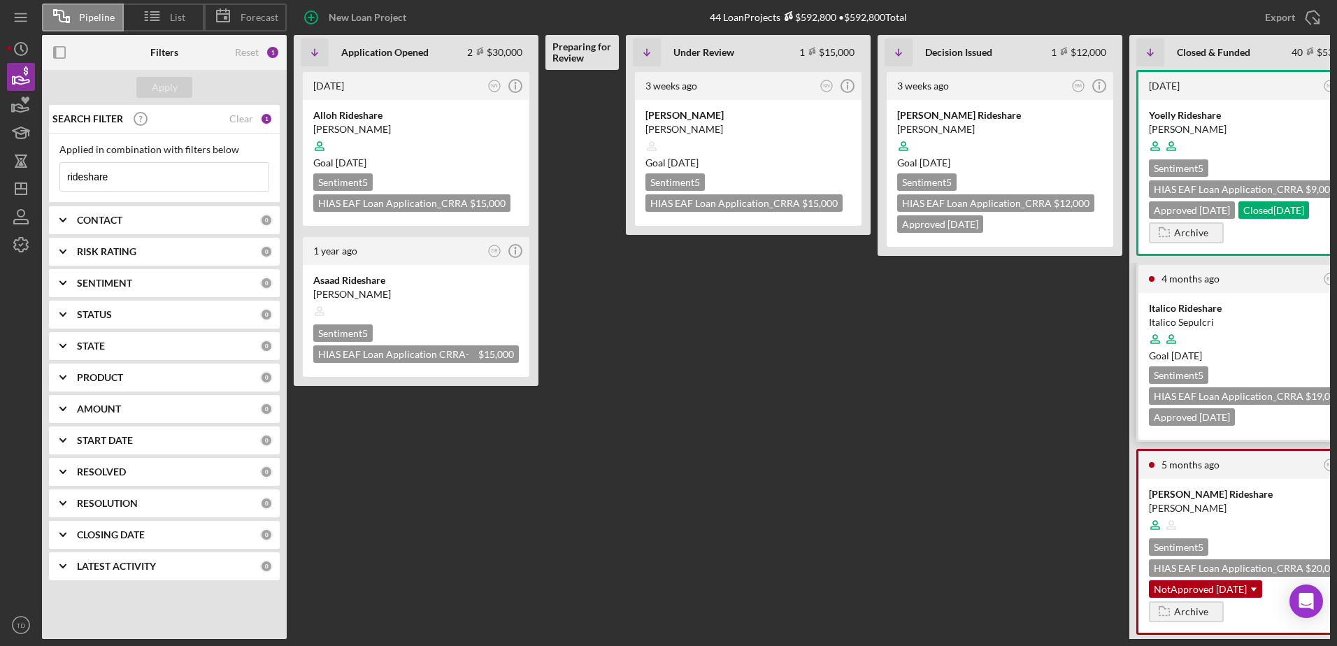
click at [1207, 310] on div "Italico Rideshare" at bounding box center [1252, 308] width 206 height 14
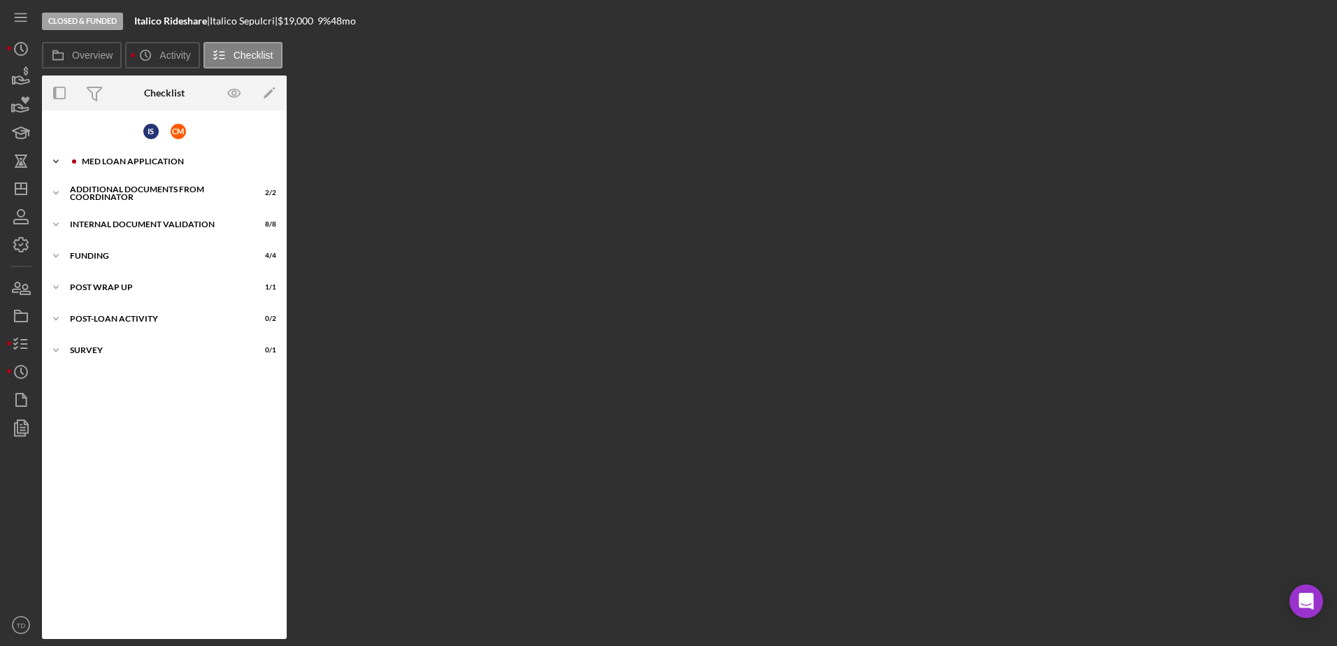
click at [133, 163] on div "MED Loan Application" at bounding box center [175, 161] width 187 height 8
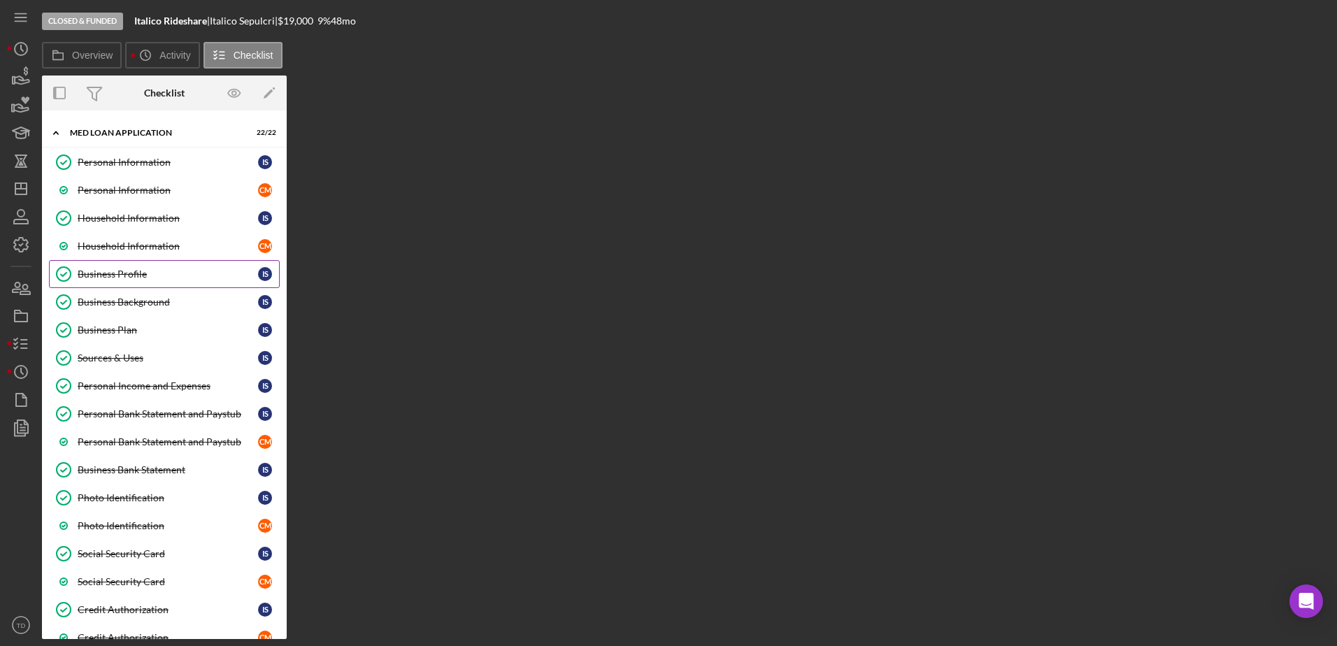
scroll to position [29, 0]
click at [140, 260] on link "Household Information C M" at bounding box center [164, 246] width 231 height 28
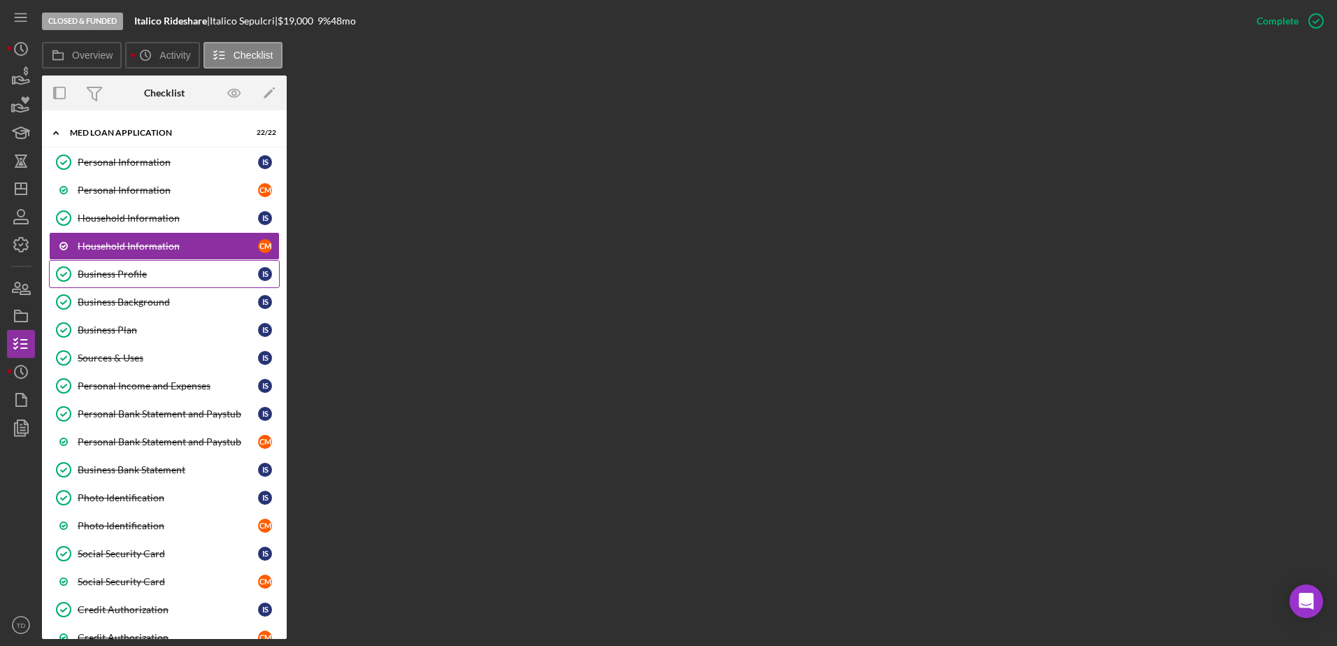
click at [138, 274] on div "Business Profile" at bounding box center [168, 274] width 180 height 11
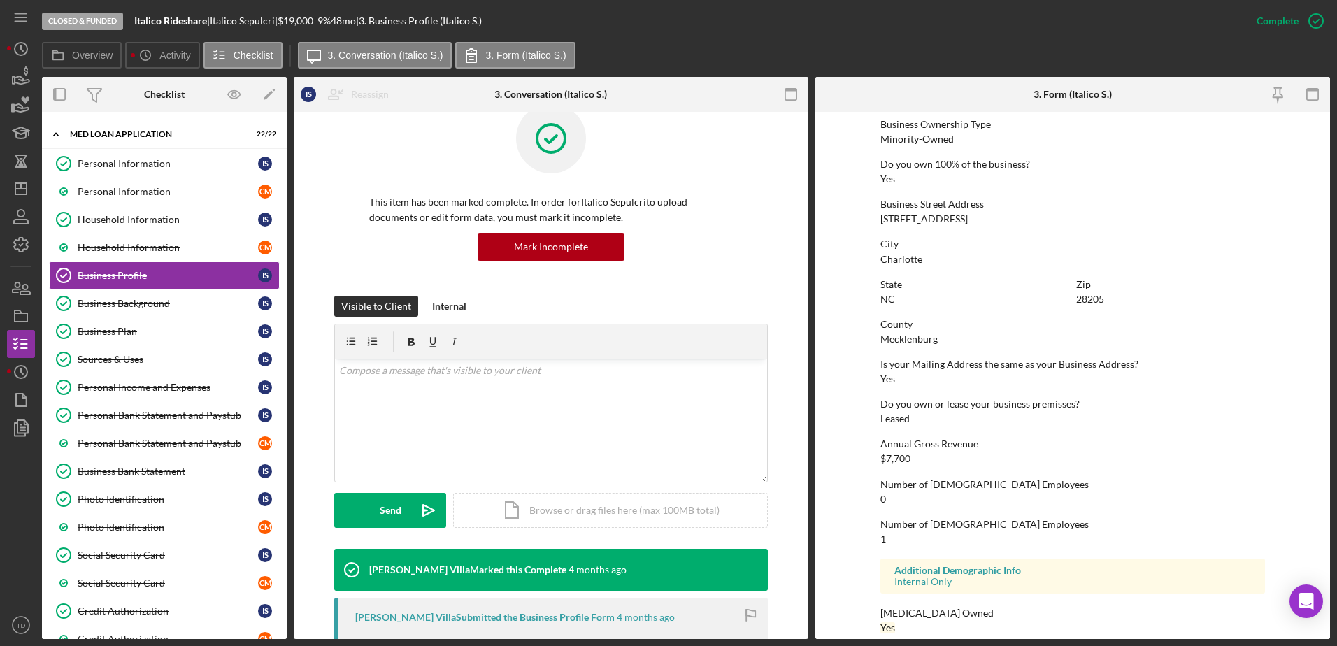
scroll to position [512, 0]
click at [155, 290] on link "Business Background Business Background I S" at bounding box center [164, 304] width 231 height 28
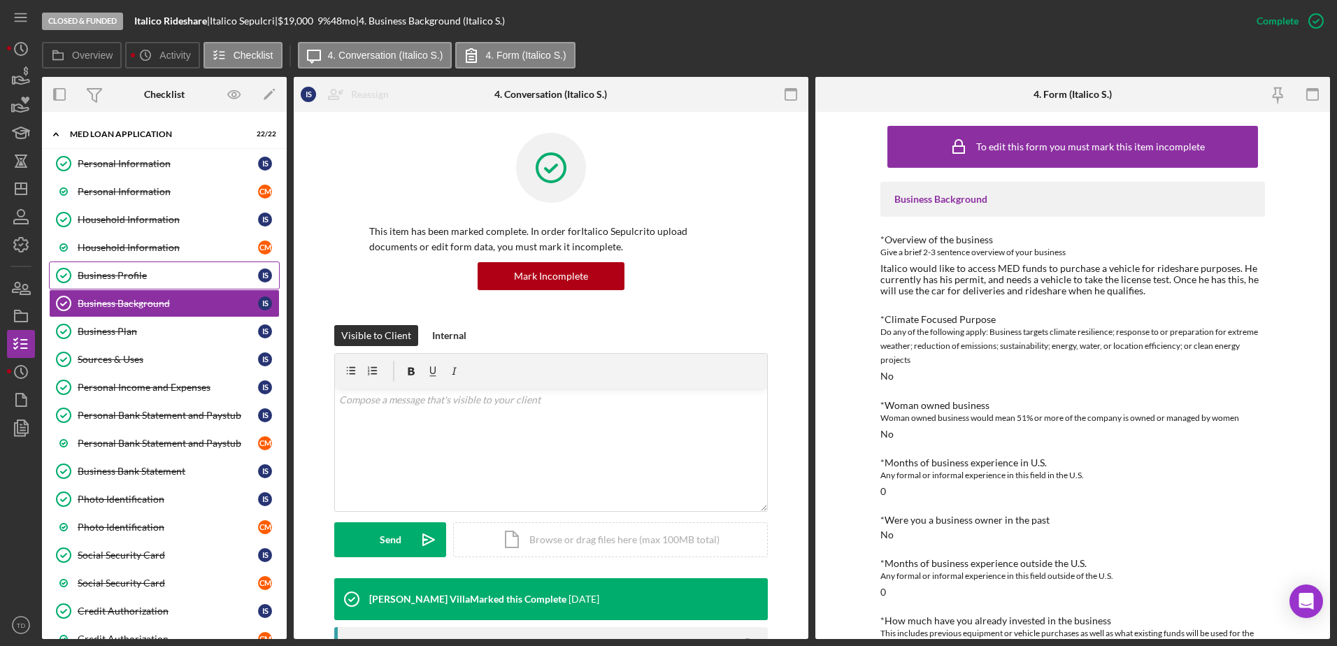
click at [182, 266] on link "Business Profile Business Profile I S" at bounding box center [164, 276] width 231 height 28
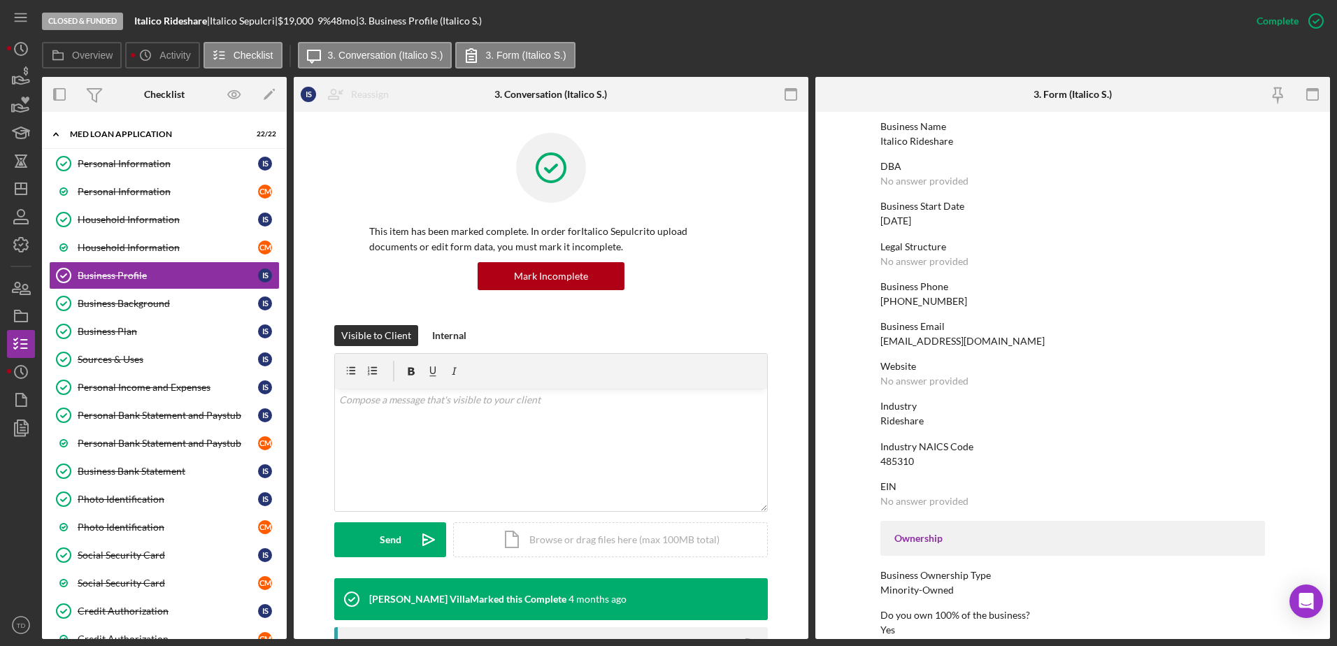
scroll to position [62, 0]
click at [18, 78] on icon "button" at bounding box center [20, 76] width 35 height 35
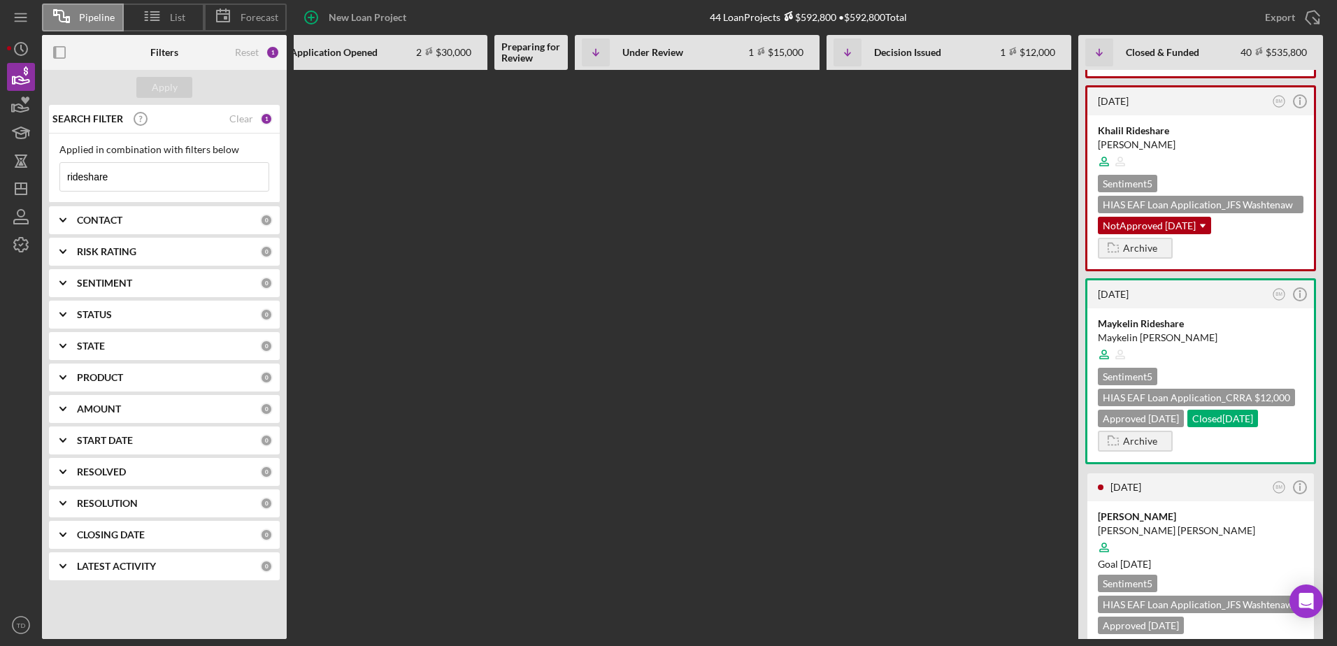
scroll to position [557, 0]
click at [1155, 510] on div "Leonardo Rideshare" at bounding box center [1201, 516] width 206 height 14
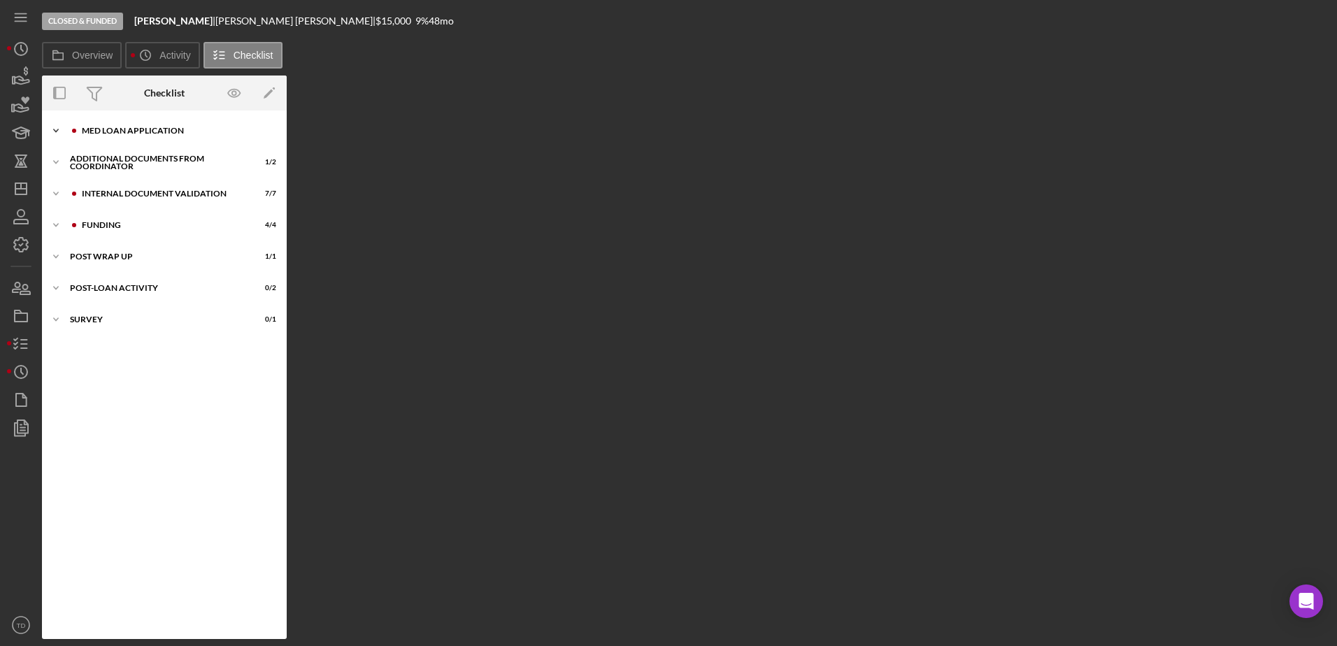
click at [132, 132] on div "MED Loan Application" at bounding box center [175, 131] width 187 height 8
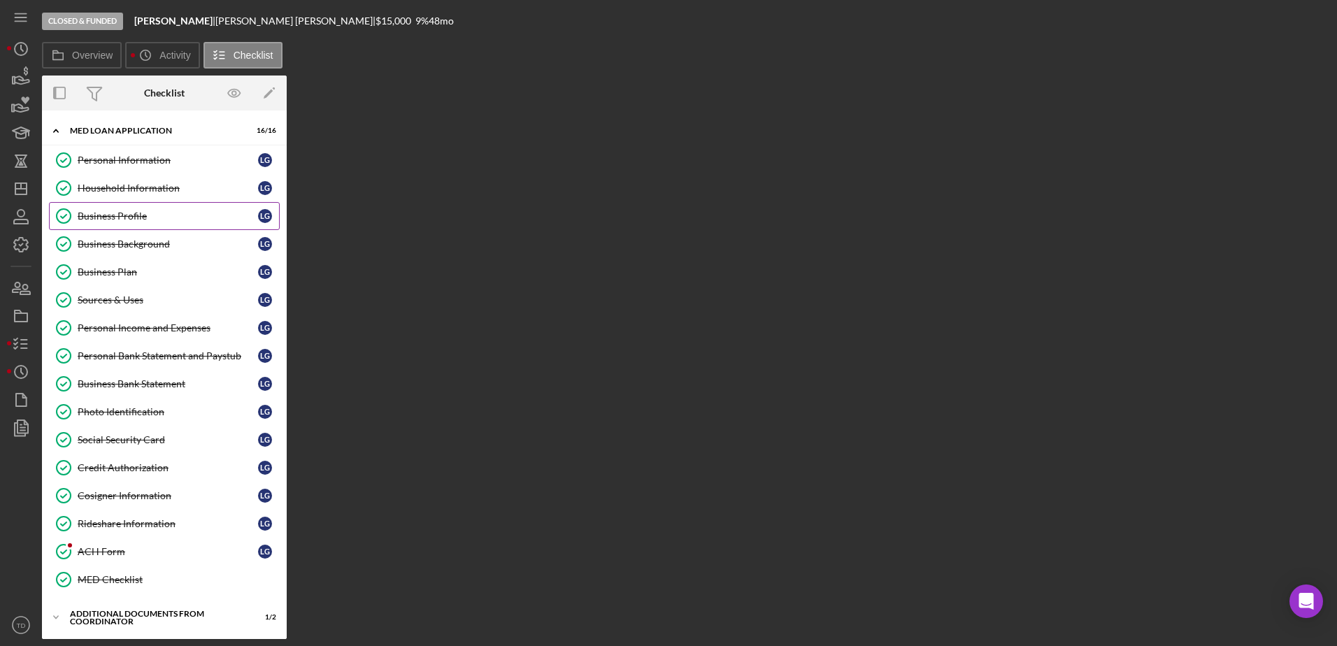
click at [132, 213] on div "Business Profile" at bounding box center [168, 216] width 180 height 11
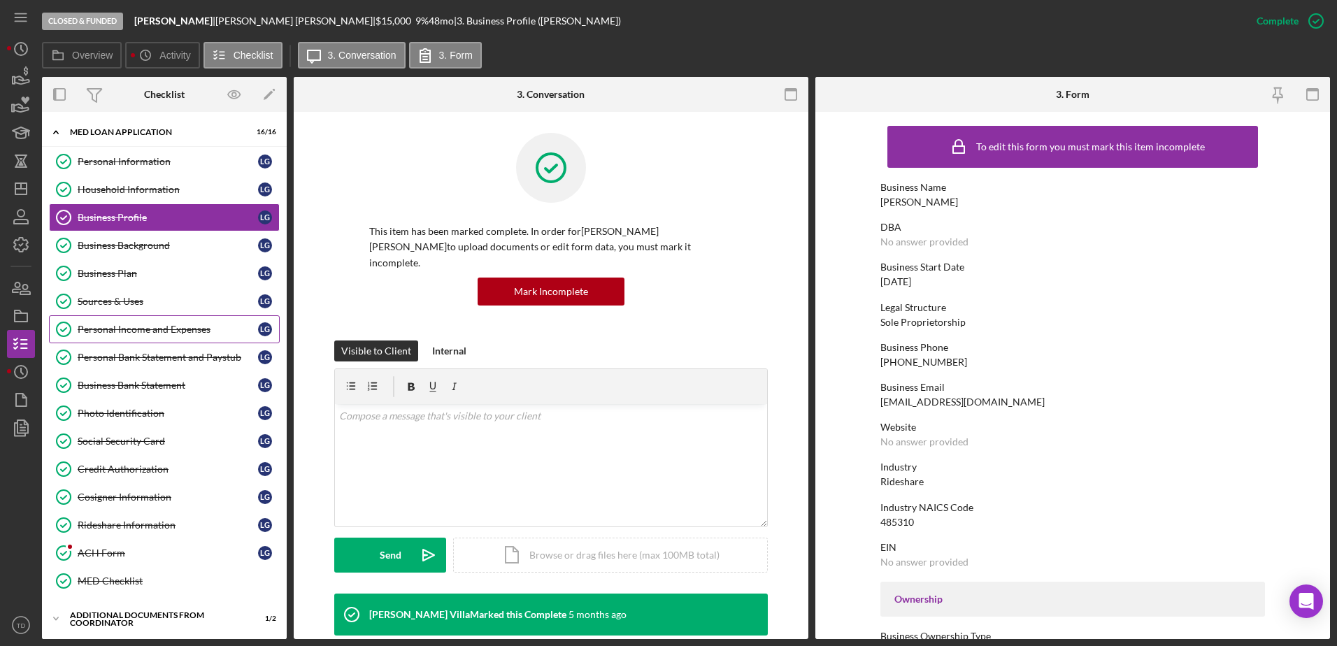
click at [142, 332] on div "Personal Income and Expenses" at bounding box center [168, 329] width 180 height 11
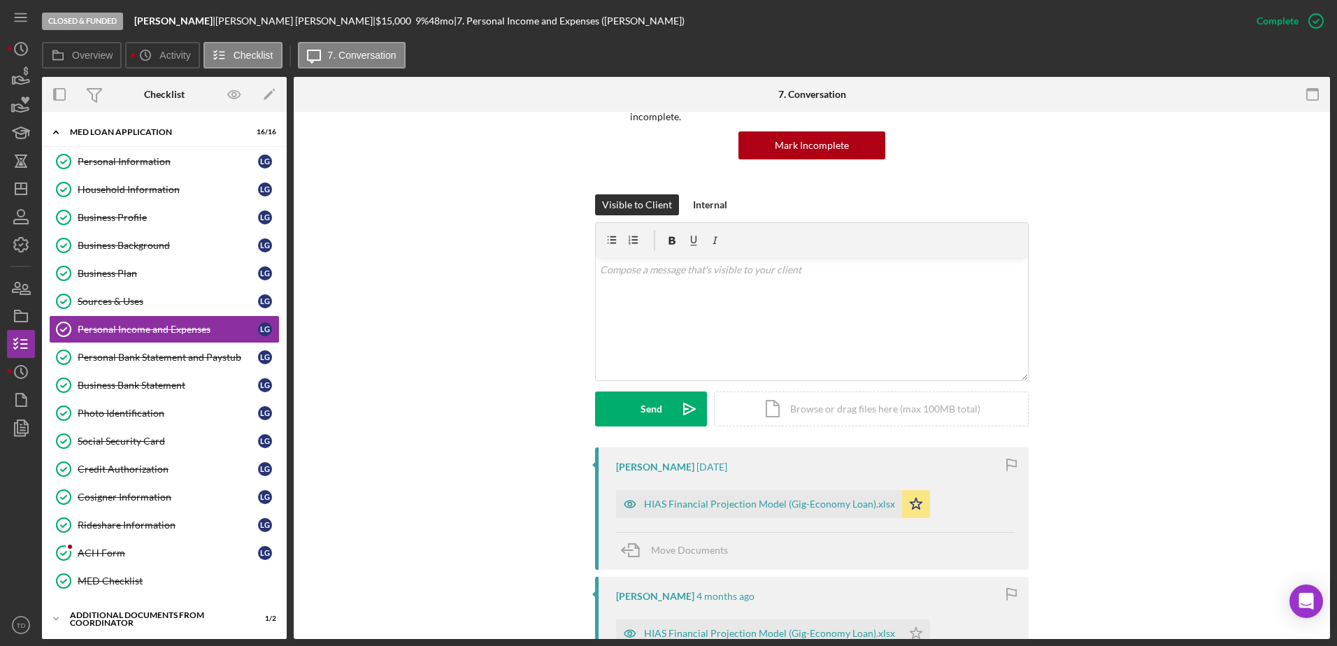
scroll to position [148, 0]
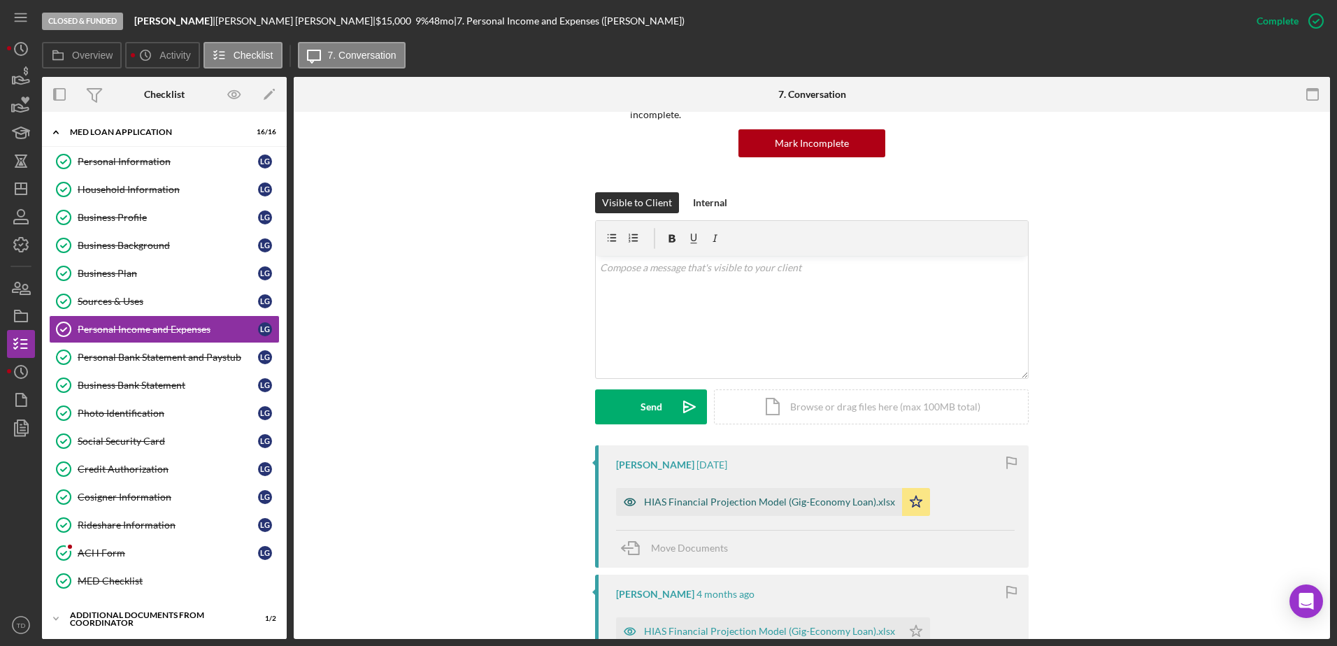
click at [775, 499] on div "HIAS Financial Projection Model (Gig-Economy Loan).xlsx" at bounding box center [759, 502] width 286 height 28
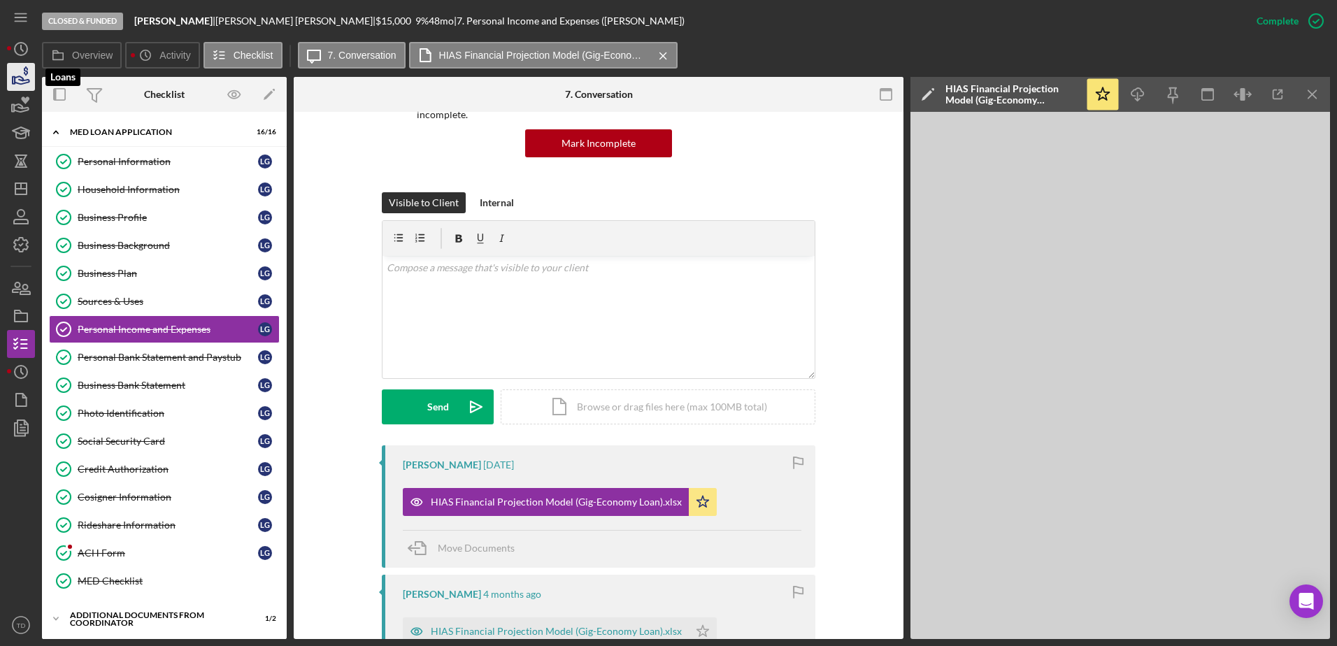
click at [21, 76] on icon "button" at bounding box center [20, 76] width 35 height 35
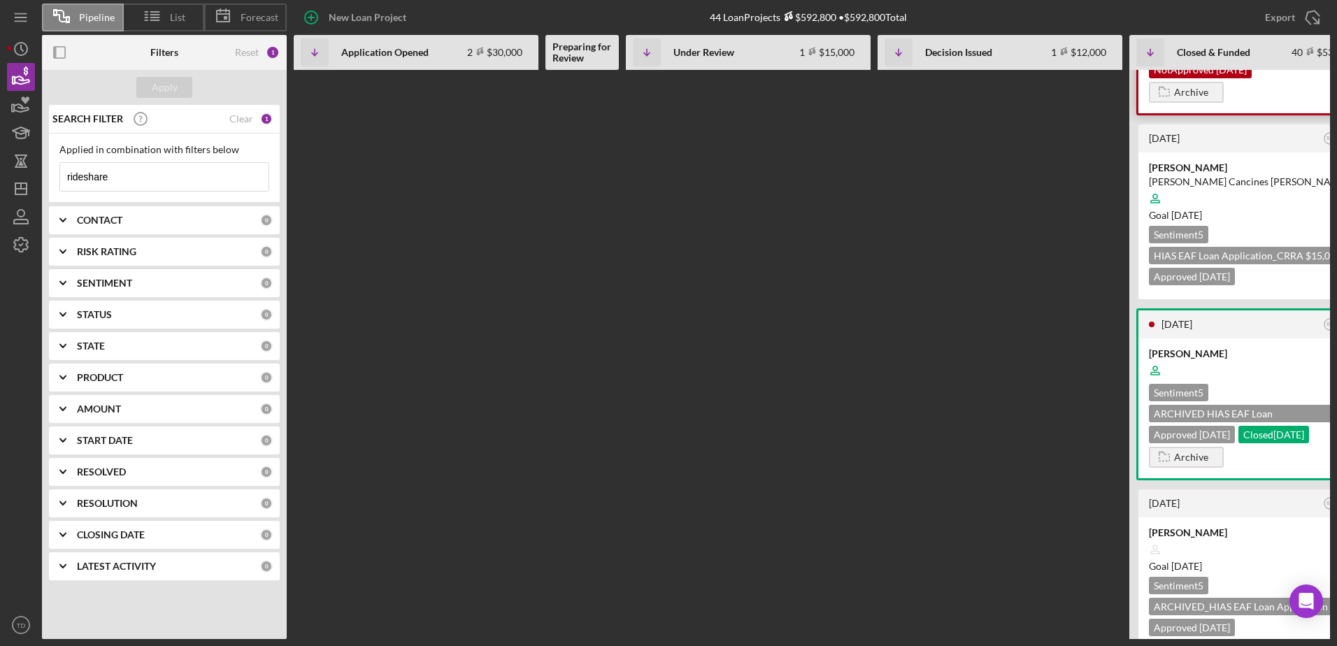
scroll to position [1191, 0]
click at [1179, 250] on div "Ana Rideshare Ana Maria Cancines Aguirre Goal 7 months ago Sentiment 5 HIAS EAF…" at bounding box center [1252, 224] width 227 height 147
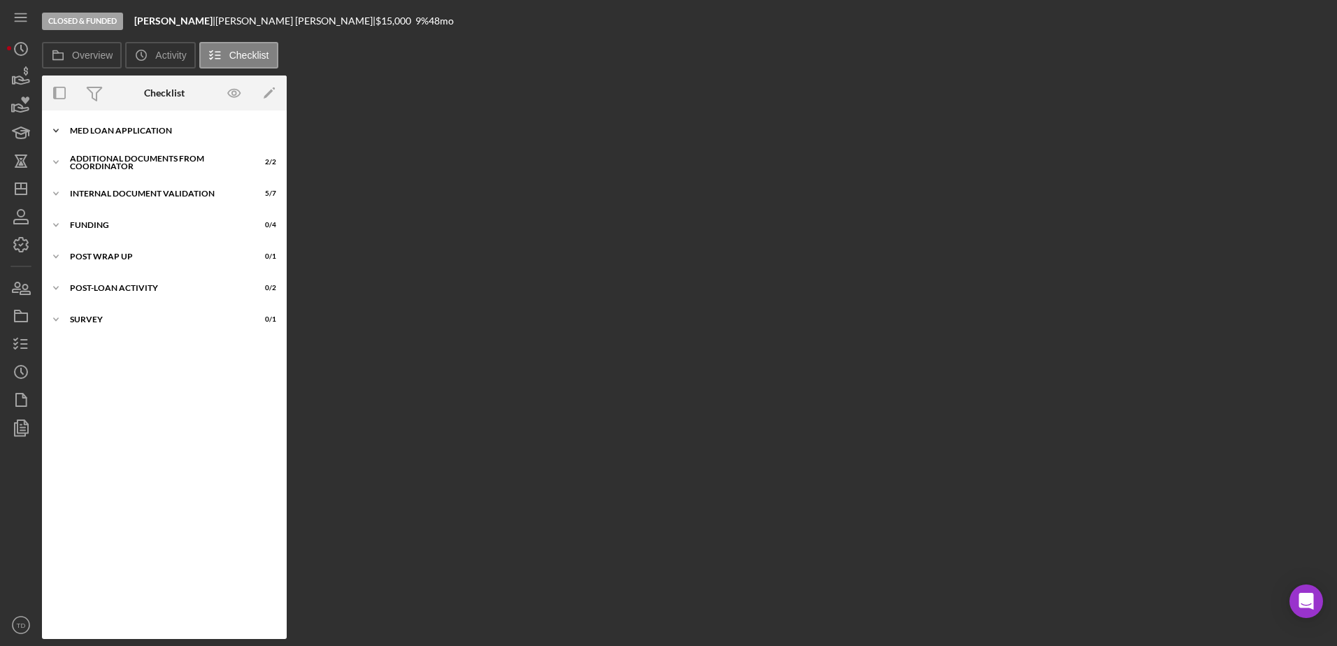
click at [133, 141] on div "Icon/Expander MED Loan Application 16 / 16" at bounding box center [164, 131] width 245 height 28
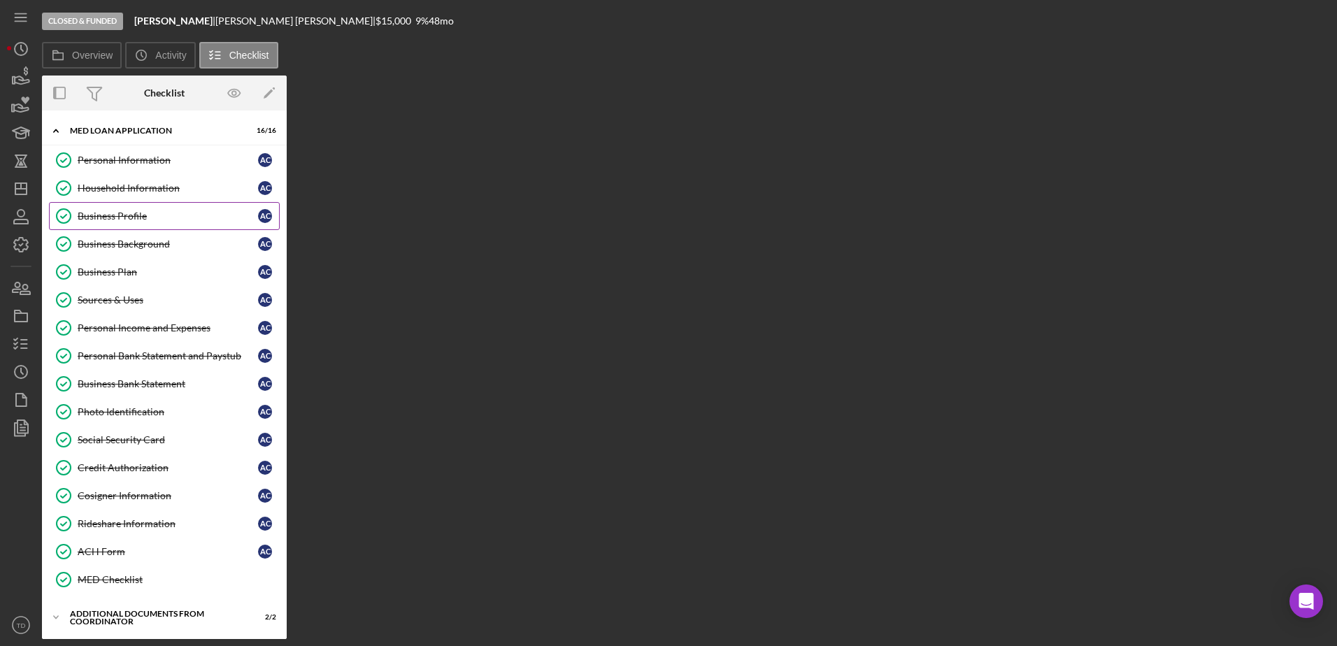
click at [124, 215] on div "Business Profile" at bounding box center [168, 216] width 180 height 11
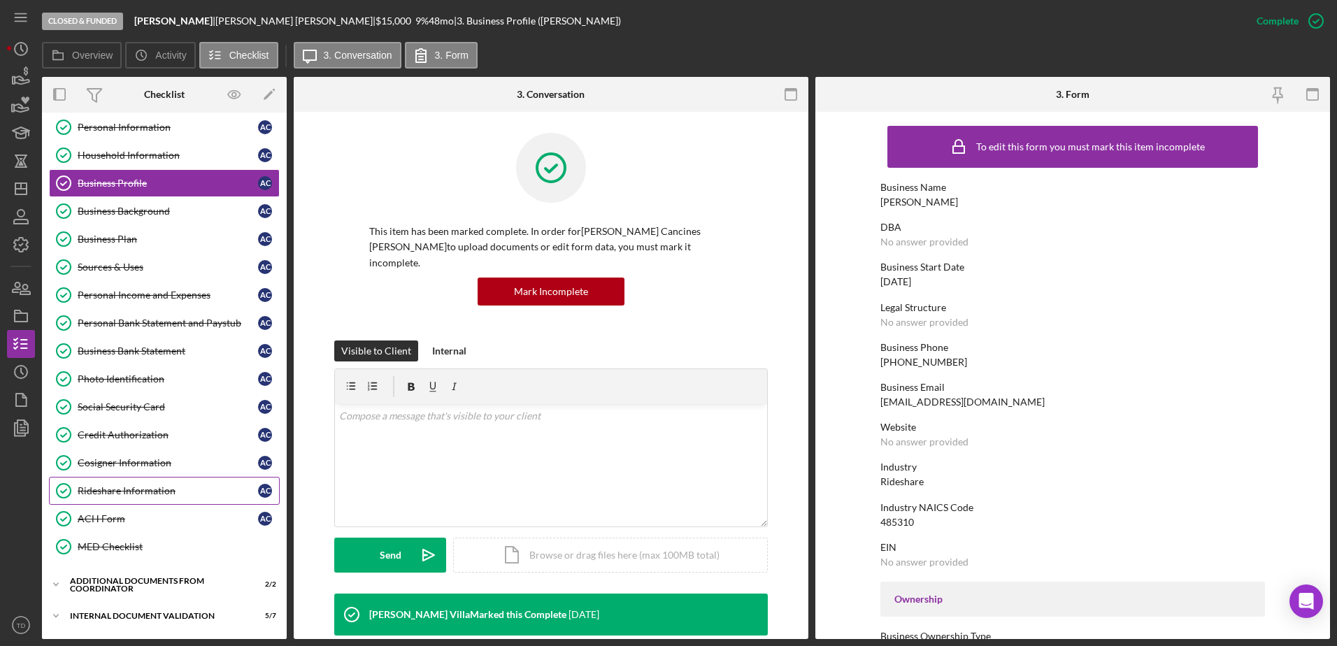
scroll to position [36, 0]
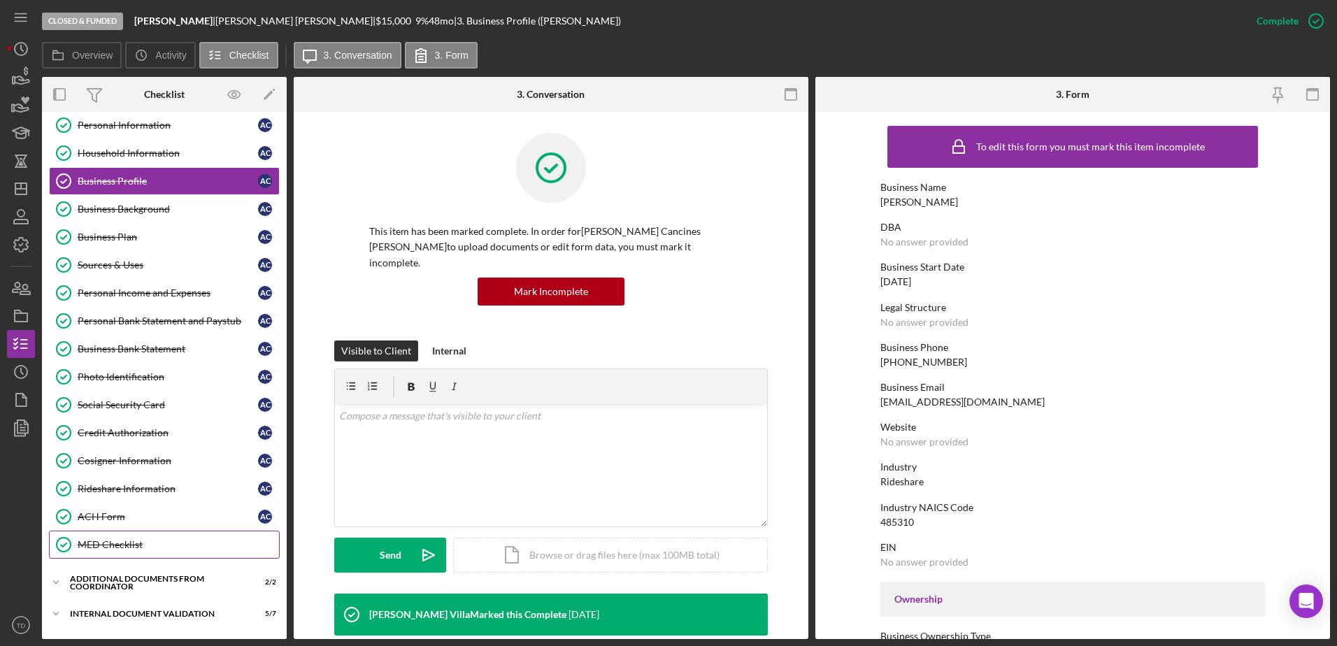
click at [133, 539] on div "MED Checklist" at bounding box center [178, 544] width 201 height 11
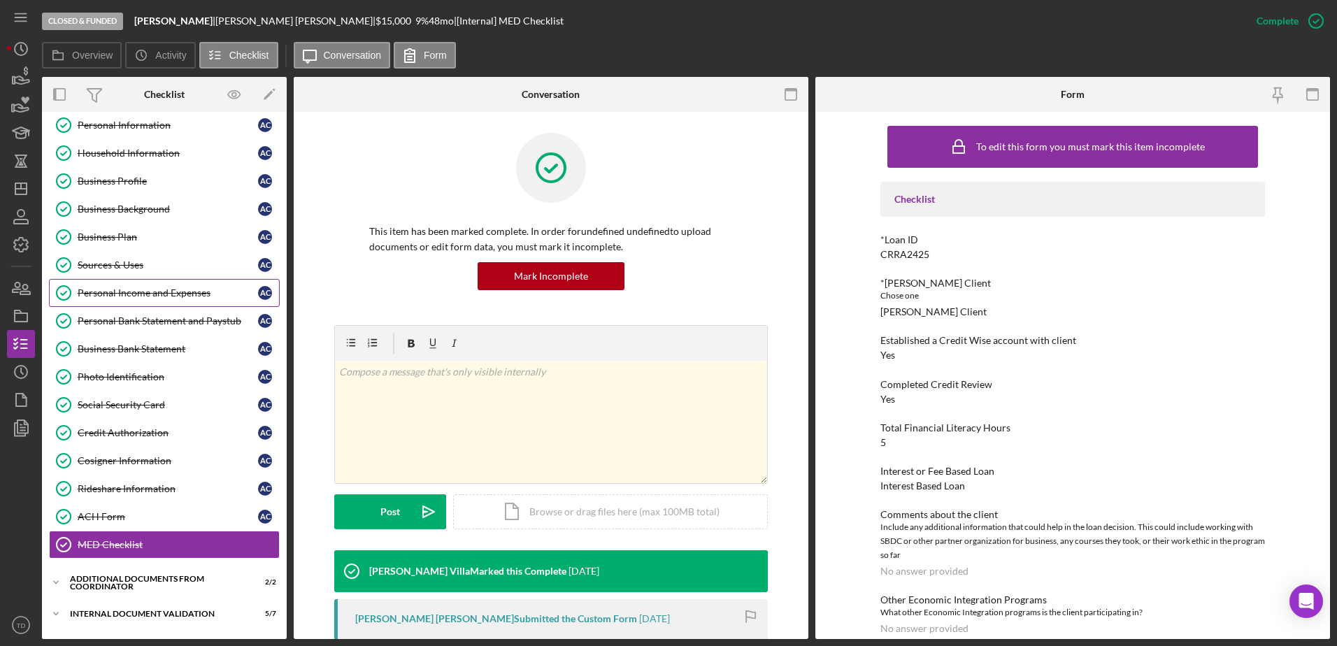
click at [163, 300] on link "Personal Income and Expenses Personal Income and Expenses A C" at bounding box center [164, 293] width 231 height 28
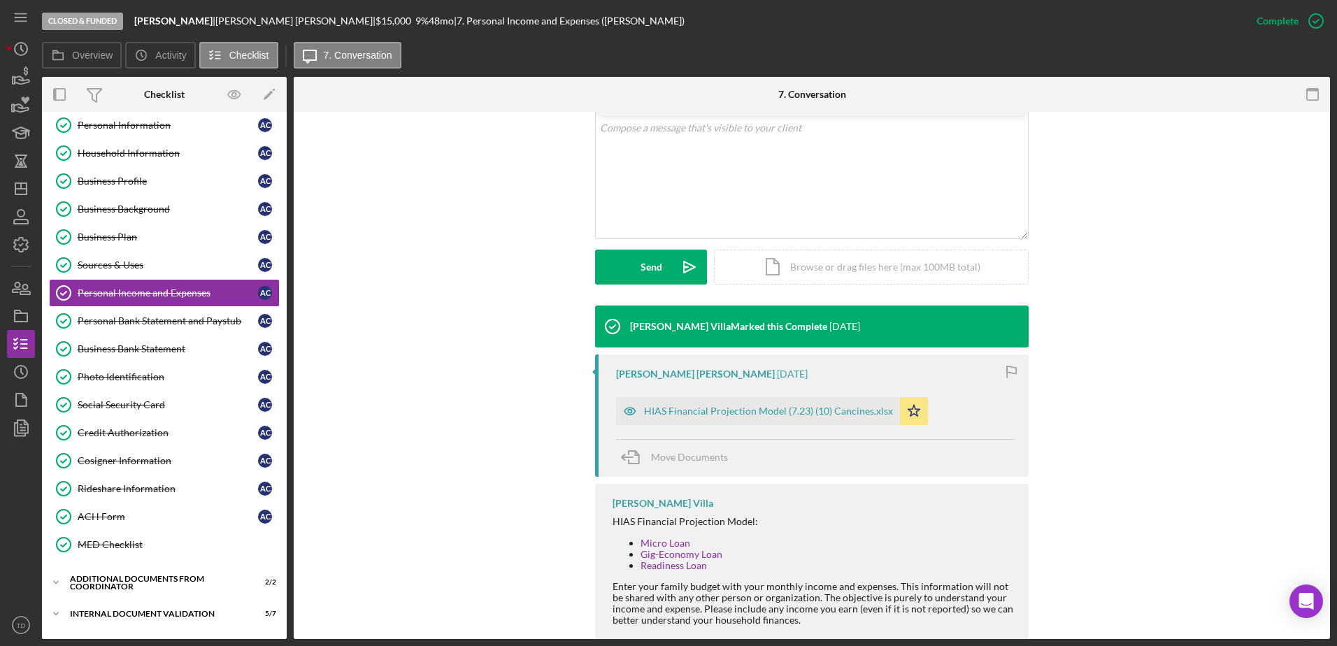
scroll to position [302, 0]
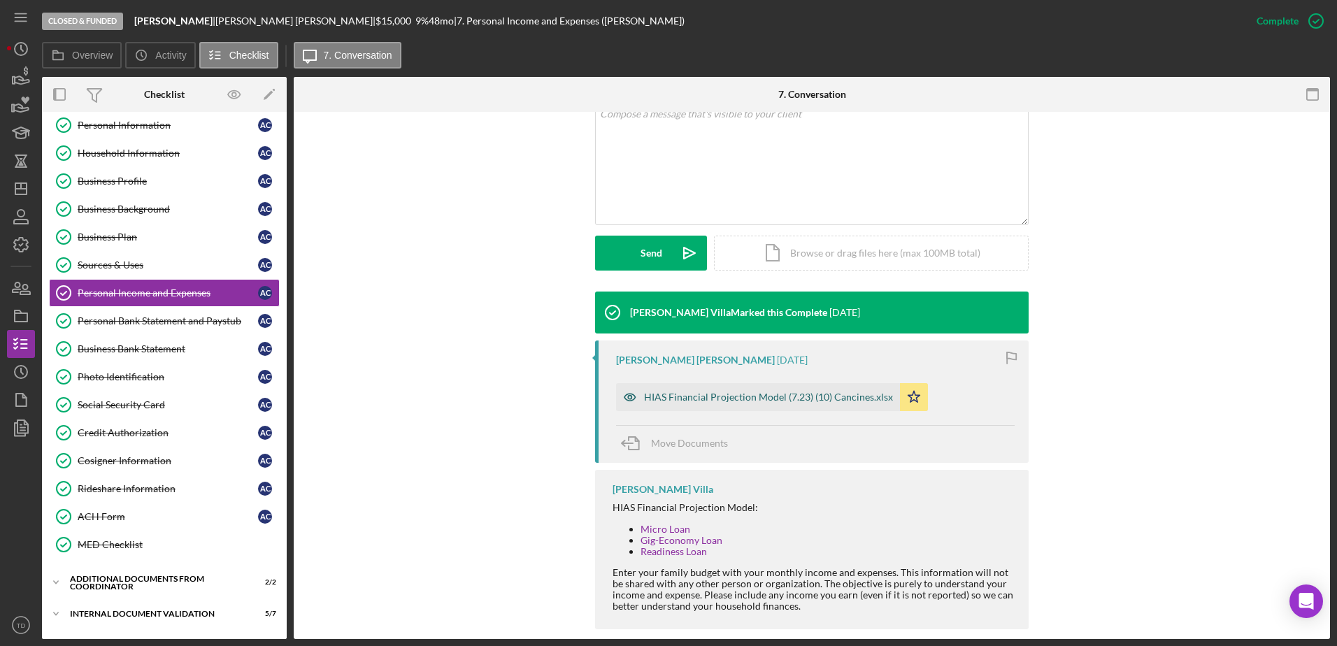
click at [685, 392] on div "HIAS Financial Projection Model (7.23) (10) Cancines.xlsx" at bounding box center [768, 397] width 249 height 11
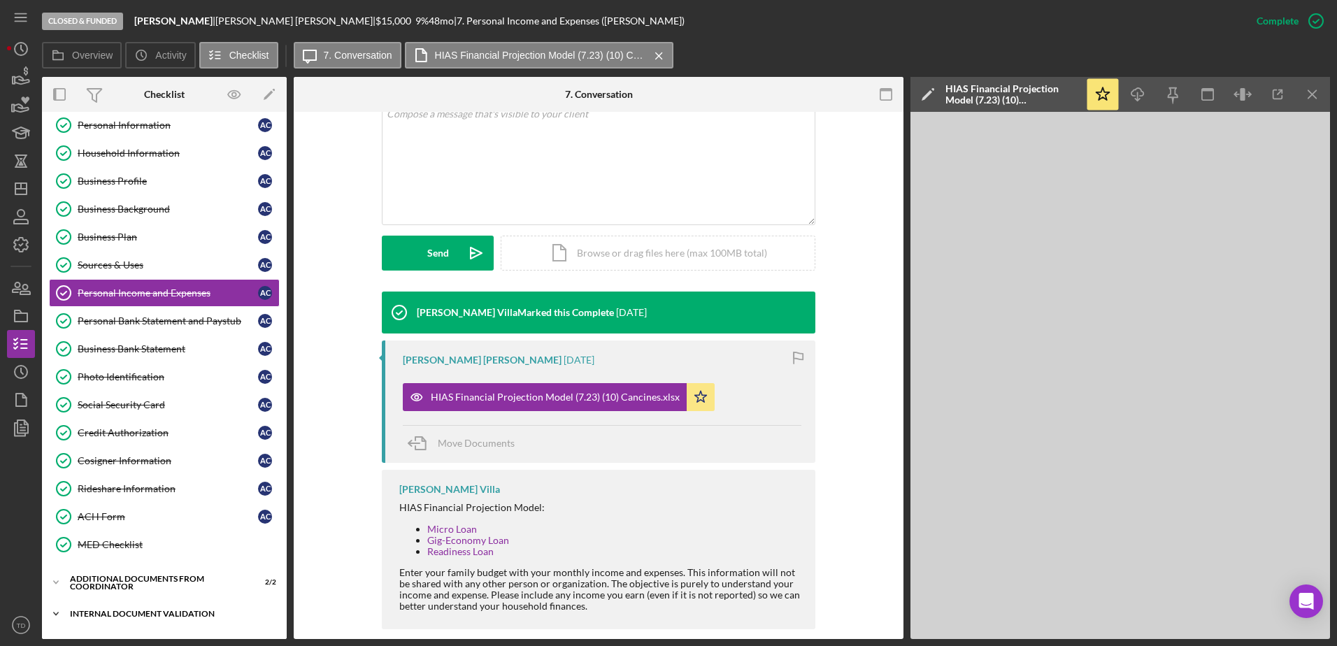
click at [125, 620] on div "Icon/Expander Internal Document Validation 5 / 7" at bounding box center [164, 614] width 245 height 28
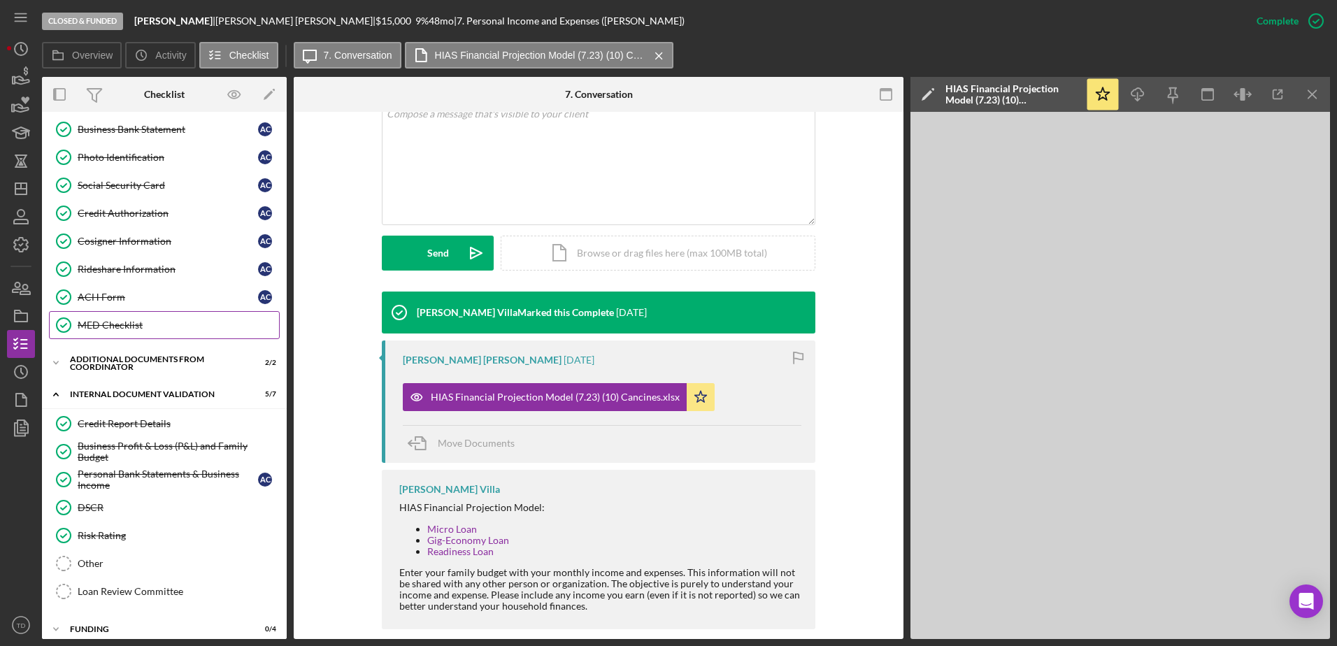
scroll to position [256, 0]
click at [145, 444] on div "Business Profit & Loss (P&L) and Family Budget" at bounding box center [178, 452] width 201 height 22
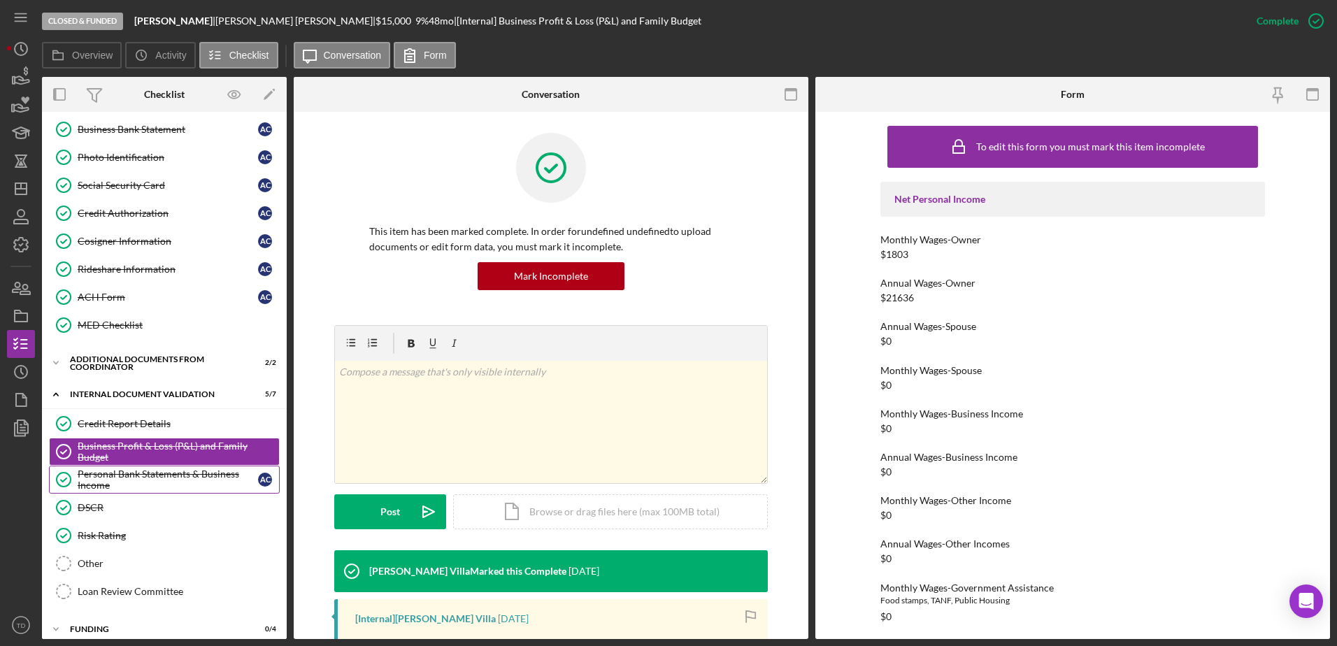
click at [125, 471] on div "Personal Bank Statements & Business Income" at bounding box center [168, 480] width 180 height 22
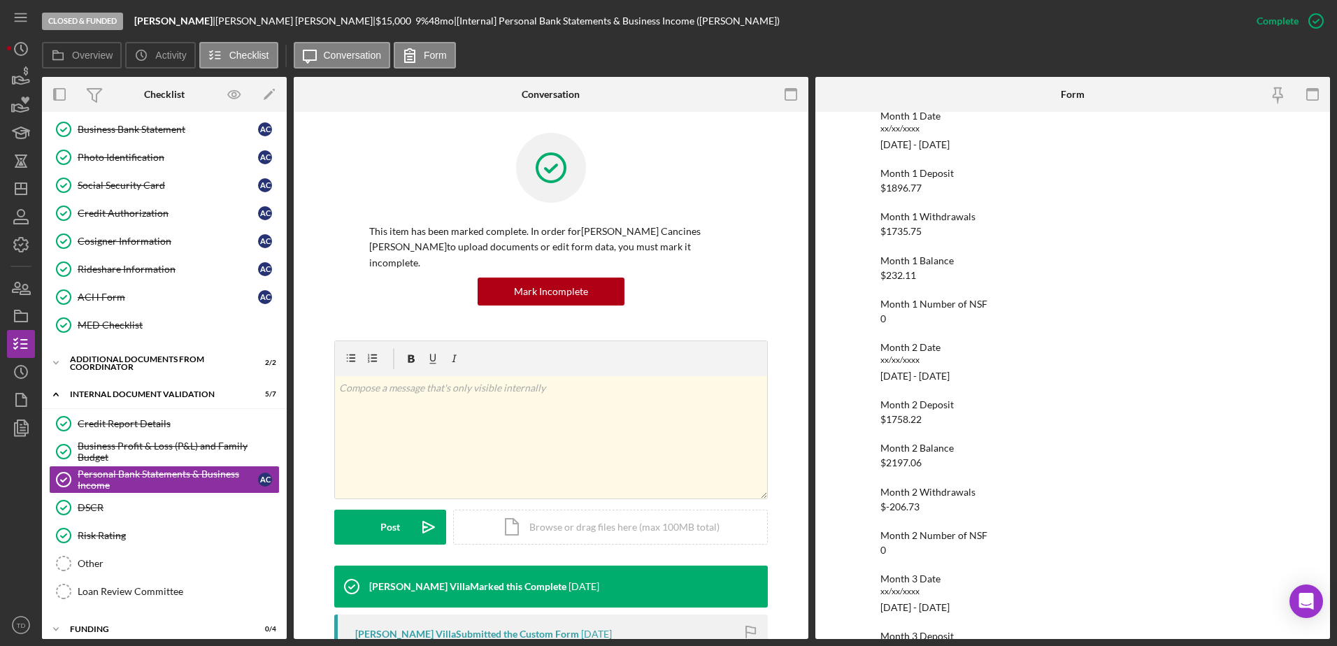
scroll to position [124, 0]
click at [199, 462] on div "Business Profit & Loss (P&L) and Family Budget" at bounding box center [178, 452] width 201 height 22
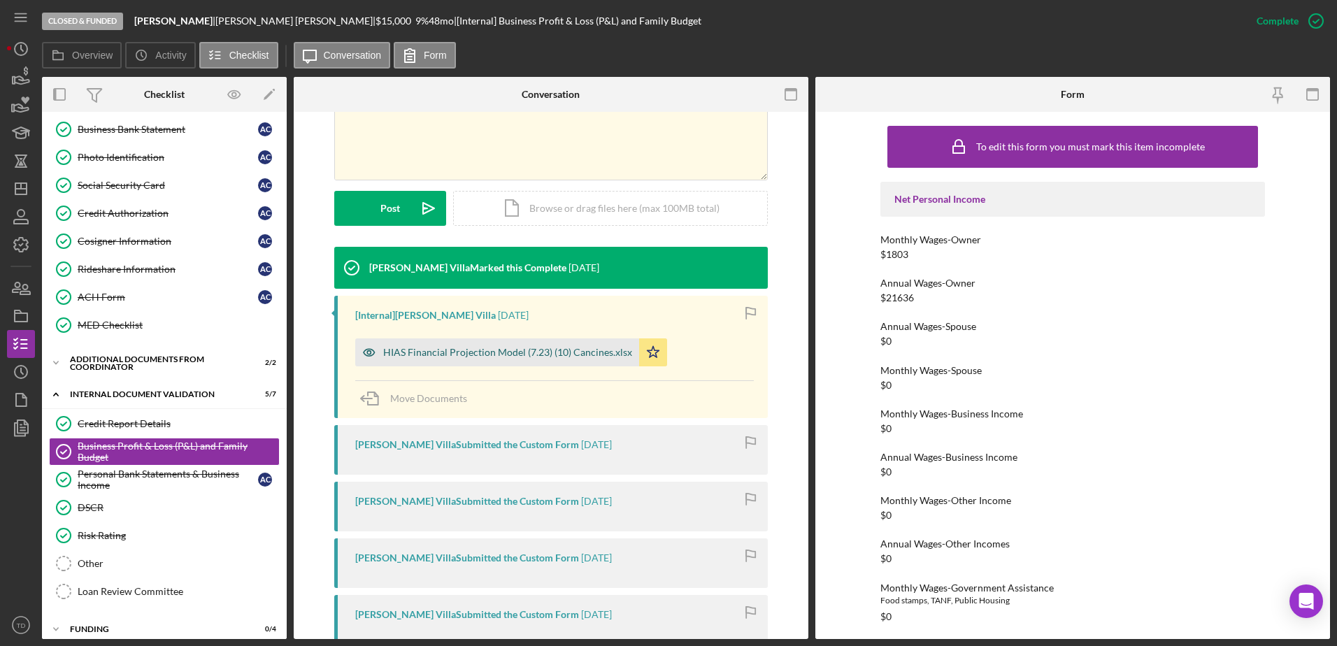
click at [544, 366] on div "HIAS Financial Projection Model (7.23) (10) Cancines.xlsx" at bounding box center [497, 353] width 284 height 28
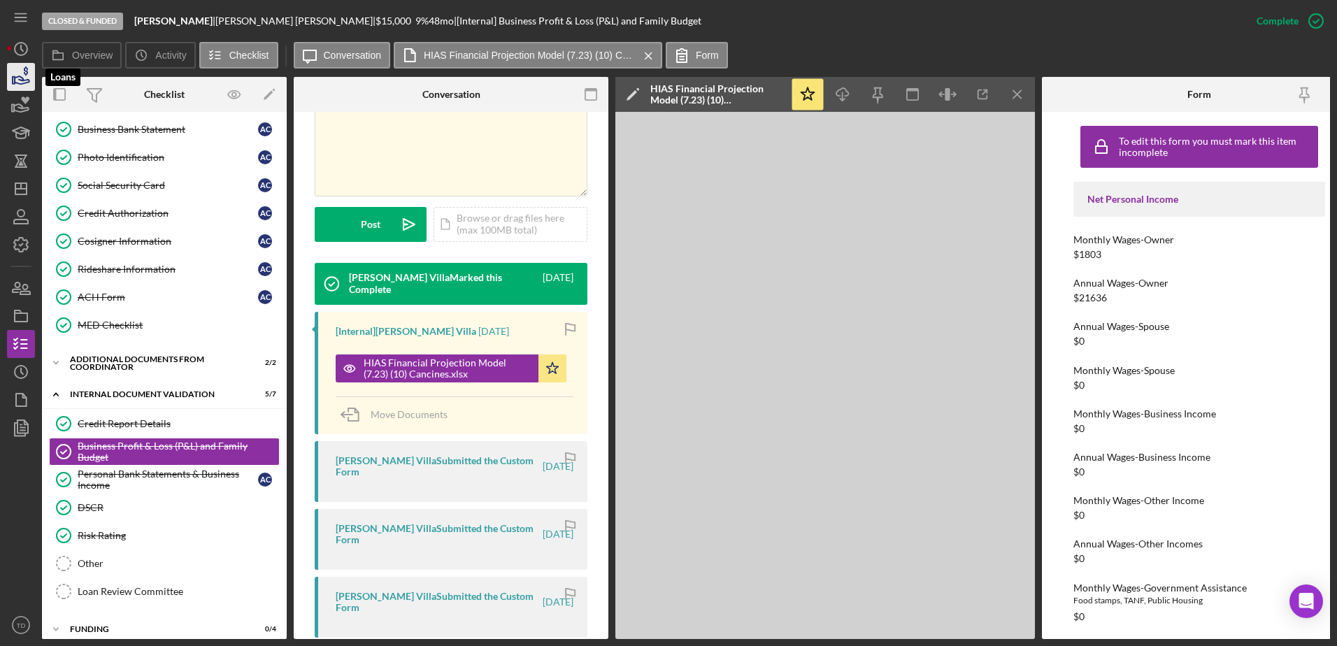
click at [28, 81] on icon "button" at bounding box center [20, 76] width 35 height 35
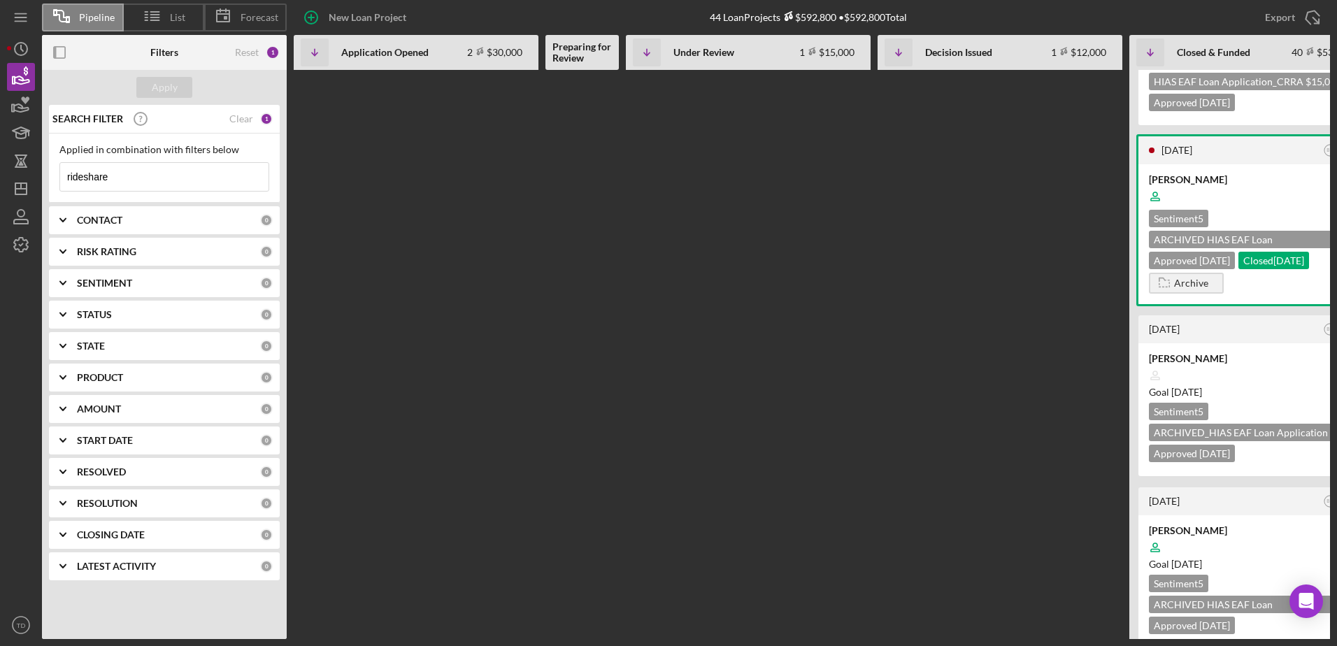
scroll to position [1351, 0]
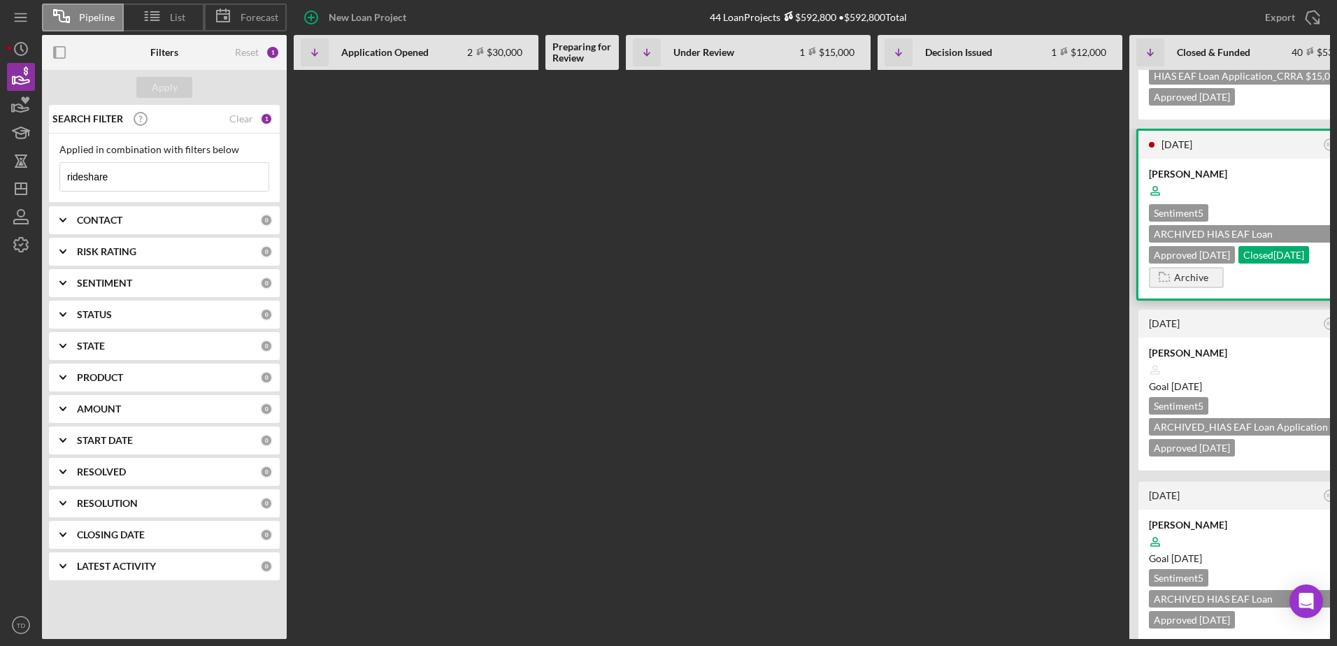
click at [1222, 181] on div "Manuel Alejandro Yegres Mundaray" at bounding box center [1252, 174] width 206 height 14
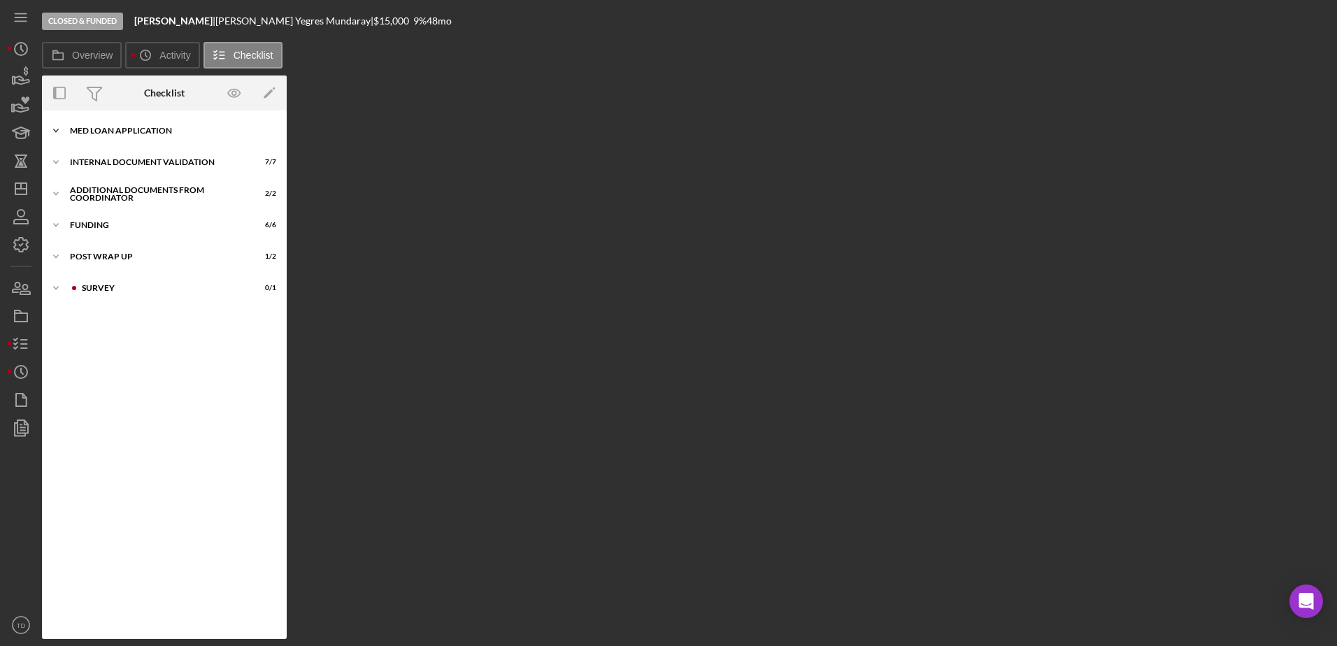
click at [132, 128] on div "MED LOAN APPLICATION" at bounding box center [169, 131] width 199 height 8
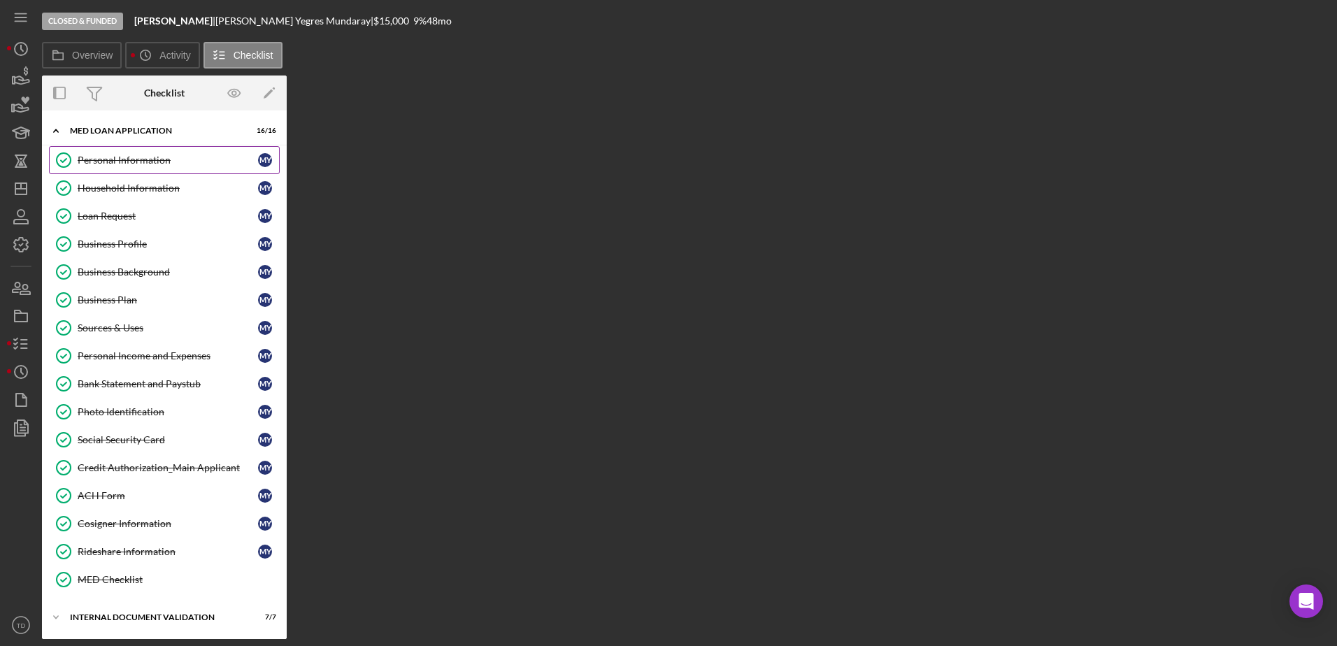
click at [122, 173] on link "Personal Information Personal Information M Y" at bounding box center [164, 160] width 231 height 28
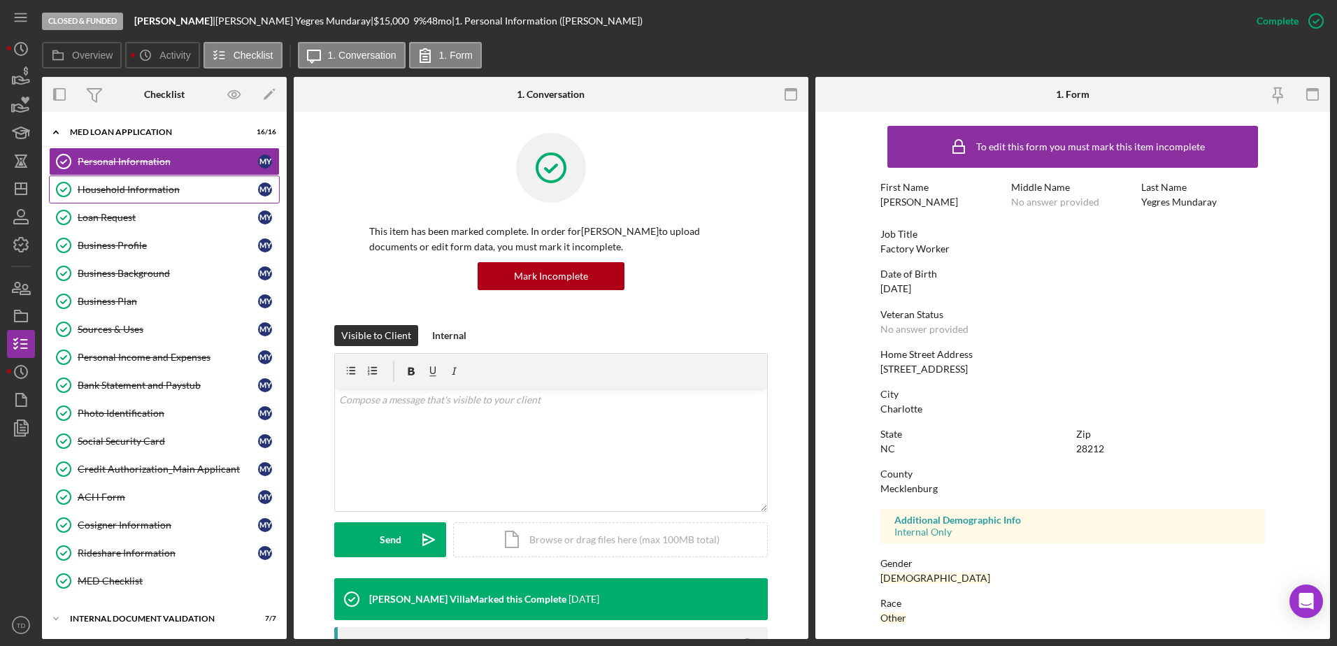
click at [127, 197] on link "Household Information Household Information M Y" at bounding box center [164, 190] width 231 height 28
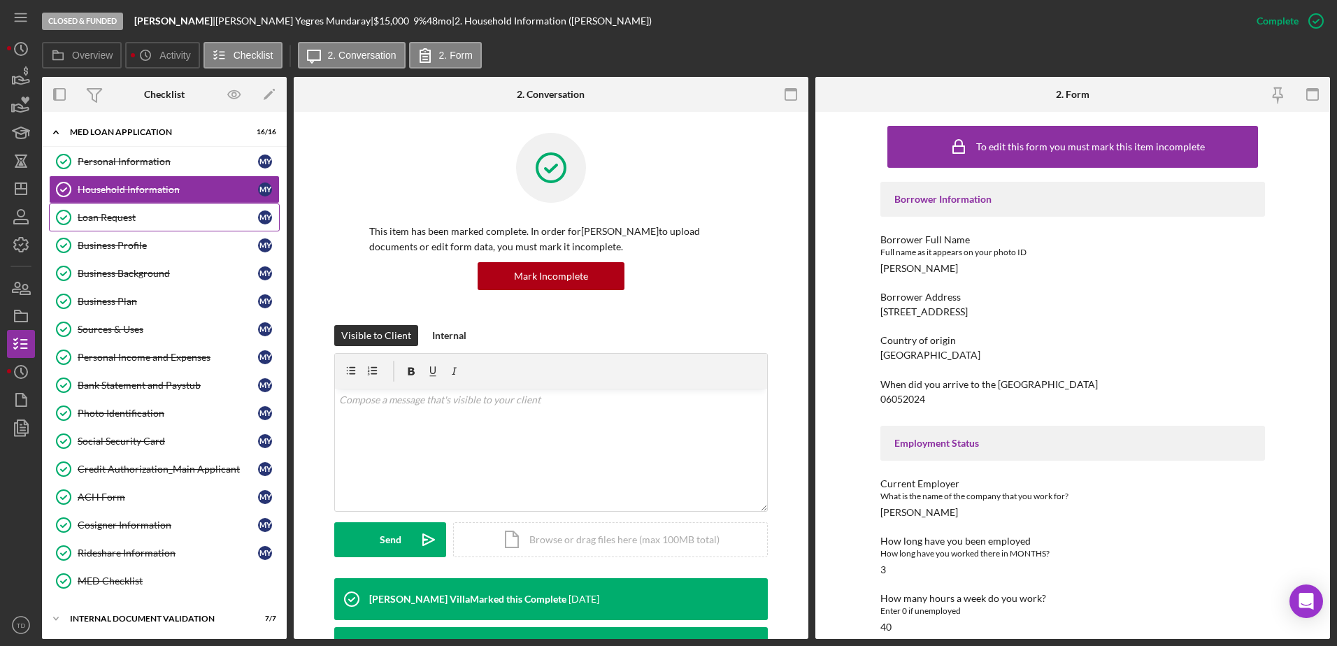
click at [128, 212] on div "Loan Request" at bounding box center [168, 217] width 180 height 11
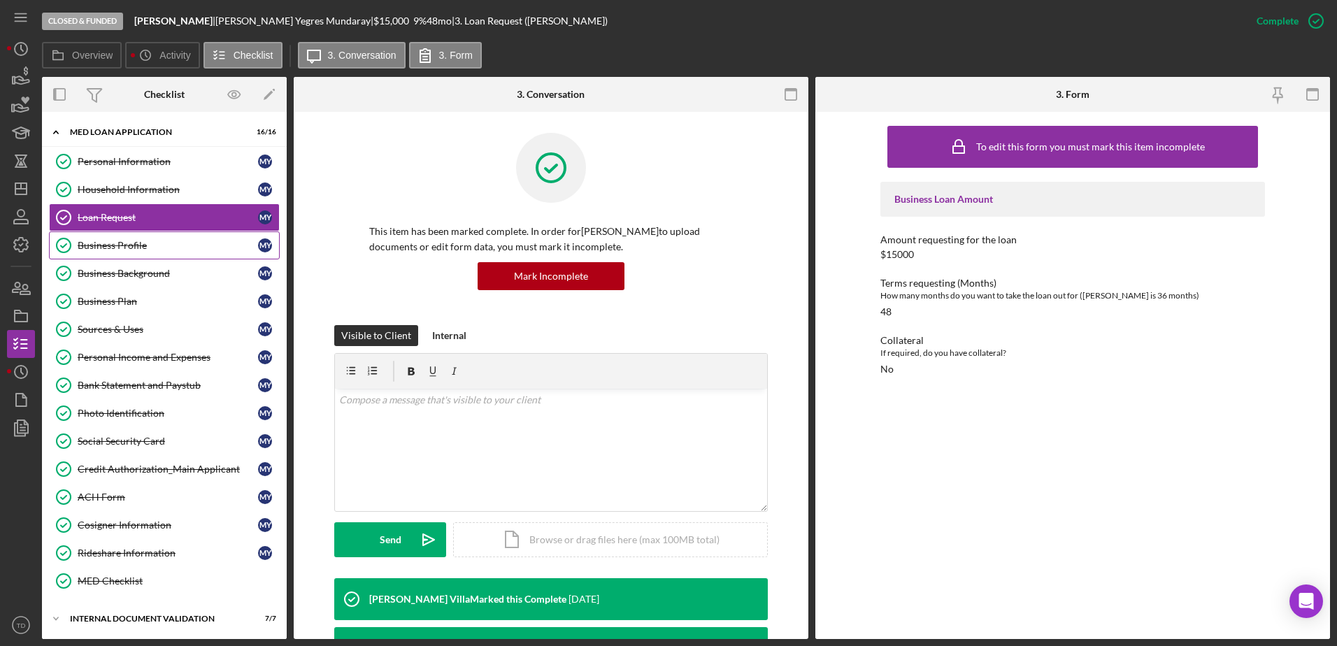
click at [131, 232] on link "Business Profile Business Profile M Y" at bounding box center [164, 246] width 231 height 28
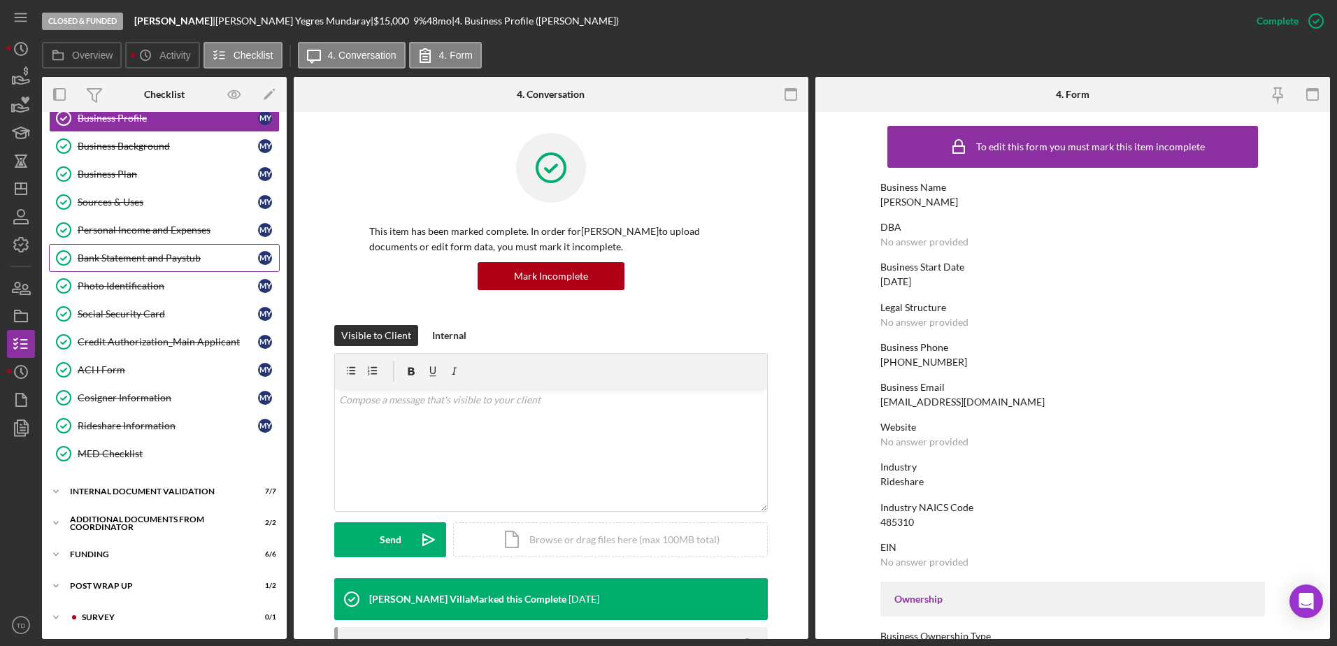
scroll to position [126, 0]
click at [157, 499] on div "Icon/Expander Internal Document Validation 7 / 7" at bounding box center [164, 493] width 245 height 28
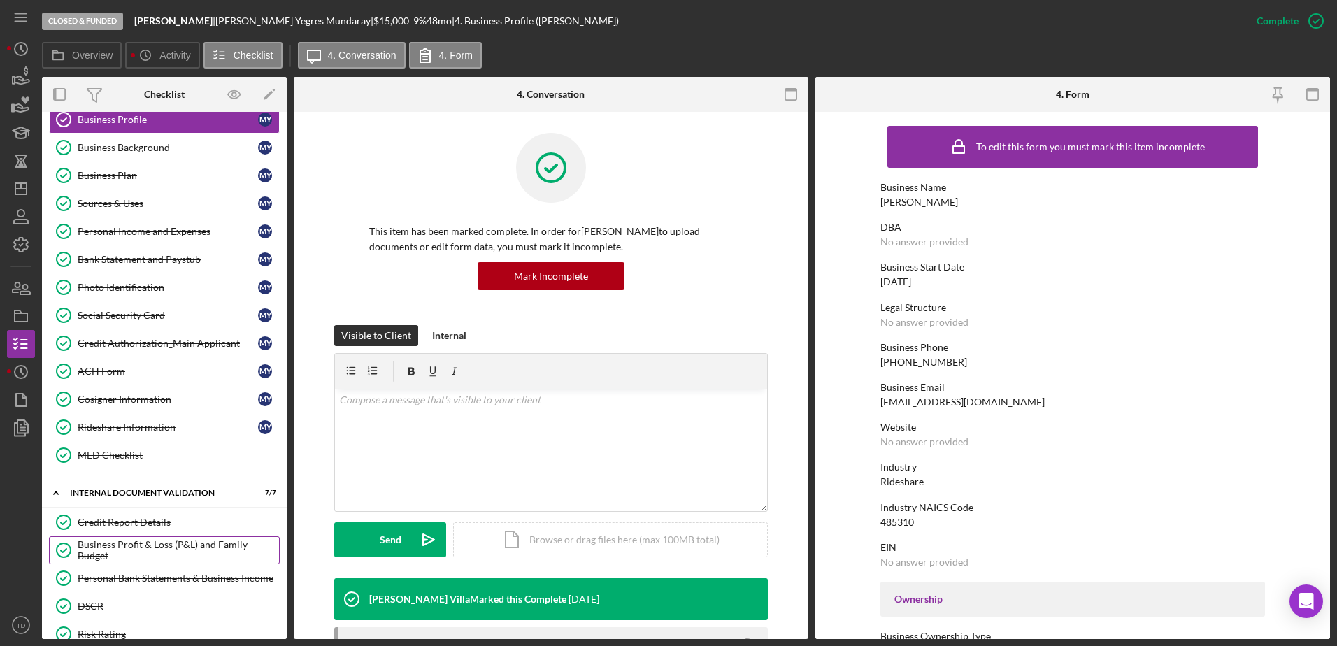
click at [149, 546] on div "Business Profit & Loss (P&L) and Family Budget" at bounding box center [178, 550] width 201 height 22
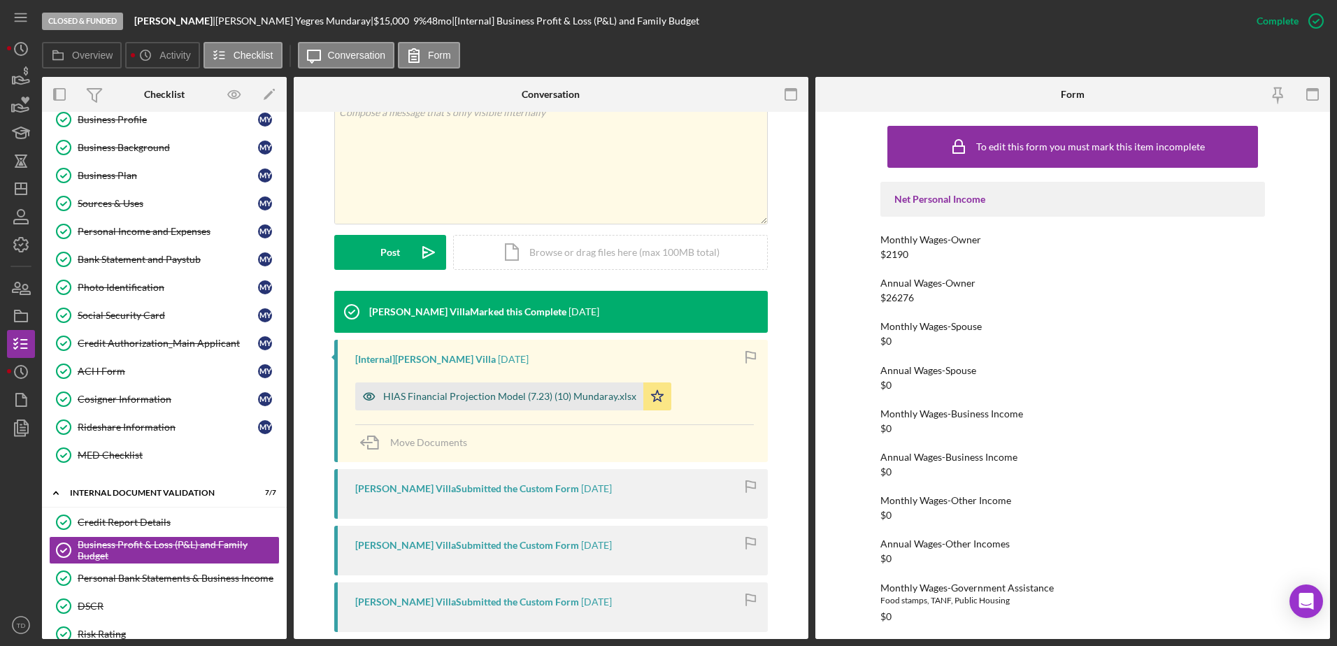
click at [483, 393] on div "HIAS Financial Projection Model (7.23) (10) Mundaray.xlsx" at bounding box center [509, 396] width 253 height 11
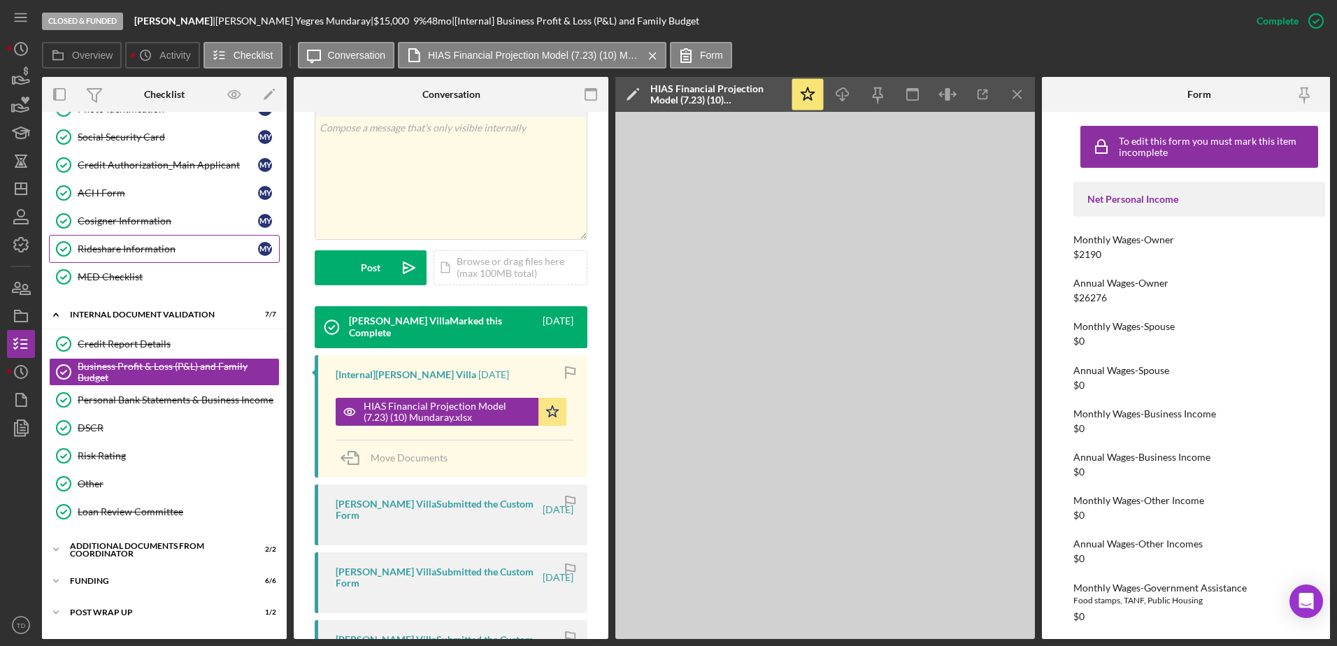
scroll to position [304, 0]
click at [25, 87] on icon "button" at bounding box center [20, 76] width 35 height 35
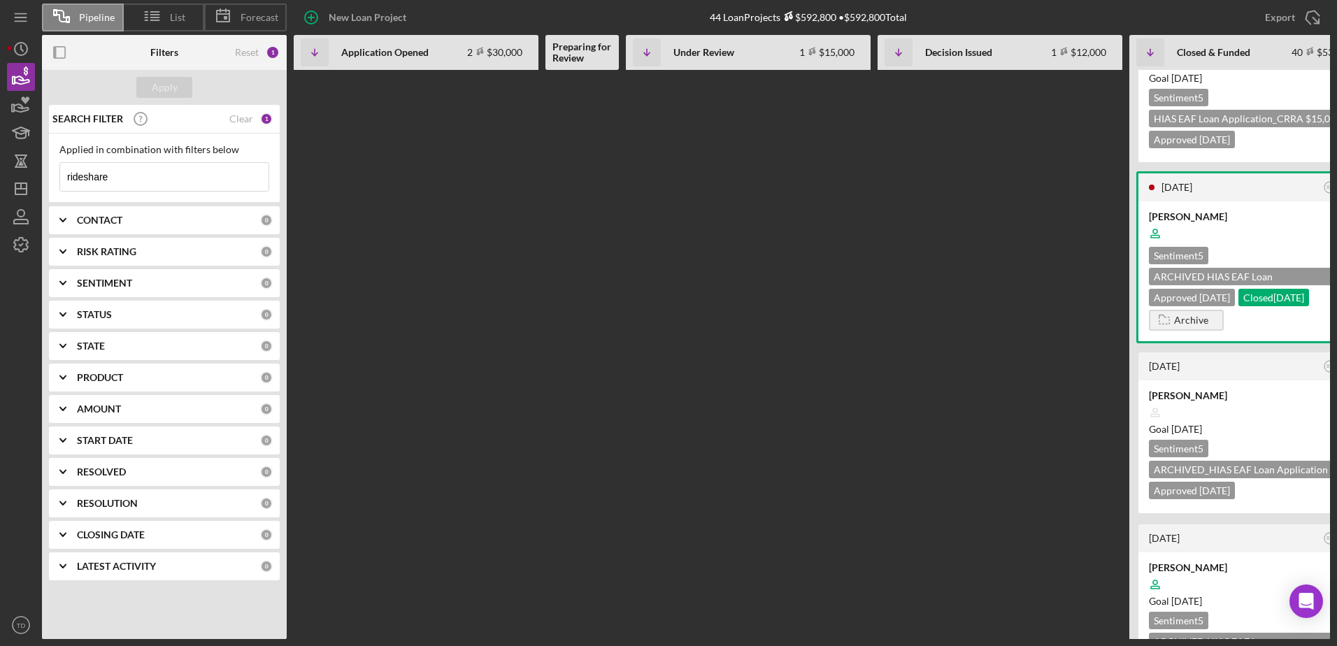
scroll to position [1309, 0]
click at [153, 158] on div "Applied in combination with filters below rideshare Icon/Menu Close" at bounding box center [164, 168] width 210 height 48
click at [120, 183] on input "rideshare" at bounding box center [164, 177] width 208 height 28
type input "r"
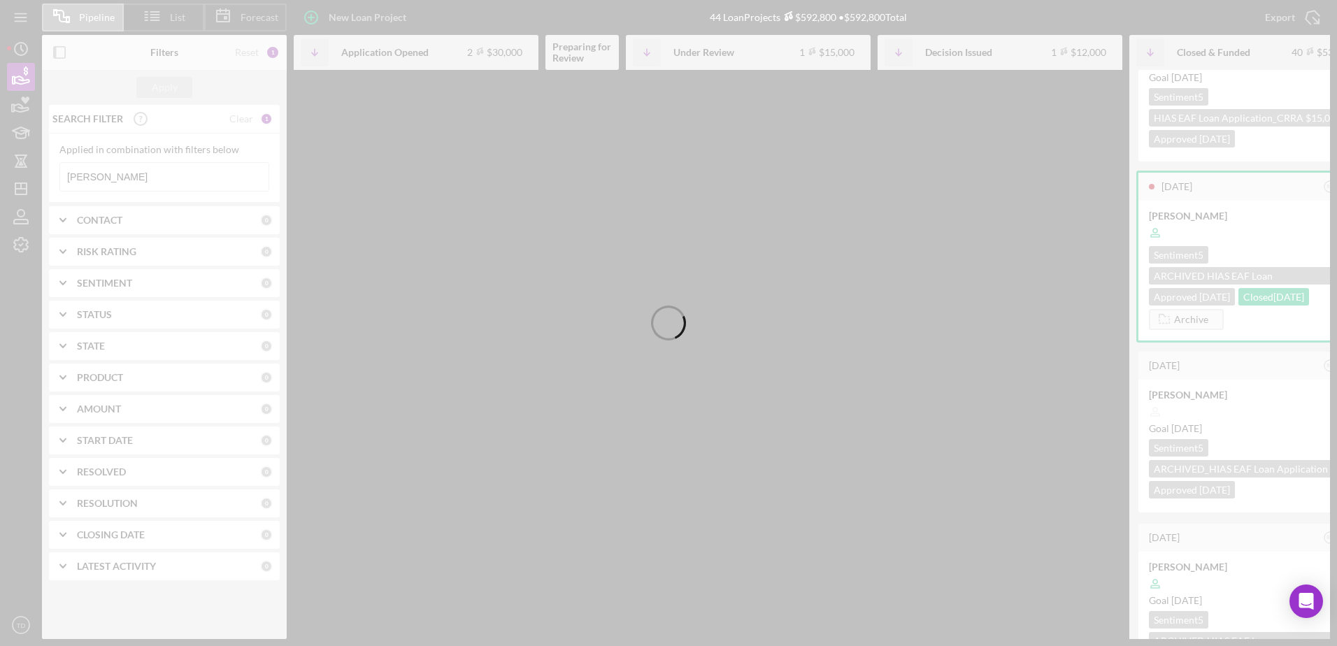
scroll to position [0, 0]
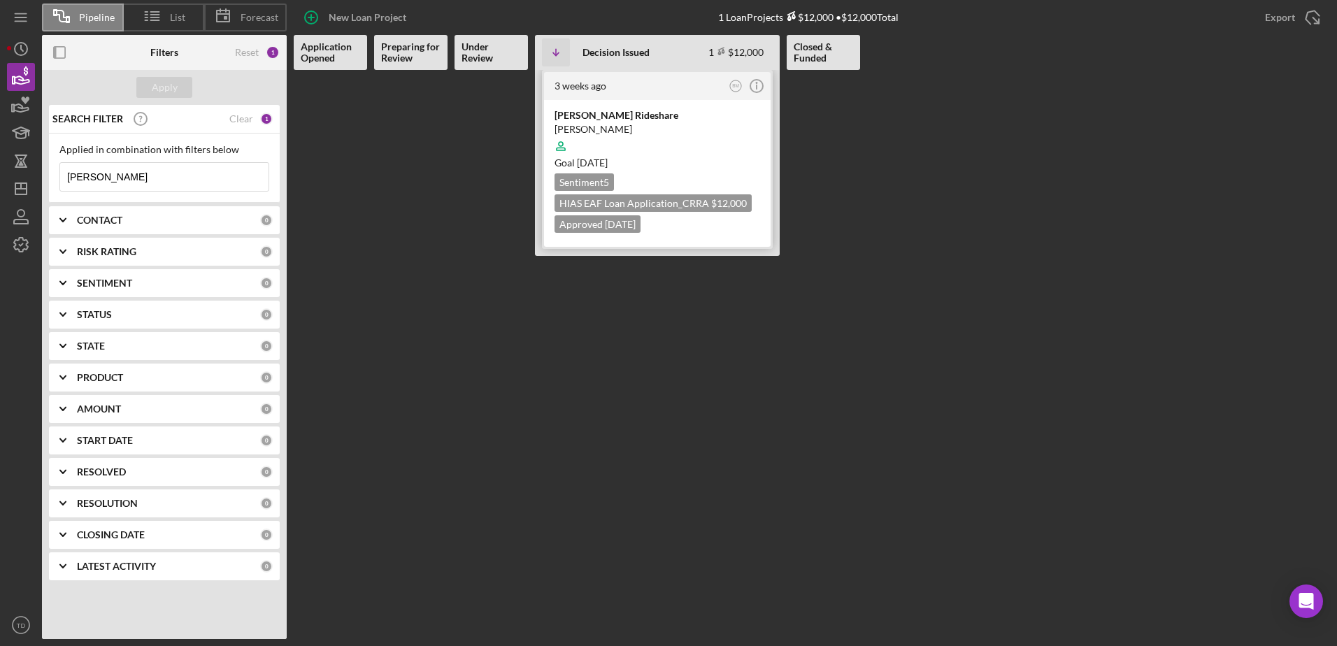
type input "daniel"
click at [620, 117] on div "Borjas Rideshare" at bounding box center [658, 115] width 206 height 14
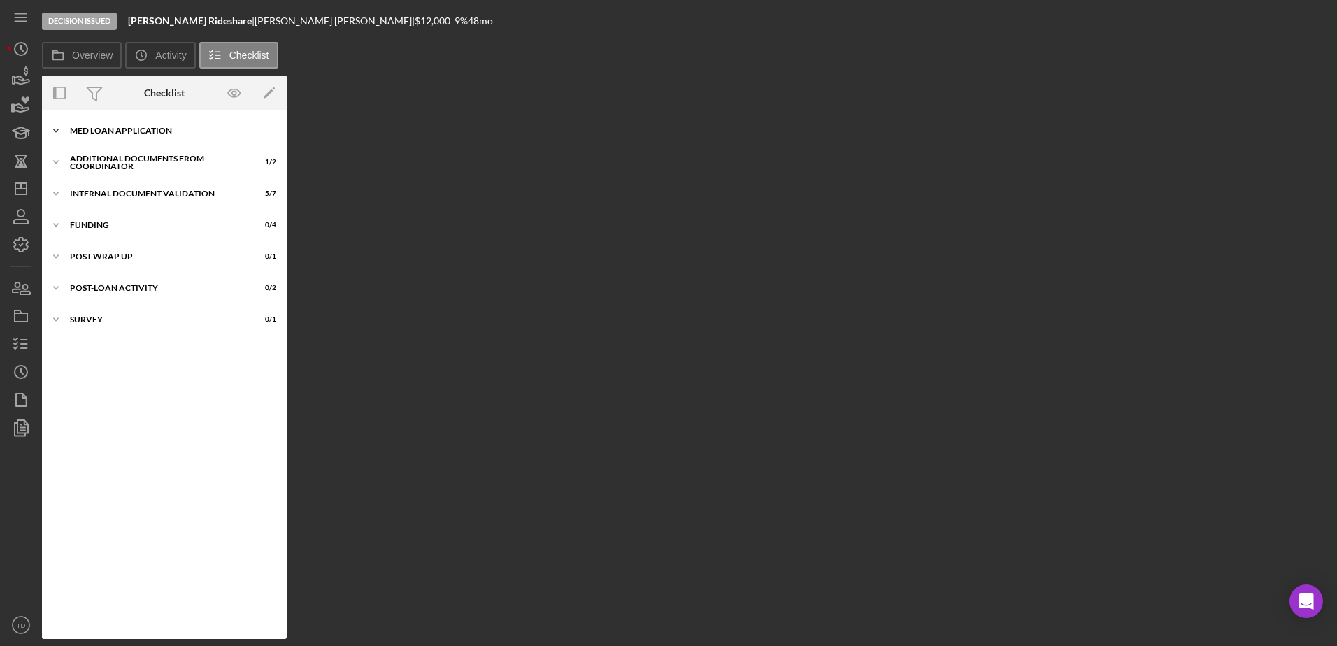
click at [134, 118] on div "Icon/Expander MED Loan Application 16 / 16" at bounding box center [164, 131] width 245 height 28
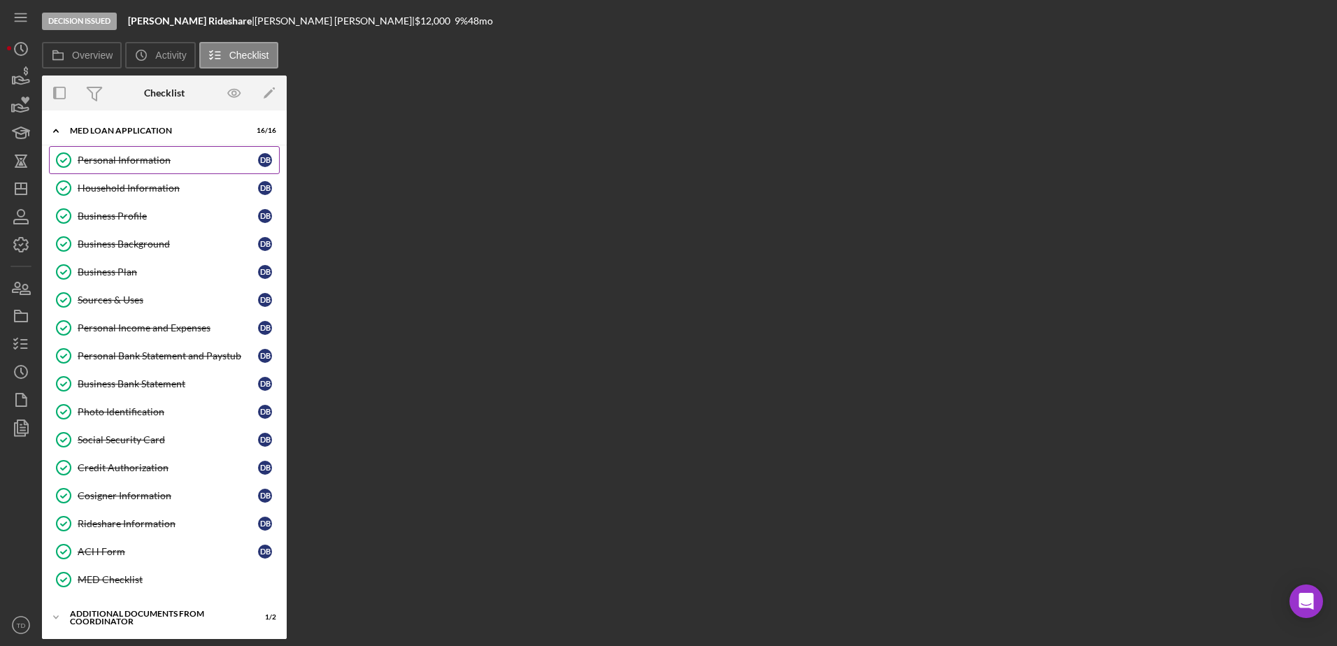
click at [130, 158] on div "Personal Information" at bounding box center [168, 160] width 180 height 11
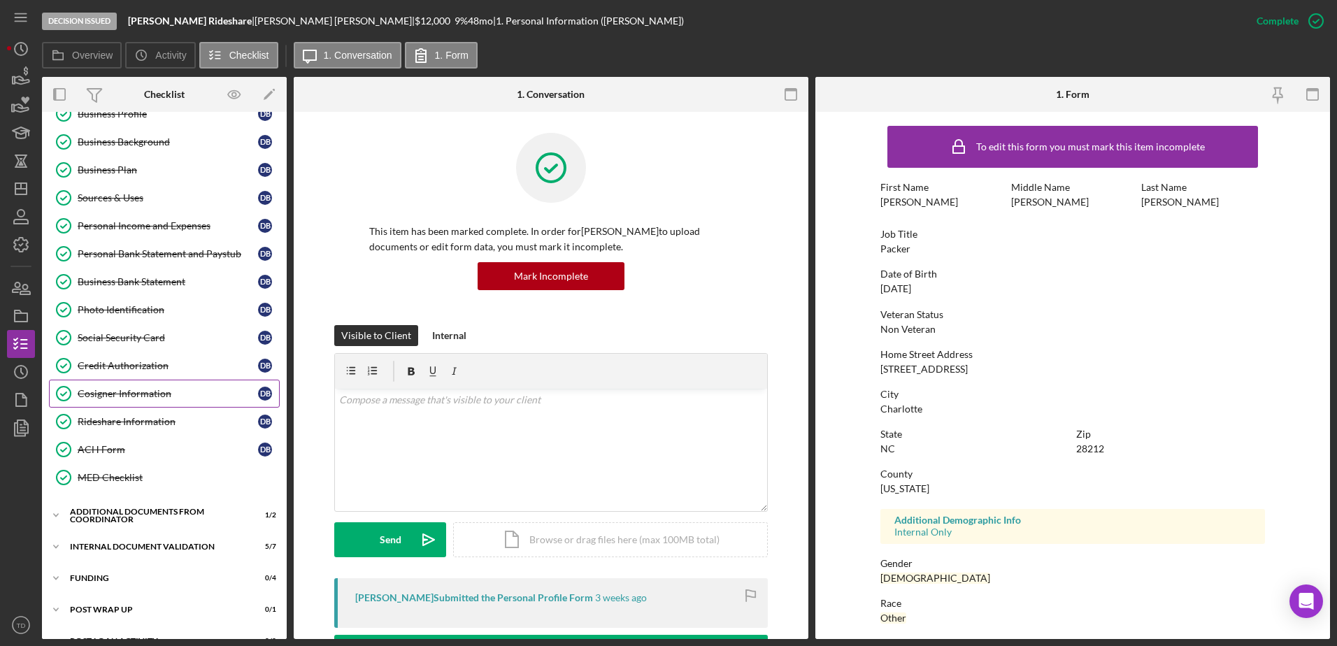
scroll to position [159, 0]
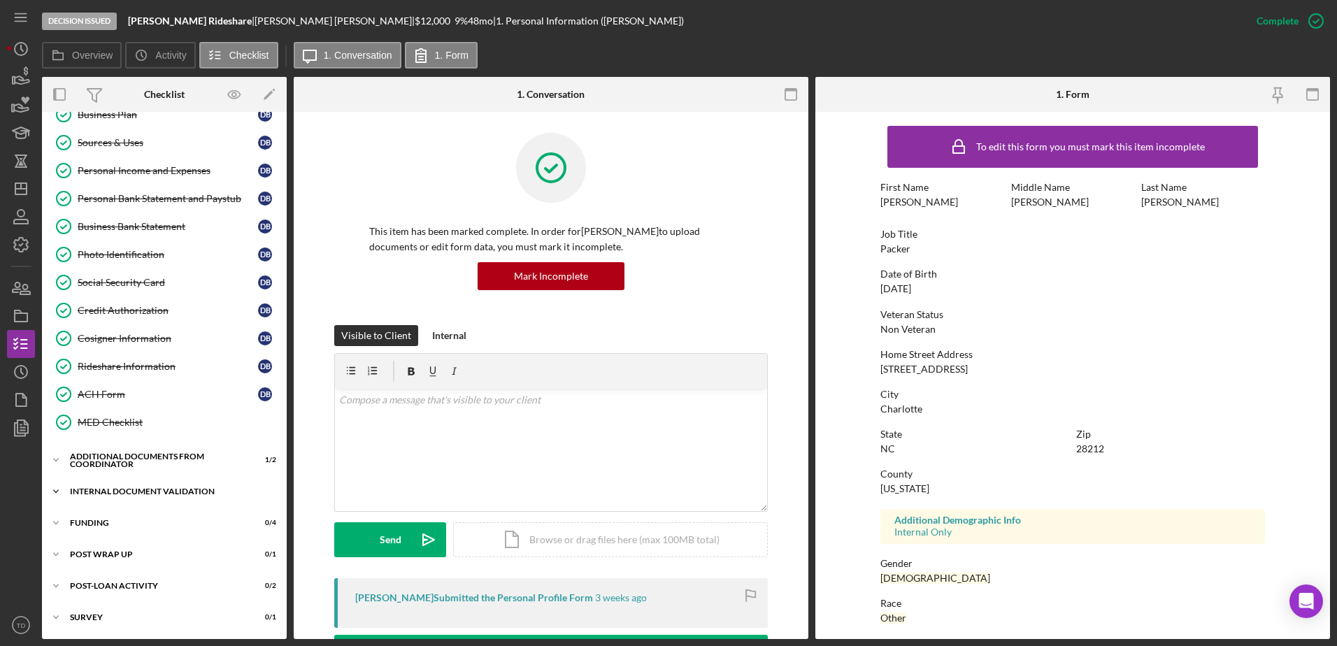
click at [161, 487] on div "Icon/Expander Internal Document Validation 5 / 7" at bounding box center [164, 492] width 245 height 28
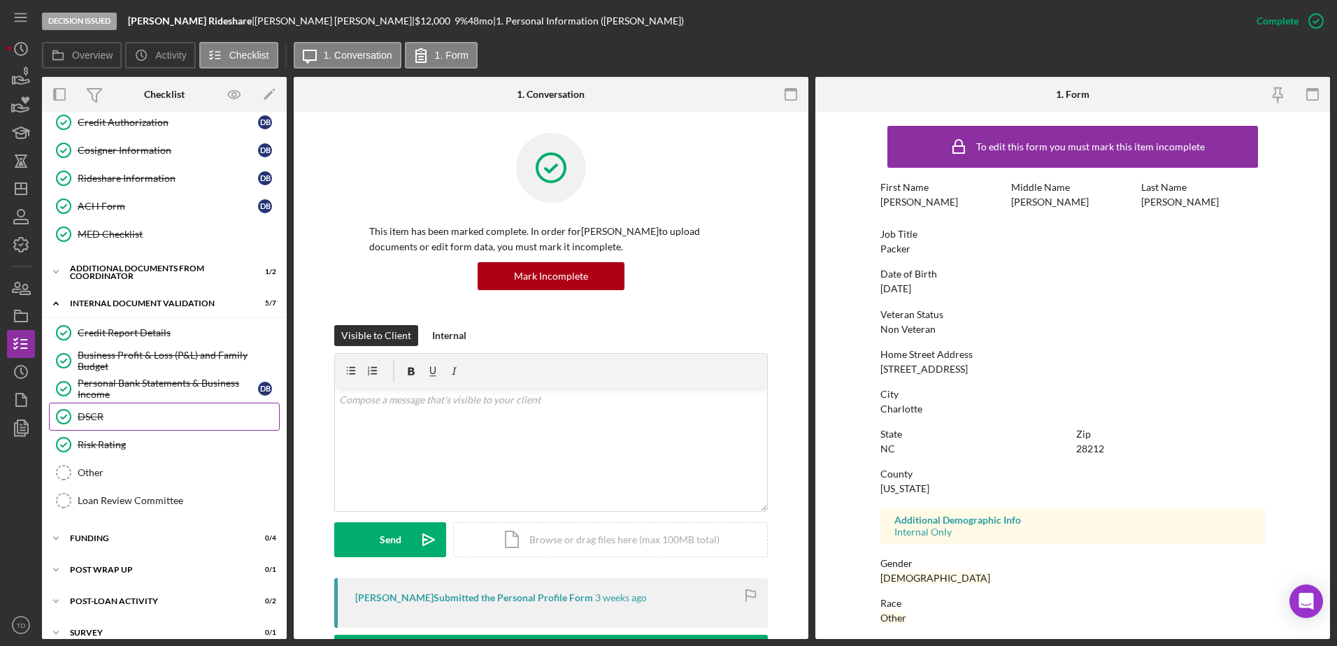
scroll to position [348, 0]
click at [155, 363] on div "Business Profit & Loss (P&L) and Family Budget" at bounding box center [178, 360] width 201 height 22
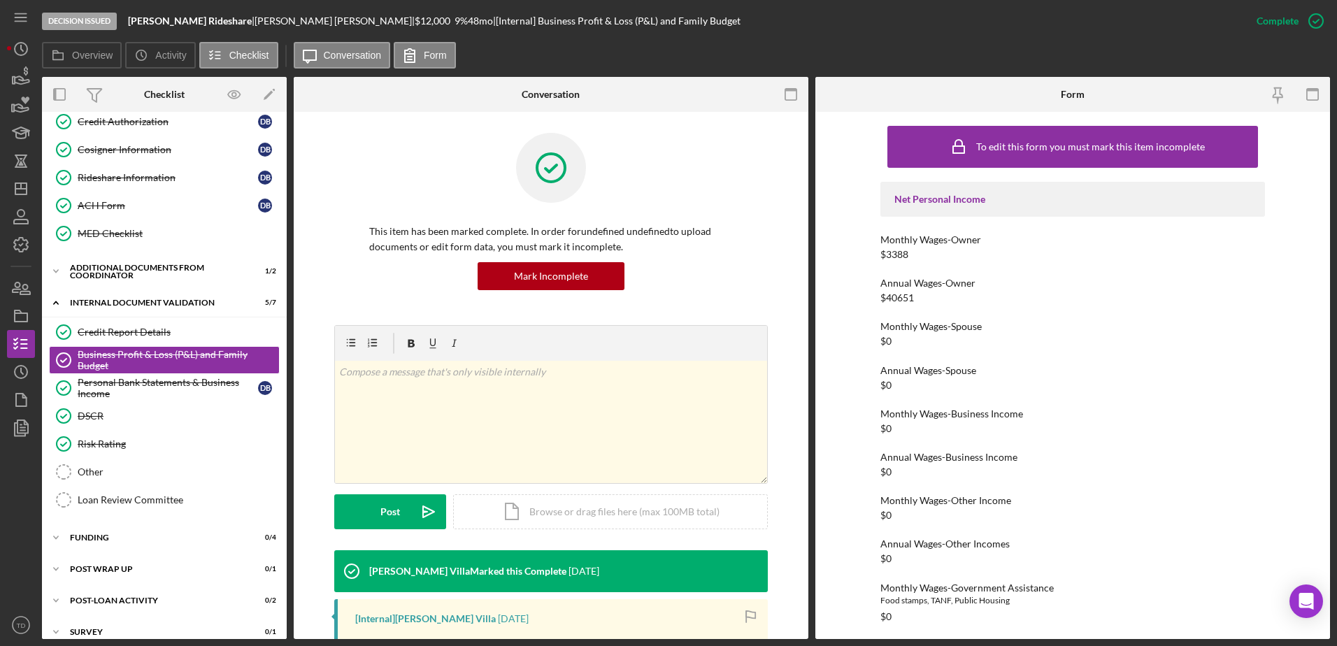
scroll to position [160, 0]
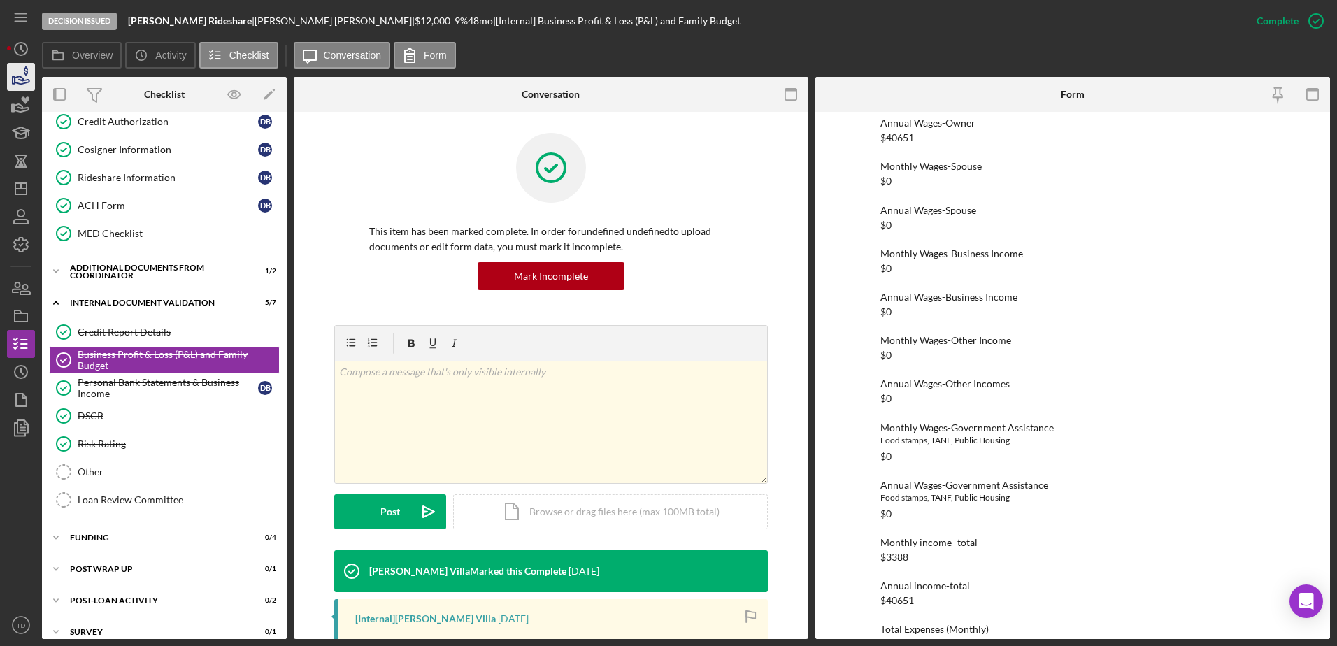
click at [20, 75] on icon "button" at bounding box center [20, 76] width 35 height 35
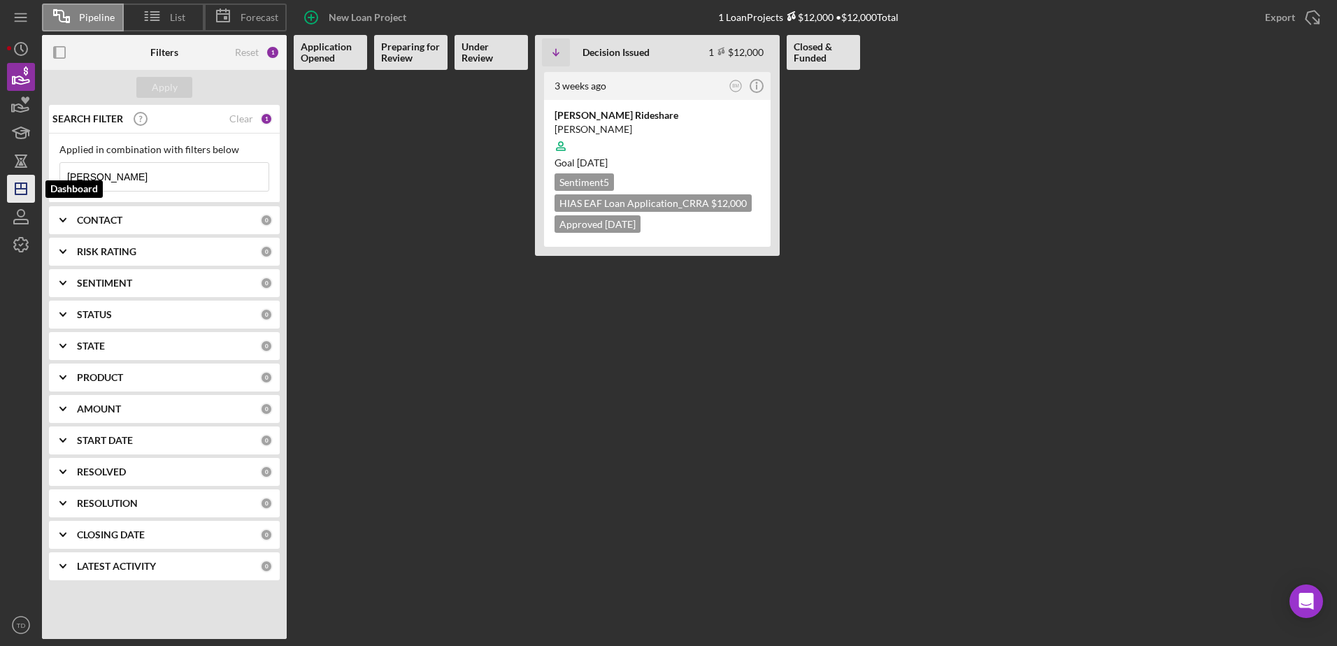
drag, startPoint x: 151, startPoint y: 177, endPoint x: 7, endPoint y: 180, distance: 144.1
click at [7, 180] on div "Pipeline List Forecast New Loan Project 1 Loan Projects $12,000 • $12,000 Total…" at bounding box center [668, 319] width 1323 height 639
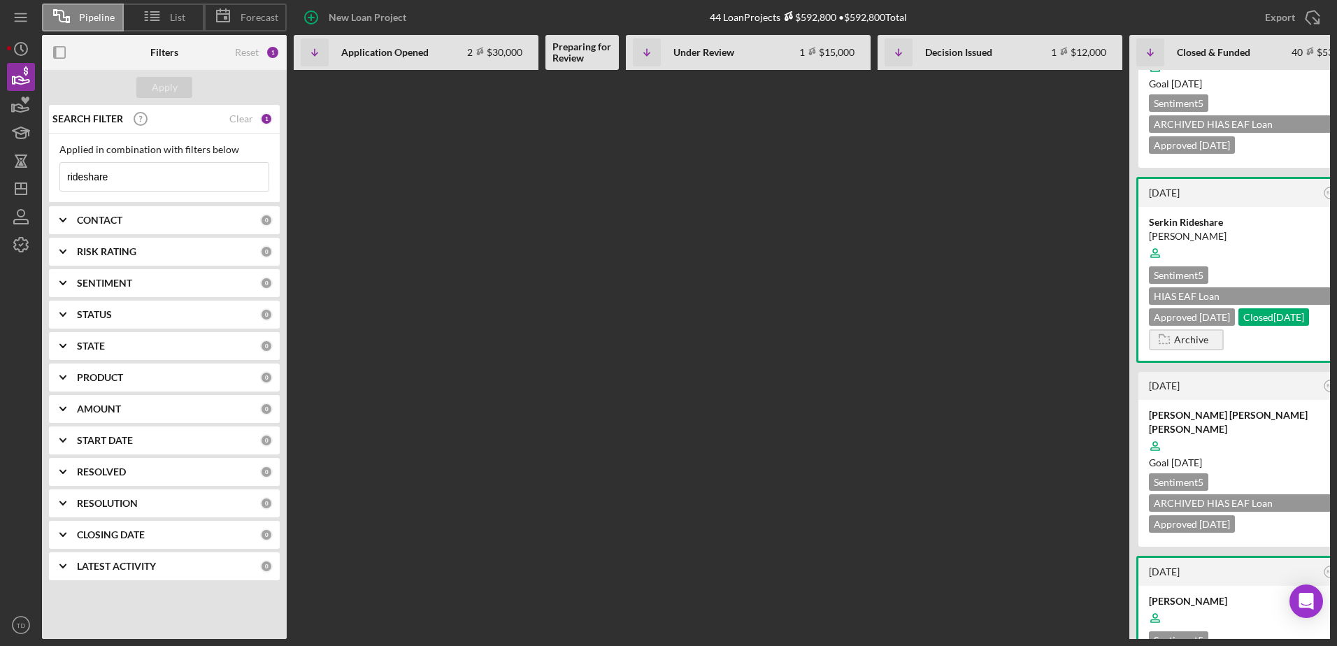
scroll to position [1814, 0]
type input "rideshare"
click at [1198, 57] on div "Denys Holivets" at bounding box center [1252, 50] width 206 height 14
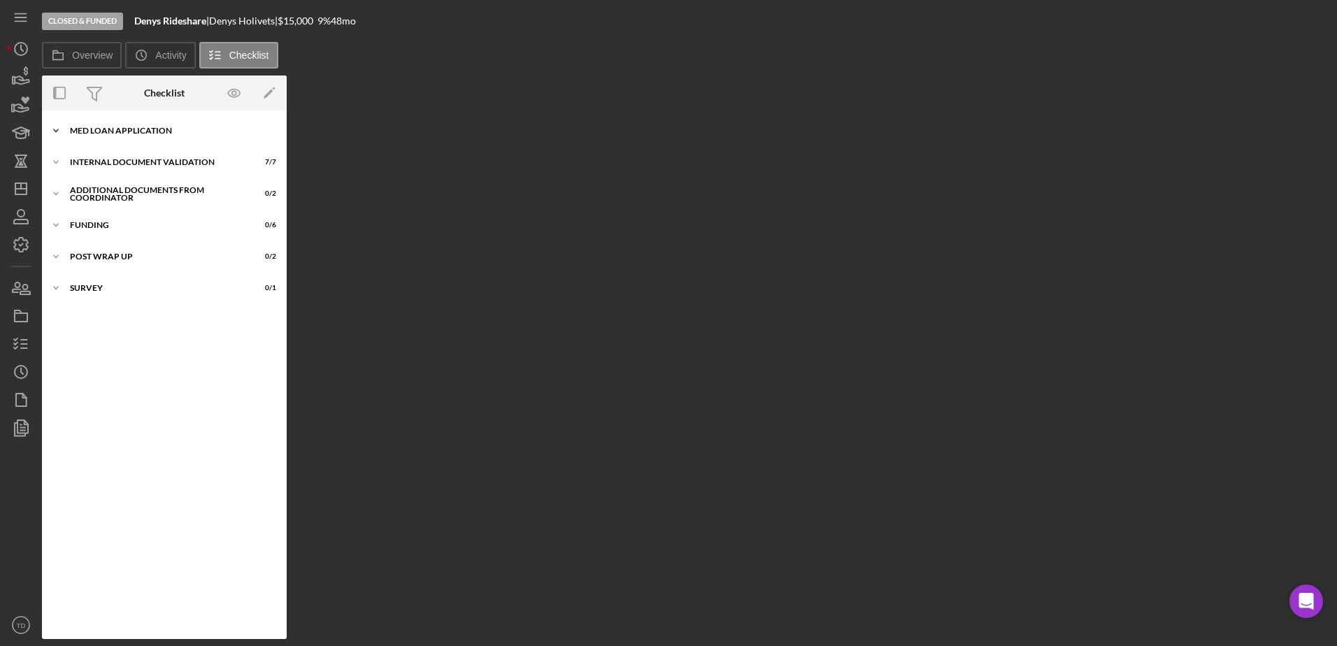
click at [127, 122] on div "Icon/Expander MED LOAN APPLICATION 16 / 16" at bounding box center [164, 131] width 245 height 28
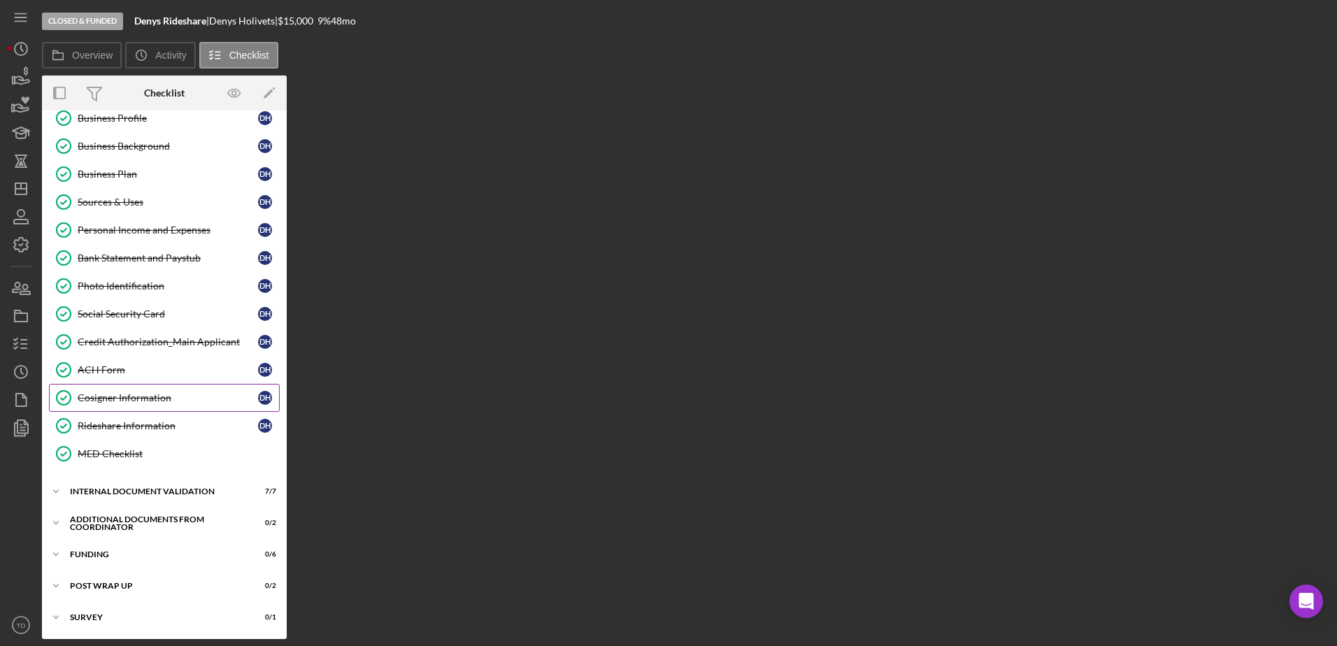
scroll to position [126, 0]
click at [150, 494] on div "Internal Document Validation" at bounding box center [169, 492] width 199 height 8
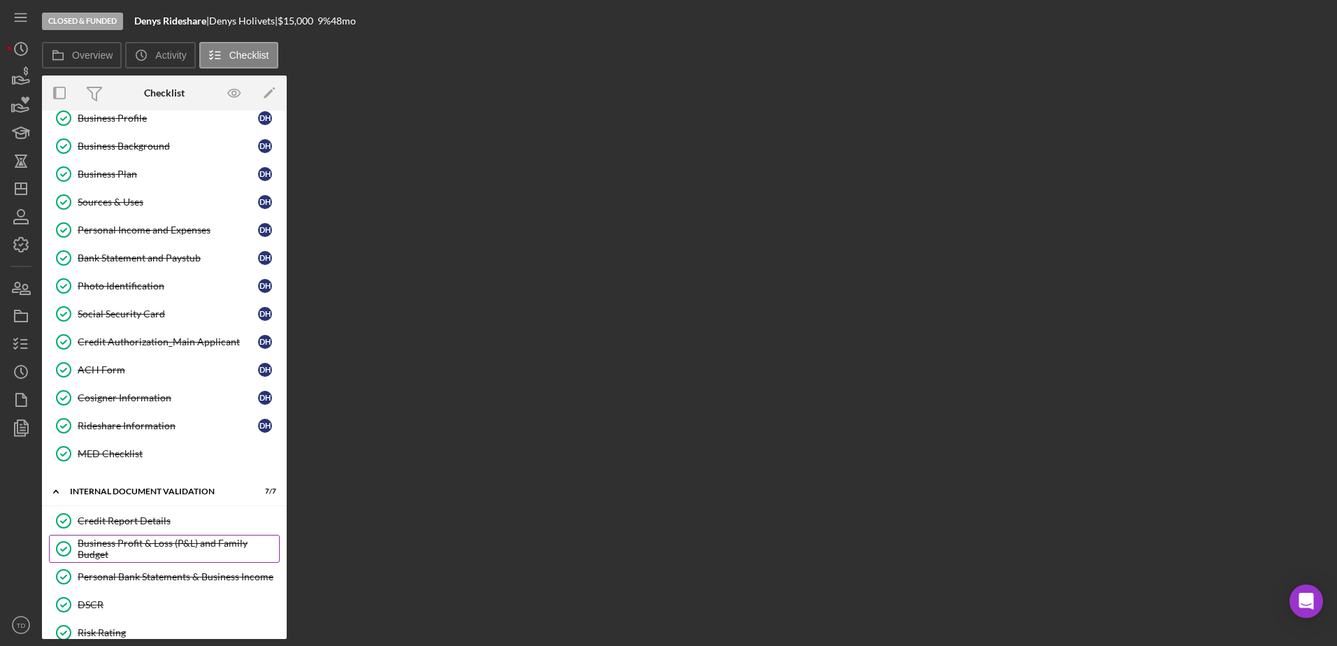
click at [140, 549] on div "Business Profit & Loss (P&L) and Family Budget" at bounding box center [178, 549] width 201 height 22
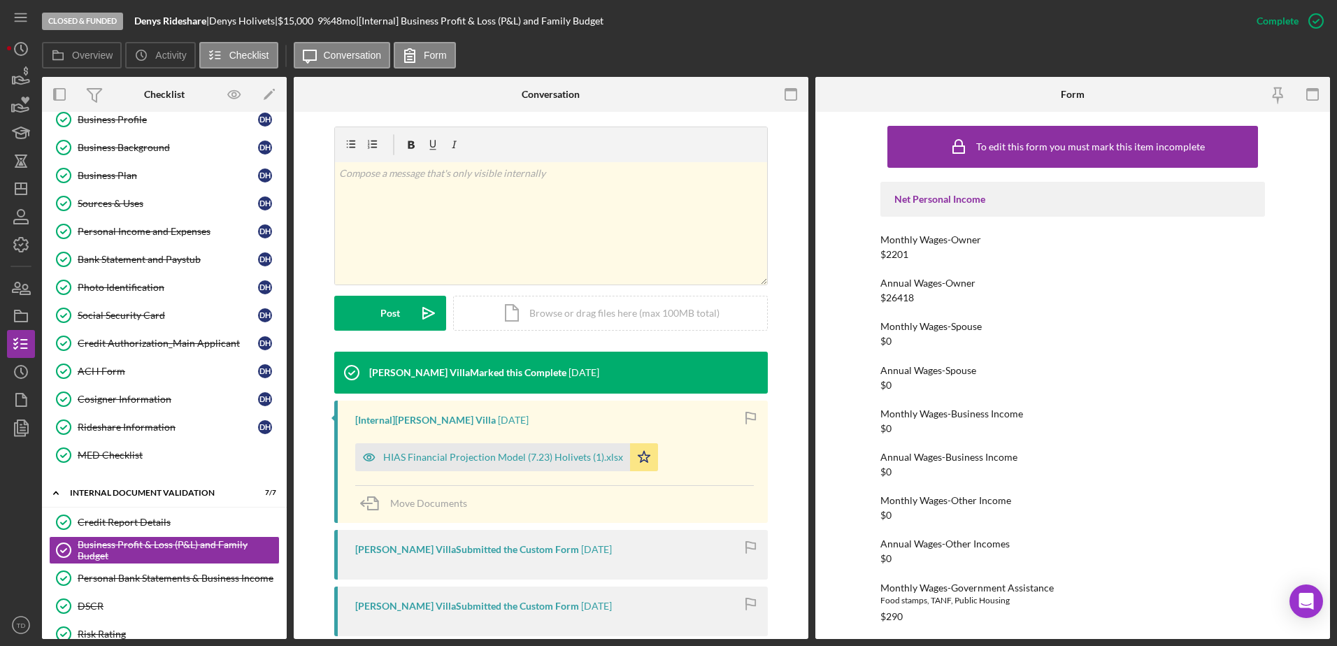
scroll to position [199, 0]
click at [496, 461] on div "HIAS Financial Projection Model (7.23) Holivets (1).xlsx" at bounding box center [503, 456] width 240 height 11
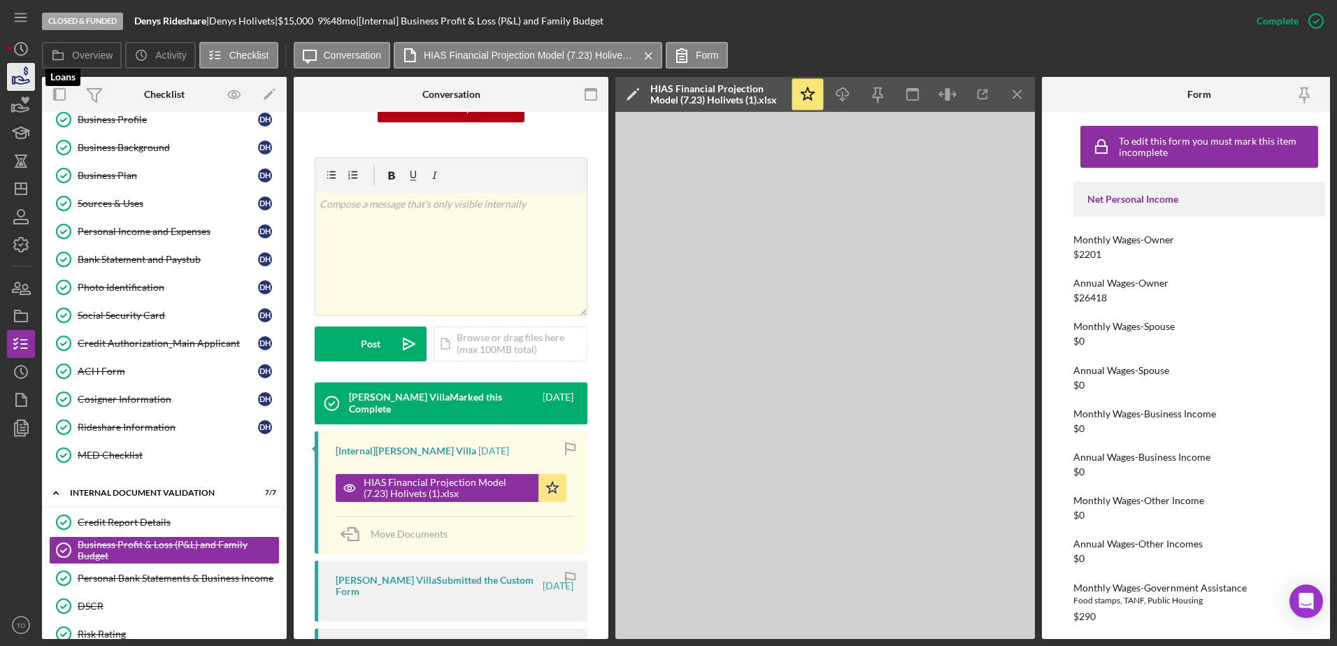
click at [34, 86] on icon "button" at bounding box center [20, 76] width 35 height 35
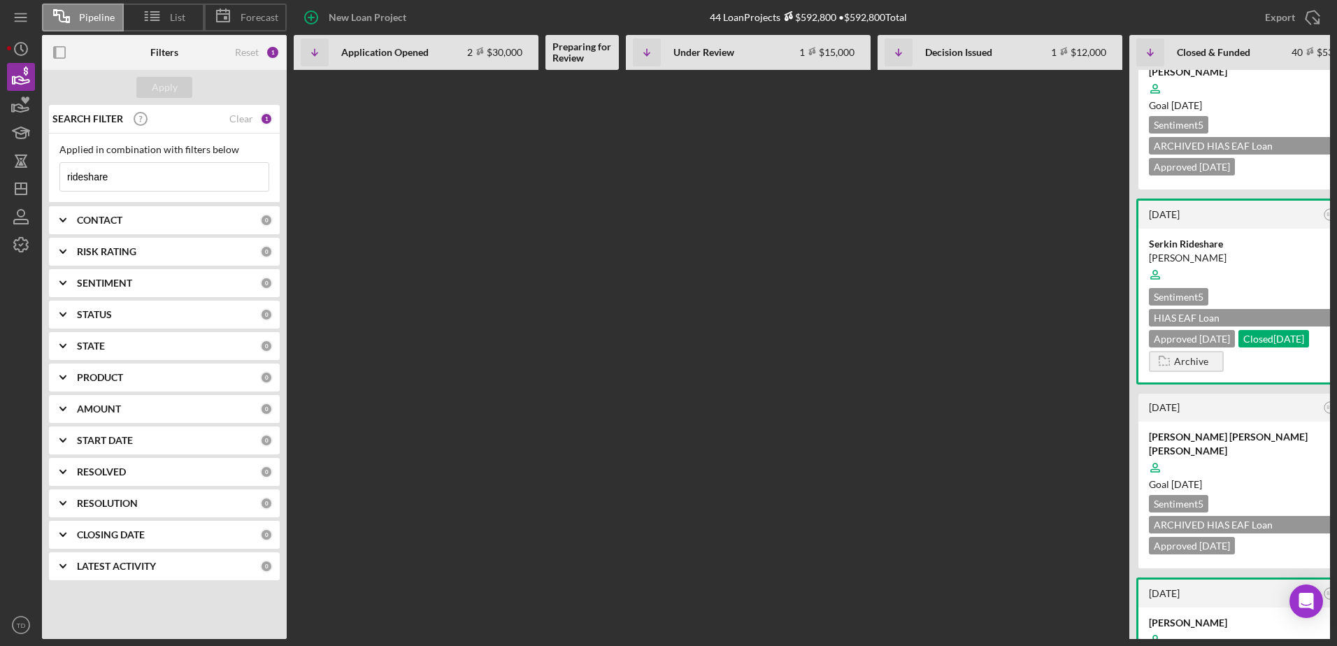
scroll to position [1795, 0]
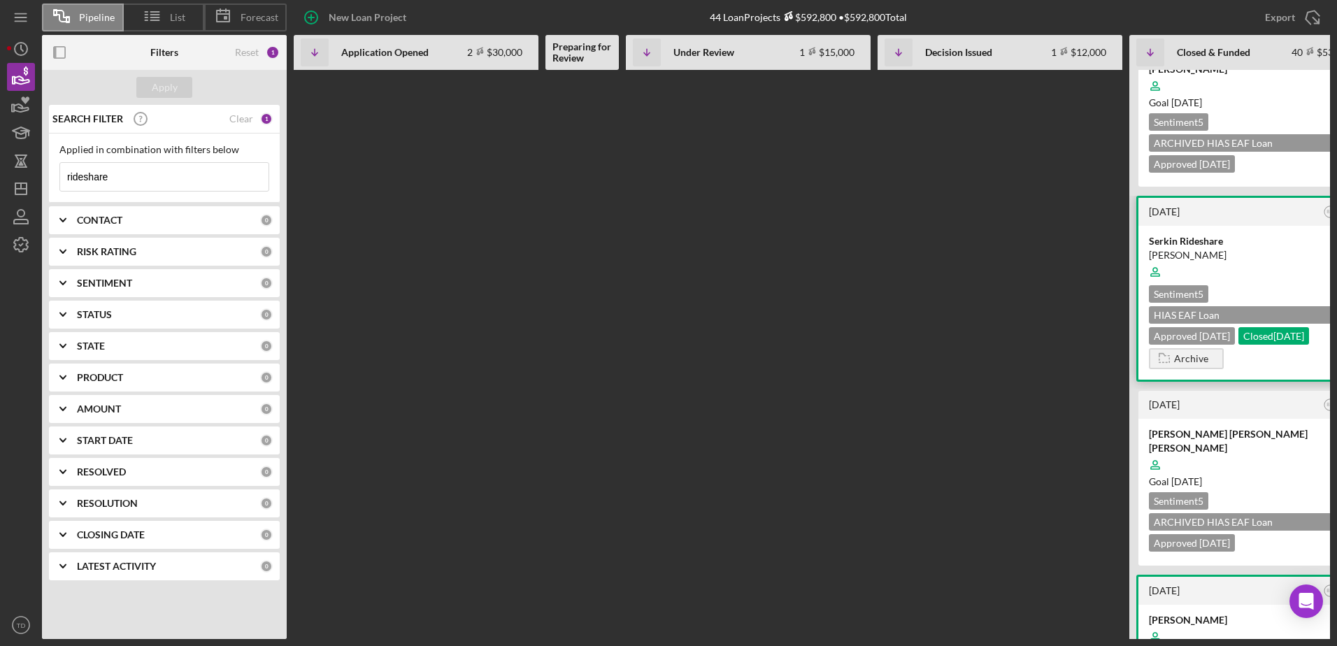
click at [1200, 248] on div "Serkin Rideshare" at bounding box center [1252, 241] width 206 height 14
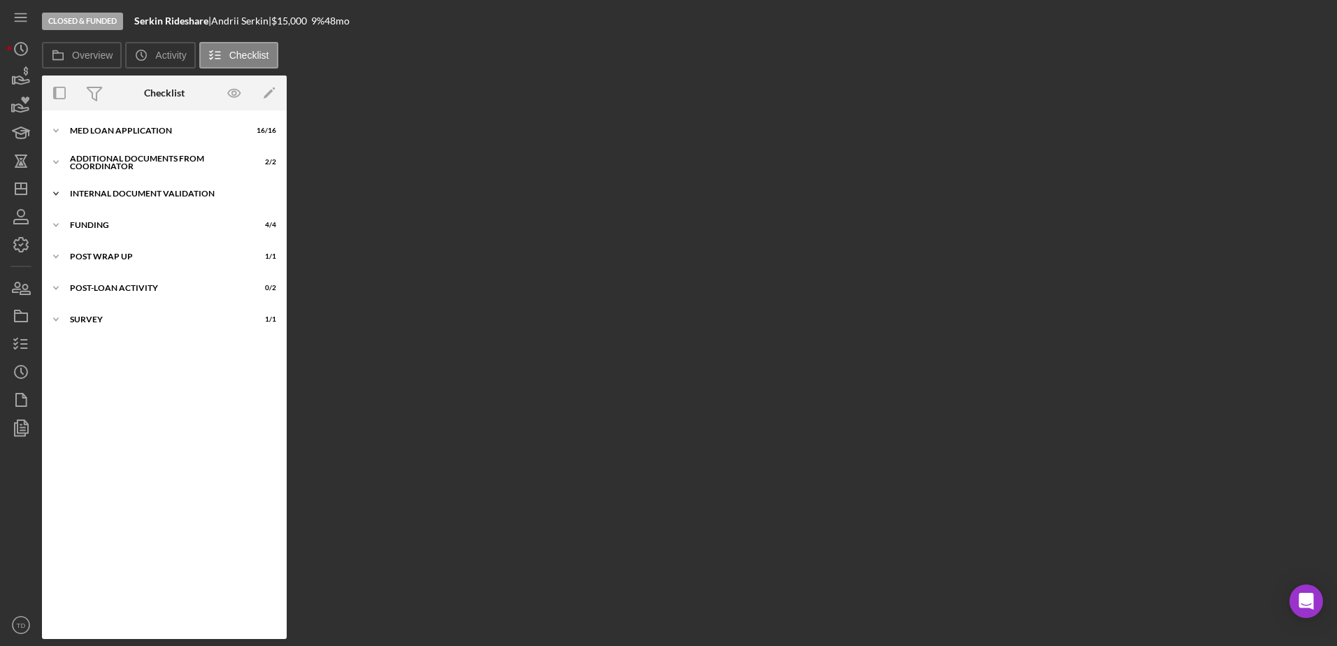
click at [119, 192] on div "Internal Document Validation" at bounding box center [169, 194] width 199 height 8
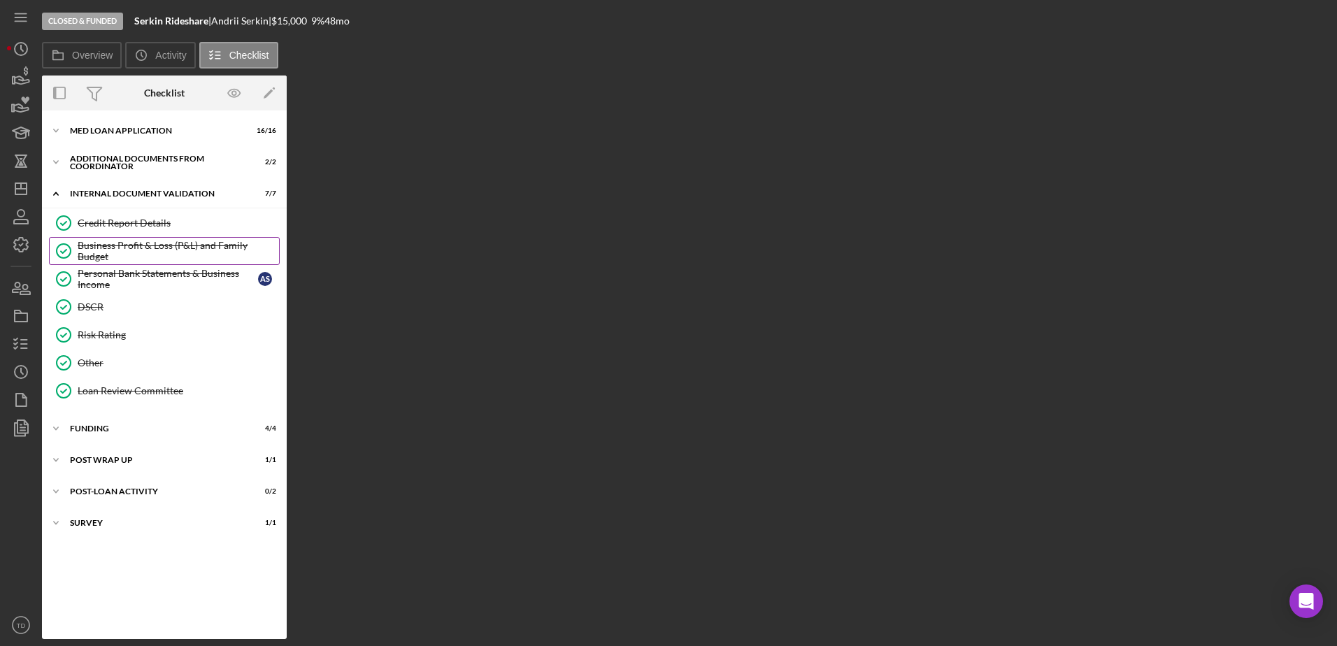
click at [115, 253] on div "Business Profit & Loss (P&L) and Family Budget" at bounding box center [178, 251] width 201 height 22
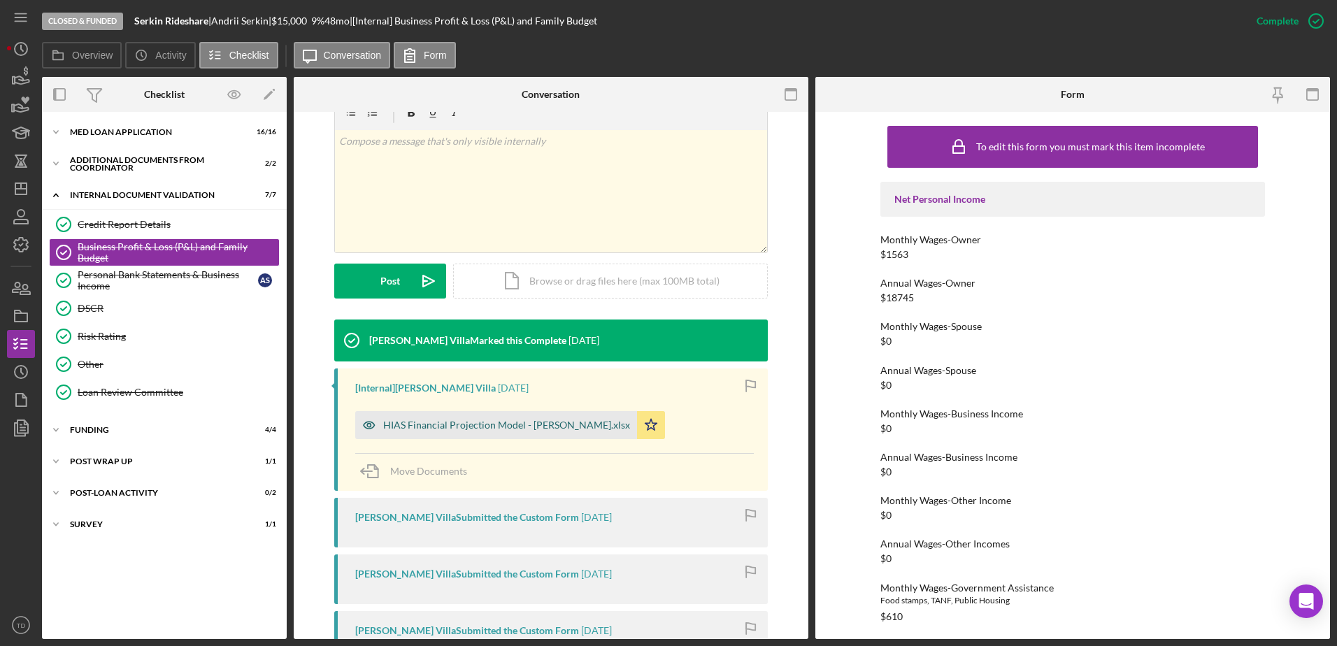
click at [495, 427] on div "HIAS Financial Projection Model - Andrii Serkin.xlsx" at bounding box center [506, 425] width 247 height 11
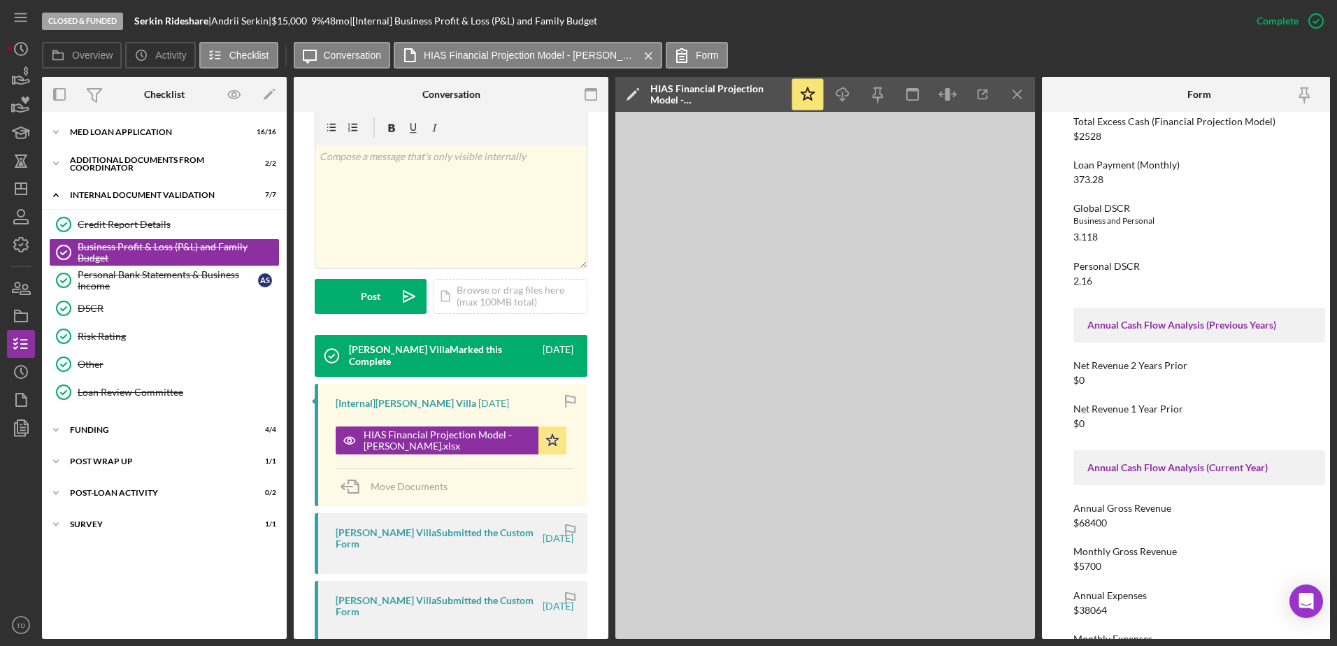
scroll to position [843, 0]
click at [25, 73] on icon "button" at bounding box center [20, 76] width 35 height 35
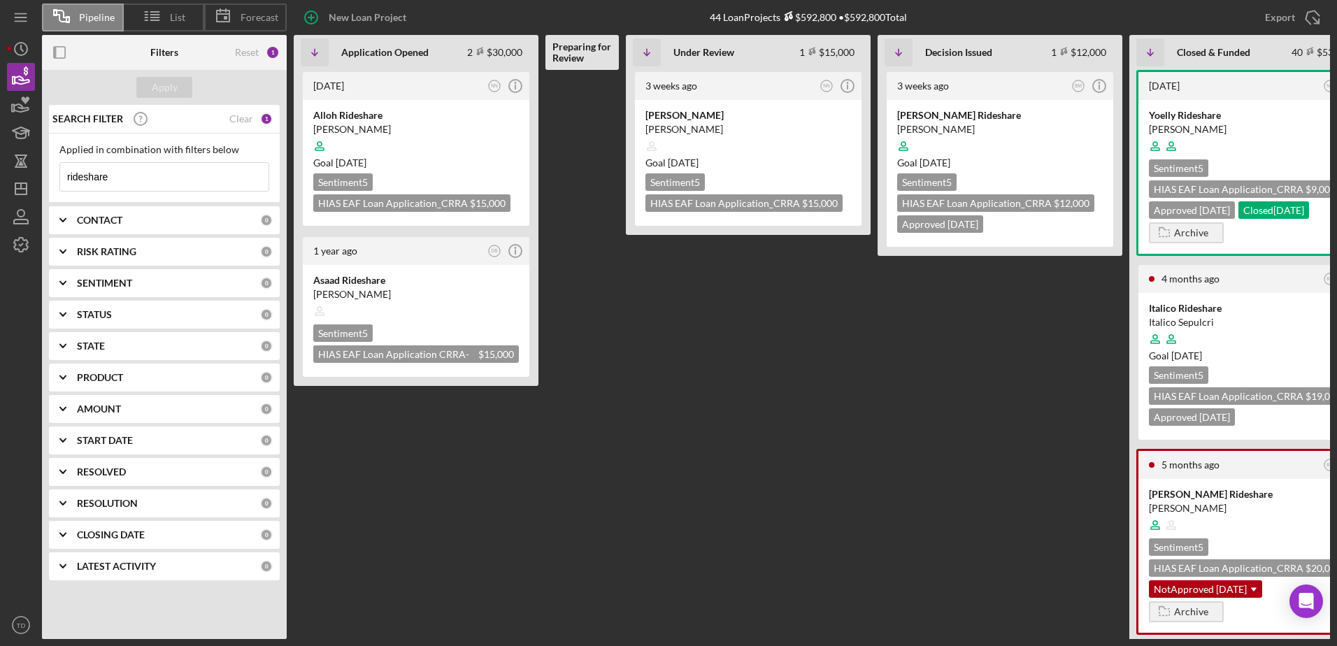
click at [164, 166] on input "rideshare" at bounding box center [164, 177] width 208 height 28
type input "r"
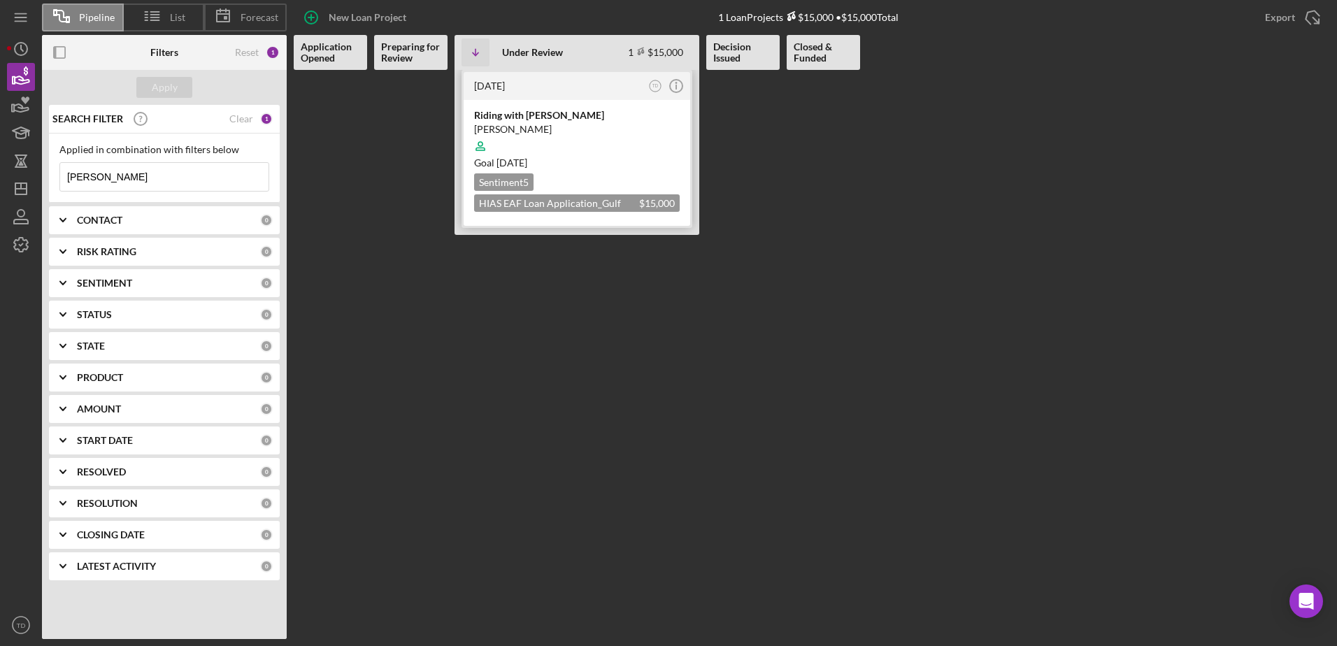
type input "jairo"
click at [534, 113] on div "Riding with Jairo Attow" at bounding box center [577, 115] width 206 height 14
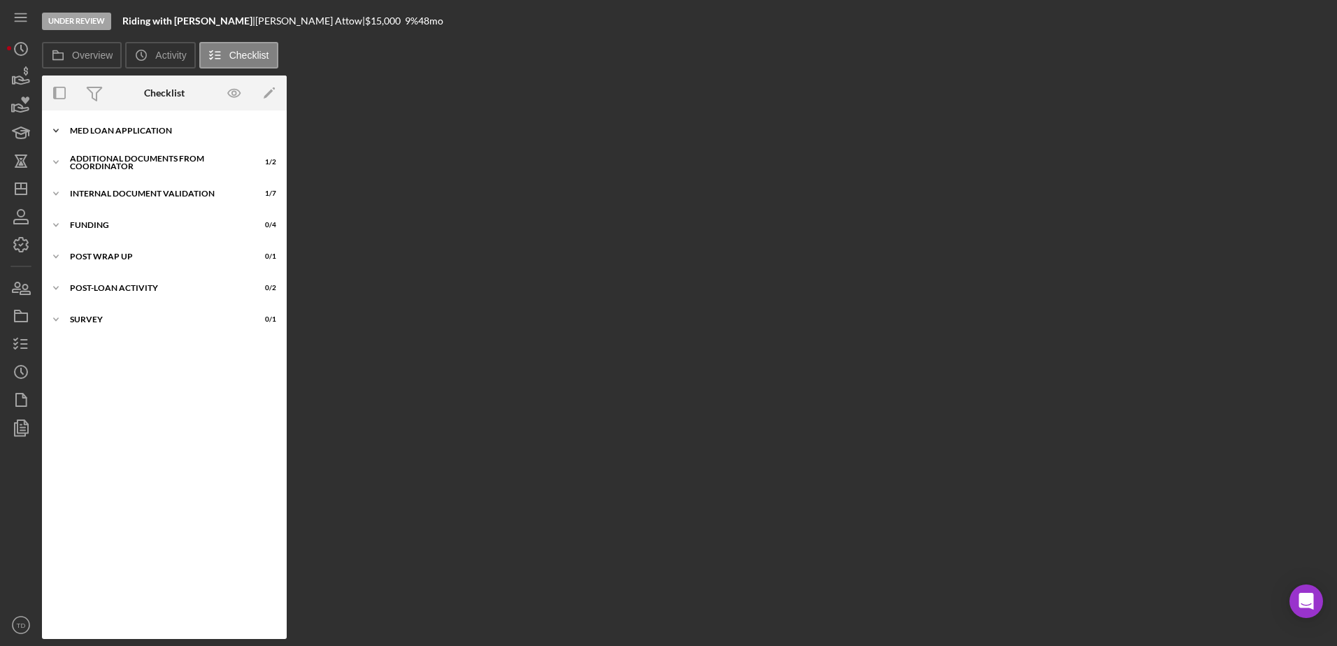
click at [84, 132] on div "MED Loan Application" at bounding box center [169, 131] width 199 height 8
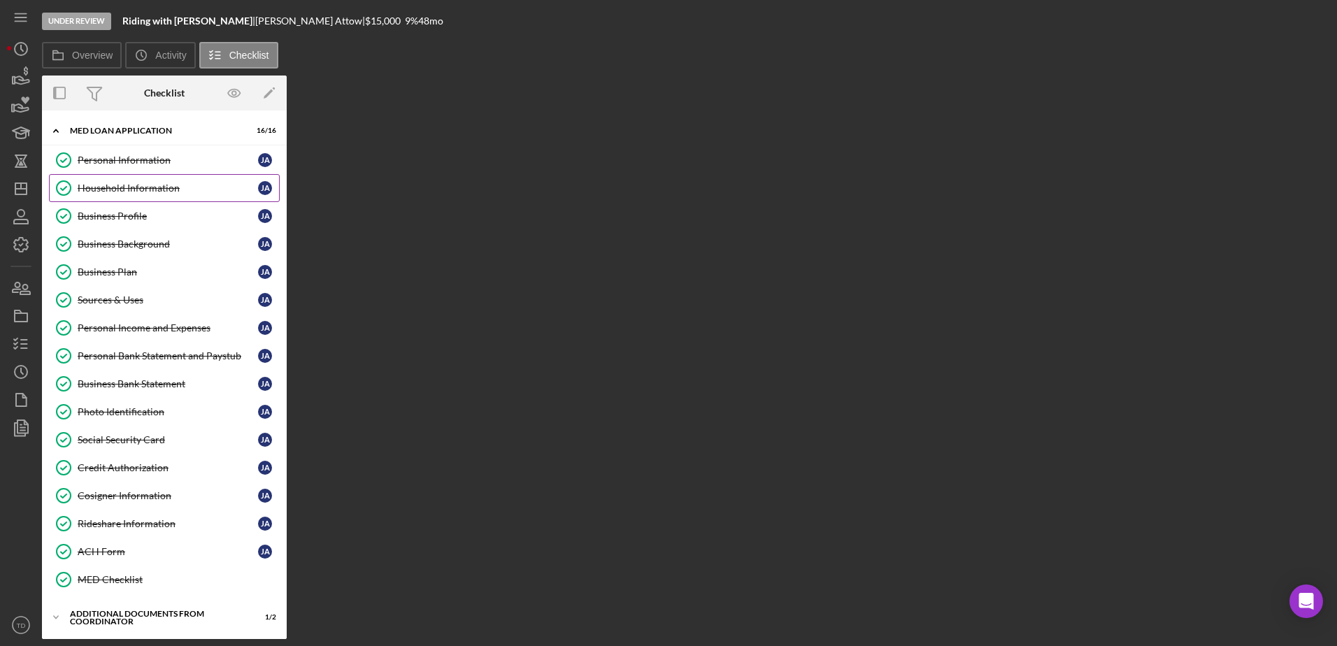
click at [97, 180] on link "Household Information Household Information J A" at bounding box center [164, 188] width 231 height 28
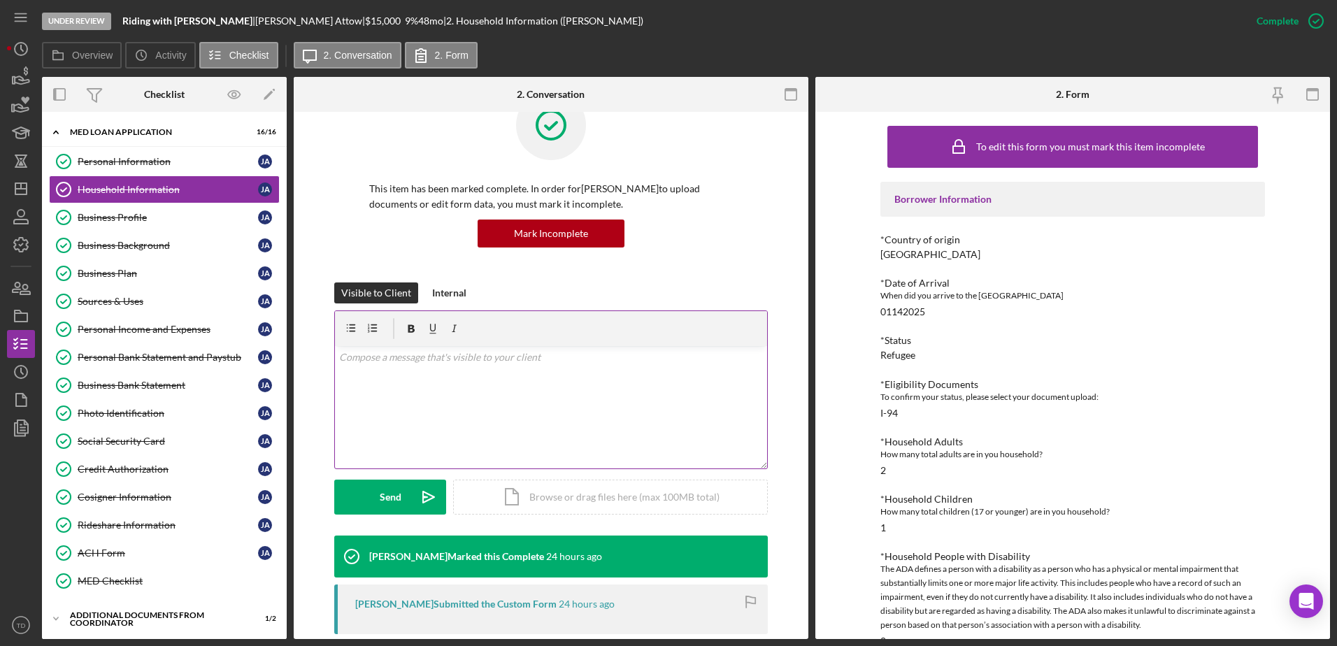
scroll to position [42, 0]
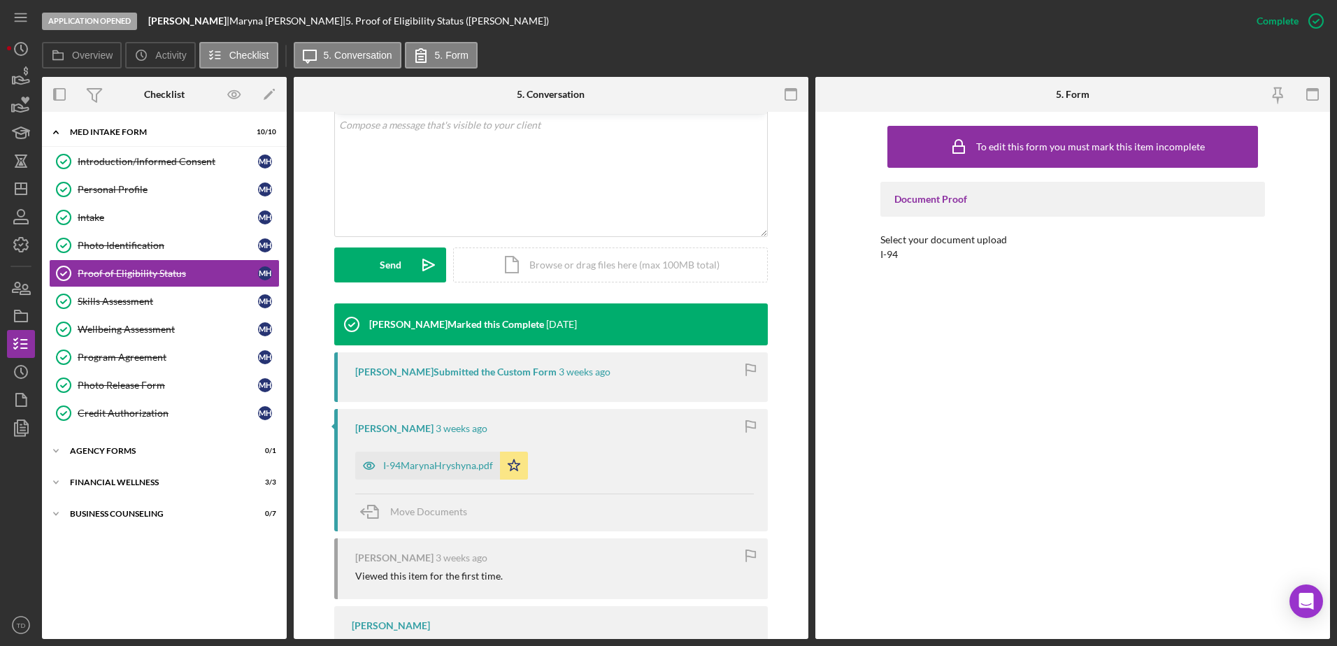
scroll to position [276, 0]
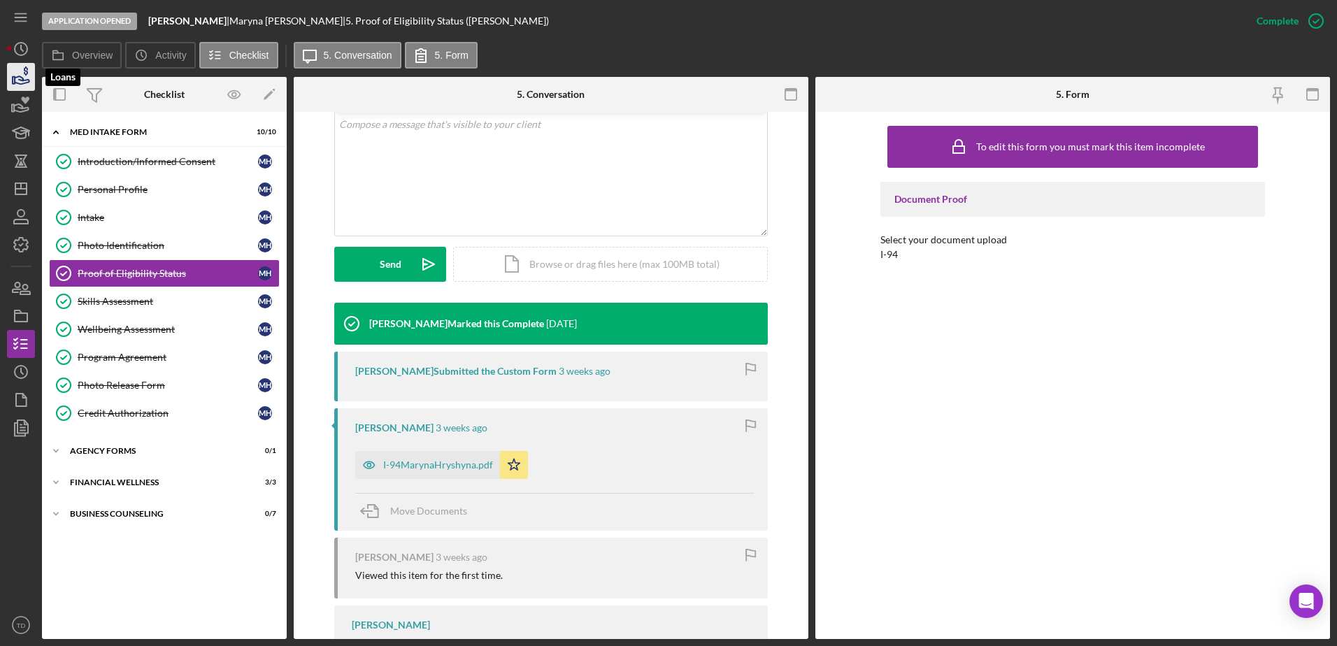
click at [13, 88] on icon "button" at bounding box center [20, 76] width 35 height 35
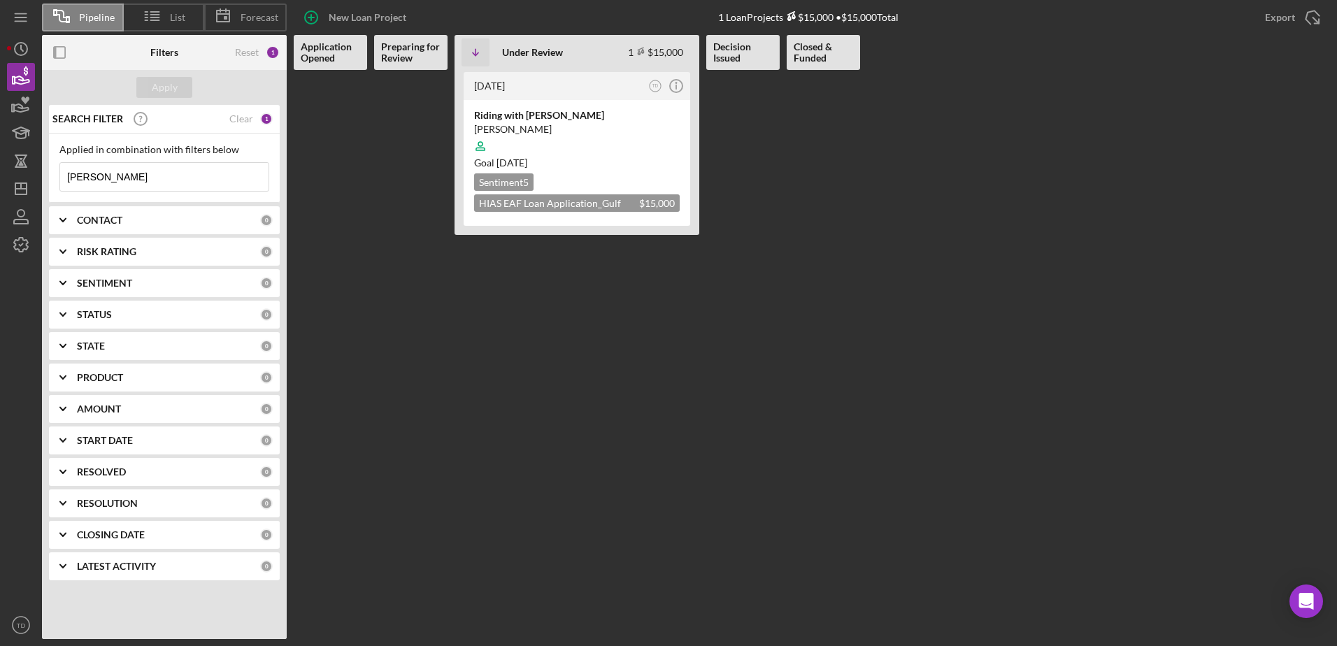
click at [164, 180] on input "[PERSON_NAME]" at bounding box center [164, 177] width 208 height 28
click at [471, 124] on div "Riding with [PERSON_NAME] [PERSON_NAME] Goal [DATE] Sentiment 5 HIAS EAF Loan A…" at bounding box center [577, 163] width 227 height 126
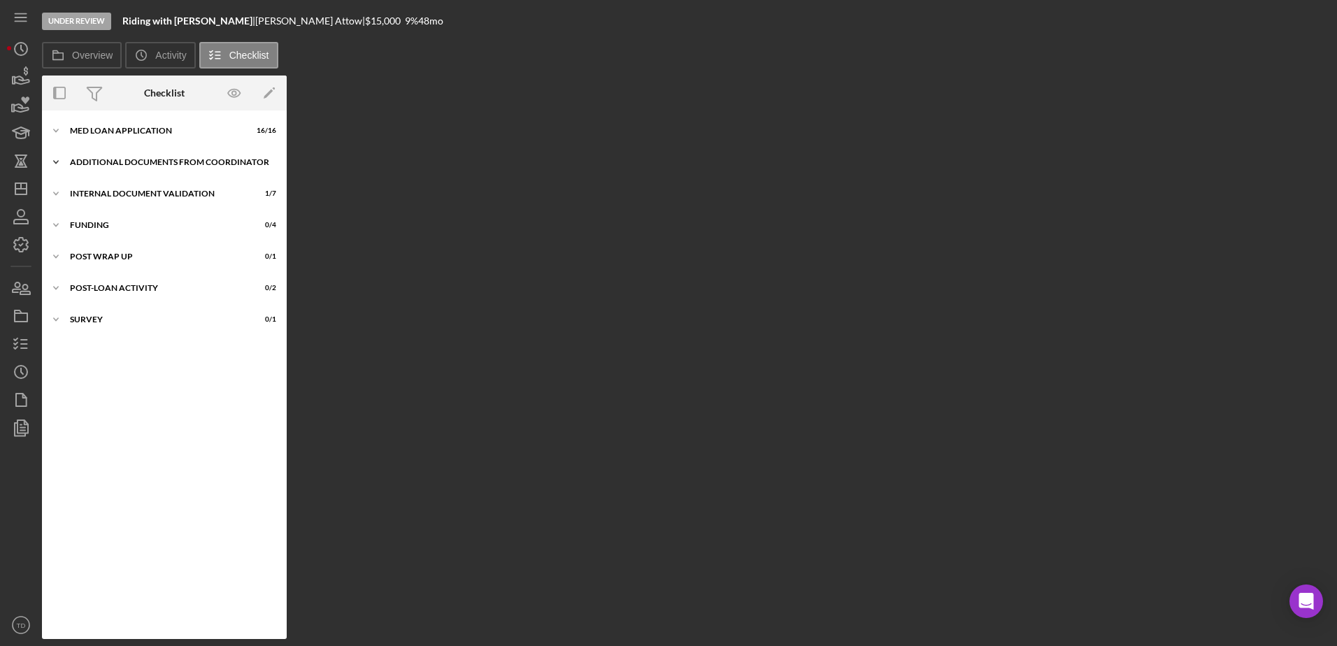
click at [112, 171] on div "Icon/Expander Additional Documents from Coordinator 1 / 2" at bounding box center [164, 162] width 245 height 28
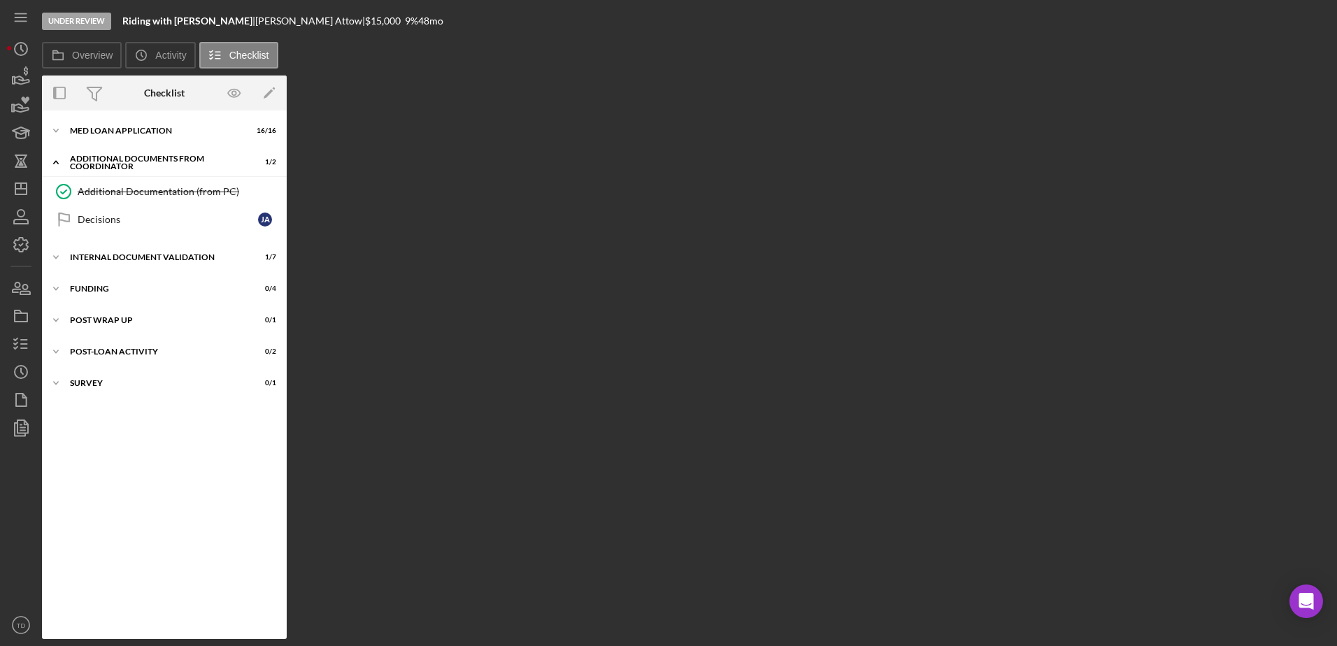
click at [113, 148] on div "Icon/Expander MED Loan Application 16 / 16 Icon/Expander Additional Documents f…" at bounding box center [164, 375] width 245 height 515
click at [114, 131] on div "MED Loan Application" at bounding box center [169, 131] width 199 height 8
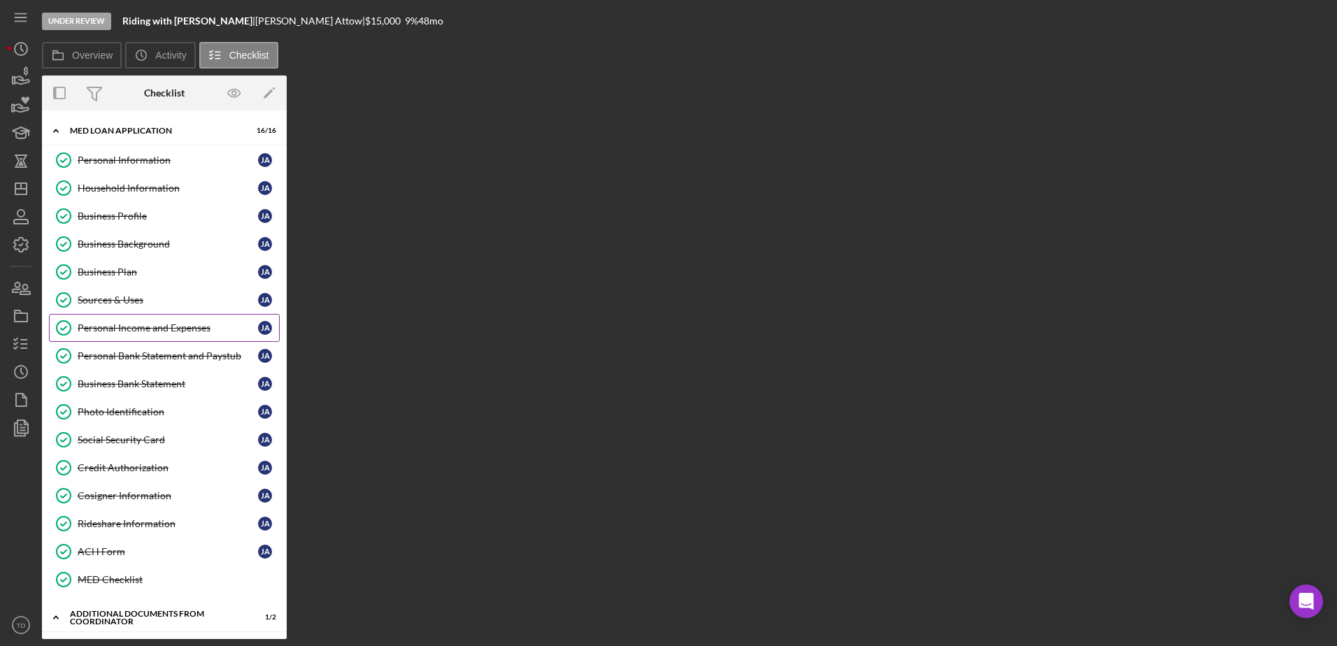
click at [155, 333] on div "Personal Income and Expenses" at bounding box center [168, 327] width 180 height 11
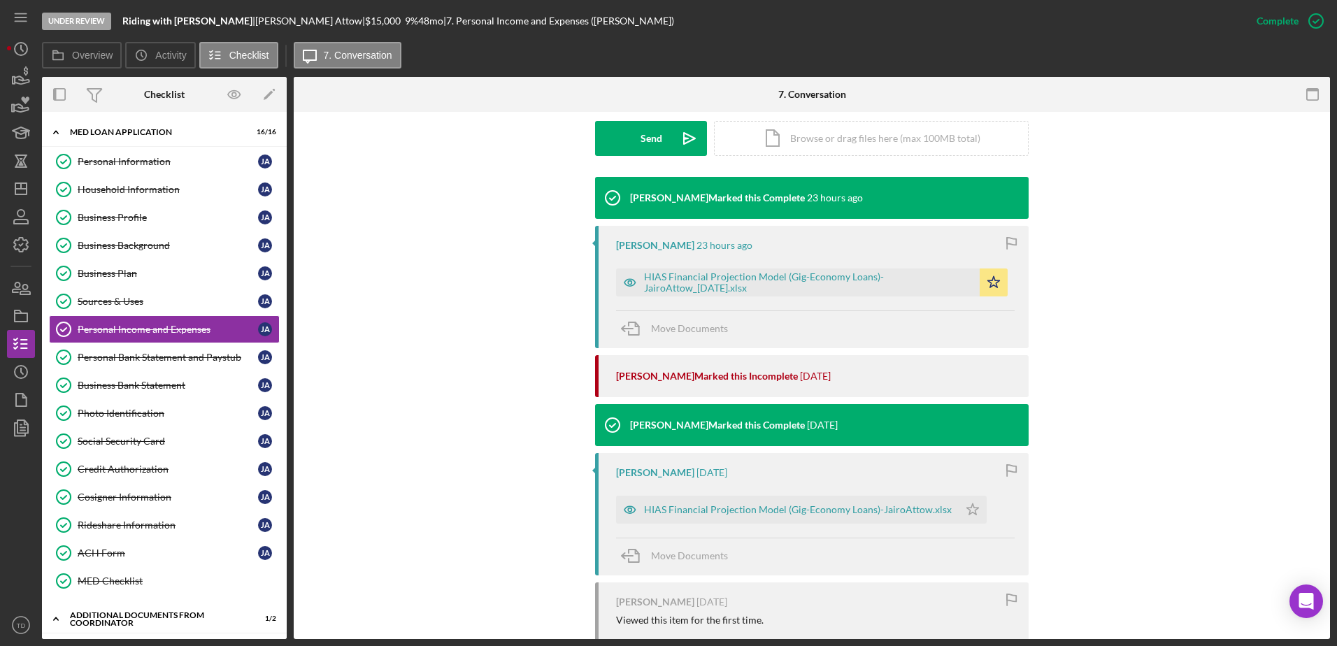
scroll to position [402, 0]
click at [763, 287] on div "HIAS Financial Projection Model (Gig-Economy Loans)-JairoAttow_[DATE].xlsx" at bounding box center [808, 282] width 329 height 22
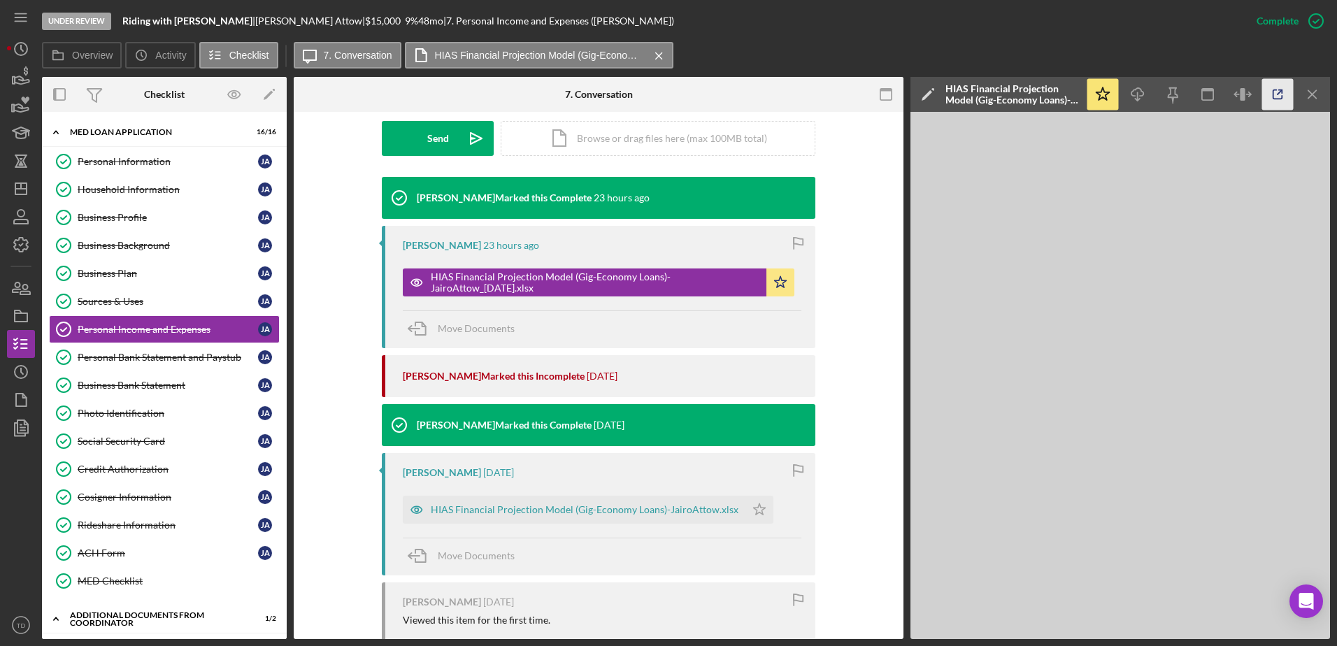
click at [1281, 104] on icon "button" at bounding box center [1278, 94] width 31 height 31
click at [1286, 92] on icon "button" at bounding box center [1278, 94] width 31 height 31
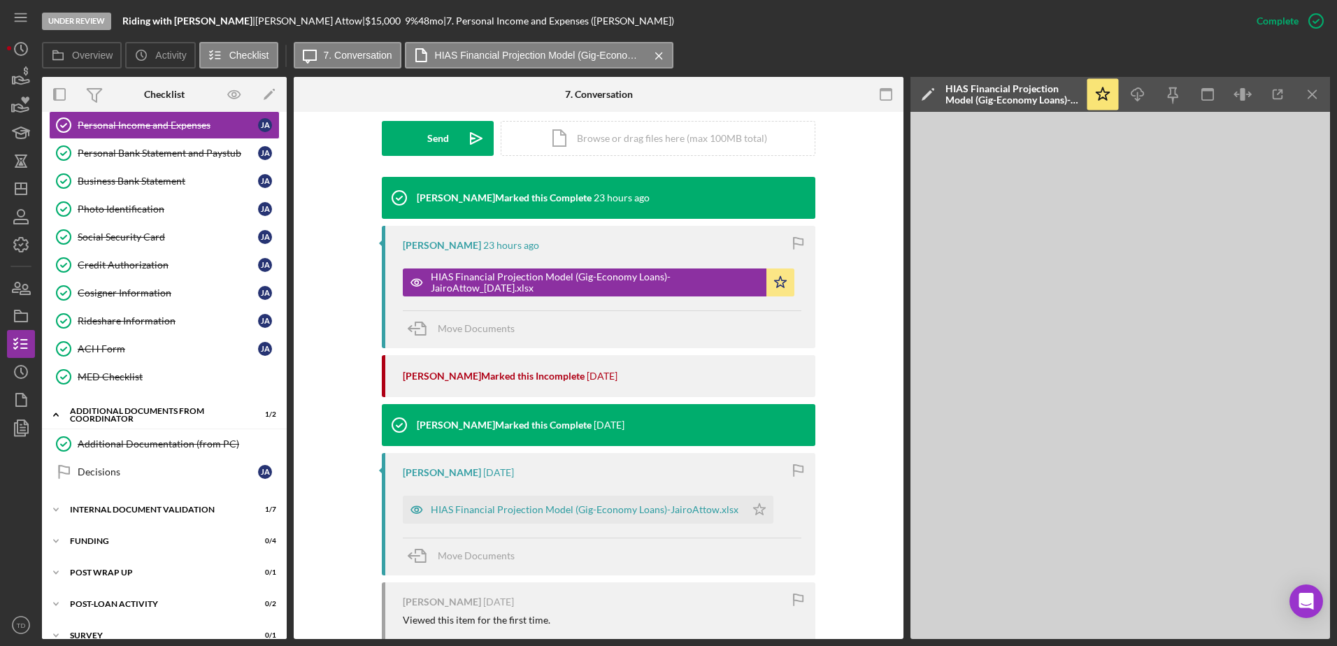
click at [140, 492] on div "Additional Documentation (from PC) Additional Documentation (from PC) Decisions…" at bounding box center [164, 461] width 245 height 63
click at [131, 511] on div "Internal Document Validation" at bounding box center [169, 510] width 199 height 8
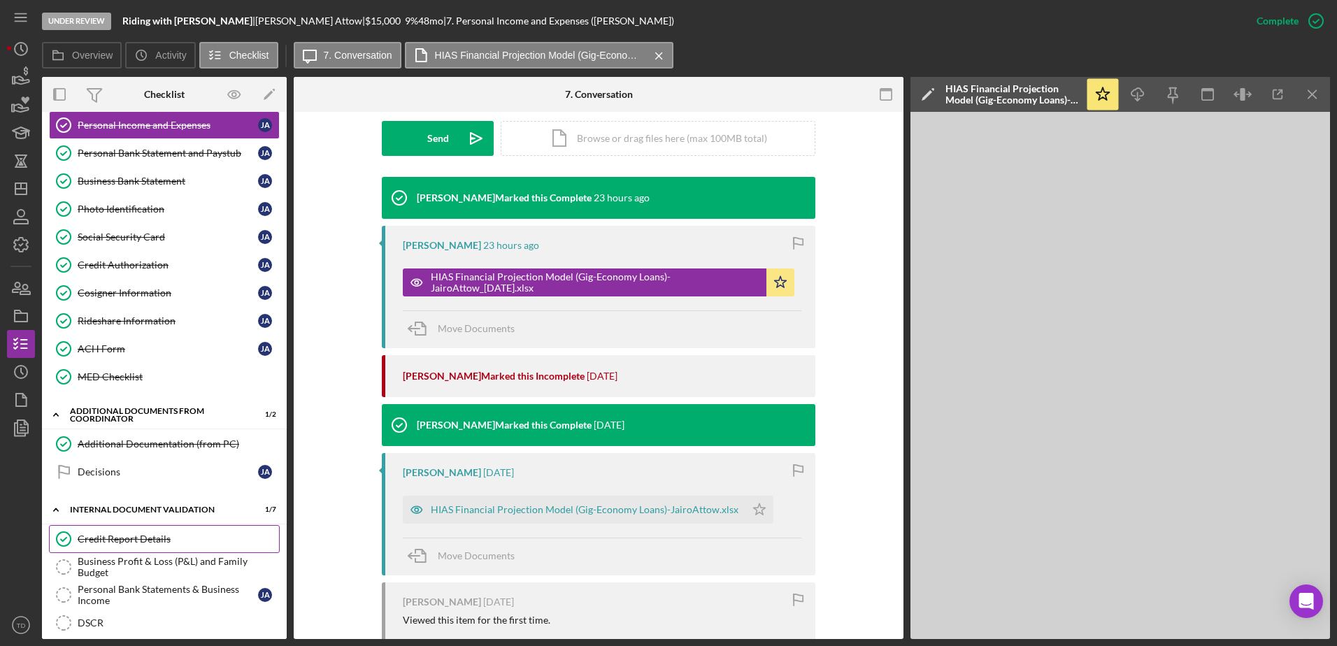
click at [119, 530] on link "Credit Report Details Credit Report Details" at bounding box center [164, 539] width 231 height 28
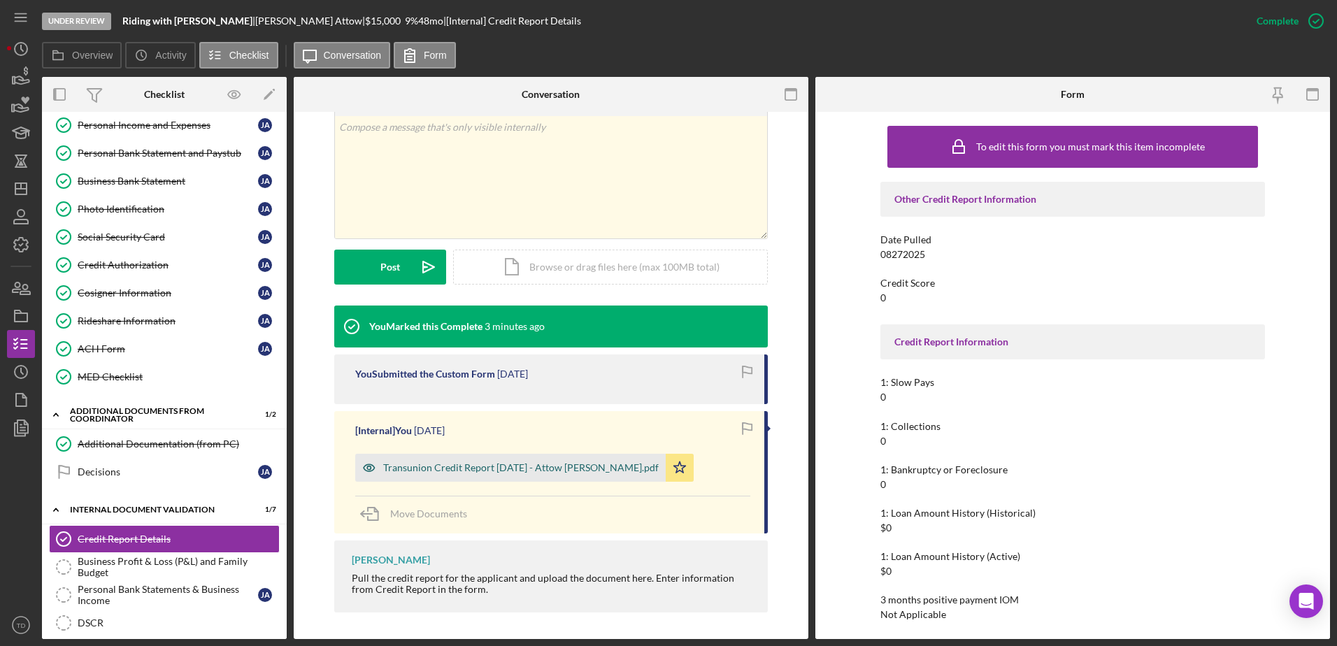
click at [513, 456] on div "Transunion Credit Report 8.27.2025 - Attow Urrutia.pdf" at bounding box center [510, 468] width 311 height 28
